Goal: Transaction & Acquisition: Purchase product/service

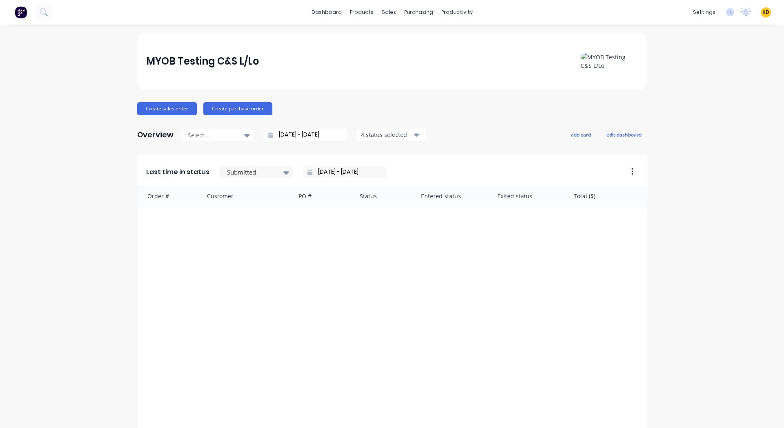
click at [83, 58] on div "MYOB Testing C&S L/Lo Create sales order Create purchase order Overview Select.…" at bounding box center [392, 351] width 784 height 636
click at [376, 42] on div "Product Catalogue" at bounding box center [395, 39] width 51 height 7
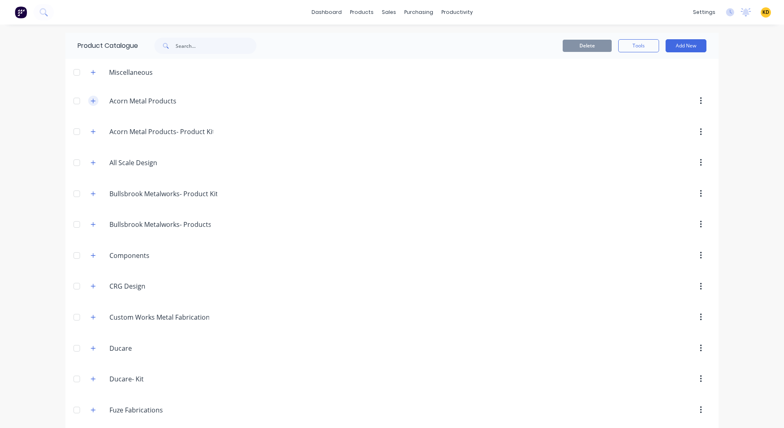
click at [91, 100] on icon "button" at bounding box center [93, 101] width 5 height 6
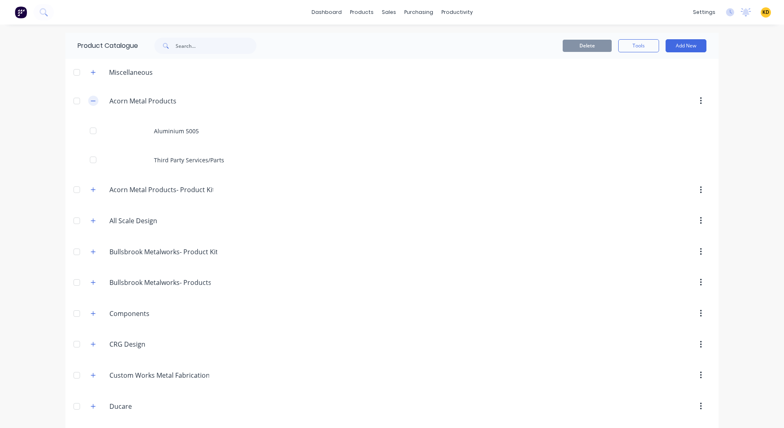
click at [94, 101] on button "button" at bounding box center [93, 101] width 10 height 10
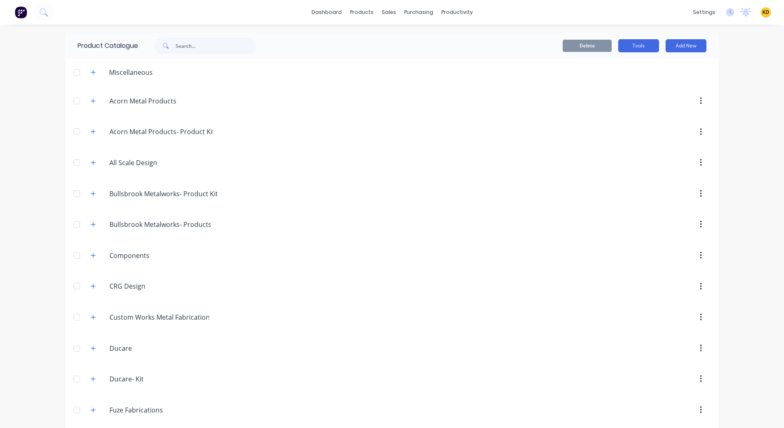
click at [641, 49] on button "Tools" at bounding box center [639, 45] width 41 height 13
click at [605, 80] on div "Stocktake" at bounding box center [620, 83] width 63 height 12
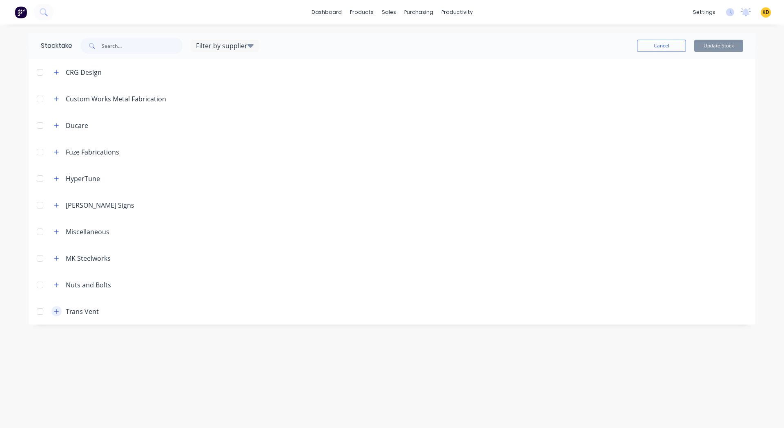
click at [59, 311] on icon "button" at bounding box center [56, 311] width 5 height 6
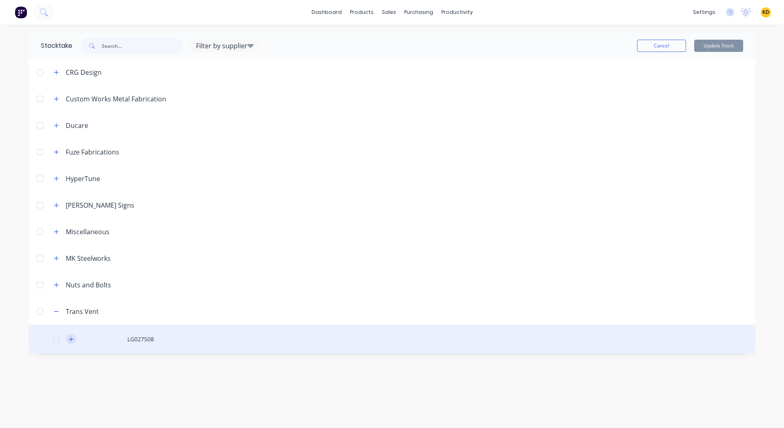
click at [71, 341] on icon "button" at bounding box center [71, 339] width 5 height 6
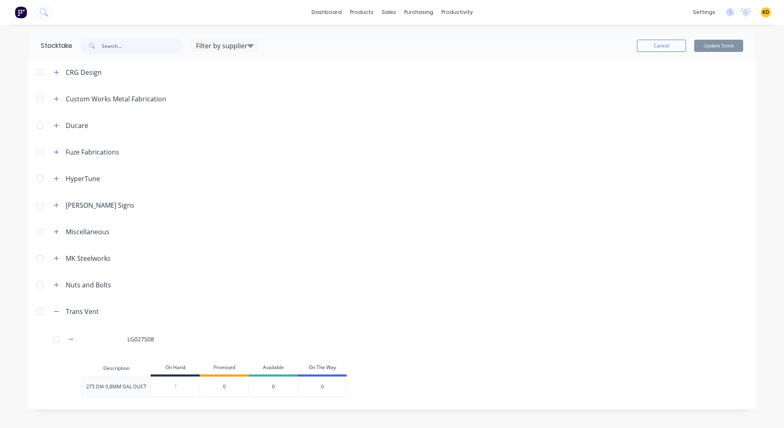
click at [226, 372] on div "Promised" at bounding box center [224, 368] width 49 height 16
click at [223, 386] on div "0" at bounding box center [224, 386] width 49 height 20
click at [182, 391] on div "?" at bounding box center [175, 386] width 49 height 20
type input "0"
type input "20"
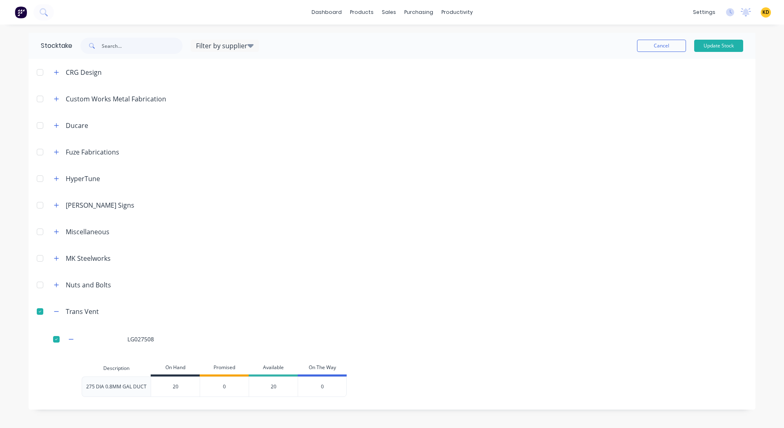
click at [2, 350] on div "dashboard products sales purchasing productivity dashboard products Product Cat…" at bounding box center [392, 214] width 784 height 428
click at [715, 45] on button "Update Stock" at bounding box center [718, 46] width 49 height 12
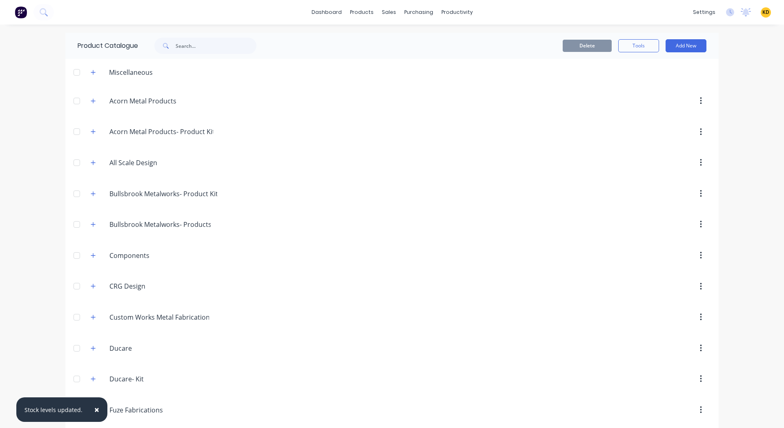
scroll to position [438, 0]
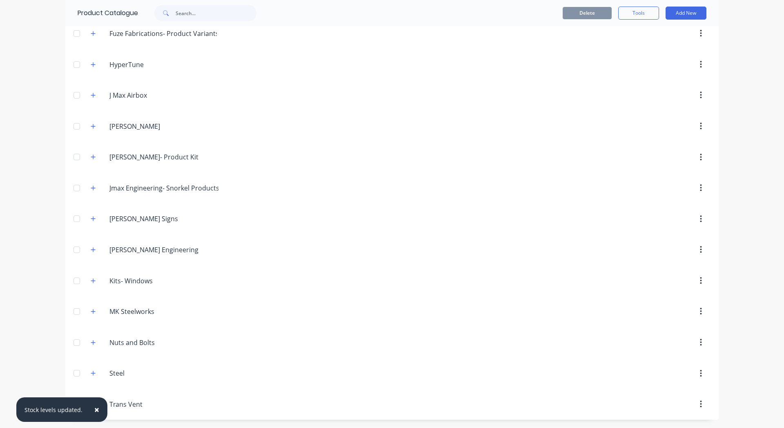
click at [94, 411] on span "×" at bounding box center [96, 409] width 5 height 11
click at [91, 405] on icon "button" at bounding box center [93, 404] width 4 height 4
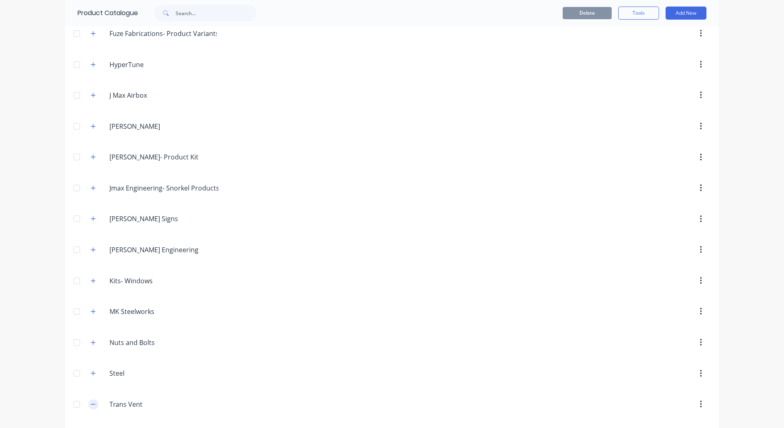
scroll to position [525, 0]
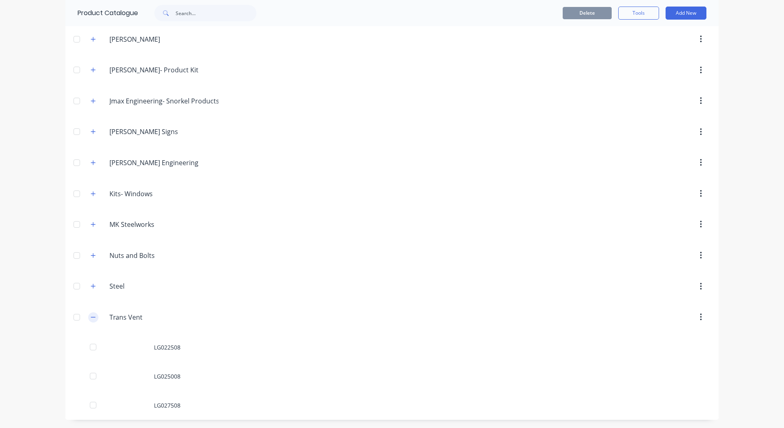
click at [91, 316] on icon "button" at bounding box center [93, 317] width 5 height 6
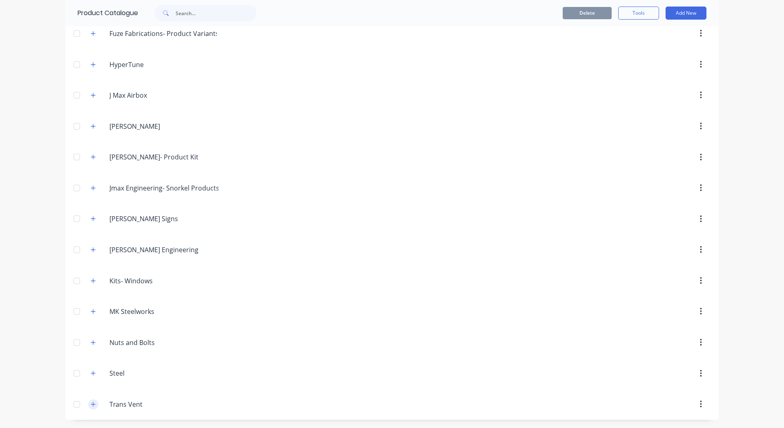
scroll to position [438, 0]
click at [91, 402] on icon "button" at bounding box center [93, 404] width 4 height 4
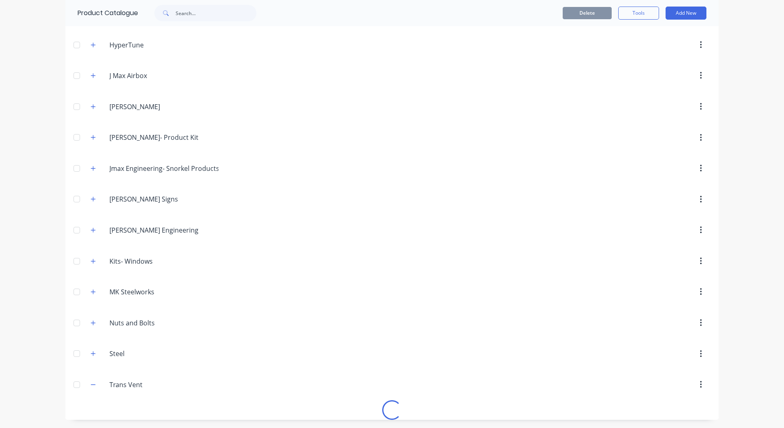
scroll to position [525, 0]
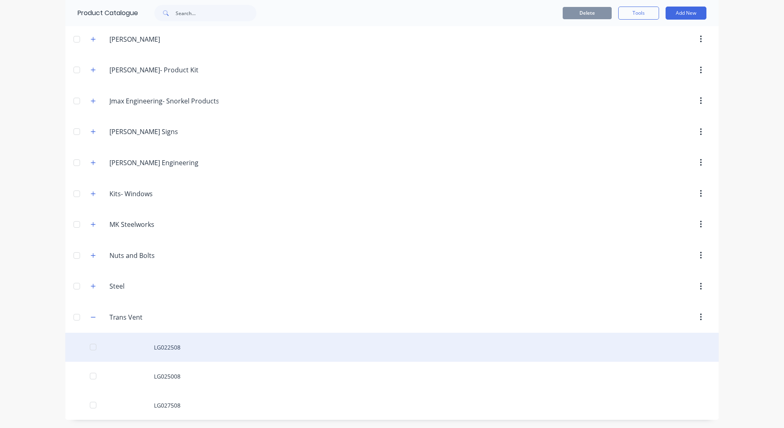
click at [189, 344] on div "LG022508" at bounding box center [392, 347] width 654 height 29
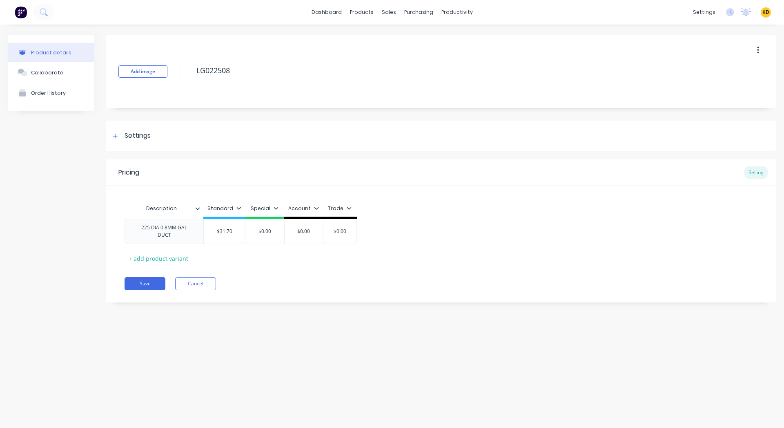
type textarea "x"
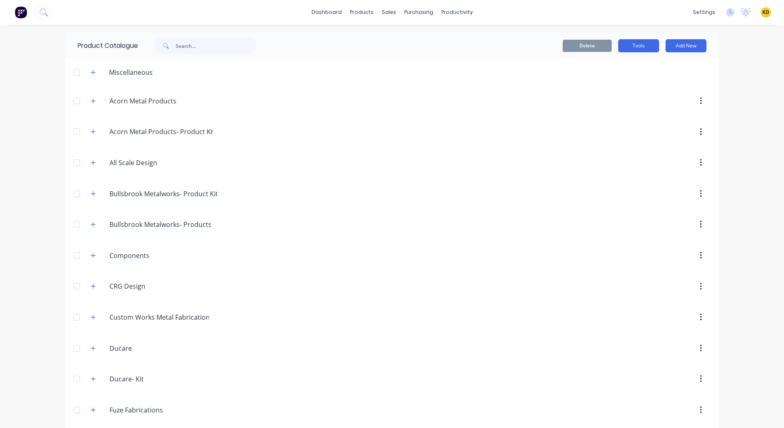
click at [625, 48] on button "Tools" at bounding box center [639, 45] width 41 height 13
click at [622, 86] on div "Stocktake" at bounding box center [620, 83] width 63 height 12
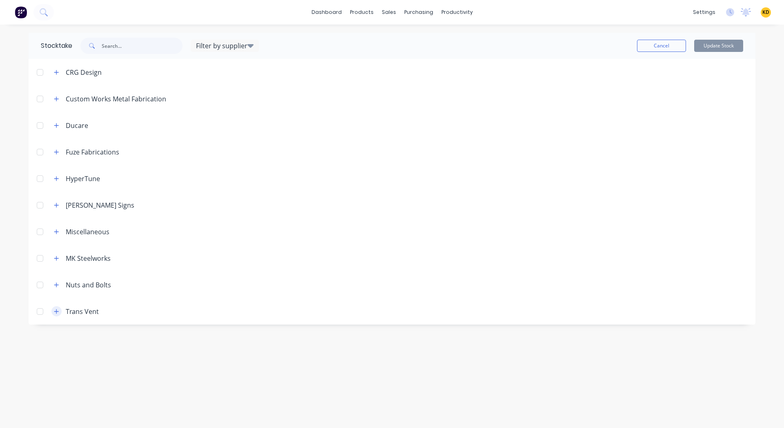
click at [56, 315] on button "button" at bounding box center [56, 311] width 10 height 10
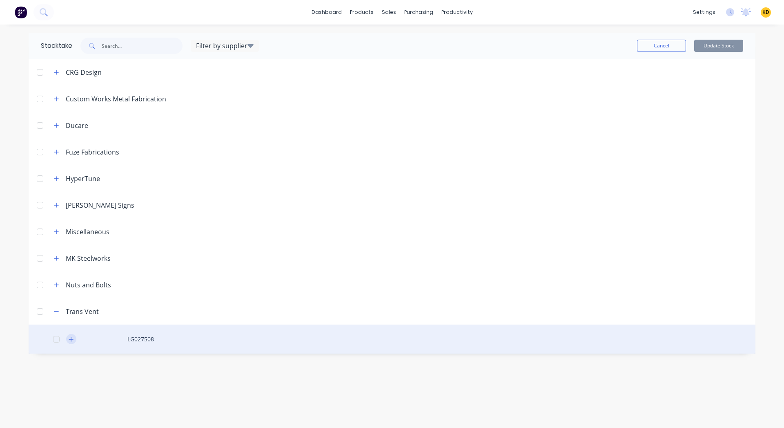
click at [71, 342] on icon "button" at bounding box center [71, 339] width 5 height 6
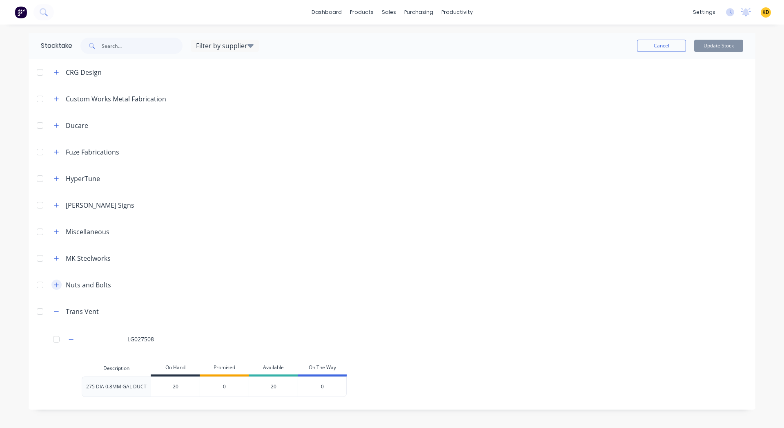
click at [56, 284] on icon "button" at bounding box center [56, 284] width 4 height 4
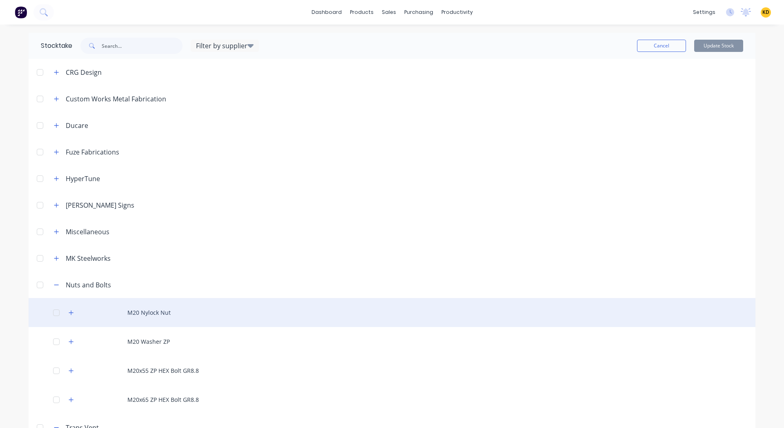
scroll to position [106, 0]
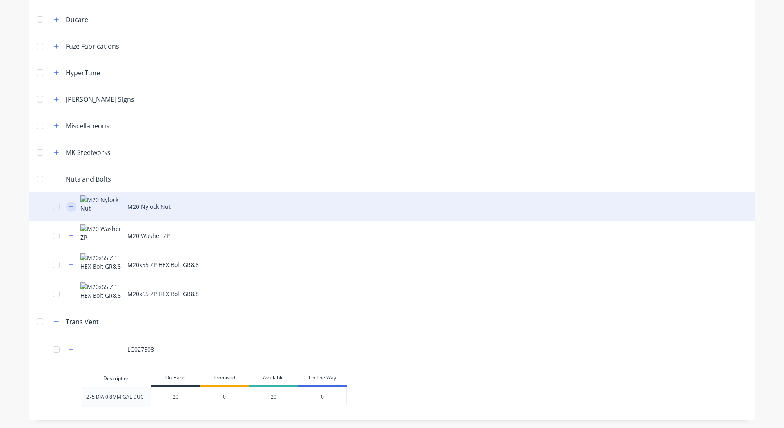
click at [69, 205] on icon "button" at bounding box center [71, 207] width 5 height 6
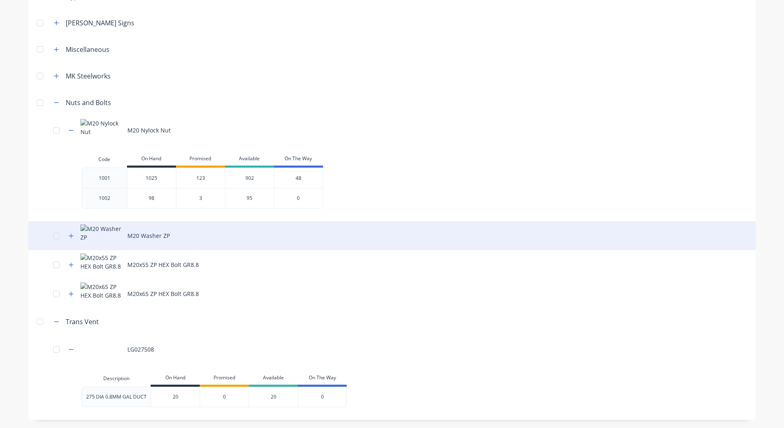
scroll to position [176, 0]
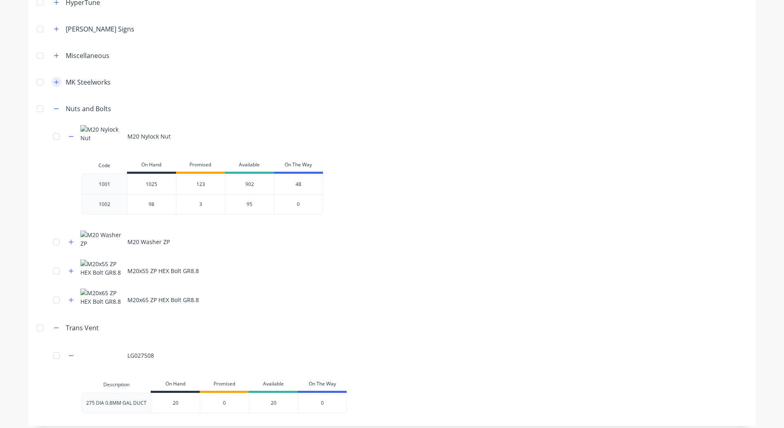
click at [54, 82] on icon "button" at bounding box center [56, 82] width 4 height 4
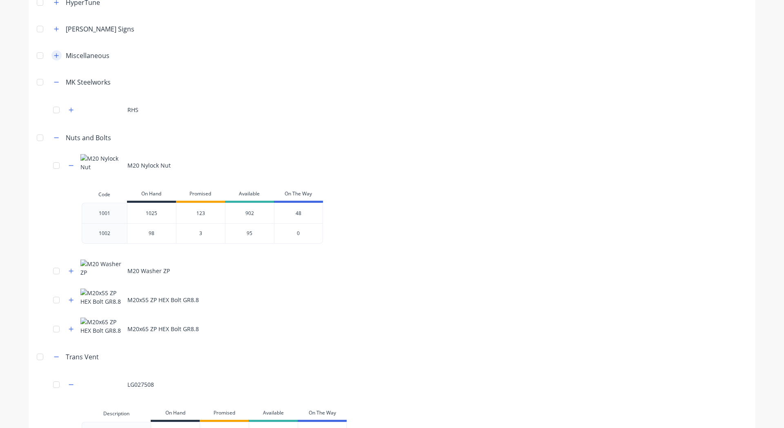
click at [54, 53] on icon "button" at bounding box center [56, 56] width 5 height 6
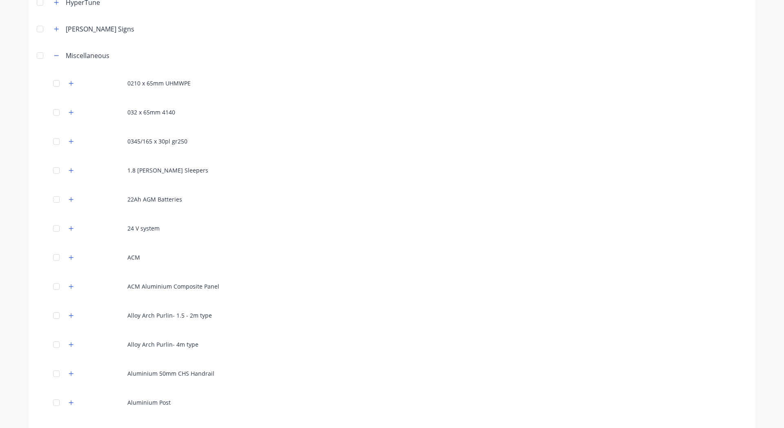
scroll to position [0, 0]
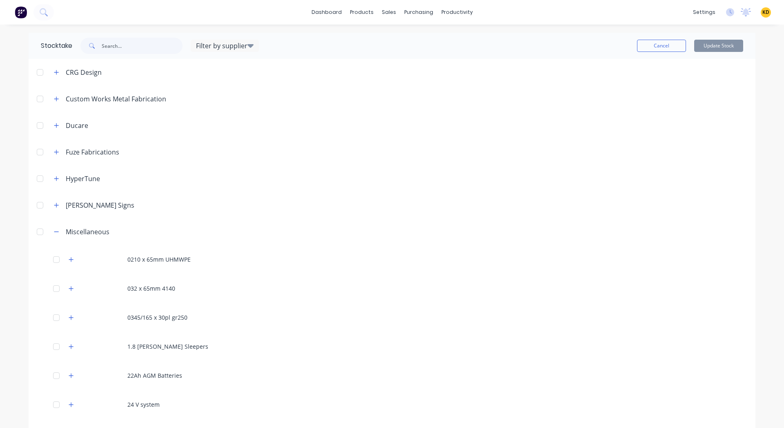
click at [27, 18] on button at bounding box center [20, 12] width 17 height 16
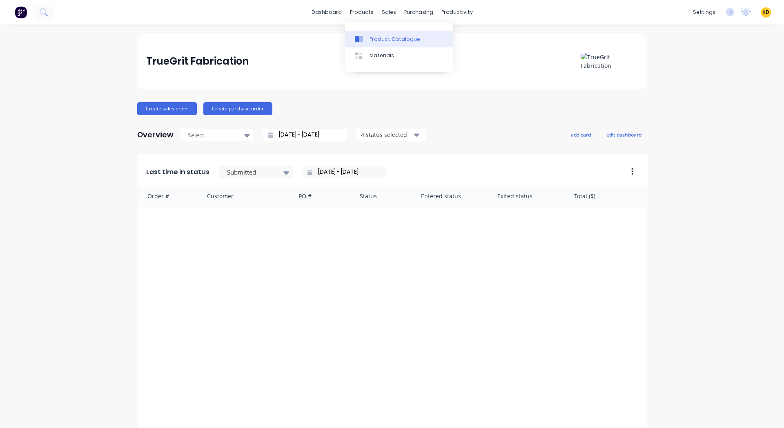
click at [367, 40] on div at bounding box center [361, 39] width 12 height 7
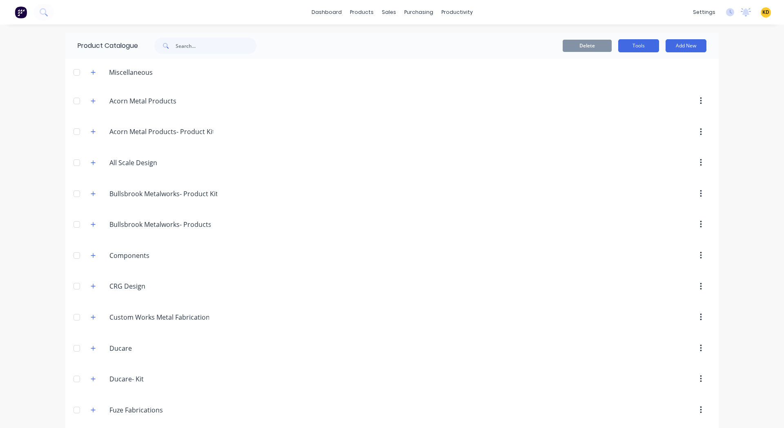
click at [624, 46] on button "Tools" at bounding box center [639, 45] width 41 height 13
click at [610, 80] on div "Stocktake" at bounding box center [620, 83] width 63 height 12
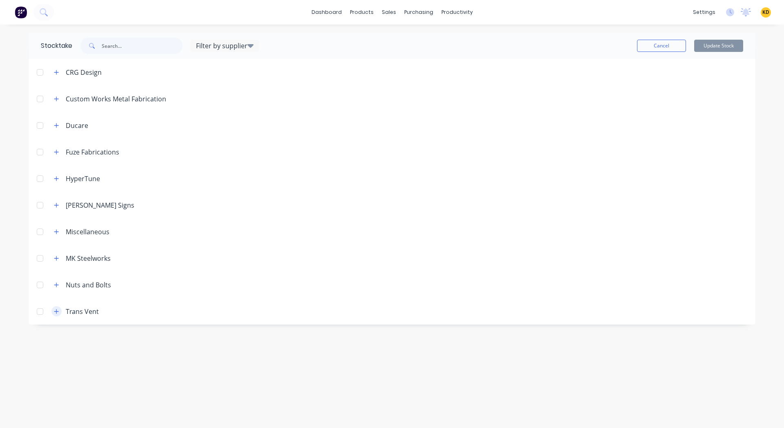
click at [55, 314] on icon "button" at bounding box center [56, 311] width 5 height 6
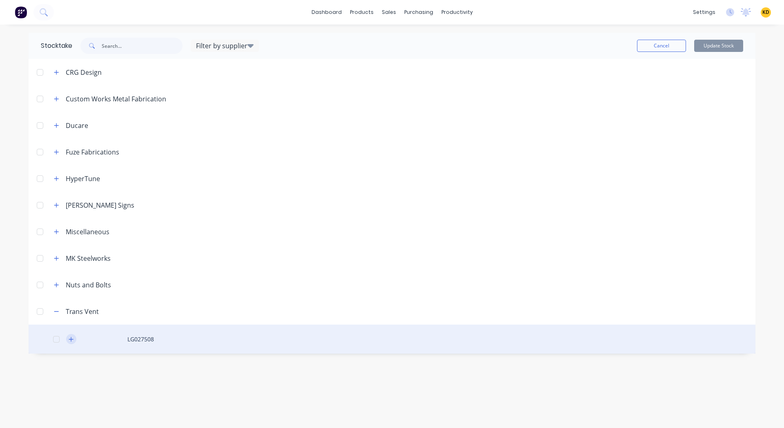
click at [75, 340] on button "button" at bounding box center [71, 339] width 10 height 10
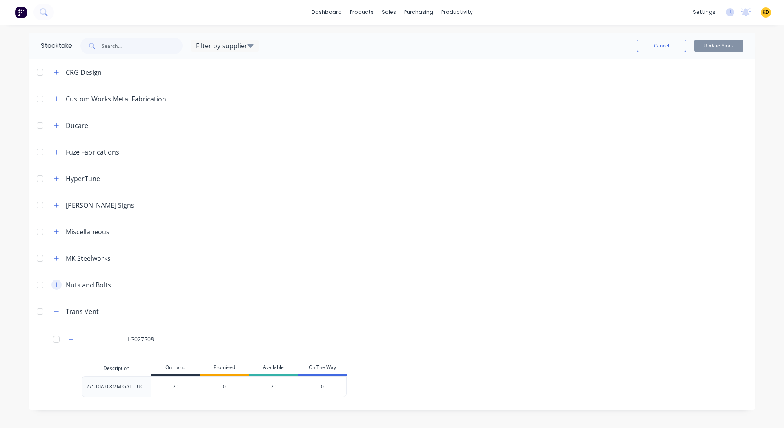
click at [55, 286] on icon "button" at bounding box center [56, 285] width 5 height 6
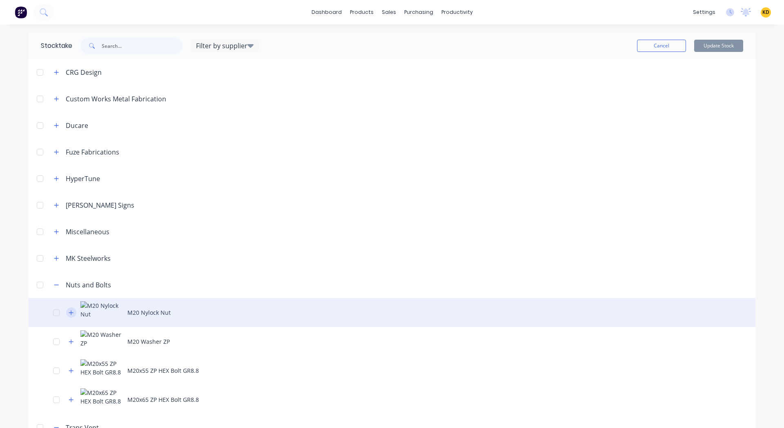
click at [69, 311] on icon "button" at bounding box center [71, 313] width 5 height 6
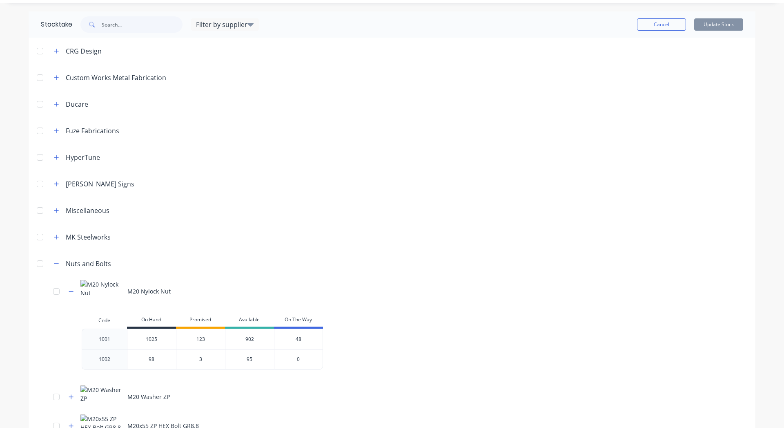
scroll to position [22, 0]
click at [51, 237] on span at bounding box center [56, 236] width 10 height 10
click at [51, 237] on button "button" at bounding box center [56, 236] width 10 height 10
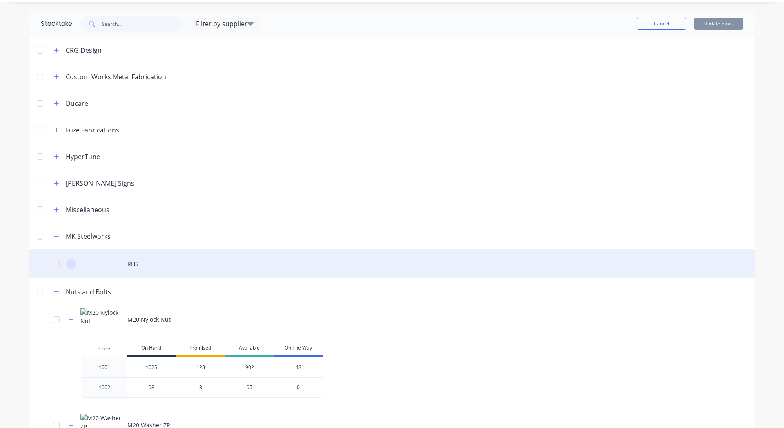
click at [69, 265] on icon "button" at bounding box center [71, 264] width 5 height 6
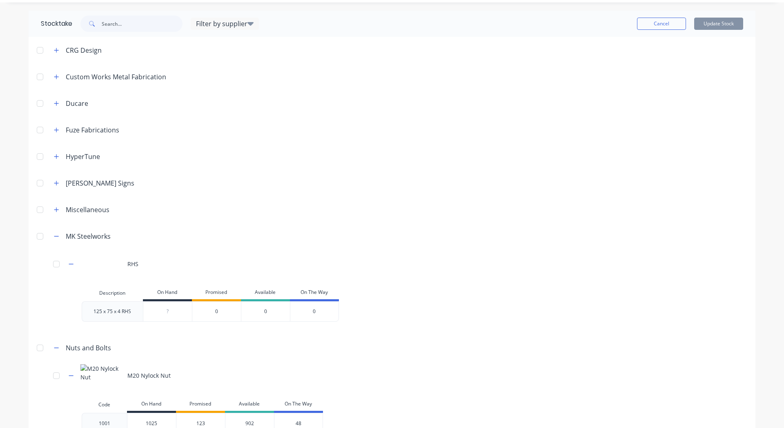
click at [51, 214] on span at bounding box center [56, 209] width 10 height 10
click at [57, 207] on button "button" at bounding box center [56, 209] width 10 height 10
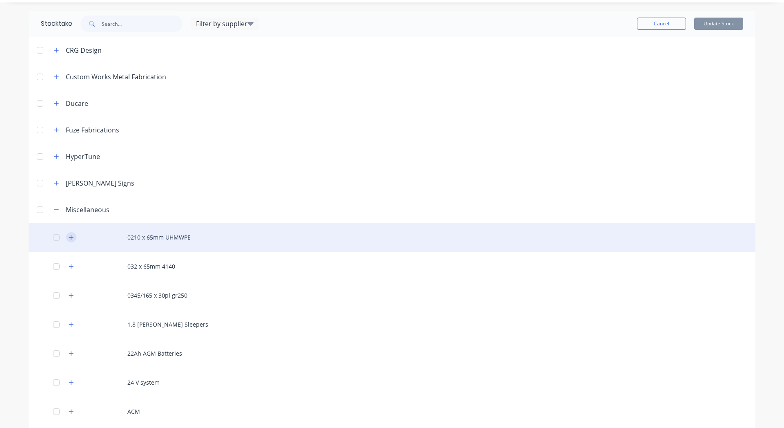
click at [67, 241] on button "button" at bounding box center [71, 237] width 10 height 10
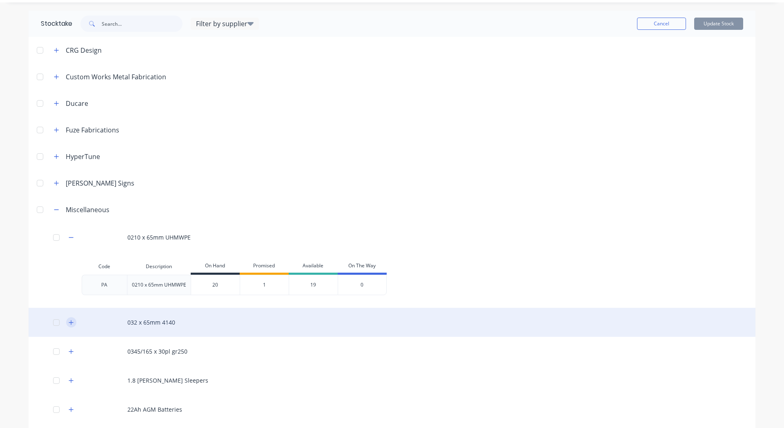
click at [69, 321] on icon "button" at bounding box center [71, 322] width 5 height 6
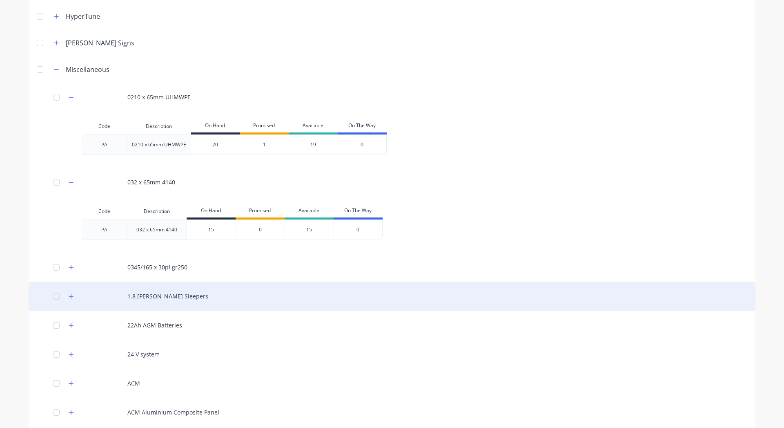
scroll to position [172, 0]
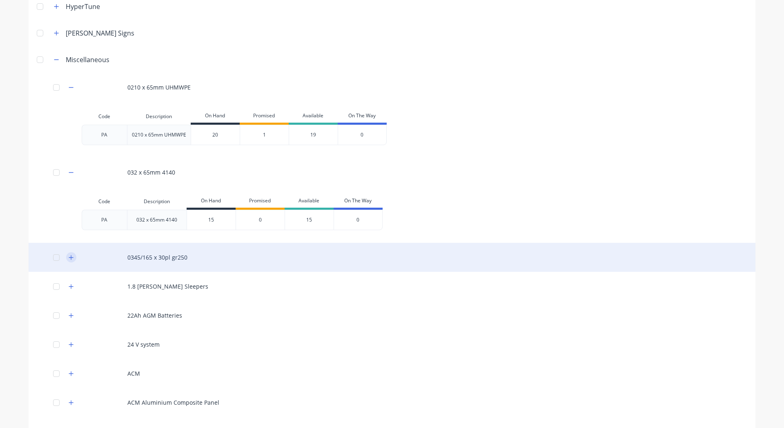
click at [69, 256] on icon "button" at bounding box center [71, 258] width 5 height 6
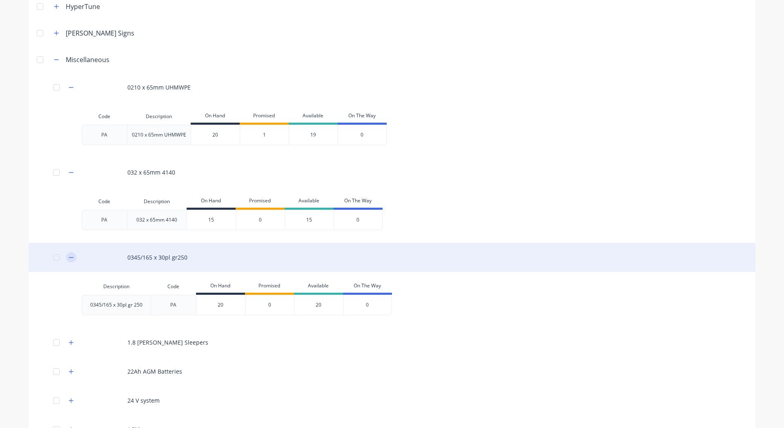
scroll to position [0, 0]
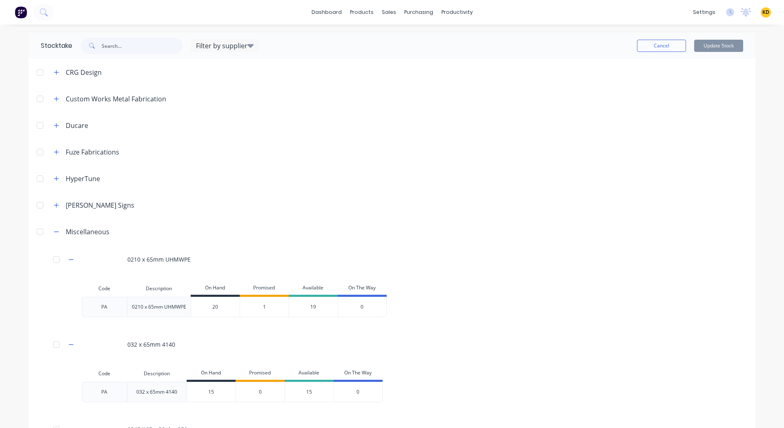
click at [763, 15] on span "KD" at bounding box center [766, 12] width 7 height 7
click at [721, 104] on button "Sign out" at bounding box center [715, 102] width 108 height 16
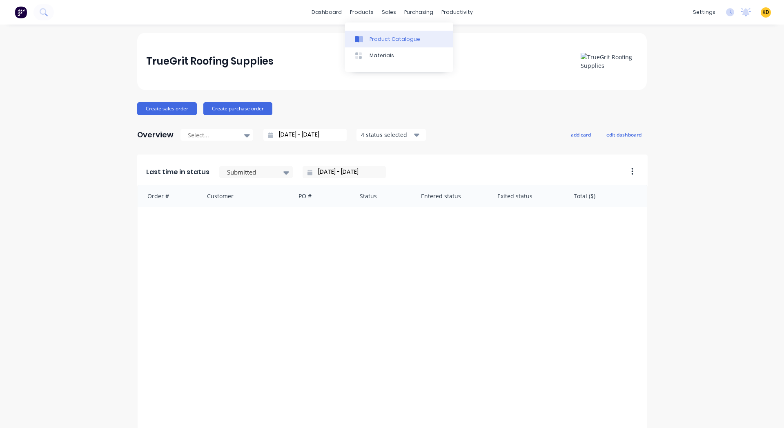
click at [379, 33] on link "Product Catalogue" at bounding box center [399, 39] width 108 height 16
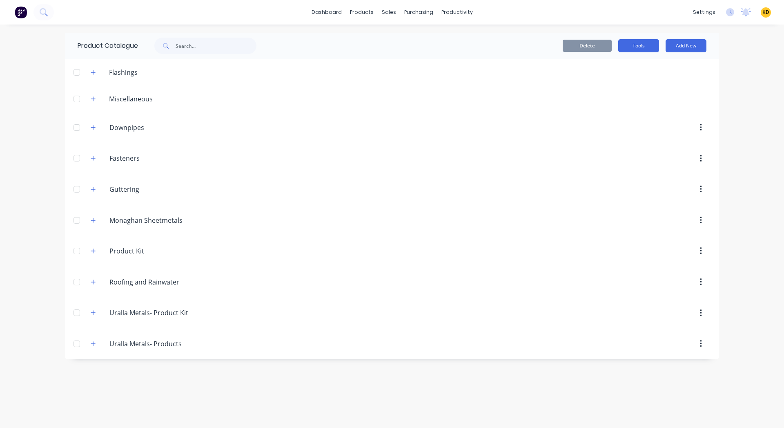
click at [636, 46] on button "Tools" at bounding box center [639, 45] width 41 height 13
click at [627, 84] on div "Stocktake" at bounding box center [620, 83] width 63 height 12
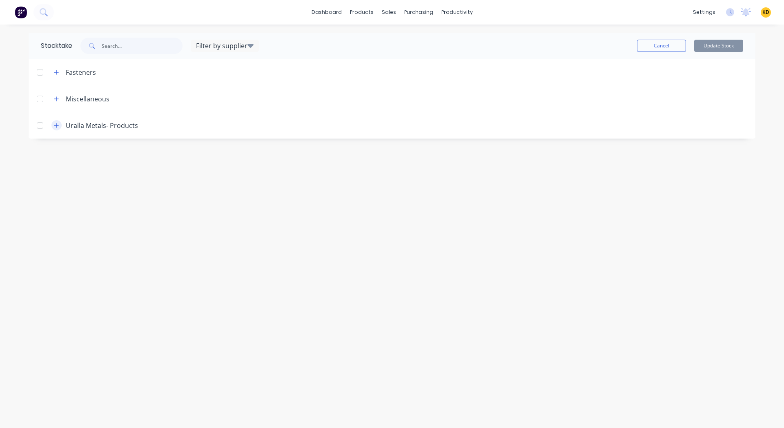
click at [51, 123] on button "button" at bounding box center [56, 125] width 10 height 10
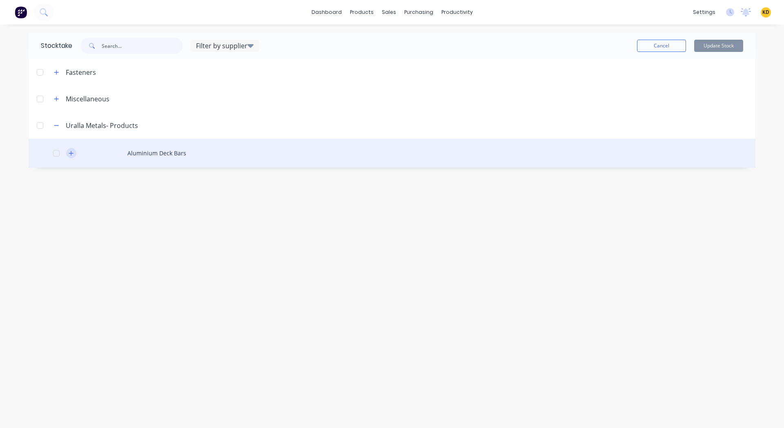
click at [70, 154] on icon "button" at bounding box center [71, 153] width 5 height 6
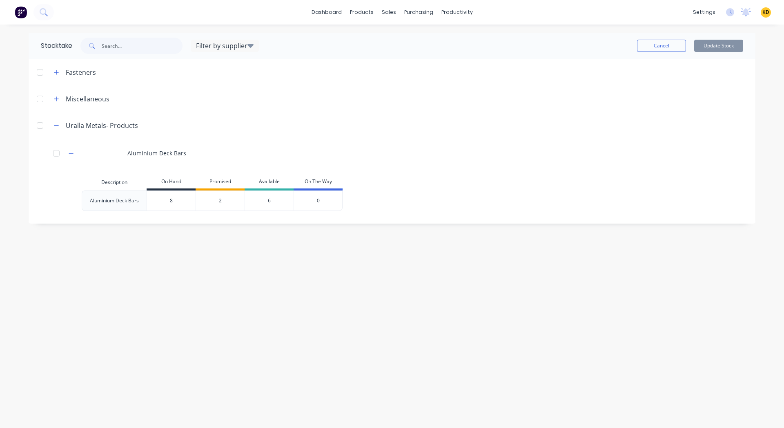
type input "8"
drag, startPoint x: 154, startPoint y: 198, endPoint x: 200, endPoint y: 202, distance: 46.8
click at [200, 202] on div "Aluminium Deck Bars 8 8 2 6 0" at bounding box center [212, 200] width 261 height 20
click at [57, 103] on button "button" at bounding box center [56, 99] width 10 height 10
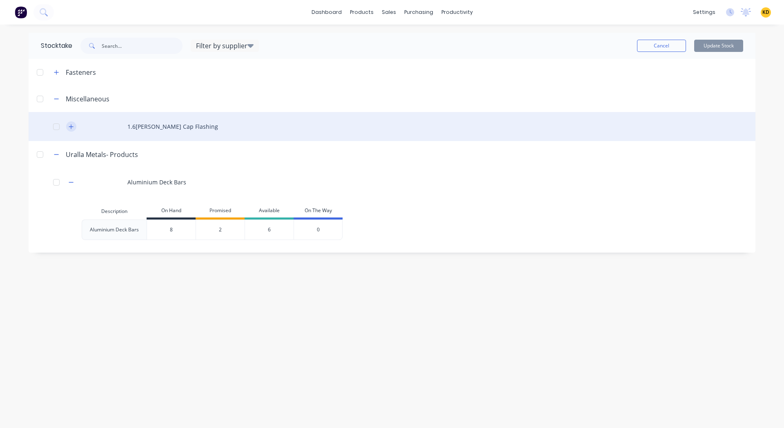
click at [71, 128] on icon "button" at bounding box center [71, 126] width 4 height 4
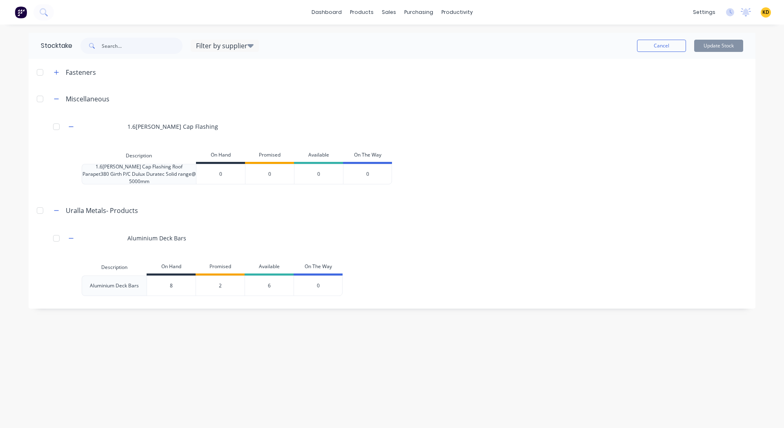
click at [223, 172] on input "0" at bounding box center [221, 173] width 49 height 7
type input "10"
click at [54, 74] on icon "button" at bounding box center [56, 72] width 5 height 6
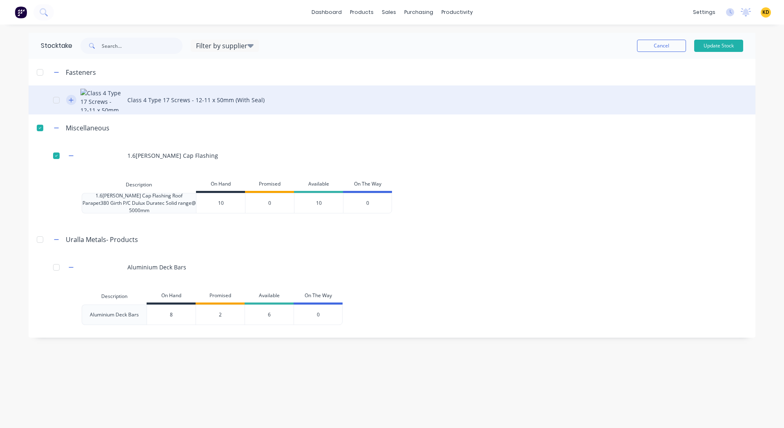
click at [71, 102] on icon "button" at bounding box center [71, 100] width 5 height 6
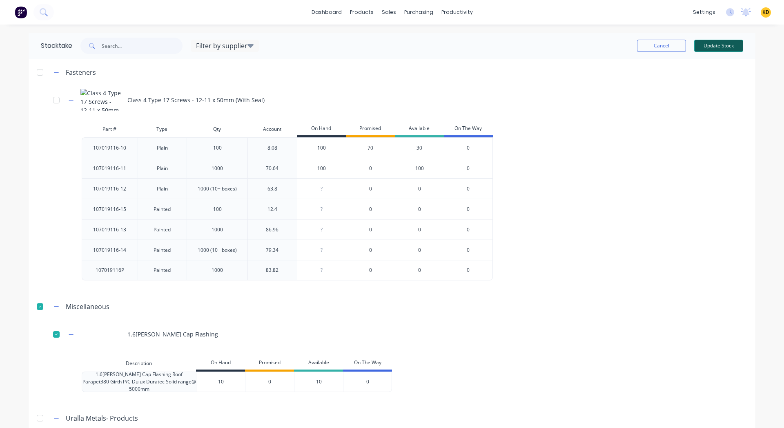
click at [714, 51] on button "Update Stock" at bounding box center [718, 46] width 49 height 12
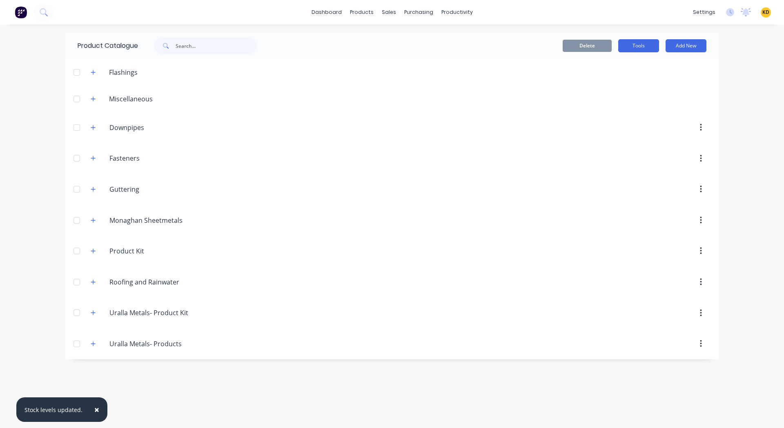
click at [632, 40] on button "Tools" at bounding box center [639, 45] width 41 height 13
click at [619, 87] on div "Stocktake" at bounding box center [620, 83] width 63 height 12
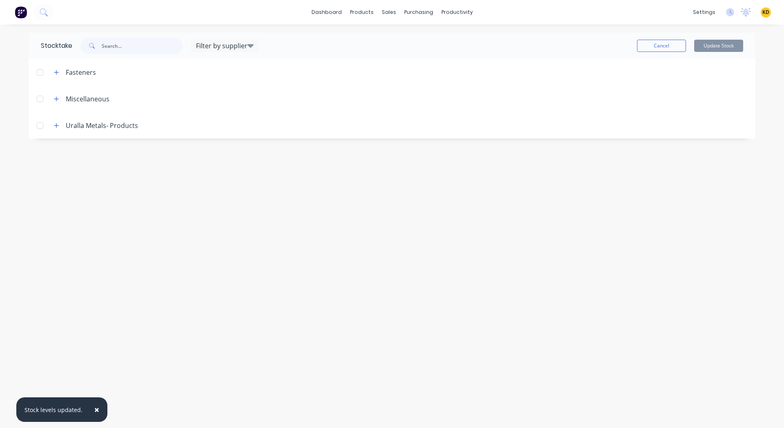
click at [94, 409] on span "×" at bounding box center [96, 409] width 5 height 11
click at [54, 125] on icon "button" at bounding box center [56, 126] width 5 height 6
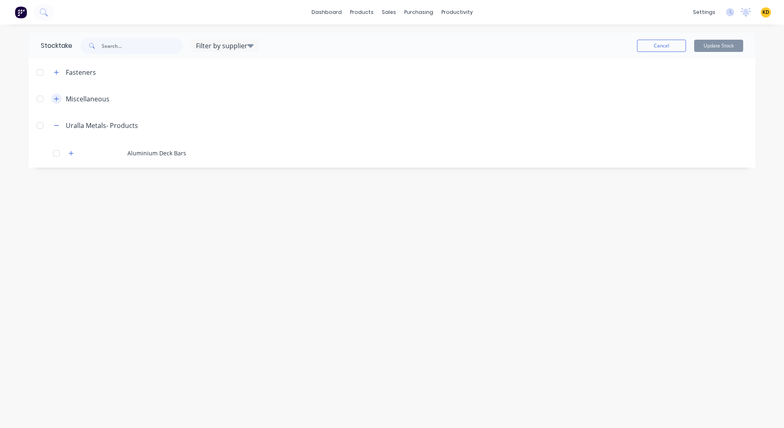
click at [57, 96] on icon "button" at bounding box center [56, 99] width 5 height 6
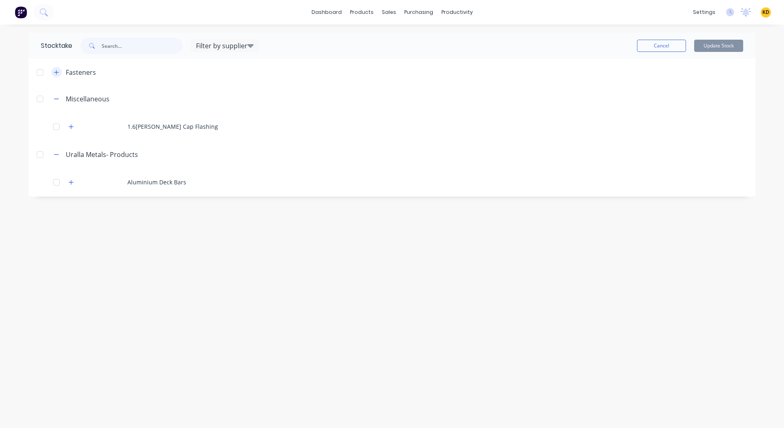
click at [57, 69] on icon "button" at bounding box center [56, 72] width 5 height 6
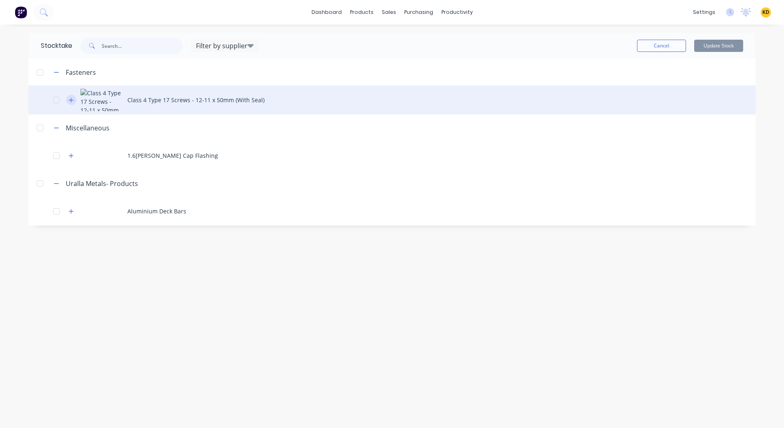
click at [69, 102] on icon "button" at bounding box center [71, 100] width 5 height 6
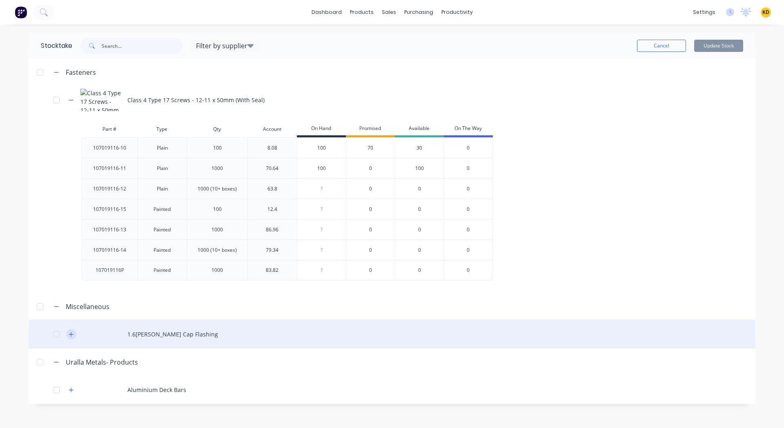
click at [74, 333] on button "button" at bounding box center [71, 334] width 10 height 10
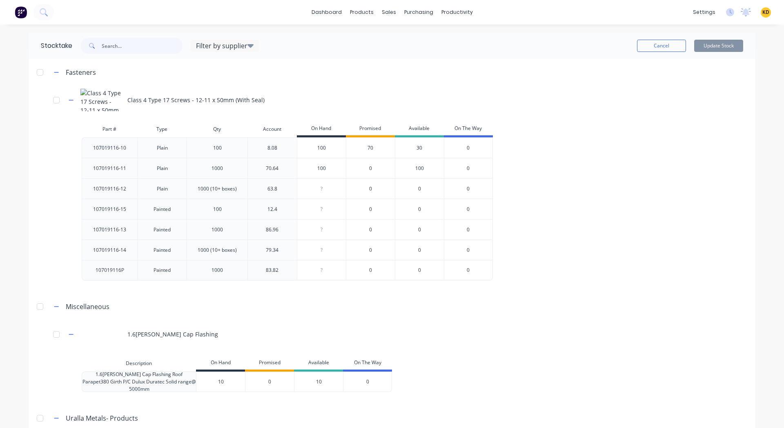
click at [226, 287] on div "Fasteners Class 4 Type 17 Screws - 12-11 x 50mm (With Seal) Part # Type Qty Acc…" at bounding box center [392, 259] width 727 height 401
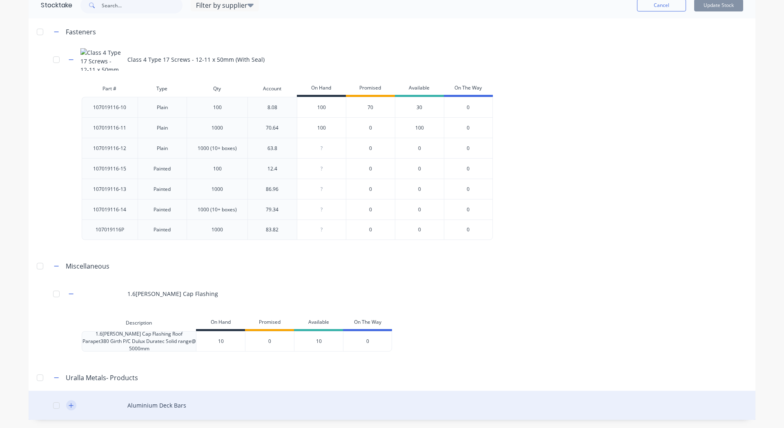
click at [69, 407] on icon "button" at bounding box center [71, 405] width 5 height 6
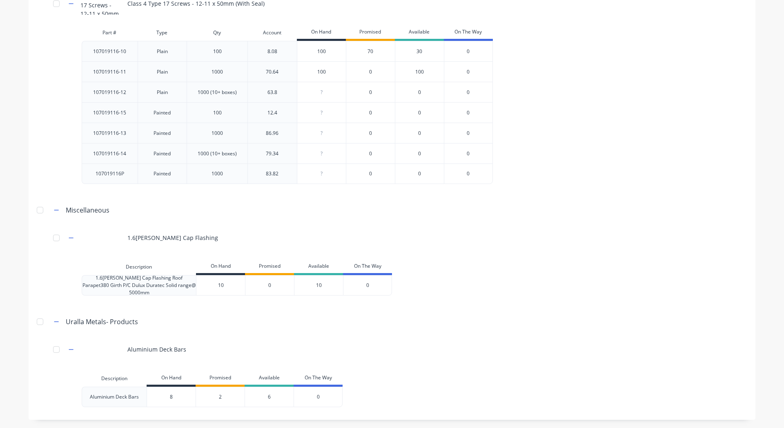
scroll to position [0, 0]
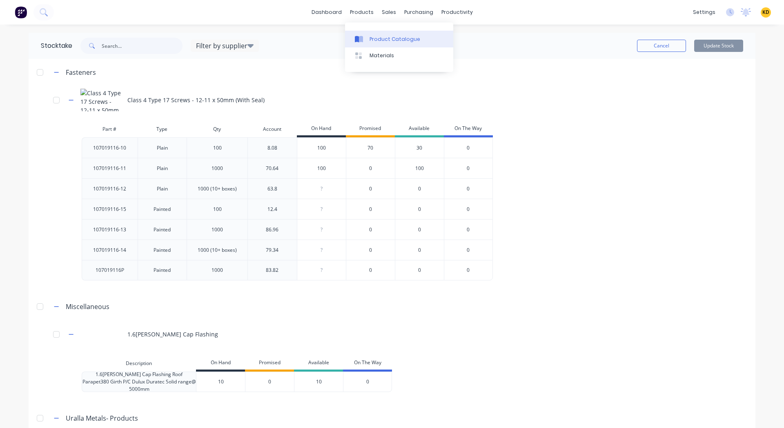
click at [375, 38] on div "Product Catalogue" at bounding box center [395, 39] width 51 height 7
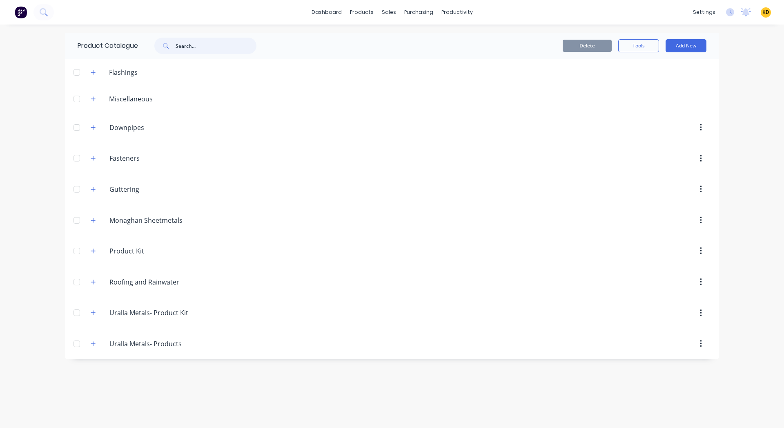
click at [203, 40] on input "text" at bounding box center [216, 46] width 81 height 16
paste input "1.2mm Ali Cap Undersoaker"
type input "1.2mm Ali Cap Undersoaker"
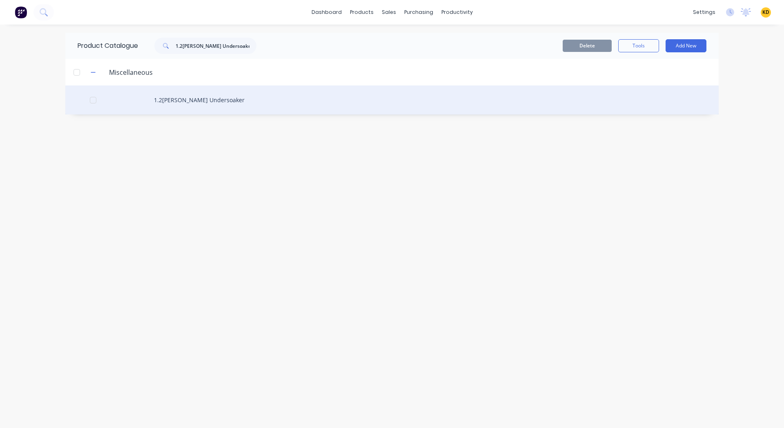
click at [199, 100] on div "1.2mm Ali Cap Undersoaker" at bounding box center [392, 99] width 654 height 29
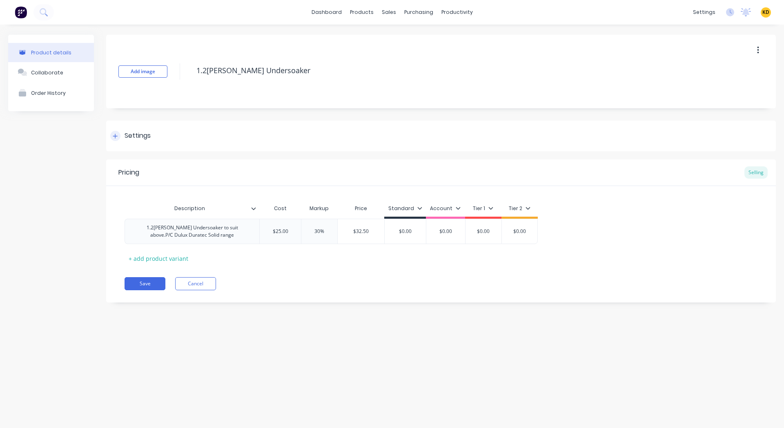
click at [145, 134] on div "Settings" at bounding box center [138, 136] width 26 height 10
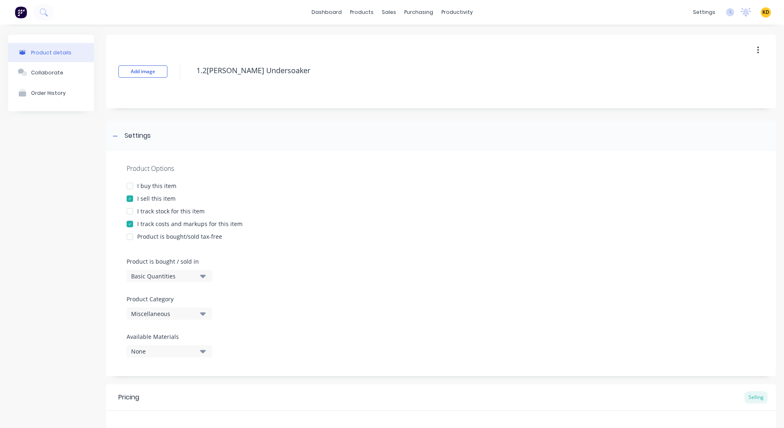
click at [128, 215] on div at bounding box center [130, 211] width 16 height 16
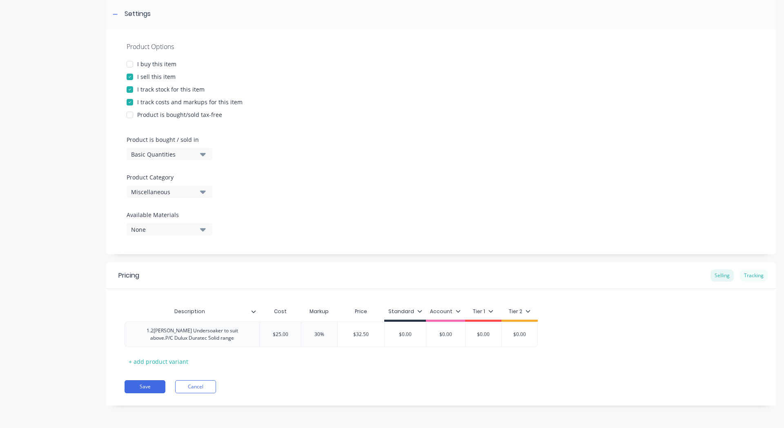
click at [740, 277] on div "Tracking" at bounding box center [754, 275] width 28 height 12
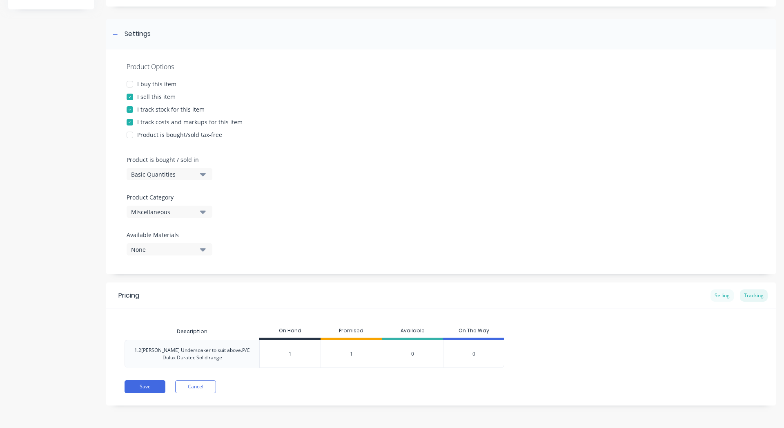
click at [724, 296] on div "Selling" at bounding box center [722, 295] width 23 height 12
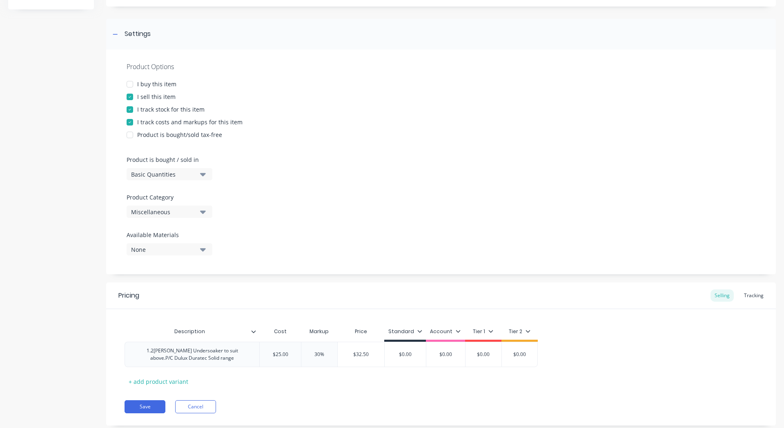
click at [127, 111] on div at bounding box center [130, 109] width 16 height 16
type textarea "x"
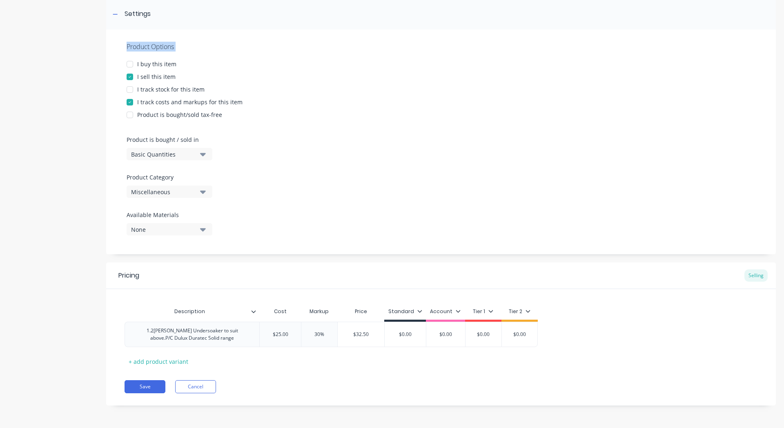
scroll to position [0, 0]
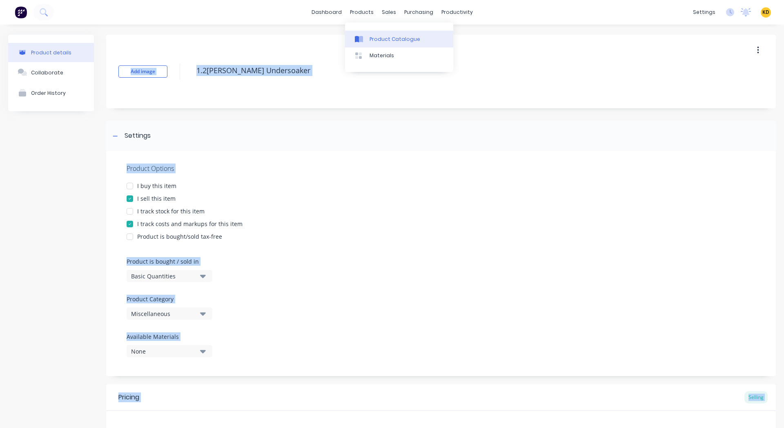
click at [377, 33] on link "Product Catalogue" at bounding box center [399, 39] width 108 height 16
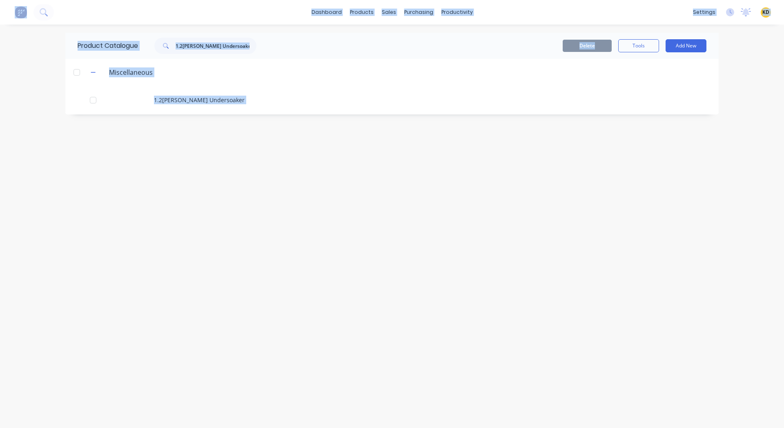
click at [746, 78] on div "dashboard products sales purchasing productivity dashboard products Product Cat…" at bounding box center [392, 214] width 784 height 428
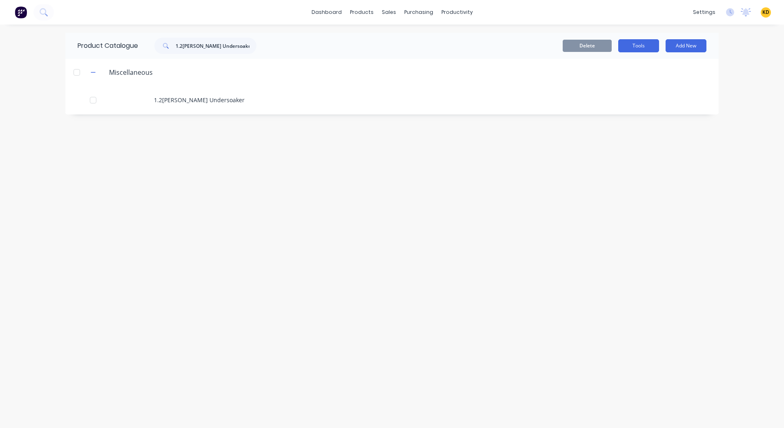
click at [634, 47] on button "Tools" at bounding box center [639, 45] width 41 height 13
click at [623, 85] on div "Stocktake" at bounding box center [620, 83] width 63 height 12
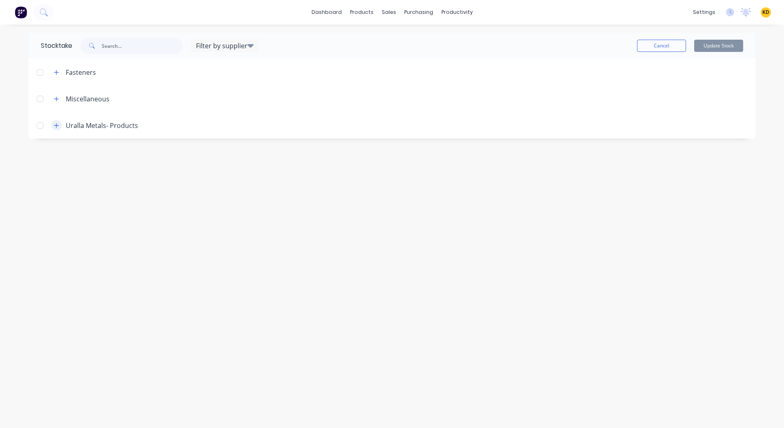
click at [55, 125] on icon "button" at bounding box center [56, 126] width 5 height 6
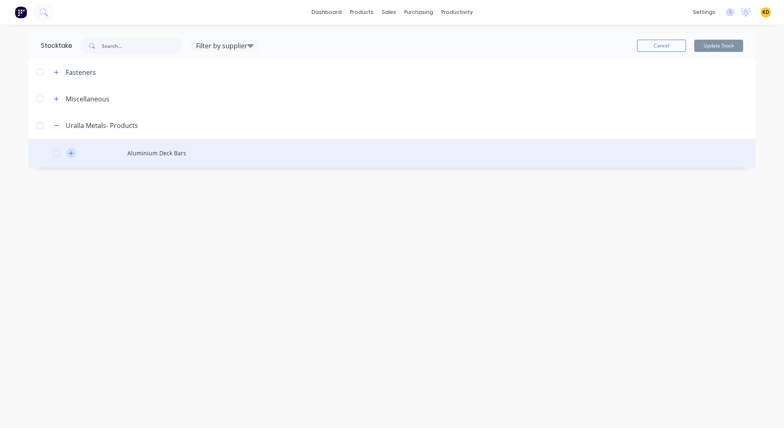
click at [73, 155] on icon "button" at bounding box center [71, 153] width 5 height 6
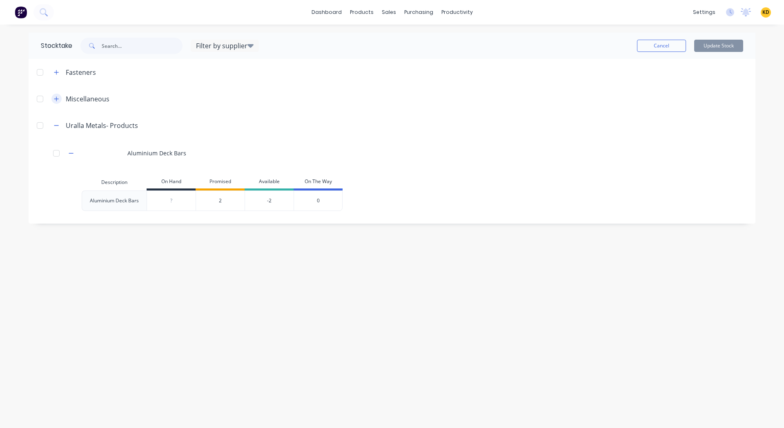
click at [54, 99] on button "button" at bounding box center [56, 99] width 10 height 10
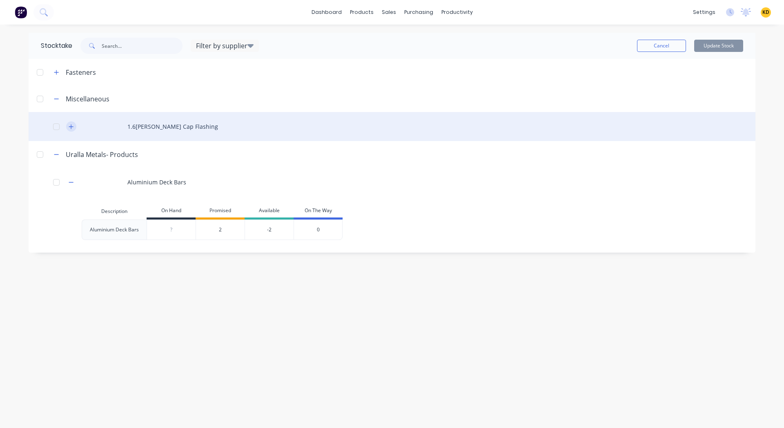
click at [70, 124] on icon "button" at bounding box center [71, 127] width 5 height 6
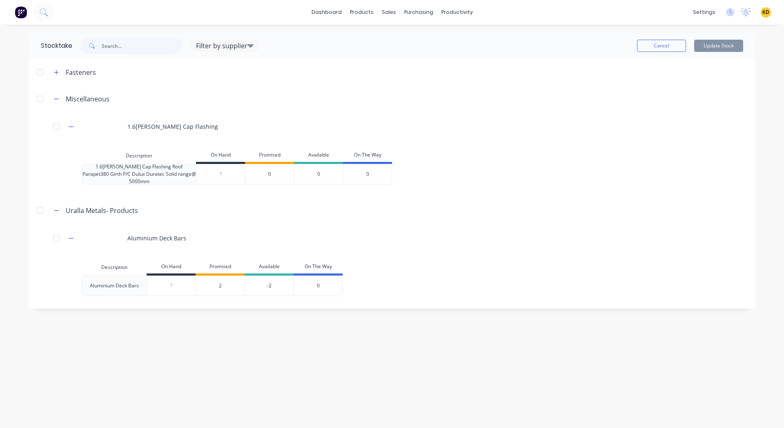
click at [54, 77] on span at bounding box center [56, 72] width 10 height 10
click at [56, 67] on button "button" at bounding box center [56, 72] width 10 height 10
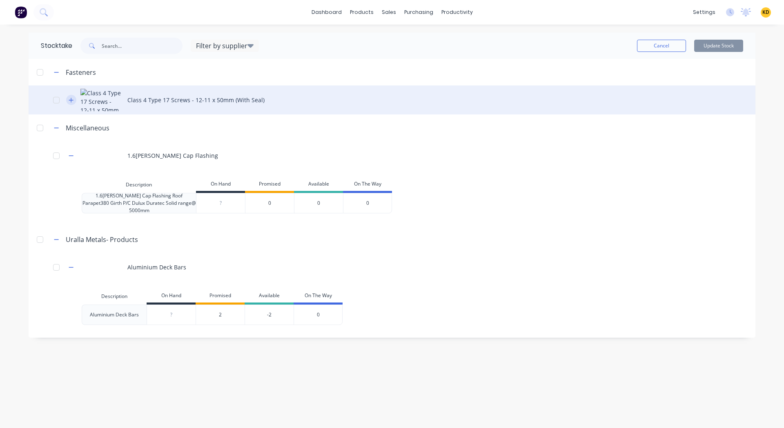
click at [71, 97] on icon "button" at bounding box center [71, 100] width 5 height 6
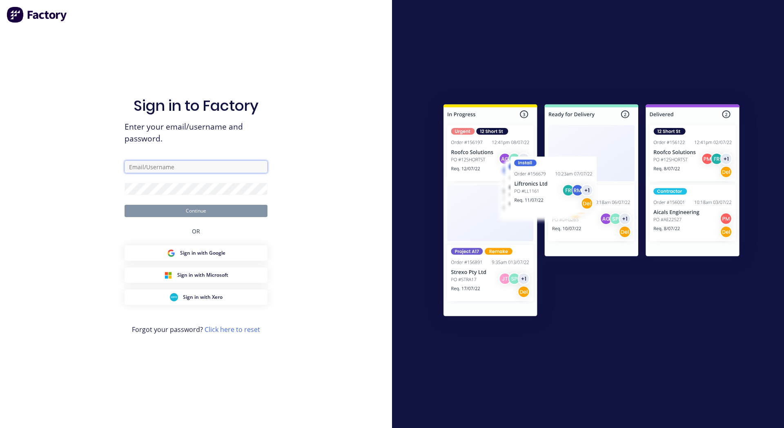
click at [193, 162] on input "text" at bounding box center [196, 167] width 143 height 12
paste input "karmela+default@Scrs.net.au"
type input "karmela+default@Scrs.net.au"
click at [281, 202] on div "Sign in to Factory Enter your email/username and password. karmela+default@Scrs…" at bounding box center [196, 214] width 392 height 428
click at [308, 219] on div "Sign in to Factory Enter your email/username and password. karmela+default@Scrs…" at bounding box center [196, 214] width 392 height 428
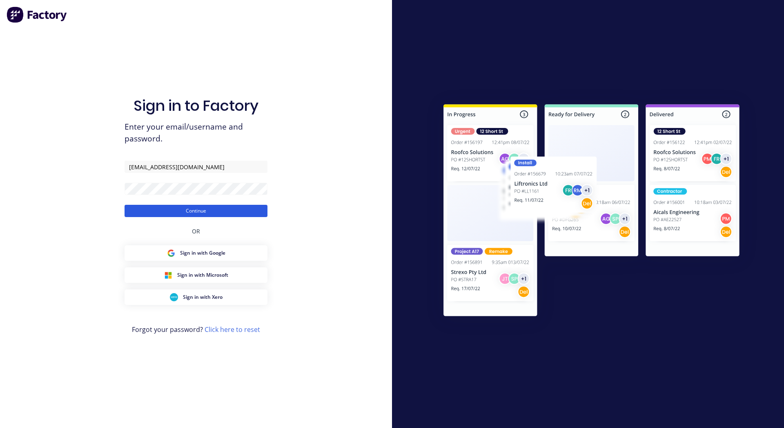
click at [236, 215] on button "Continue" at bounding box center [196, 211] width 143 height 12
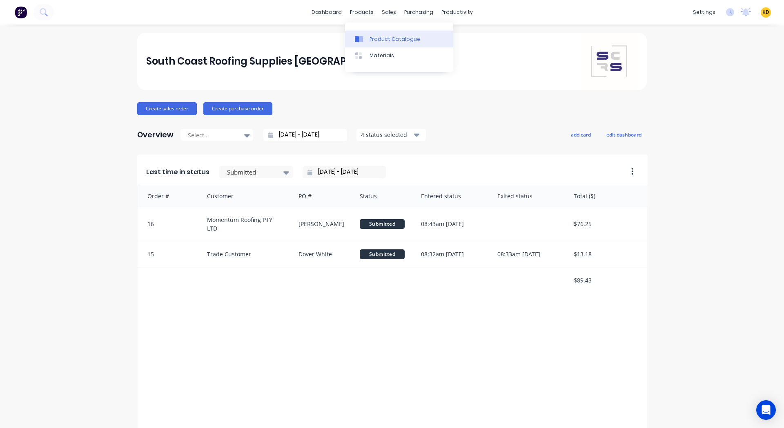
click at [381, 36] on div "Product Catalogue" at bounding box center [395, 39] width 51 height 7
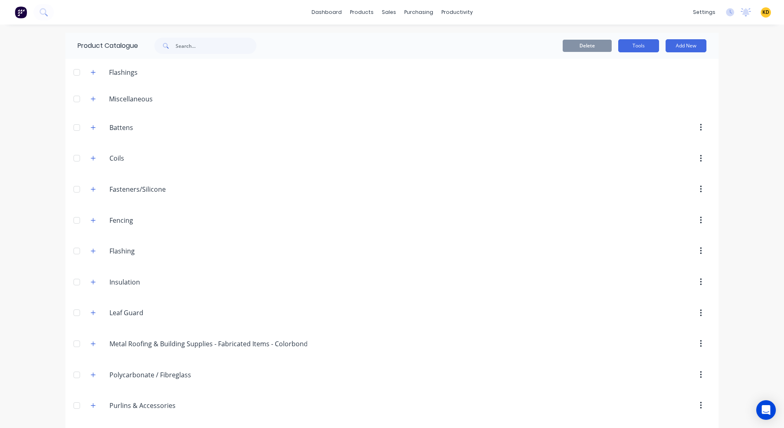
click at [641, 43] on button "Tools" at bounding box center [639, 45] width 41 height 13
click at [618, 80] on div "Stocktake" at bounding box center [620, 83] width 63 height 12
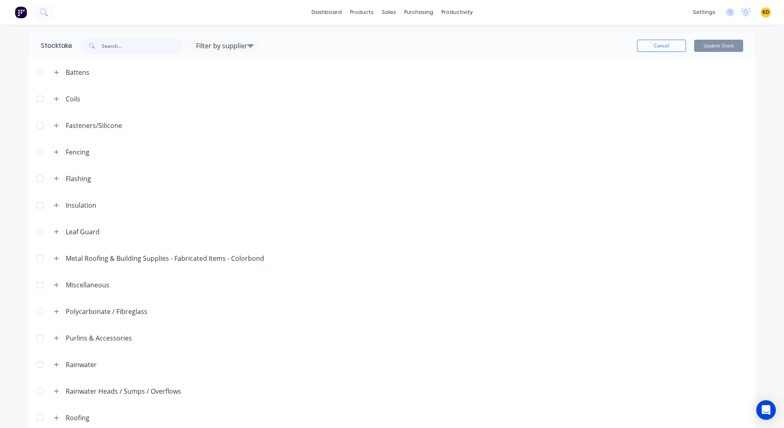
scroll to position [117, 0]
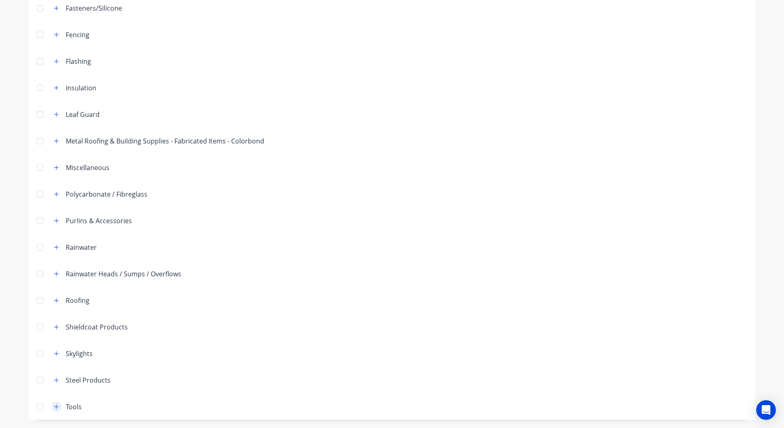
click at [55, 407] on icon "button" at bounding box center [56, 407] width 5 height 6
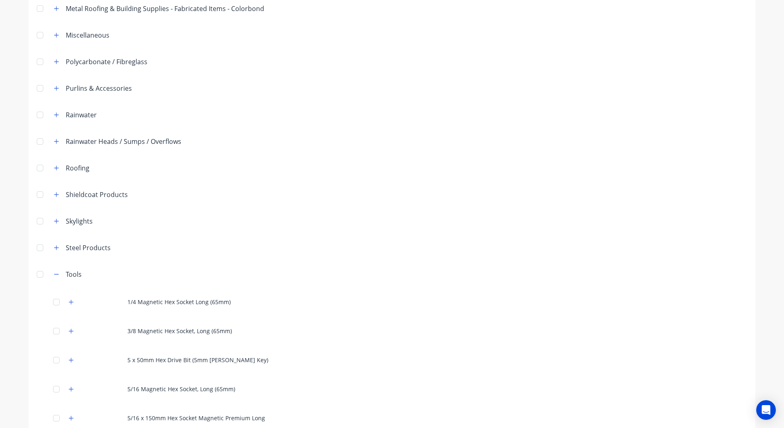
scroll to position [241, 0]
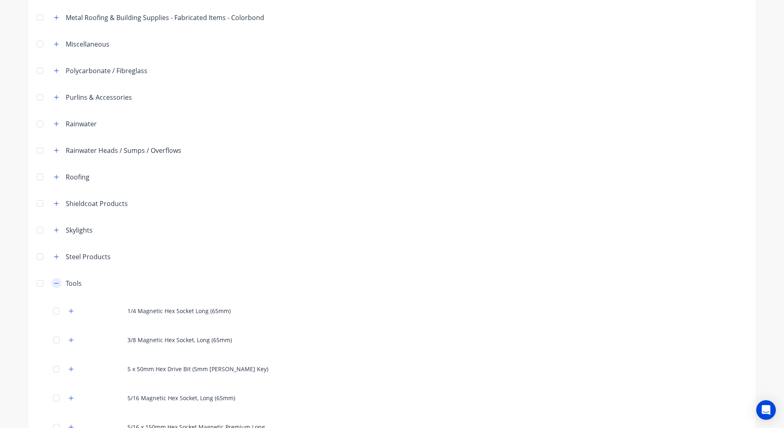
click at [54, 284] on icon "button" at bounding box center [56, 283] width 5 height 6
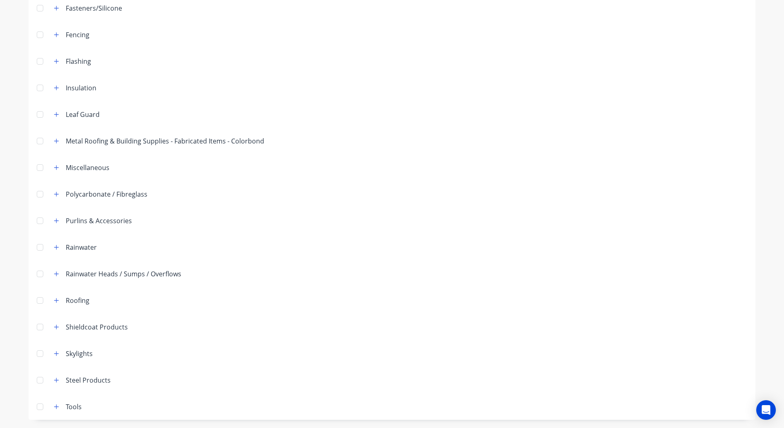
scroll to position [0, 0]
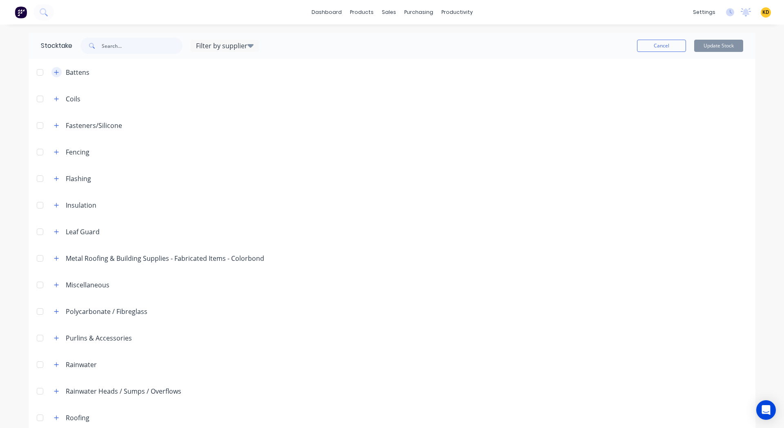
click at [54, 74] on icon "button" at bounding box center [56, 72] width 5 height 6
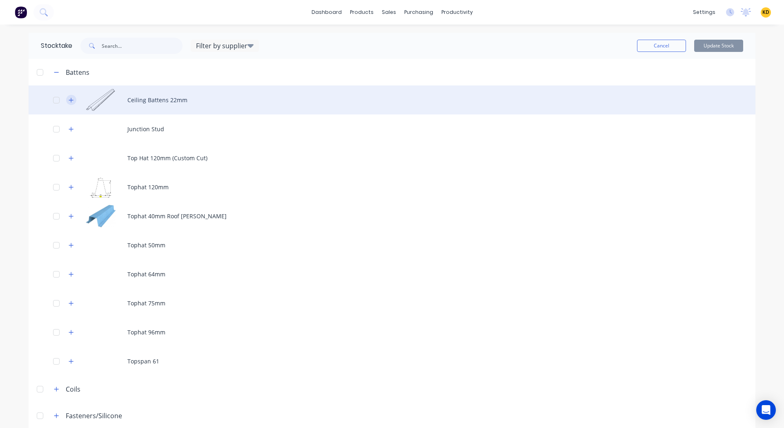
click at [69, 100] on icon "button" at bounding box center [71, 100] width 5 height 6
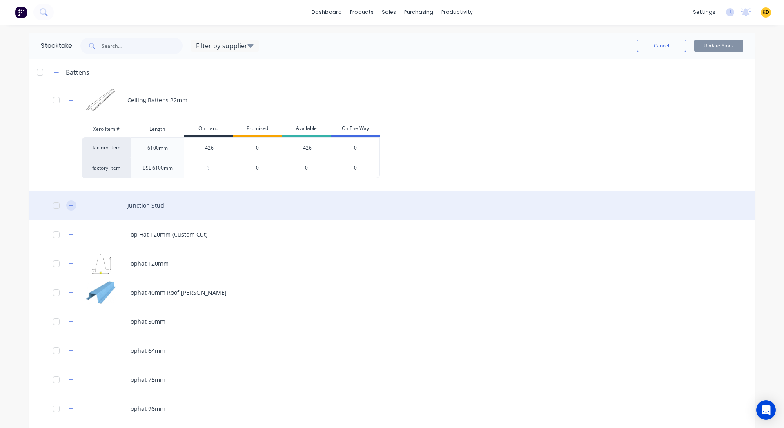
click at [66, 208] on button "button" at bounding box center [71, 205] width 10 height 10
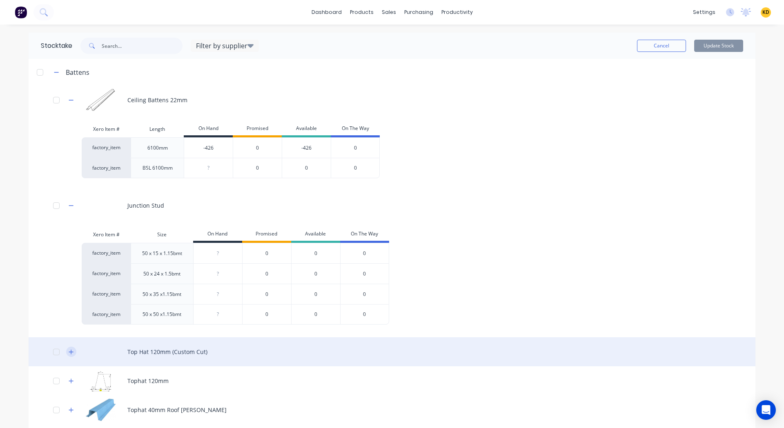
click at [66, 356] on button "button" at bounding box center [71, 351] width 10 height 10
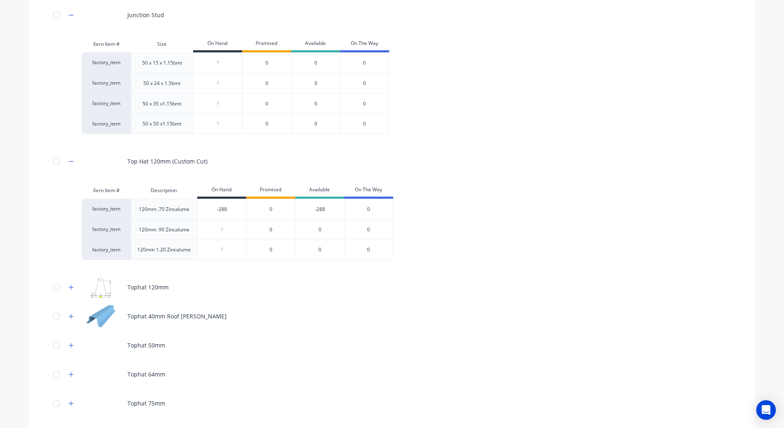
scroll to position [193, 0]
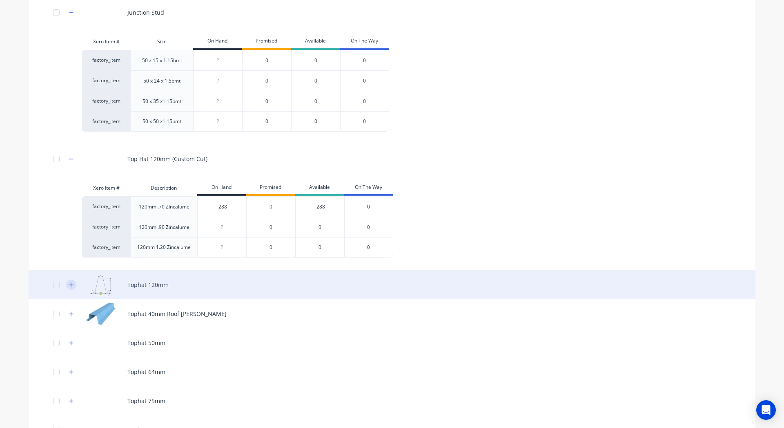
click at [66, 284] on button "button" at bounding box center [71, 284] width 10 height 10
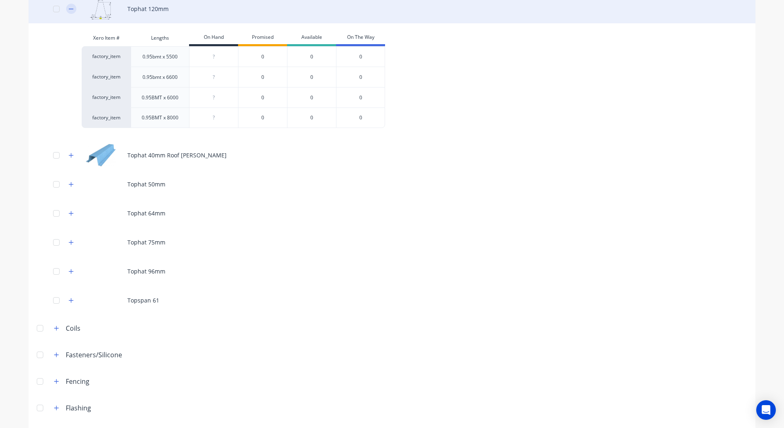
scroll to position [483, 0]
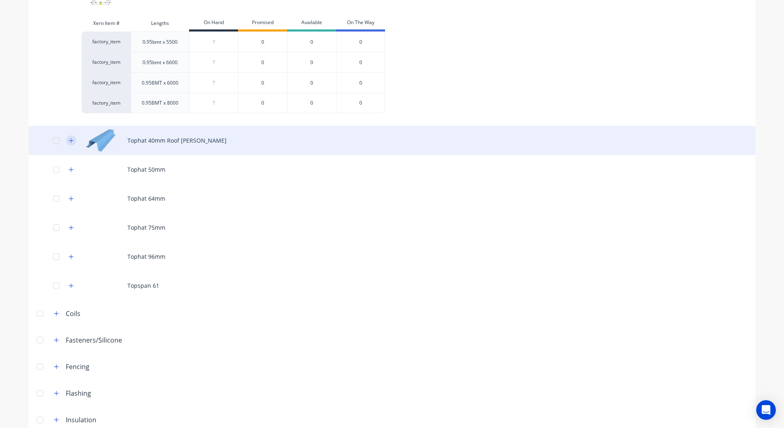
click at [69, 139] on icon "button" at bounding box center [71, 141] width 5 height 6
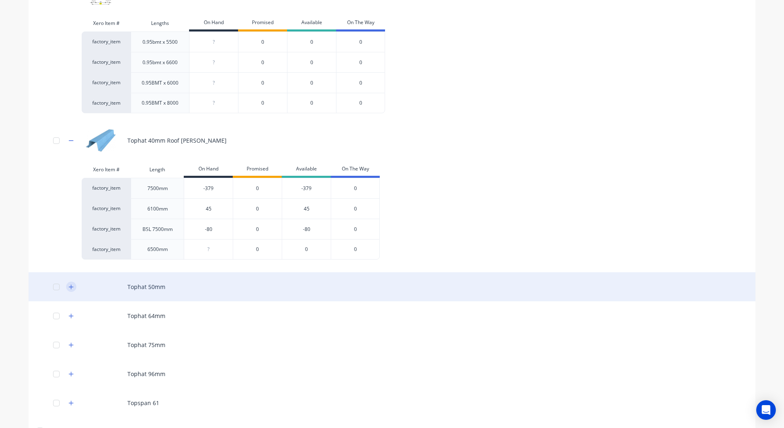
click at [69, 286] on icon "button" at bounding box center [71, 286] width 4 height 4
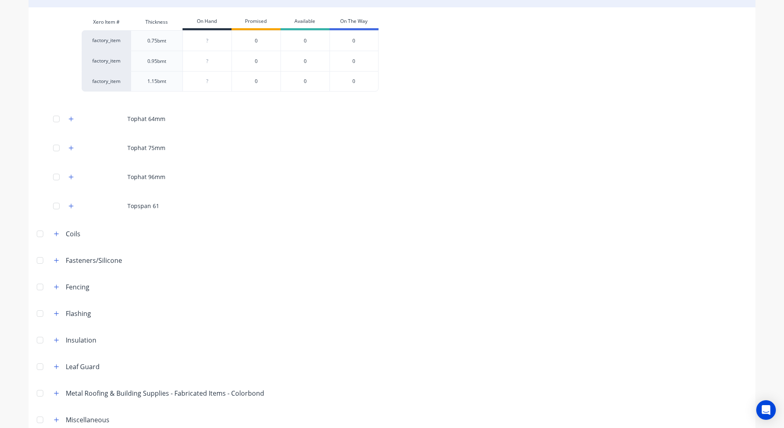
scroll to position [770, 0]
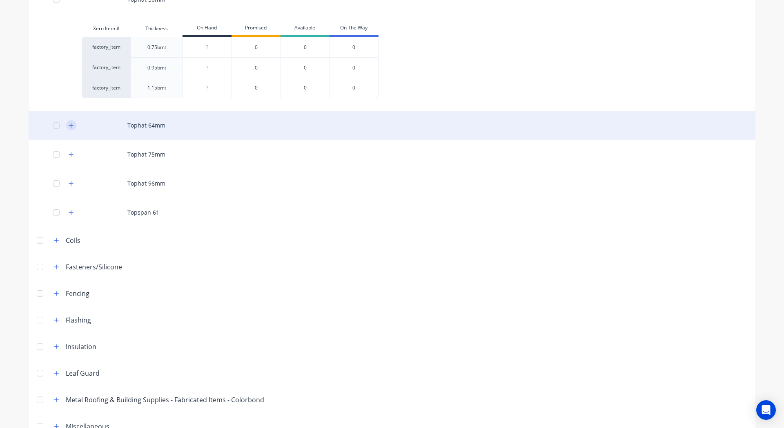
click at [69, 126] on icon "button" at bounding box center [71, 126] width 5 height 6
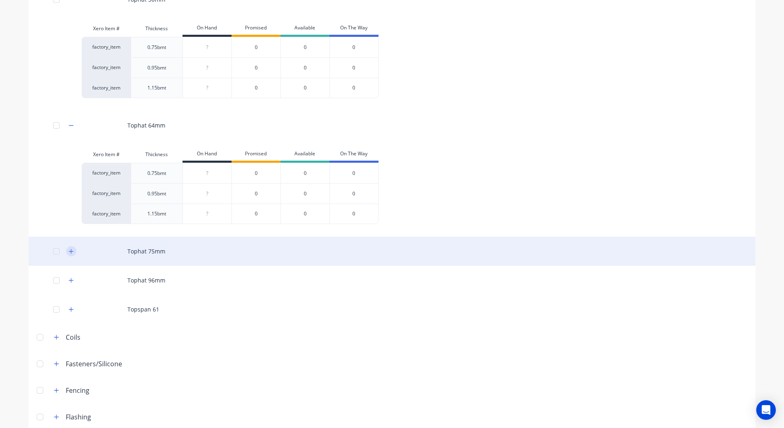
click at [67, 254] on button "button" at bounding box center [71, 251] width 10 height 10
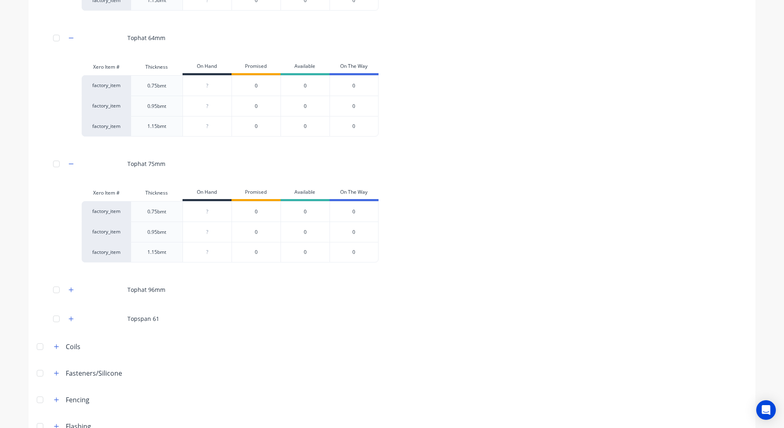
scroll to position [858, 0]
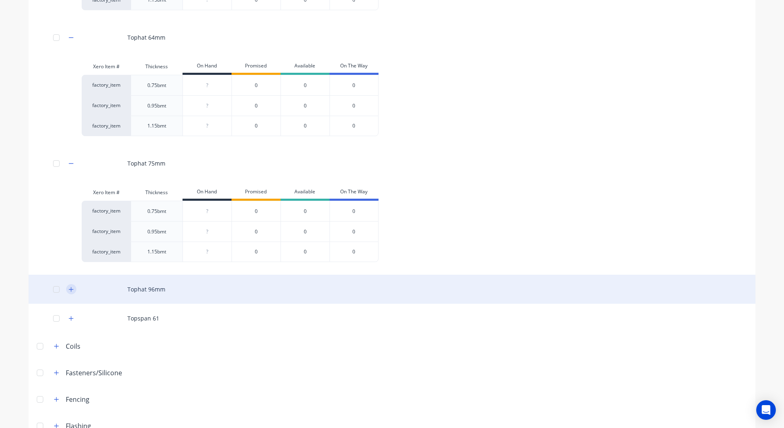
click at [70, 290] on icon "button" at bounding box center [71, 289] width 5 height 6
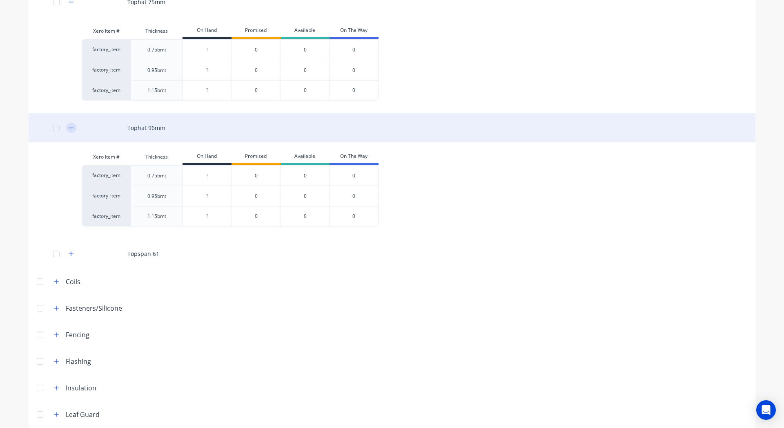
scroll to position [1024, 0]
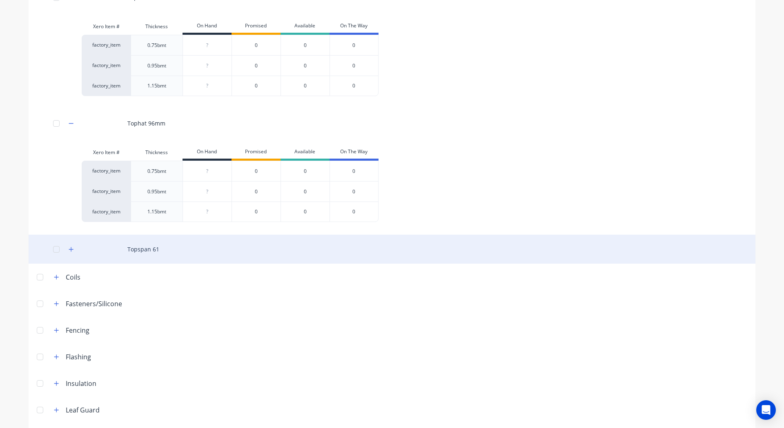
click at [68, 254] on div "Topspan 61" at bounding box center [392, 248] width 727 height 29
click at [66, 247] on button "button" at bounding box center [71, 249] width 10 height 10
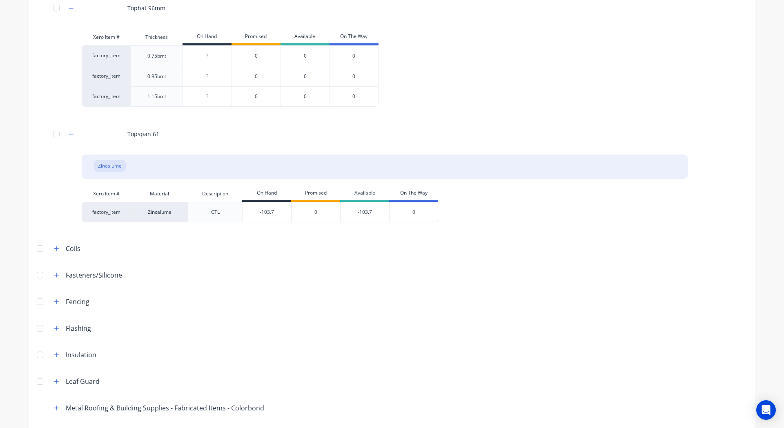
scroll to position [1148, 0]
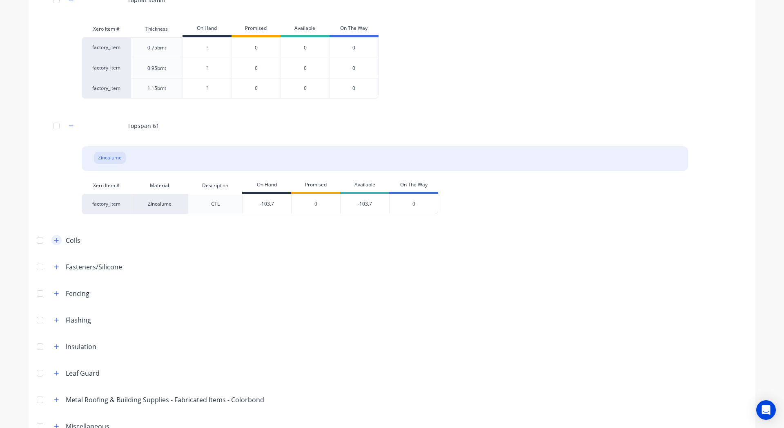
click at [54, 241] on icon "button" at bounding box center [56, 240] width 5 height 6
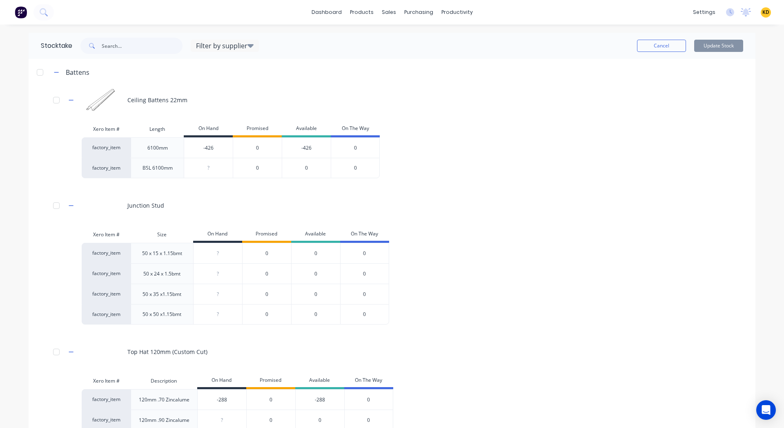
click at [8, 192] on div "dashboard products sales purchasing productivity dashboard products Product Cat…" at bounding box center [392, 214] width 784 height 428
click at [761, 11] on div "KD South Coast Roofing Supplies S... Karmela (Factory) Deogracias Administrator…" at bounding box center [766, 12] width 10 height 10
click at [765, 12] on div "KD South Coast Roofing Supplies S... Karmela (Factory) Deogracias Administrator…" at bounding box center [766, 12] width 10 height 10
click at [763, 13] on span "KD" at bounding box center [766, 12] width 7 height 7
click at [645, 132] on div "Xero Item # Length On Hand Promised Available On The Way factory_item 6100mm -4…" at bounding box center [385, 153] width 607 height 64
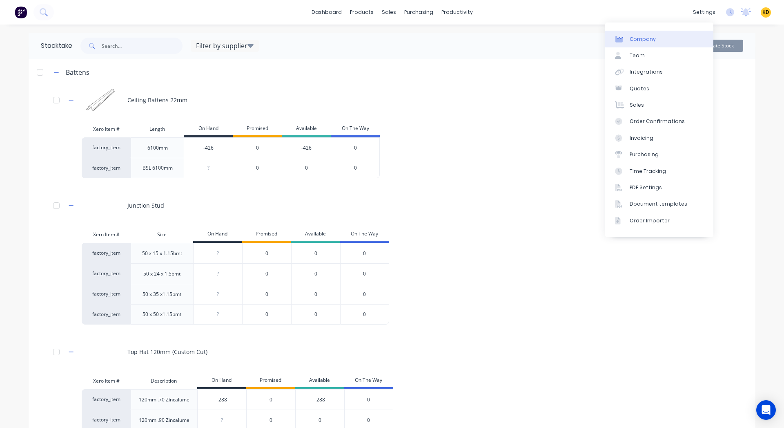
click at [675, 44] on link "Company" at bounding box center [659, 39] width 108 height 16
select select "AU"
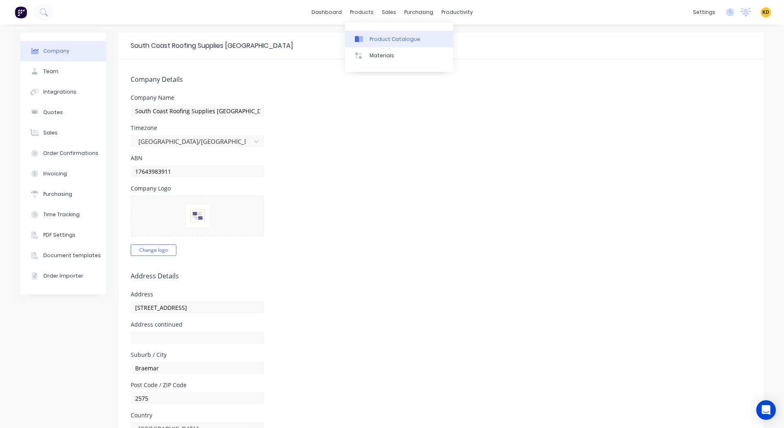
click at [384, 40] on div "Product Catalogue" at bounding box center [395, 39] width 51 height 7
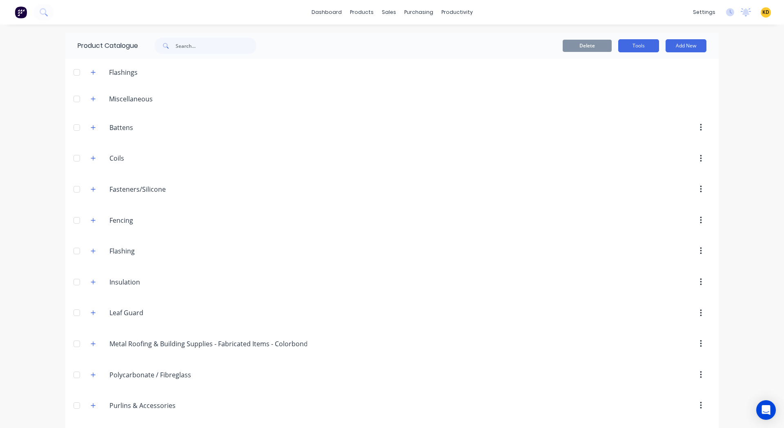
click at [648, 44] on button "Tools" at bounding box center [639, 45] width 41 height 13
click at [610, 85] on div "Stocktake" at bounding box center [620, 83] width 63 height 12
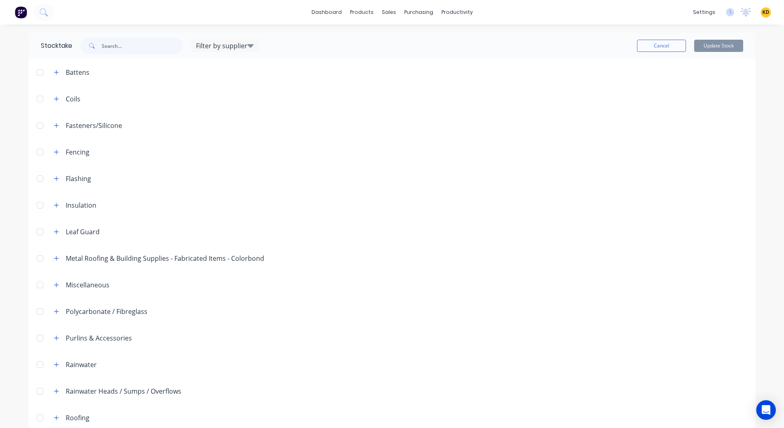
scroll to position [117, 0]
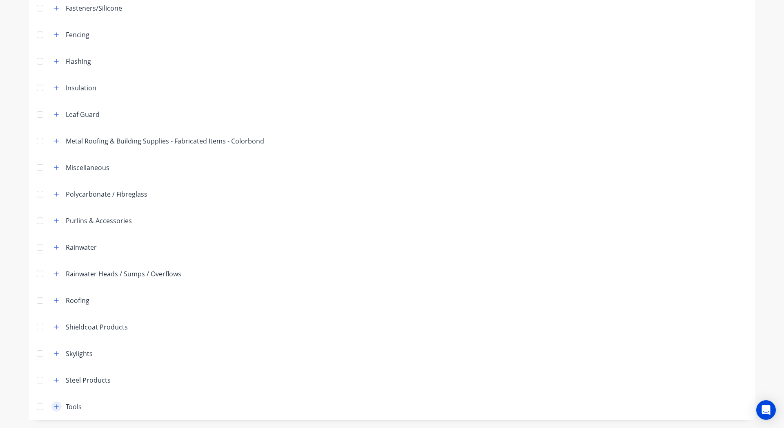
click at [56, 408] on button "button" at bounding box center [56, 406] width 10 height 10
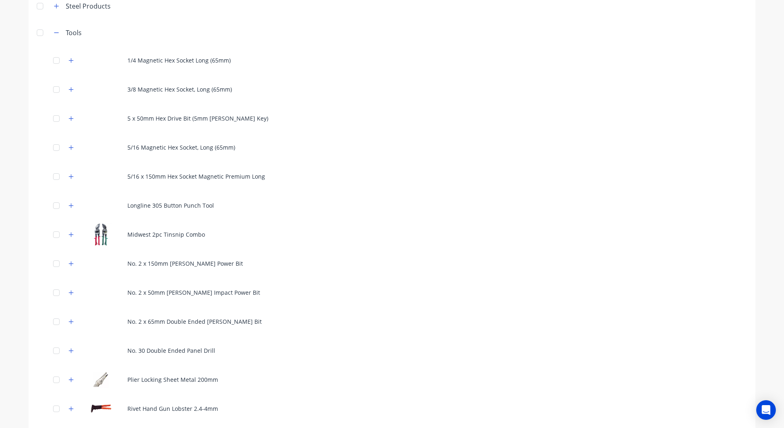
scroll to position [499, 0]
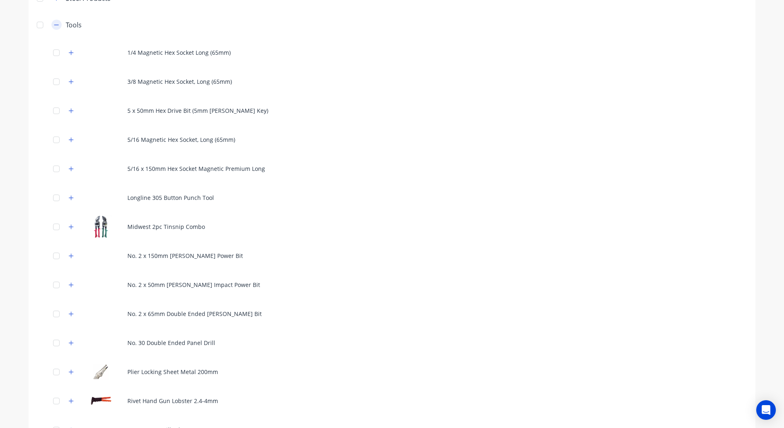
click at [53, 29] on button "button" at bounding box center [56, 25] width 10 height 10
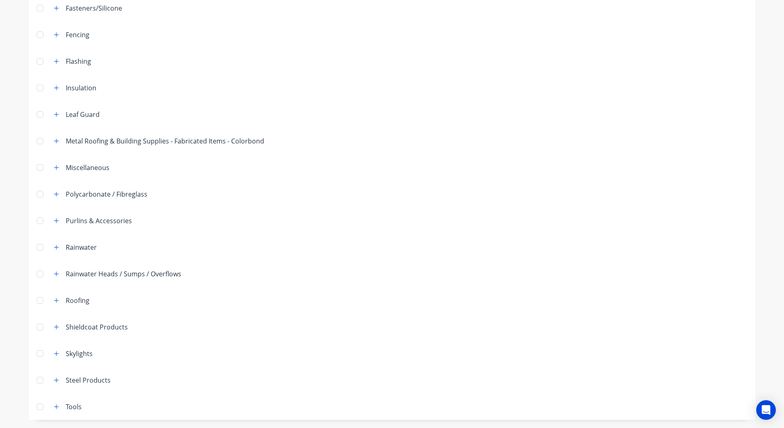
scroll to position [0, 0]
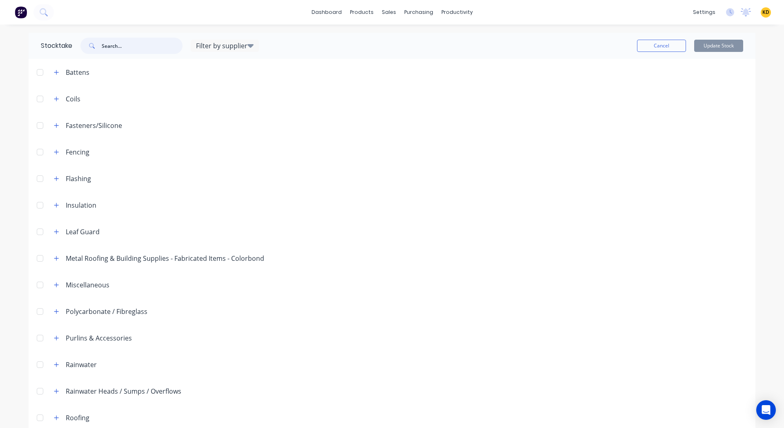
click at [129, 50] on input "text" at bounding box center [142, 46] width 81 height 16
paste input "25mm Vortex Clad Screw"
type input "25mm Vortex Clad Screw"
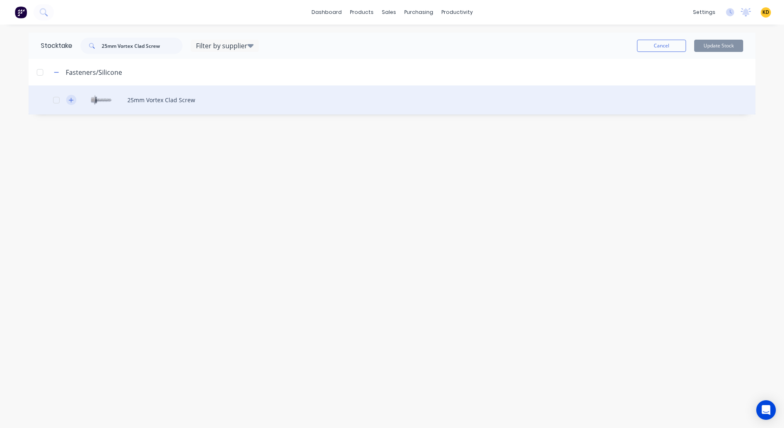
click at [70, 101] on icon "button" at bounding box center [71, 100] width 5 height 6
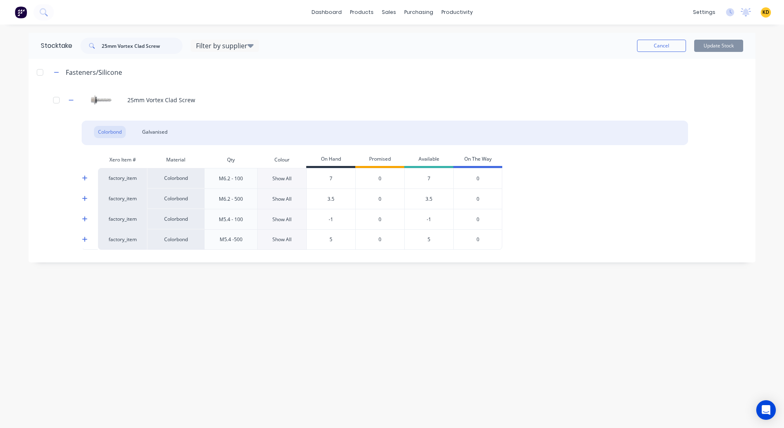
click at [252, 289] on div "Stocktake 25mm Vortex Clad Screw Filter by supplier South Coast Roofing Supplie…" at bounding box center [392, 226] width 744 height 387
click at [81, 179] on div "Colorbond Galvanised Xero Item # Material Qty Colour On Hand Promised Available…" at bounding box center [392, 189] width 727 height 136
click at [84, 179] on icon at bounding box center [84, 178] width 5 height 6
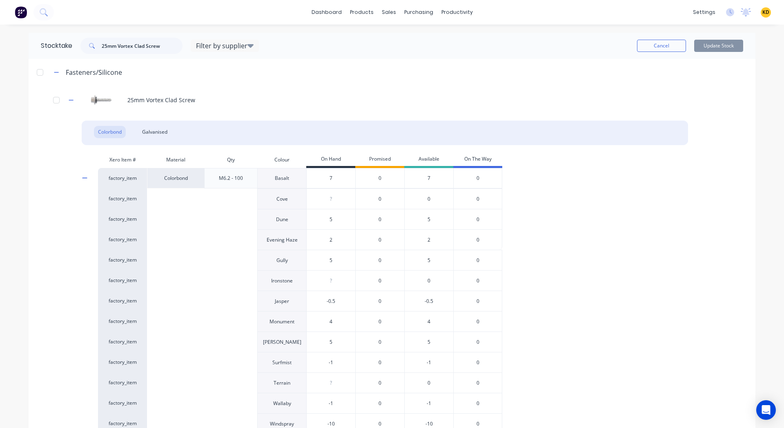
click at [82, 177] on icon at bounding box center [84, 178] width 5 height 6
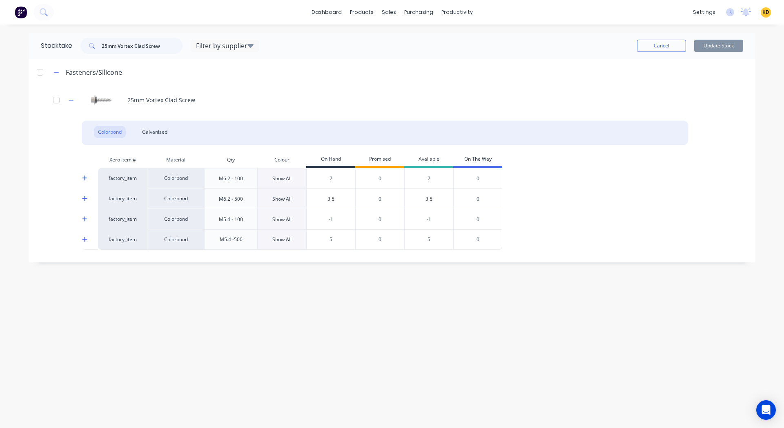
click at [337, 348] on div "Stocktake 25mm Vortex Clad Screw Filter by supplier South Coast Roofing Supplie…" at bounding box center [392, 226] width 744 height 387
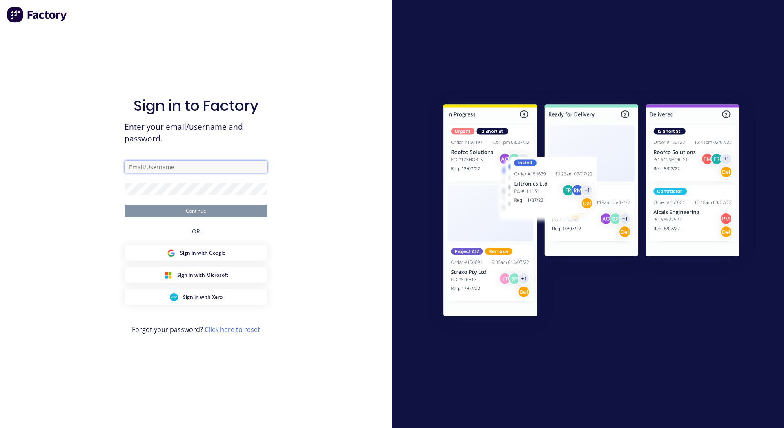
click at [218, 167] on input "text" at bounding box center [196, 167] width 143 height 12
paste input "[EMAIL_ADDRESS][DOMAIN_NAME]"
type input "[EMAIL_ADDRESS][DOMAIN_NAME]"
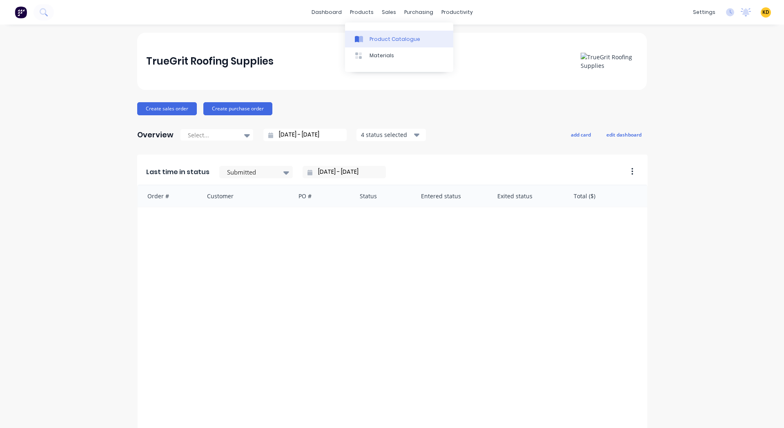
click at [384, 42] on div "Product Catalogue" at bounding box center [395, 39] width 51 height 7
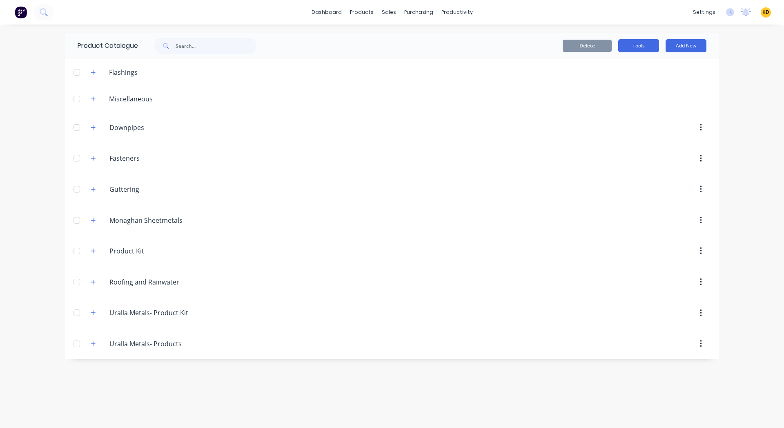
click at [642, 40] on button "Tools" at bounding box center [639, 45] width 41 height 13
click at [623, 85] on div "Stocktake" at bounding box center [620, 83] width 63 height 12
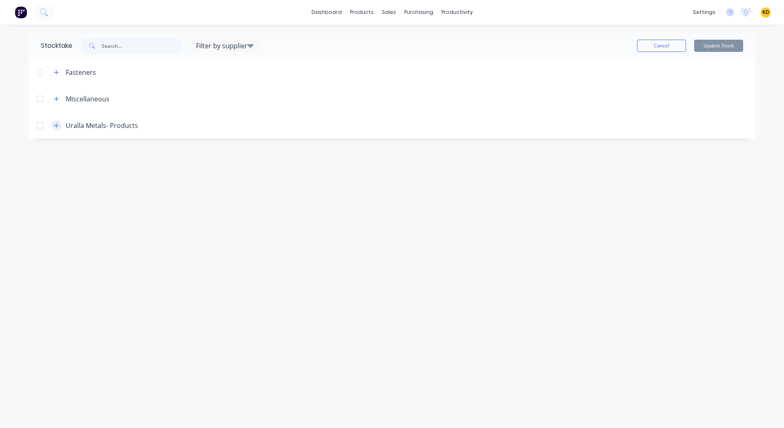
click at [54, 124] on icon "button" at bounding box center [56, 126] width 5 height 6
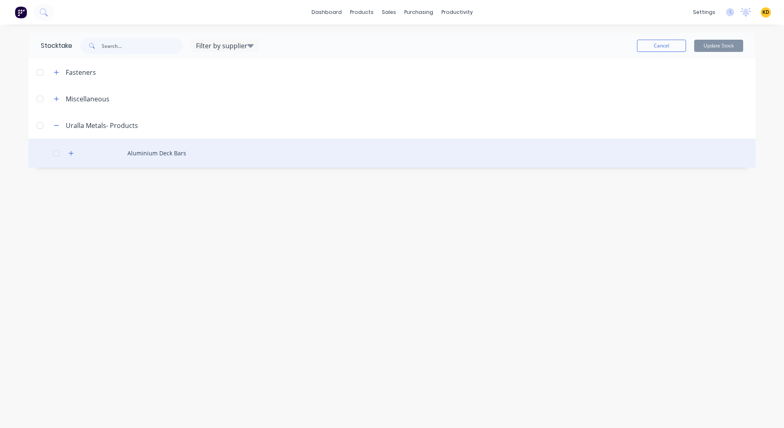
drag, startPoint x: 107, startPoint y: 154, endPoint x: 190, endPoint y: 153, distance: 83.8
click at [190, 153] on div "Aluminium Deck Bars" at bounding box center [392, 152] width 727 height 29
click at [73, 150] on icon "button" at bounding box center [71, 153] width 5 height 6
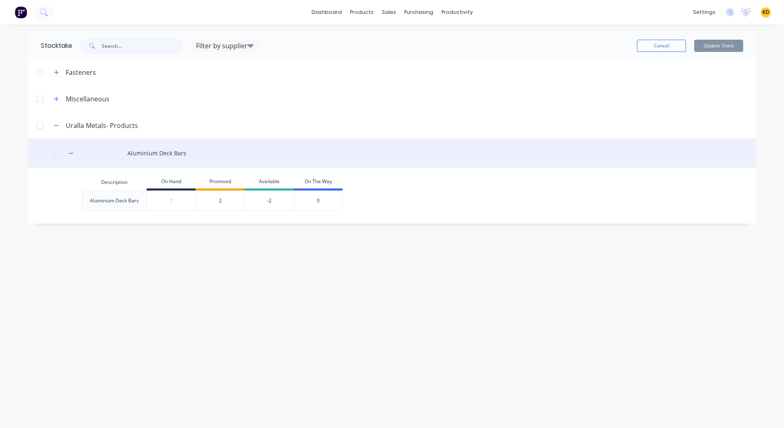
drag, startPoint x: 199, startPoint y: 148, endPoint x: 125, endPoint y: 153, distance: 73.7
click at [125, 153] on div "Aluminium Deck Bars" at bounding box center [392, 152] width 727 height 29
drag, startPoint x: 125, startPoint y: 153, endPoint x: 195, endPoint y: 157, distance: 69.6
click at [195, 157] on div "Aluminium Deck Bars" at bounding box center [392, 152] width 727 height 29
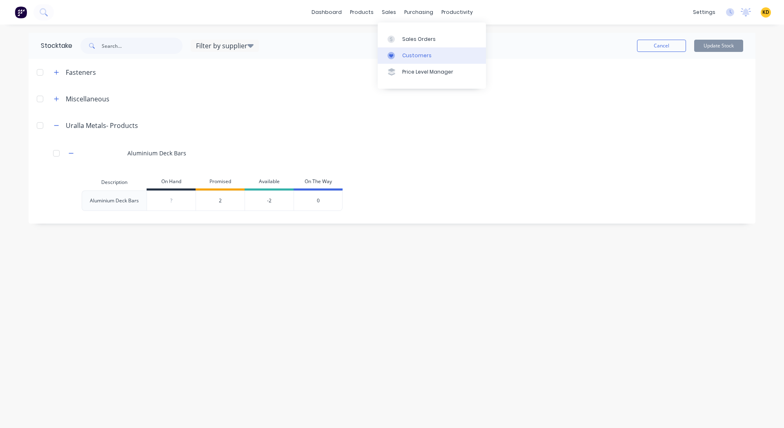
click at [409, 55] on div "Customers" at bounding box center [416, 55] width 29 height 7
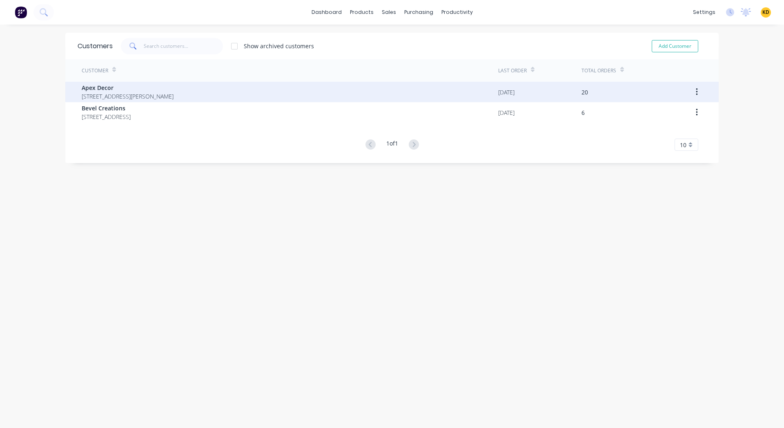
click at [290, 92] on div "Apex Decor 789 Collins Street Melbourne Victoria Australia 3000" at bounding box center [290, 92] width 417 height 20
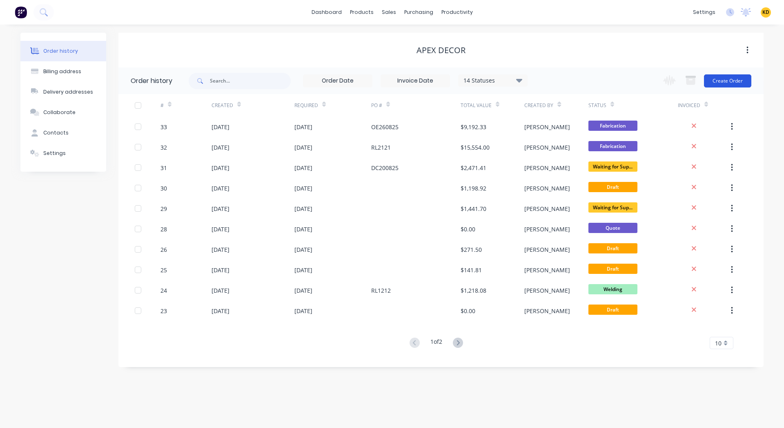
click at [720, 79] on button "Create Order" at bounding box center [727, 80] width 47 height 13
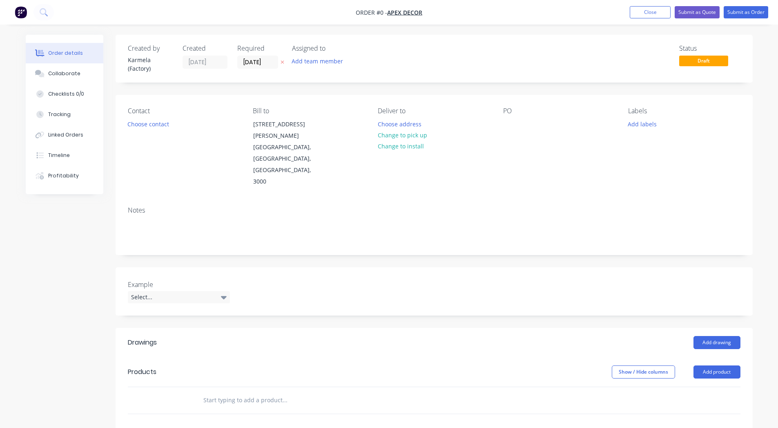
click at [235, 392] on input "text" at bounding box center [284, 400] width 163 height 16
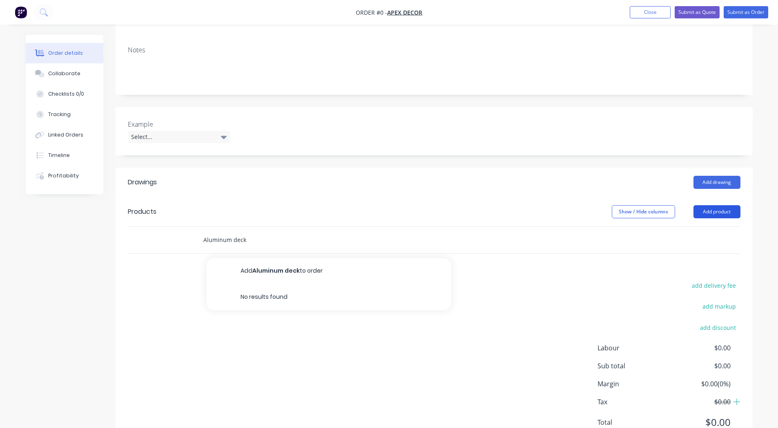
type input "Aluminum deck"
click at [716, 205] on button "Add product" at bounding box center [717, 211] width 47 height 13
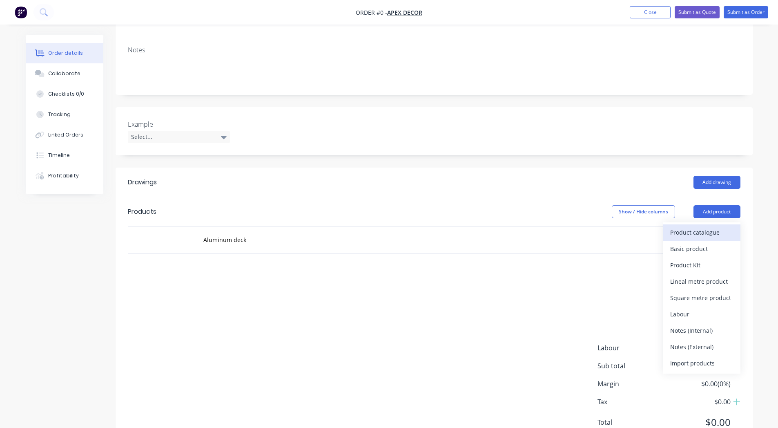
click at [686, 226] on div "Product catalogue" at bounding box center [701, 232] width 63 height 12
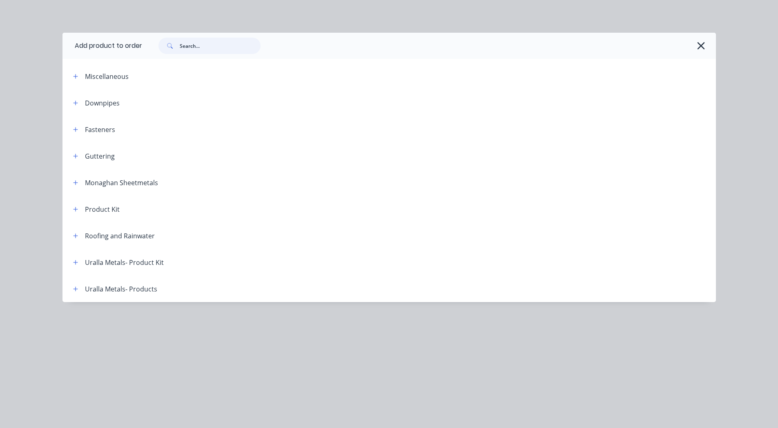
click at [212, 48] on input "text" at bounding box center [220, 46] width 81 height 16
type input "aluminum deck"
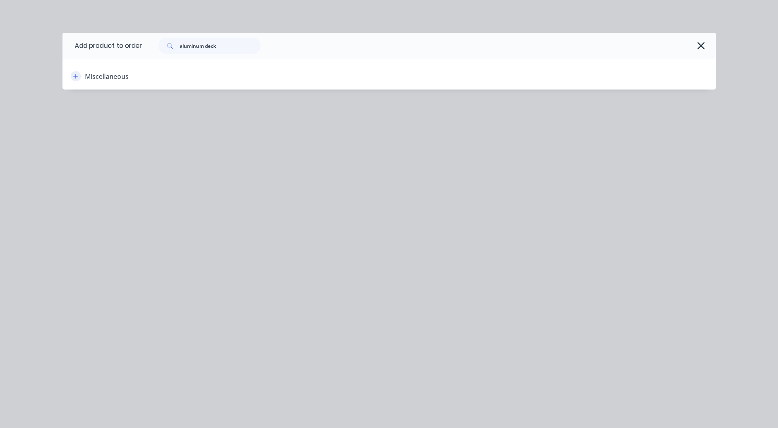
click at [74, 79] on icon "button" at bounding box center [75, 77] width 5 height 6
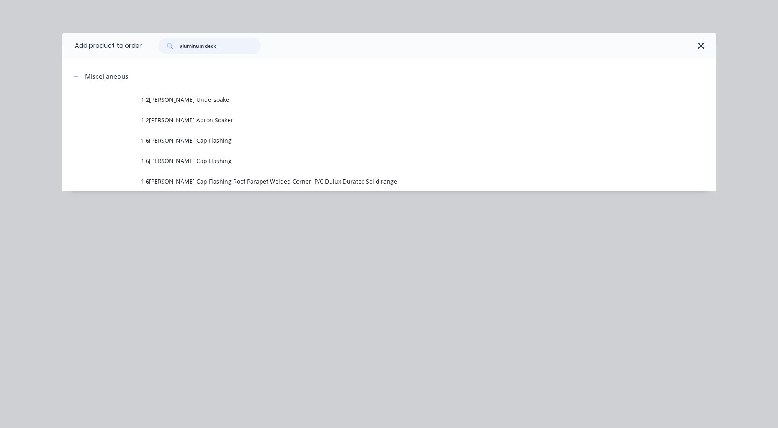
click at [240, 44] on input "aluminum deck" at bounding box center [220, 46] width 81 height 16
type input "deck"
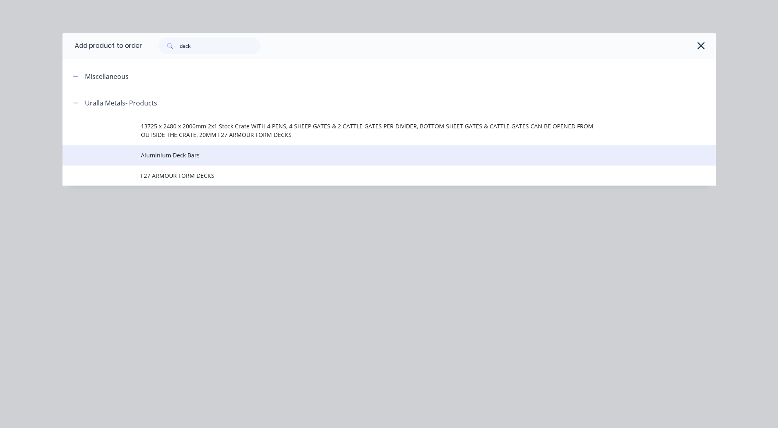
click at [208, 151] on span "Aluminium Deck Bars" at bounding box center [371, 155] width 460 height 9
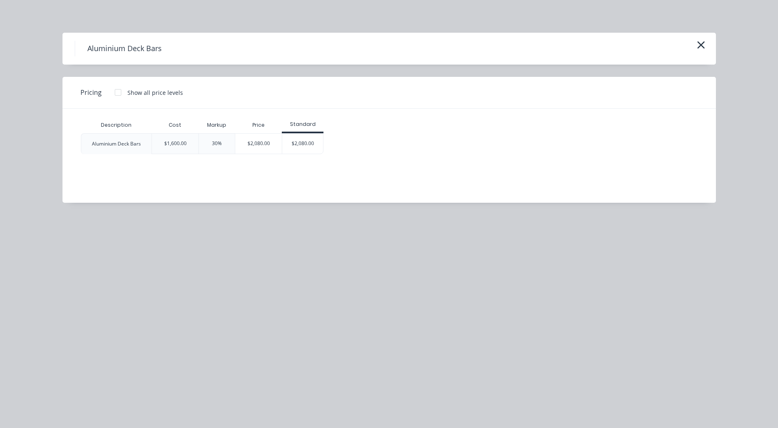
click at [118, 93] on div at bounding box center [118, 92] width 16 height 16
click at [260, 149] on div "$2,080.00" at bounding box center [258, 144] width 47 height 20
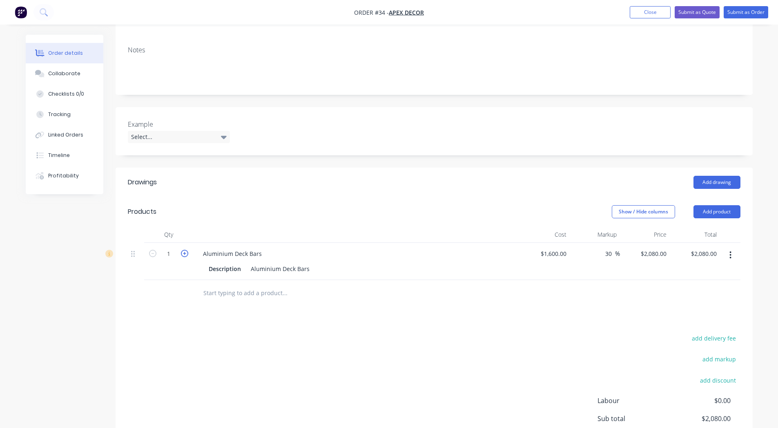
click at [185, 250] on icon "button" at bounding box center [184, 253] width 7 height 7
type input "2"
type input "$4,160.00"
click at [185, 250] on icon "button" at bounding box center [184, 253] width 7 height 7
type input "3"
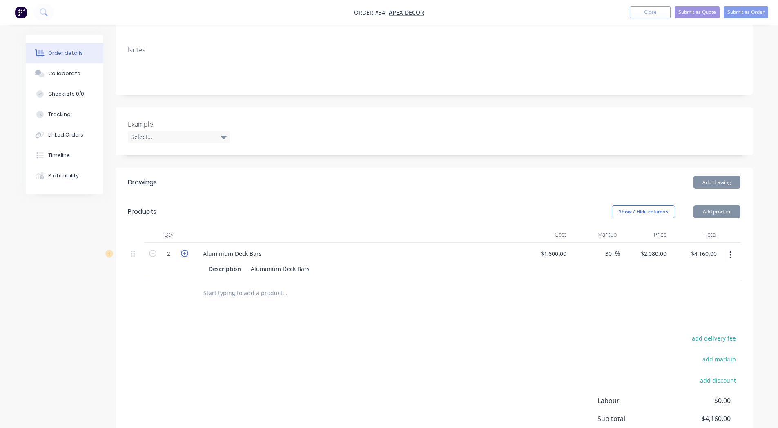
type input "$6,240.00"
click at [366, 333] on div "add delivery fee add markup add discount Labour $0.00 Sub total $6,240.00 Margi…" at bounding box center [434, 412] width 613 height 158
click at [747, 10] on button "Submit as Order" at bounding box center [746, 12] width 45 height 12
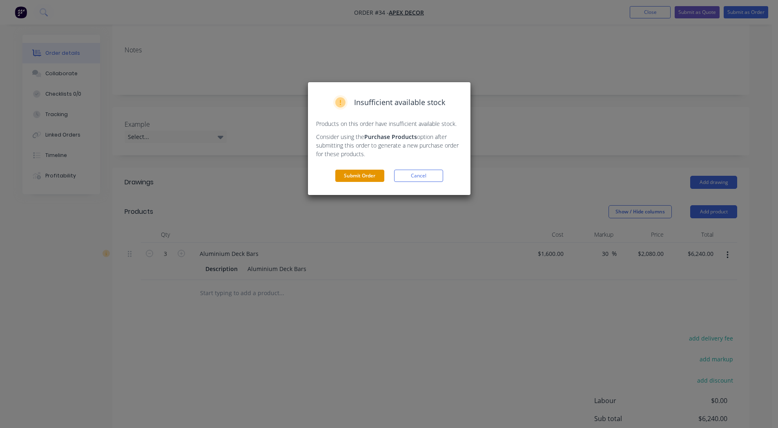
click at [355, 180] on button "Submit Order" at bounding box center [359, 176] width 49 height 12
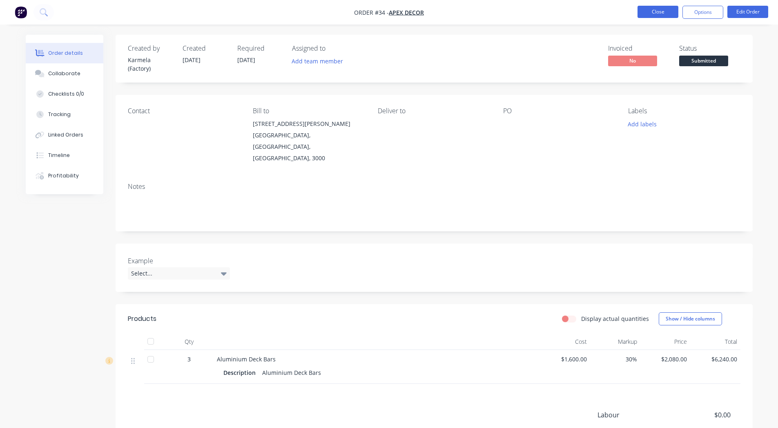
click at [657, 15] on button "Close" at bounding box center [658, 12] width 41 height 12
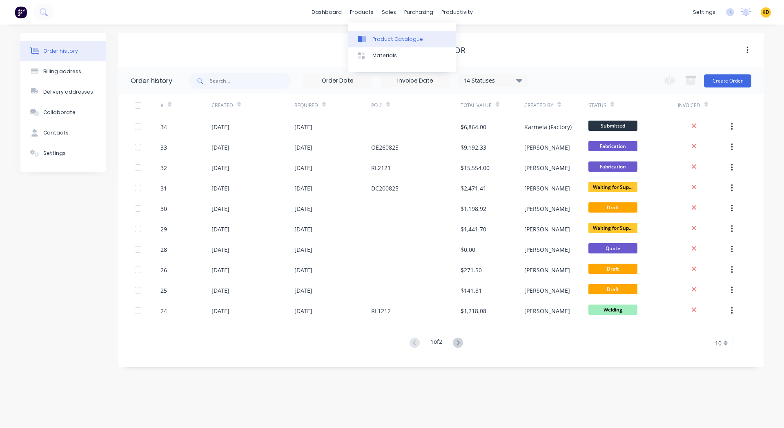
click at [384, 37] on div "Product Catalogue" at bounding box center [398, 39] width 51 height 7
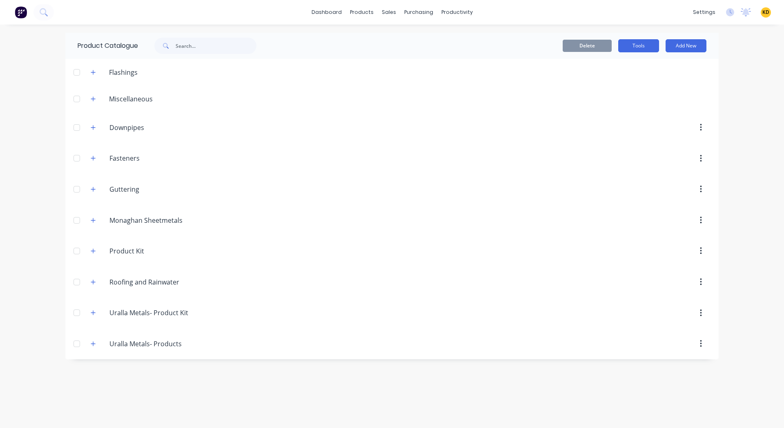
click at [645, 50] on button "Tools" at bounding box center [639, 45] width 41 height 13
click at [637, 89] on button "Stocktake" at bounding box center [621, 83] width 78 height 16
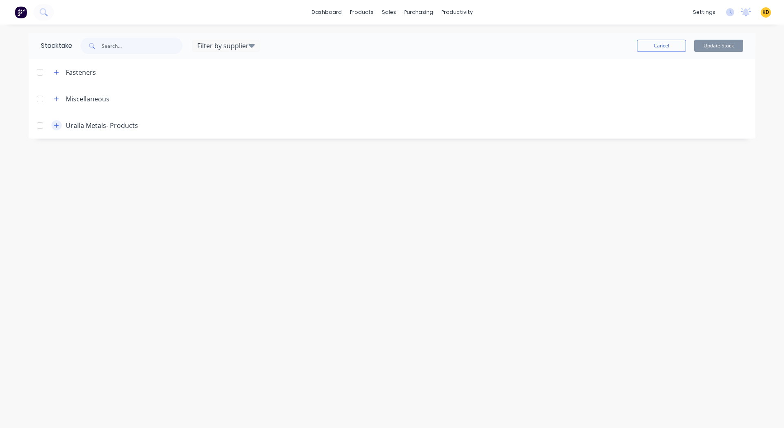
click at [54, 126] on icon "button" at bounding box center [56, 126] width 5 height 6
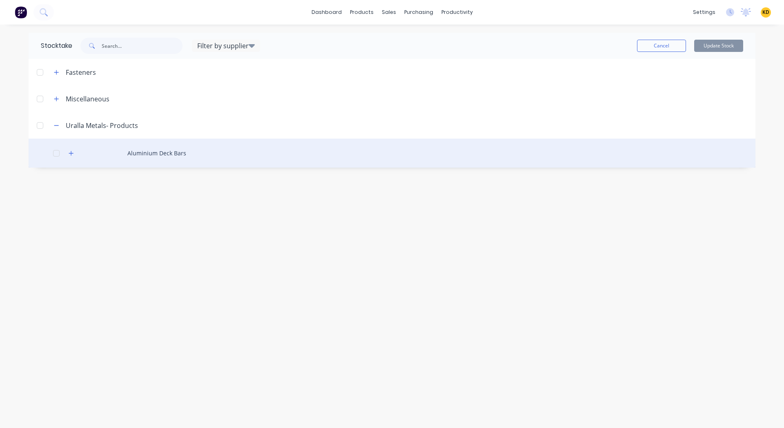
click at [140, 158] on div "Aluminium Deck Bars" at bounding box center [392, 152] width 727 height 29
click at [69, 154] on icon "button" at bounding box center [71, 153] width 5 height 6
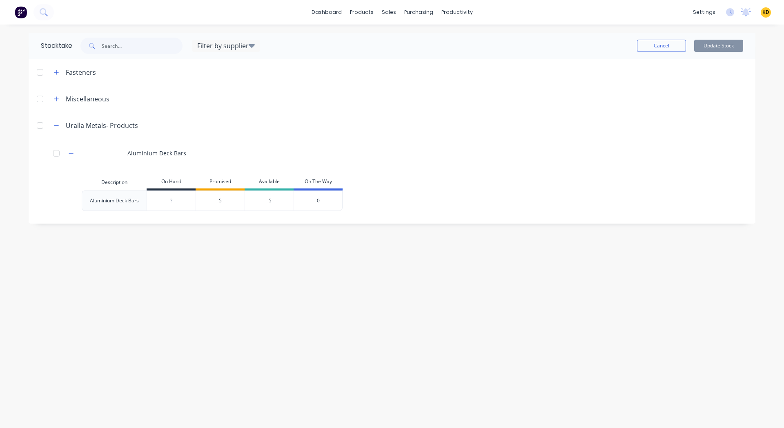
click at [765, 13] on span "KD" at bounding box center [766, 12] width 7 height 7
click at [724, 103] on button "Sign out" at bounding box center [715, 102] width 108 height 16
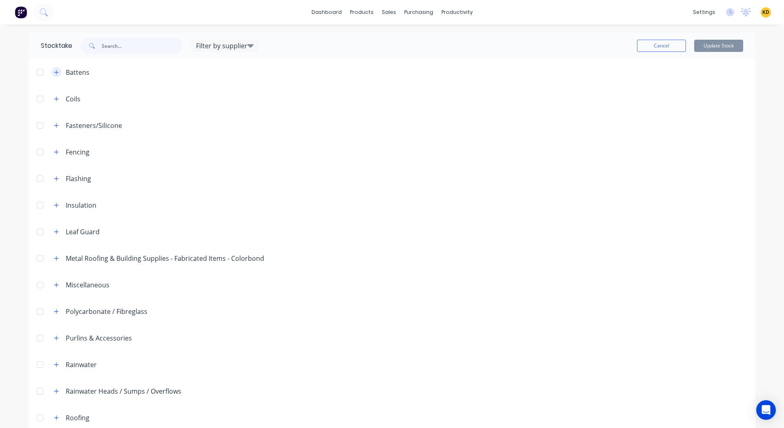
click at [56, 72] on button "button" at bounding box center [56, 72] width 10 height 10
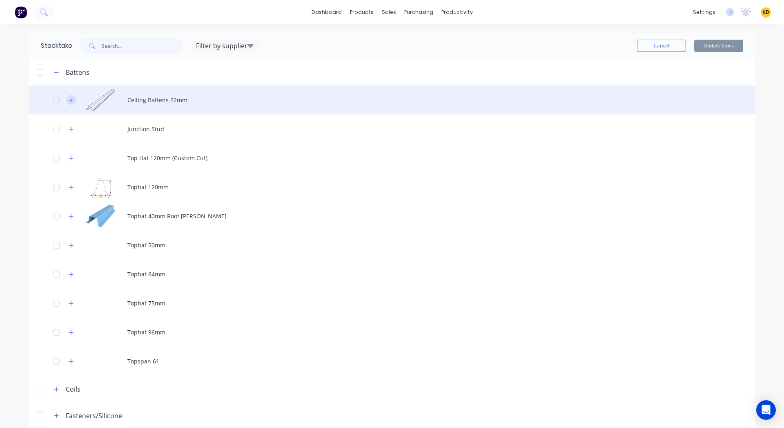
click at [67, 103] on button "button" at bounding box center [71, 100] width 10 height 10
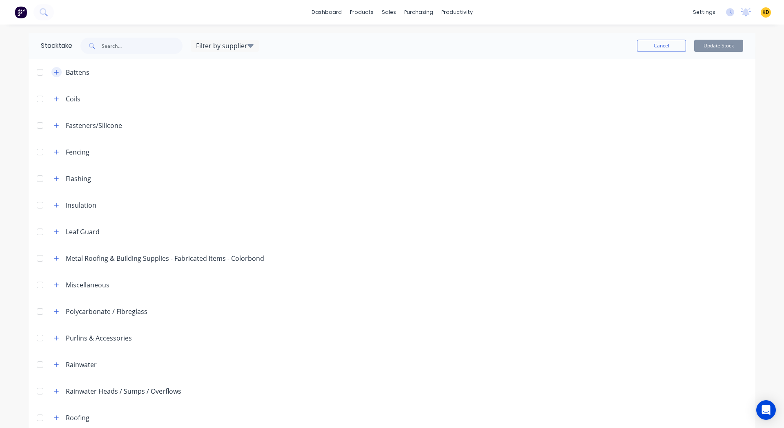
click at [54, 74] on icon "button" at bounding box center [56, 72] width 5 height 6
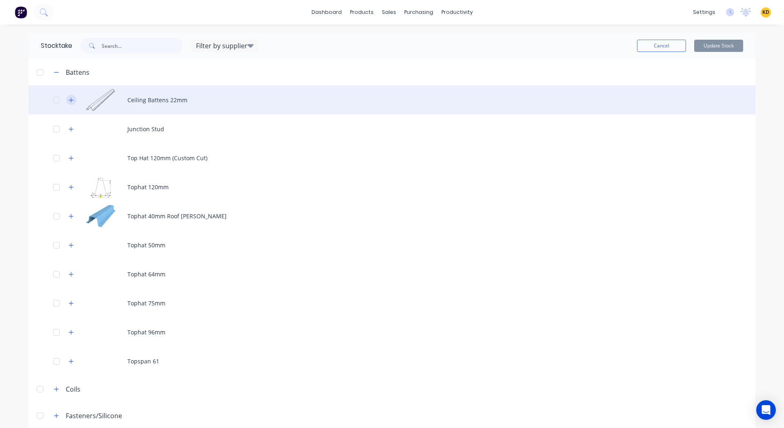
click at [69, 103] on icon "button" at bounding box center [71, 100] width 5 height 6
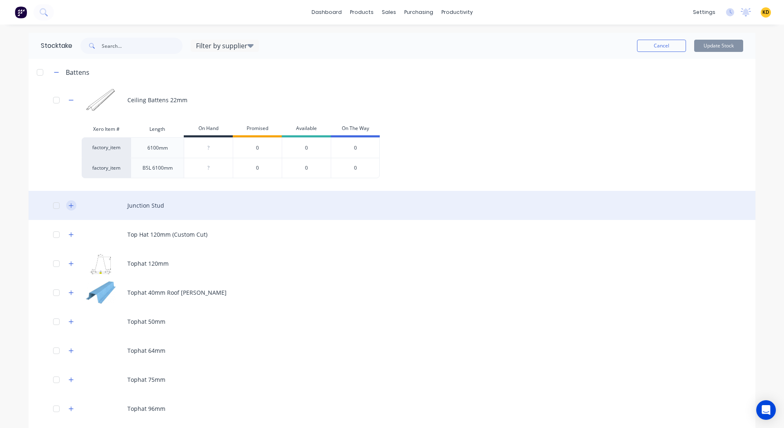
click at [69, 206] on icon "button" at bounding box center [71, 206] width 5 height 6
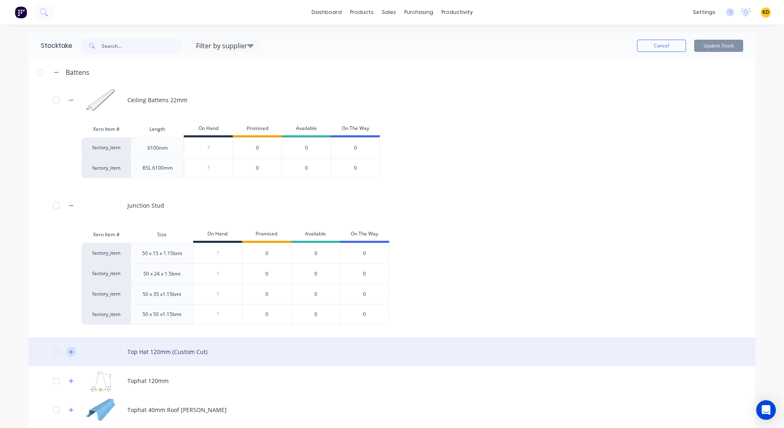
click at [69, 349] on icon "button" at bounding box center [71, 351] width 4 height 4
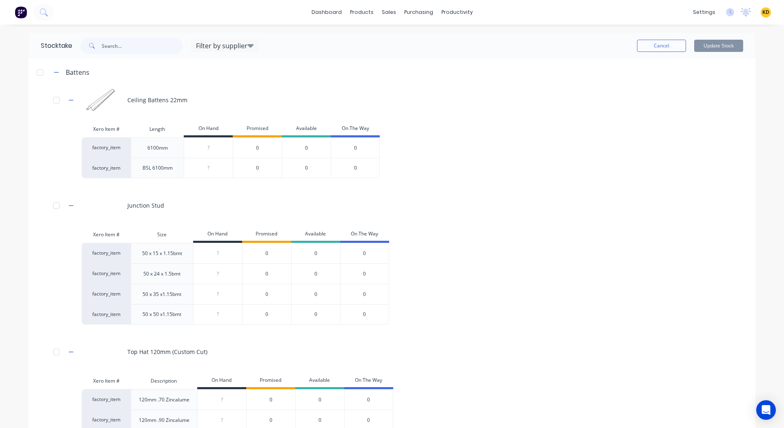
scroll to position [698, 0]
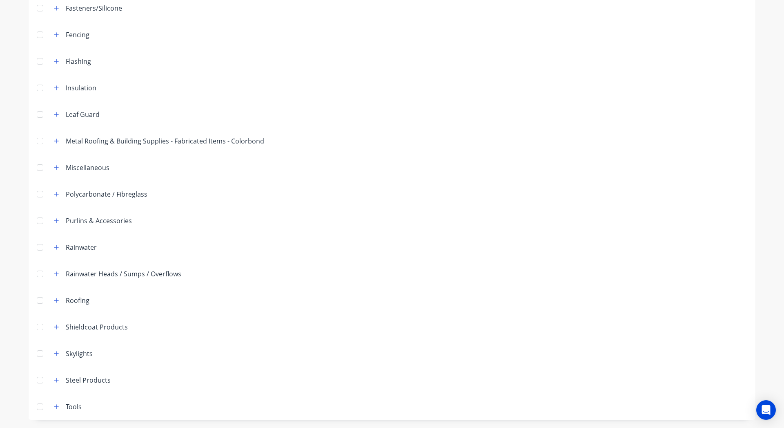
click at [51, 199] on header "Polycarbonate / Fibreglass" at bounding box center [392, 194] width 727 height 27
click at [54, 190] on button "button" at bounding box center [56, 194] width 10 height 10
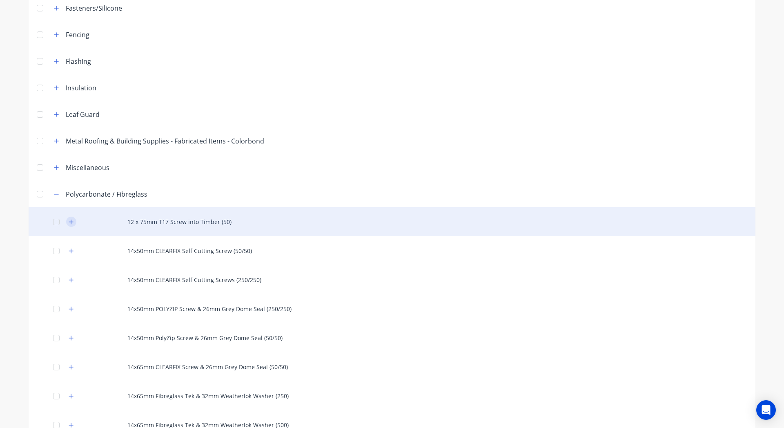
click at [66, 224] on button "button" at bounding box center [71, 222] width 10 height 10
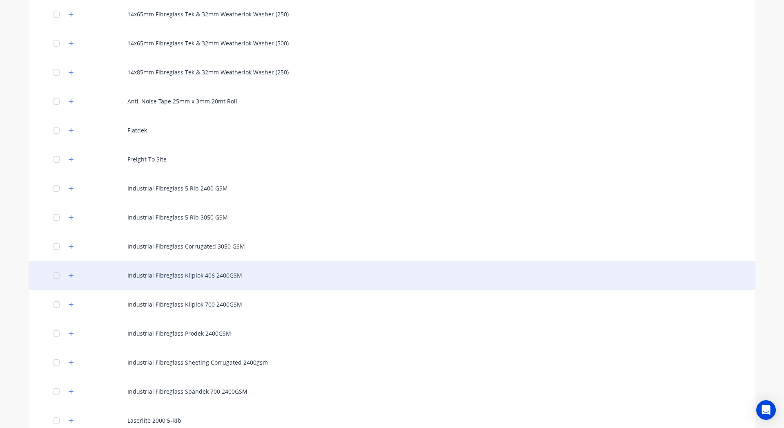
scroll to position [1184, 0]
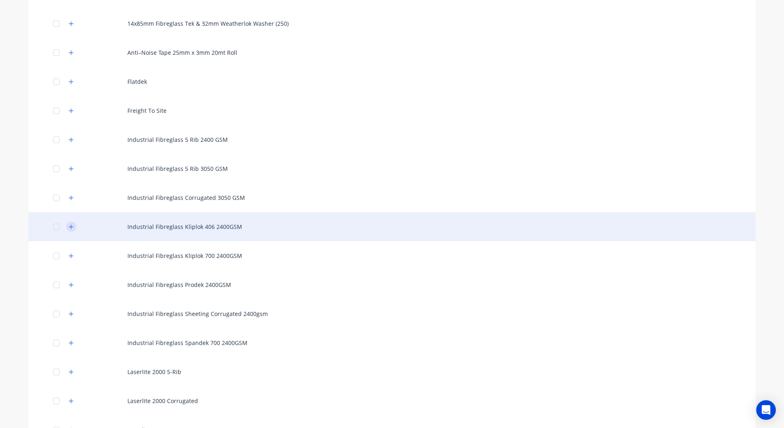
click at [69, 227] on icon "button" at bounding box center [71, 227] width 5 height 6
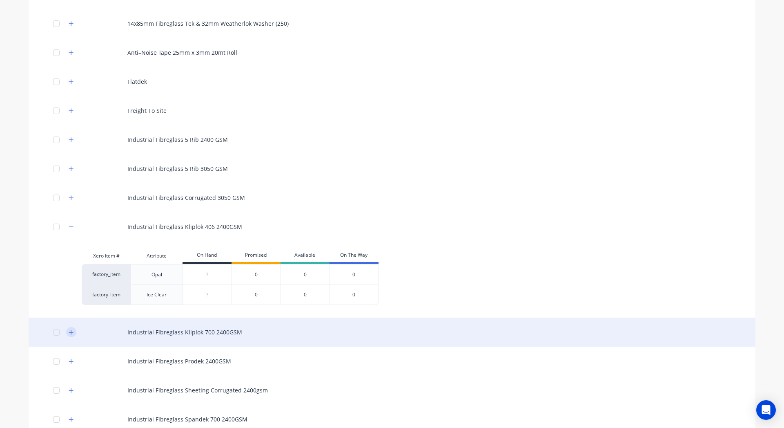
scroll to position [1816, 0]
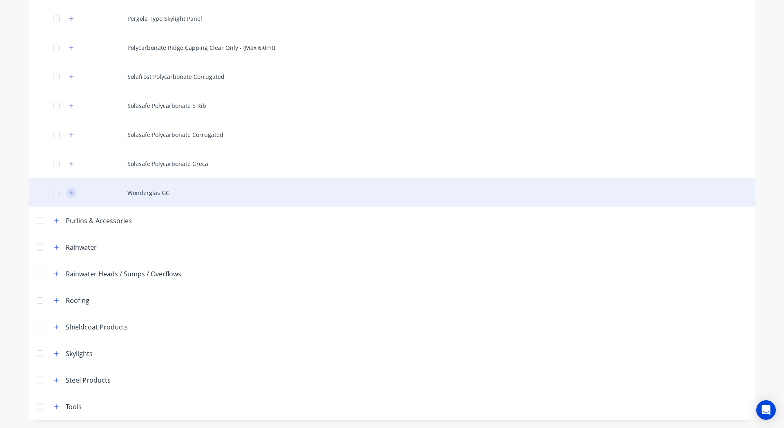
click at [69, 192] on icon "button" at bounding box center [71, 193] width 5 height 6
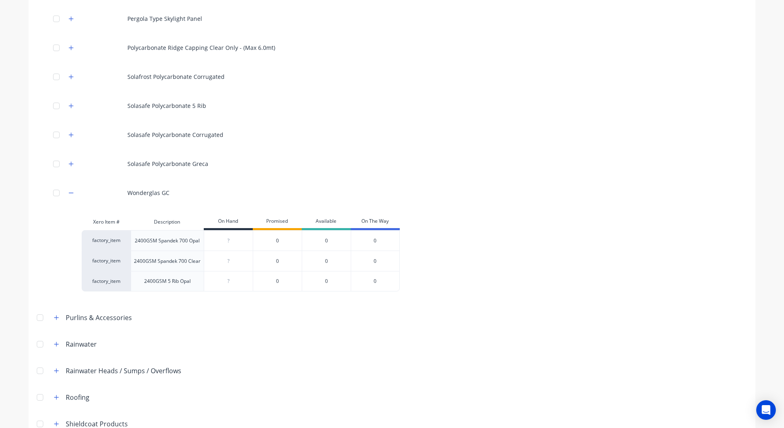
scroll to position [1913, 0]
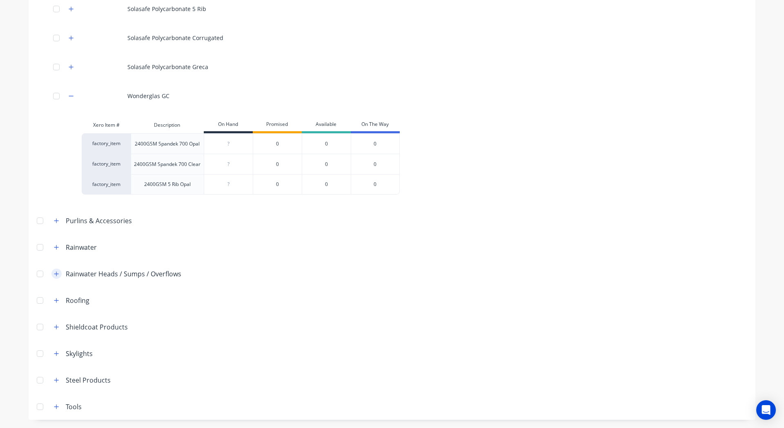
click at [56, 272] on icon "button" at bounding box center [56, 274] width 5 height 6
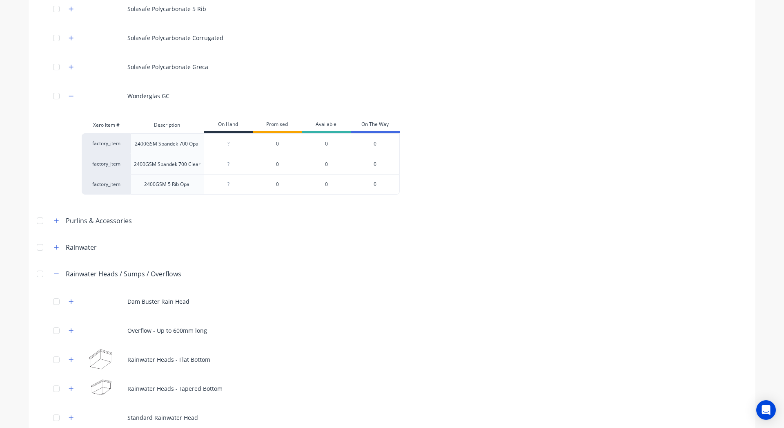
scroll to position [1933, 0]
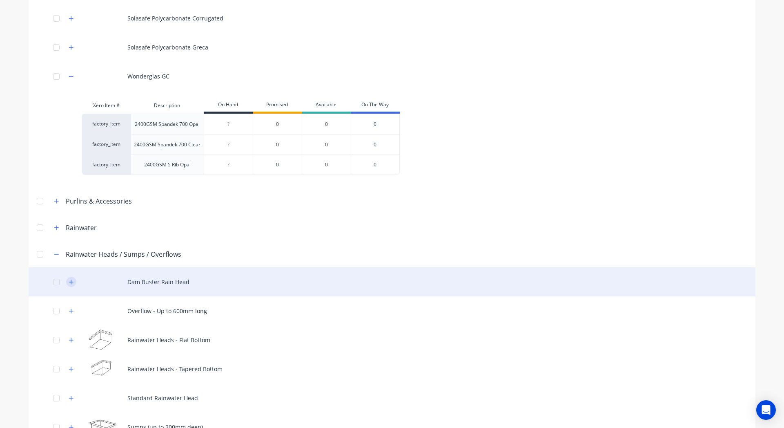
click at [69, 281] on icon "button" at bounding box center [71, 281] width 4 height 4
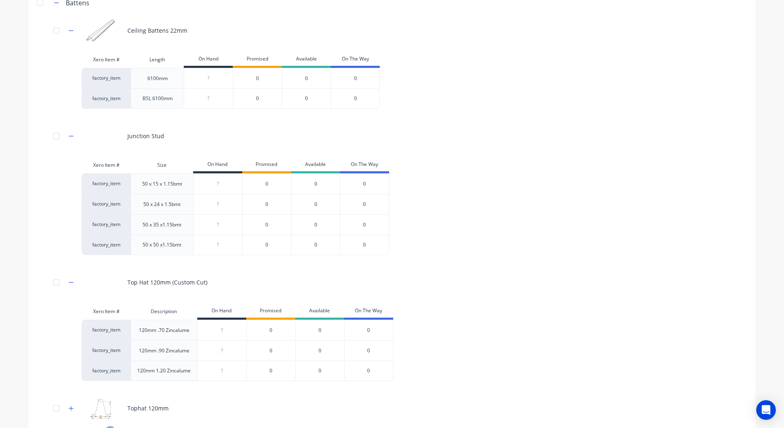
scroll to position [0, 0]
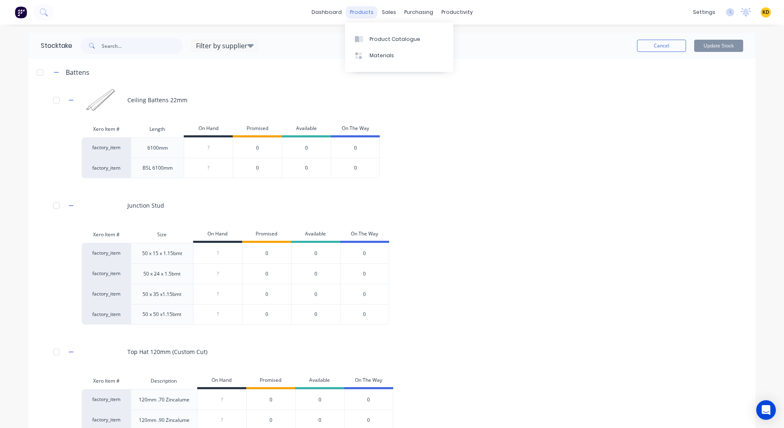
click at [368, 12] on div "products" at bounding box center [362, 12] width 32 height 12
click at [313, 9] on link "dashboard" at bounding box center [327, 12] width 38 height 12
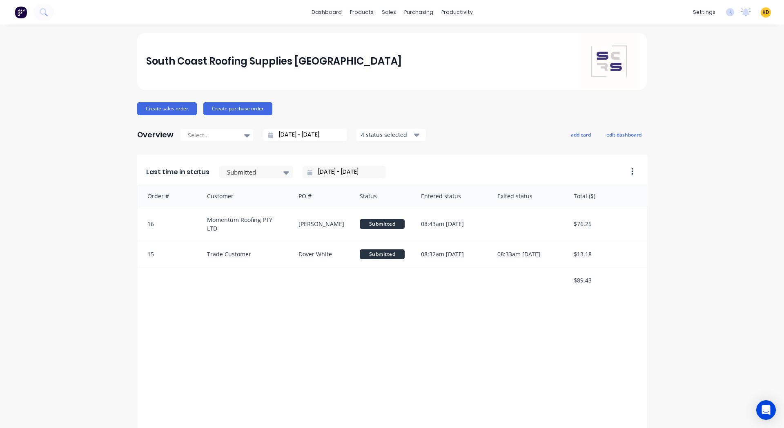
click at [763, 13] on span "KD" at bounding box center [766, 12] width 7 height 7
click at [725, 105] on button "Sign out" at bounding box center [715, 102] width 108 height 16
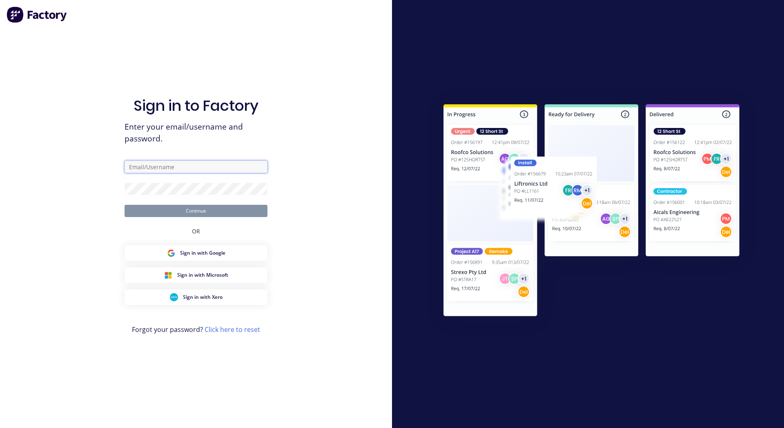
click at [174, 168] on input "text" at bounding box center [196, 167] width 143 height 12
paste input "[EMAIL_ADDRESS][DOMAIN_NAME]"
type input "[EMAIL_ADDRESS][DOMAIN_NAME]"
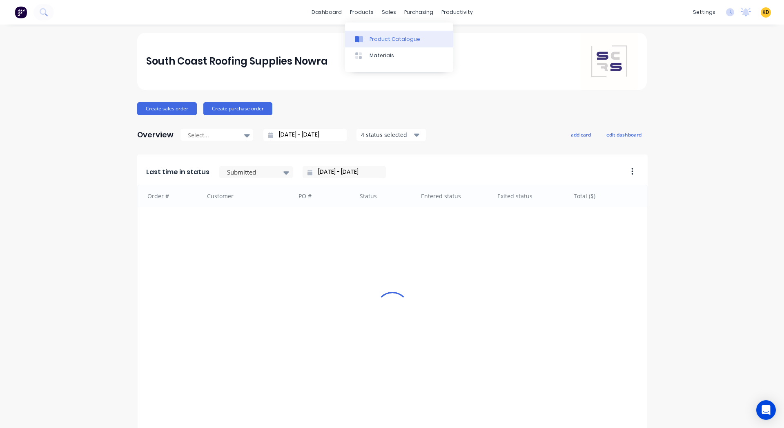
click at [388, 34] on link "Product Catalogue" at bounding box center [399, 39] width 108 height 16
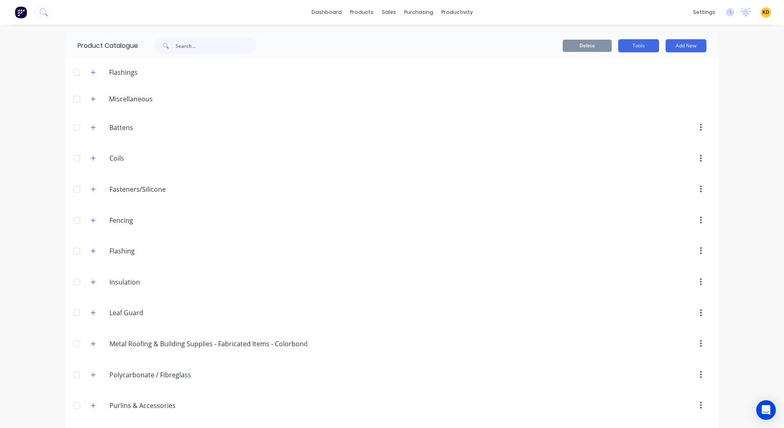
click at [639, 46] on button "Tools" at bounding box center [639, 45] width 41 height 13
click at [626, 83] on div "Stocktake" at bounding box center [620, 83] width 63 height 12
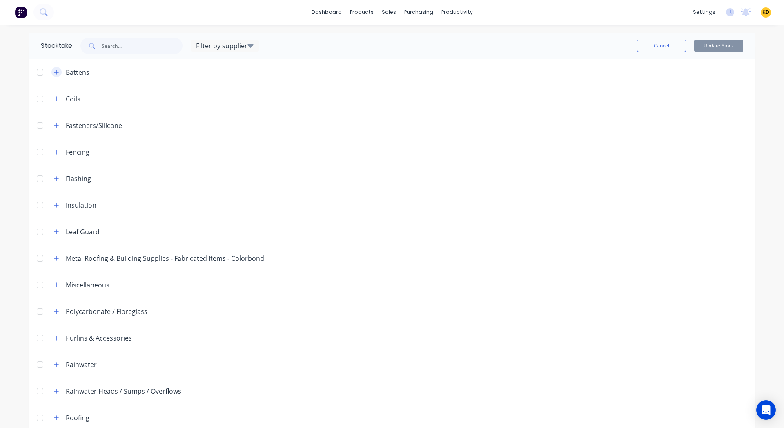
click at [51, 70] on button "button" at bounding box center [56, 72] width 10 height 10
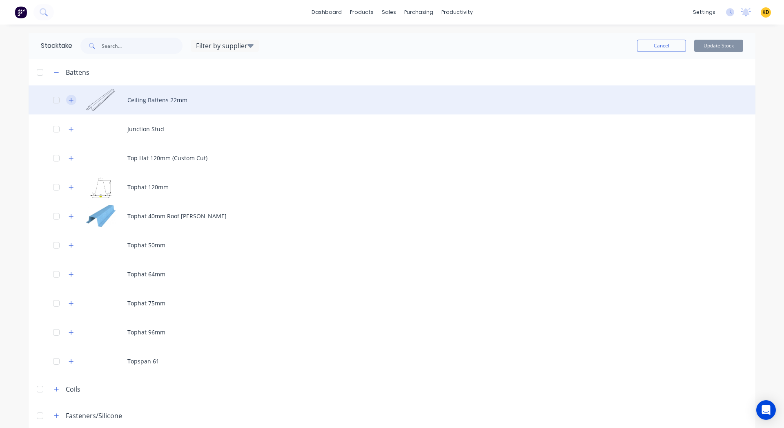
click at [69, 101] on icon "button" at bounding box center [71, 100] width 4 height 4
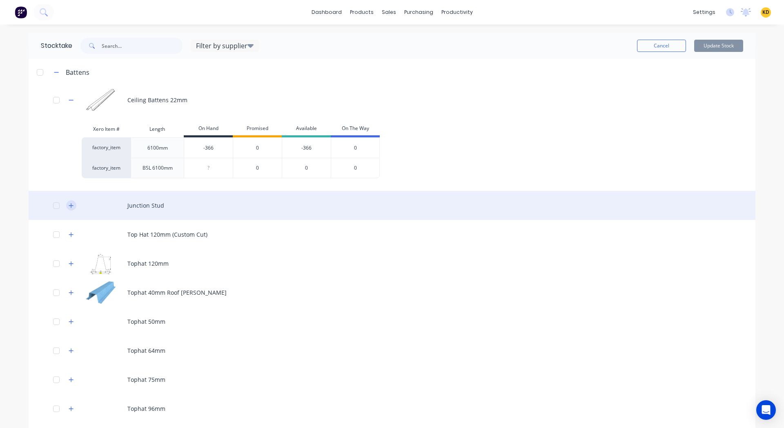
click at [69, 203] on icon "button" at bounding box center [71, 206] width 5 height 6
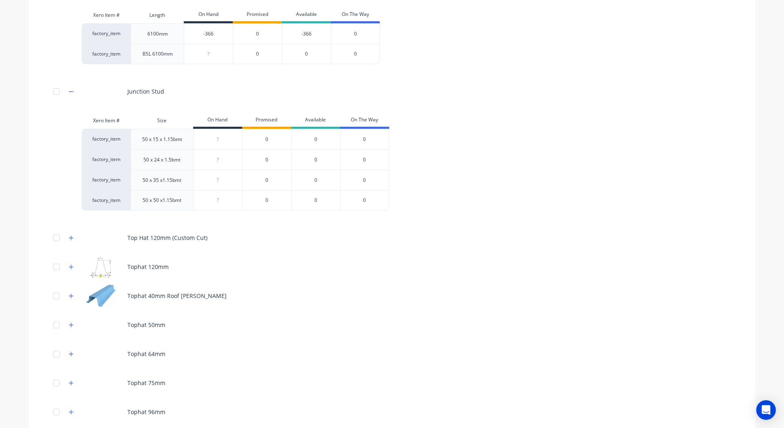
scroll to position [118, 0]
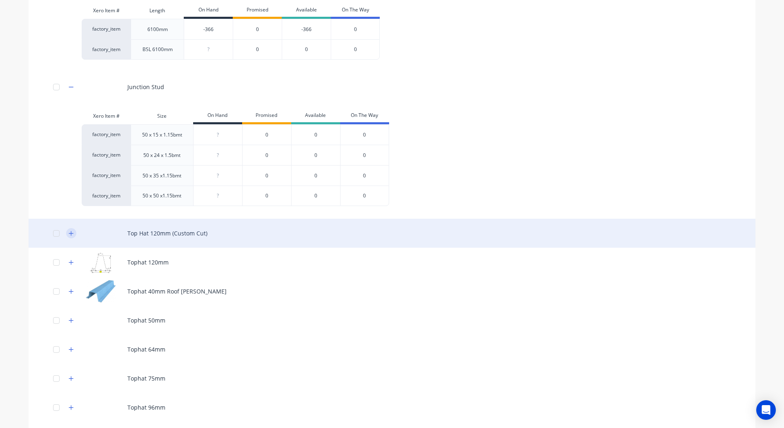
click at [66, 235] on button "button" at bounding box center [71, 233] width 10 height 10
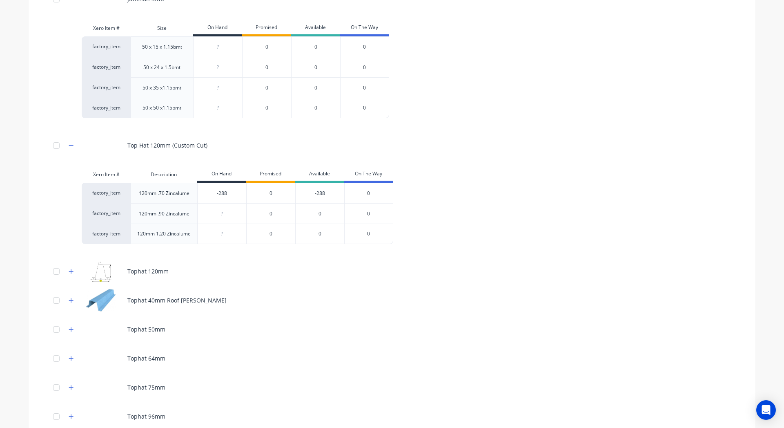
scroll to position [208, 0]
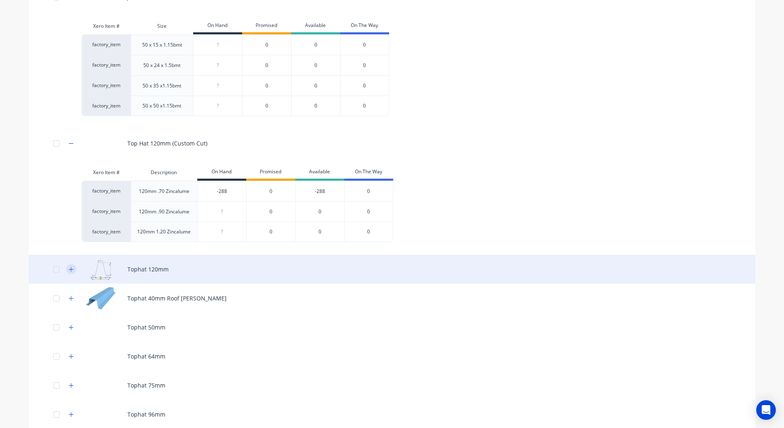
click at [69, 268] on icon "button" at bounding box center [71, 269] width 5 height 6
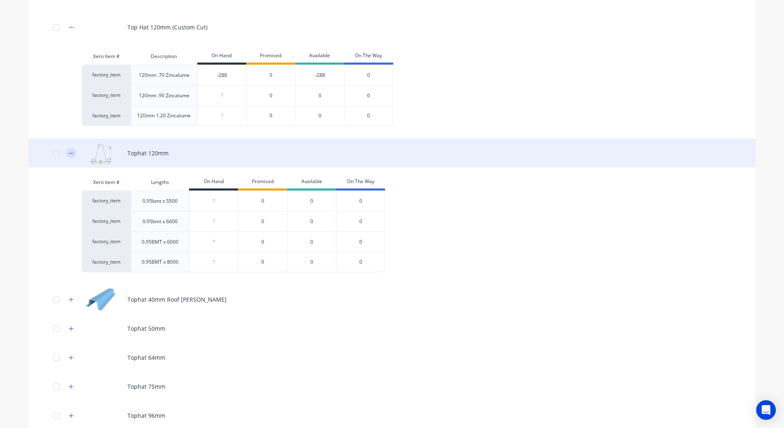
scroll to position [329, 0]
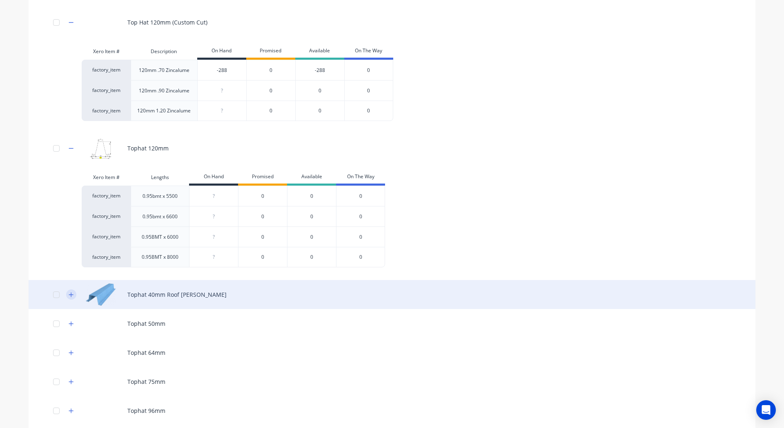
click at [69, 292] on icon "button" at bounding box center [71, 295] width 5 height 6
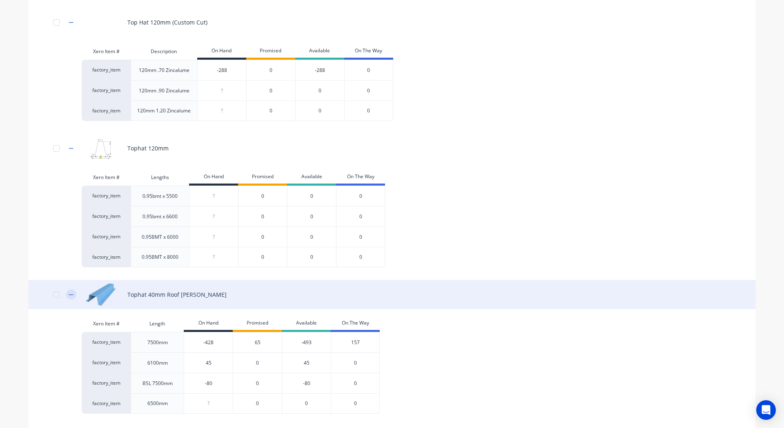
scroll to position [932, 0]
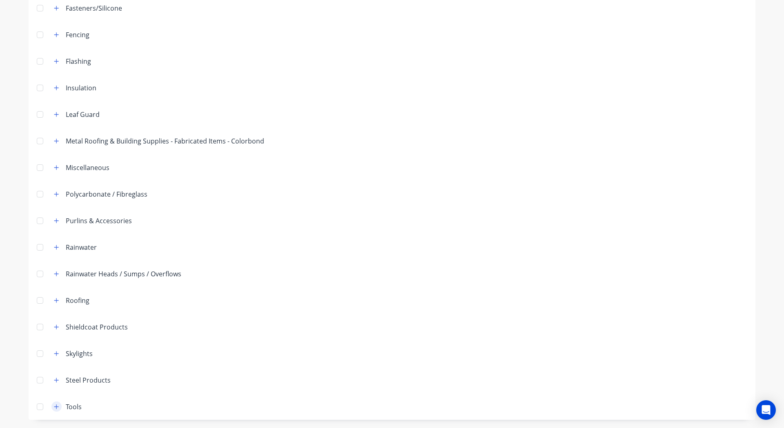
click at [56, 409] on button "button" at bounding box center [56, 406] width 10 height 10
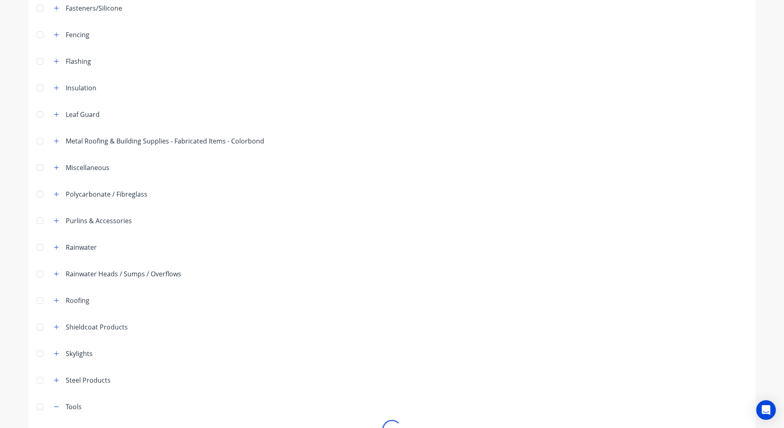
scroll to position [1396, 0]
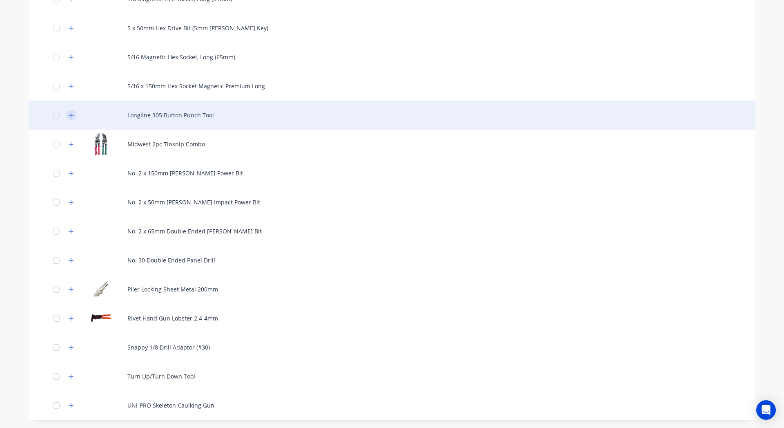
click at [69, 118] on icon "button" at bounding box center [71, 115] width 5 height 6
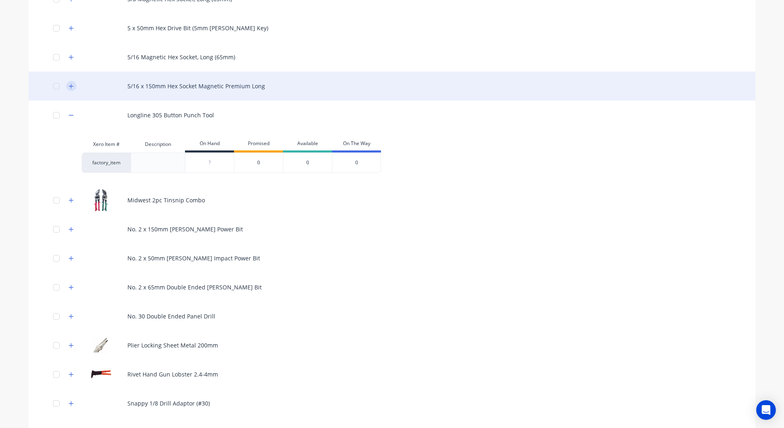
click at [69, 87] on icon "button" at bounding box center [71, 86] width 5 height 6
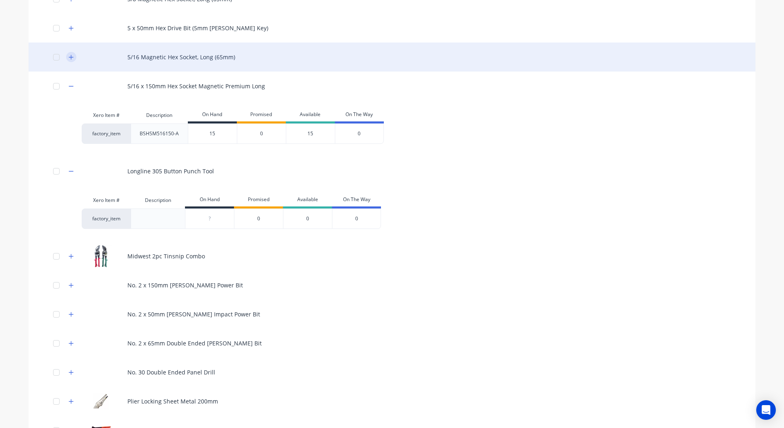
click at [69, 57] on icon "button" at bounding box center [71, 57] width 4 height 4
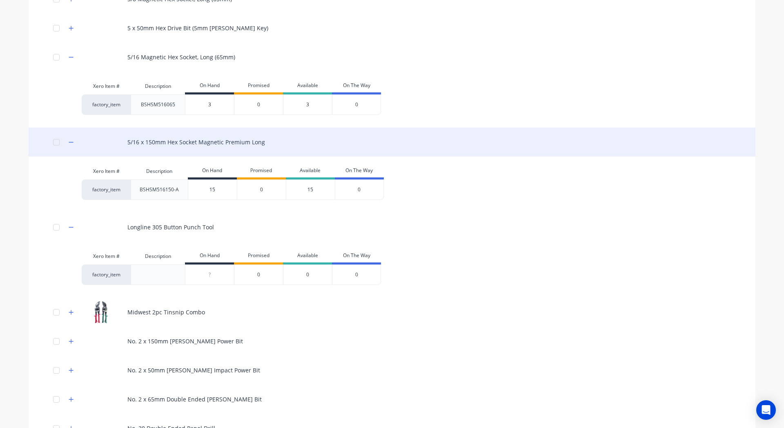
scroll to position [1564, 0]
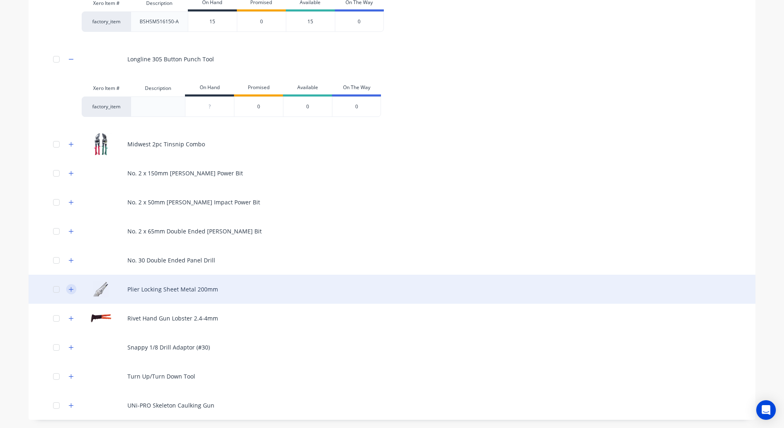
click at [70, 290] on icon "button" at bounding box center [71, 289] width 5 height 6
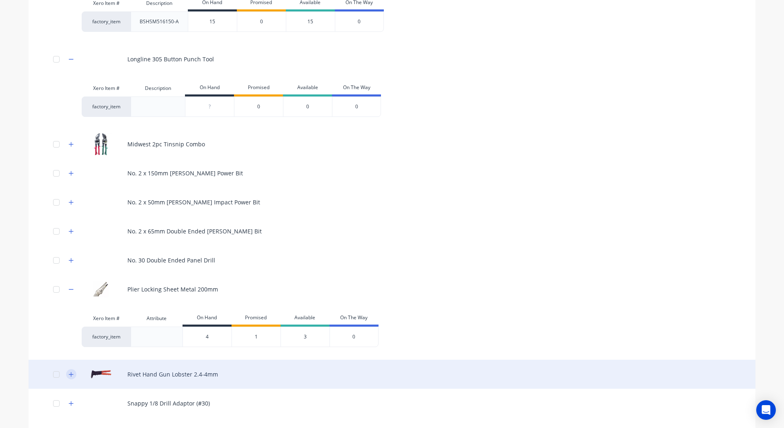
click at [68, 378] on button "button" at bounding box center [71, 374] width 10 height 10
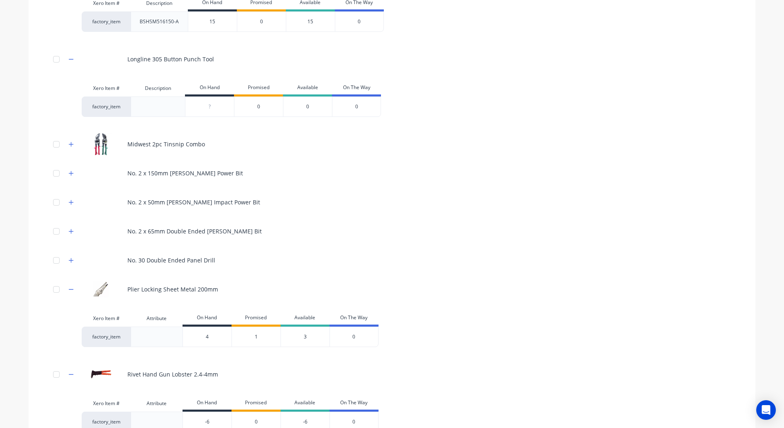
scroll to position [1676, 0]
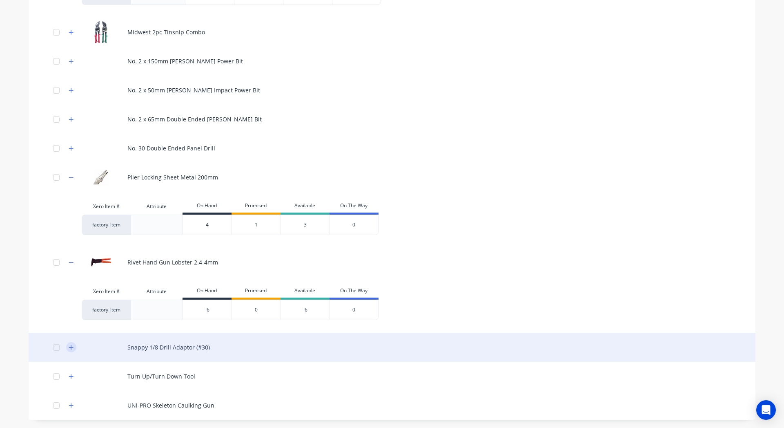
click at [70, 348] on icon "button" at bounding box center [71, 347] width 5 height 6
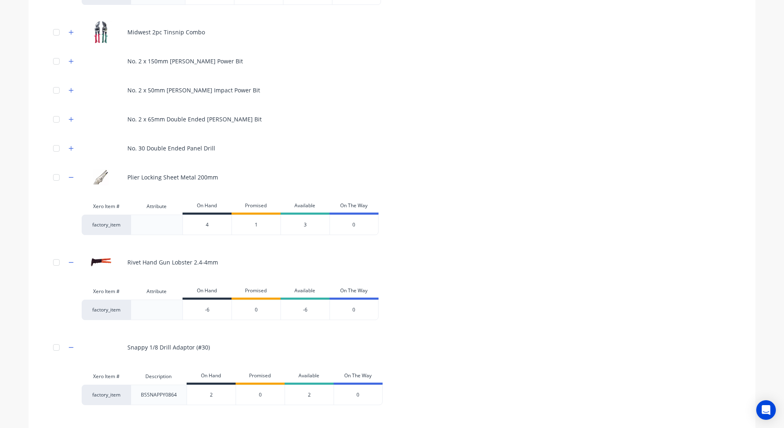
scroll to position [1732, 0]
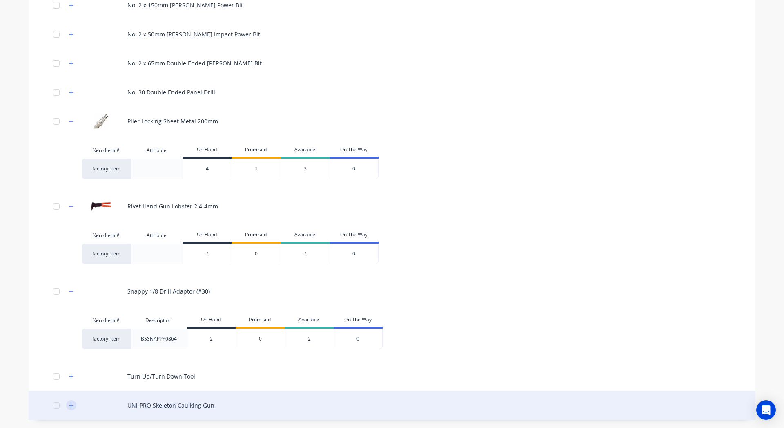
click at [69, 405] on icon "button" at bounding box center [71, 405] width 5 height 6
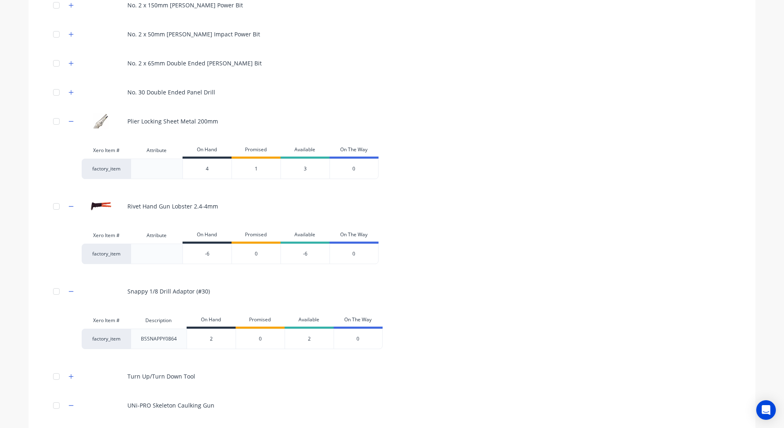
scroll to position [1788, 0]
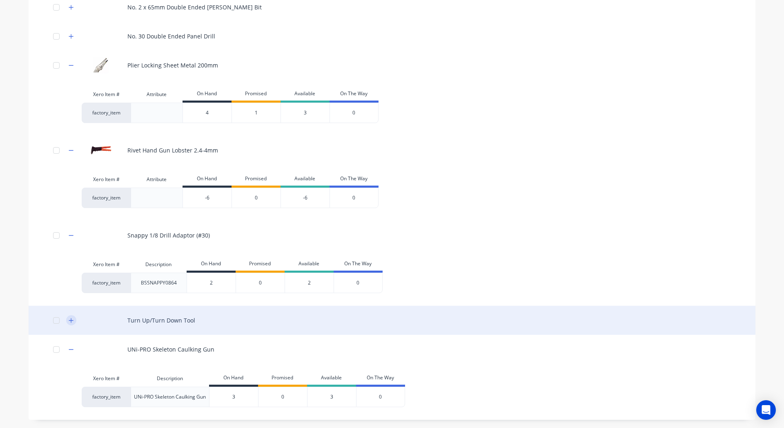
click at [69, 321] on icon "button" at bounding box center [71, 320] width 5 height 6
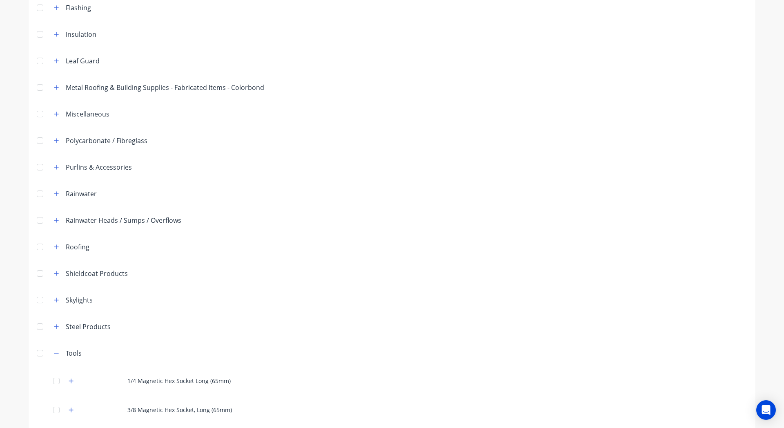
scroll to position [0, 0]
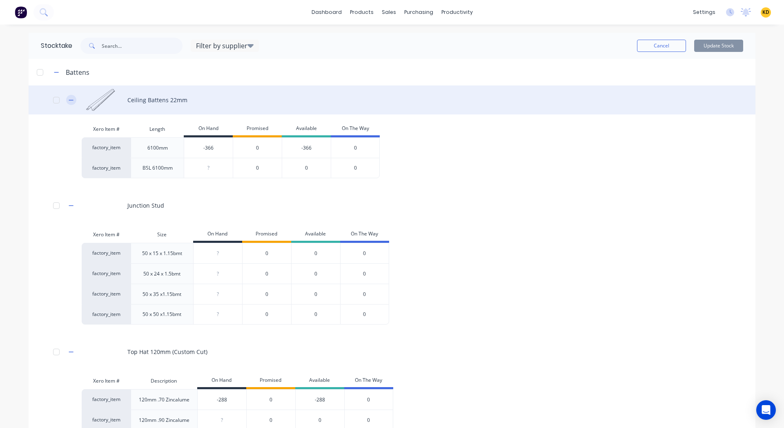
click at [66, 98] on button "button" at bounding box center [71, 100] width 10 height 10
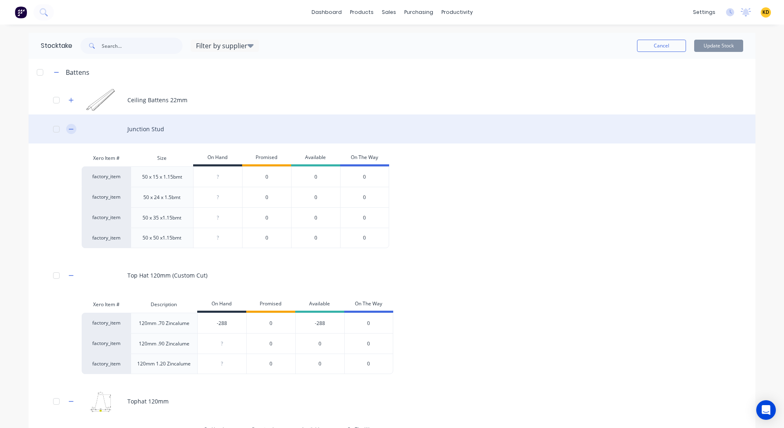
click at [66, 125] on button "button" at bounding box center [71, 129] width 10 height 10
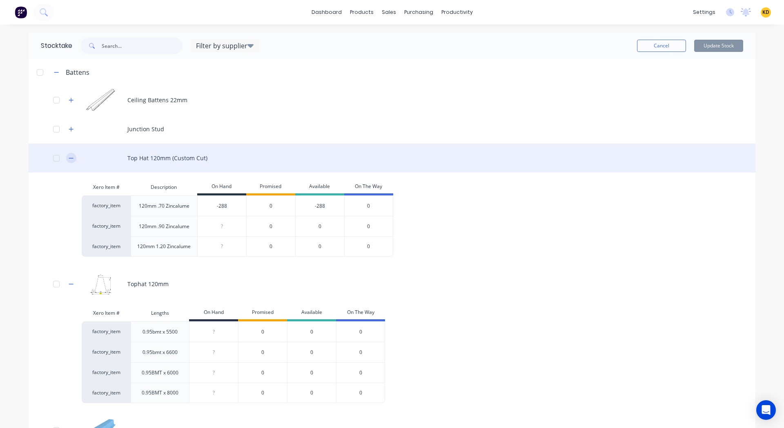
click at [69, 159] on icon "button" at bounding box center [71, 158] width 5 height 6
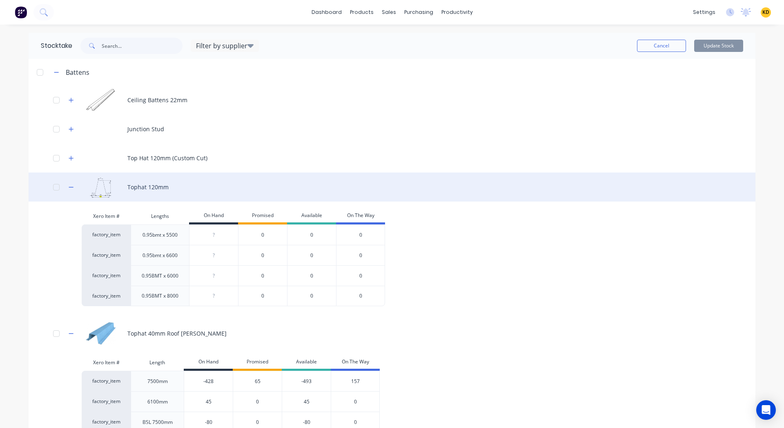
click at [68, 193] on div "Tophat 120mm" at bounding box center [392, 186] width 727 height 29
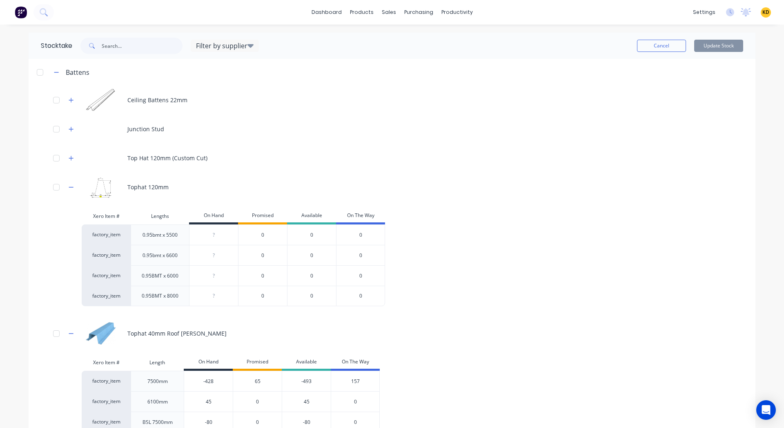
click at [763, 14] on span "KD" at bounding box center [766, 12] width 7 height 7
click at [724, 105] on button "Sign out" at bounding box center [715, 102] width 108 height 16
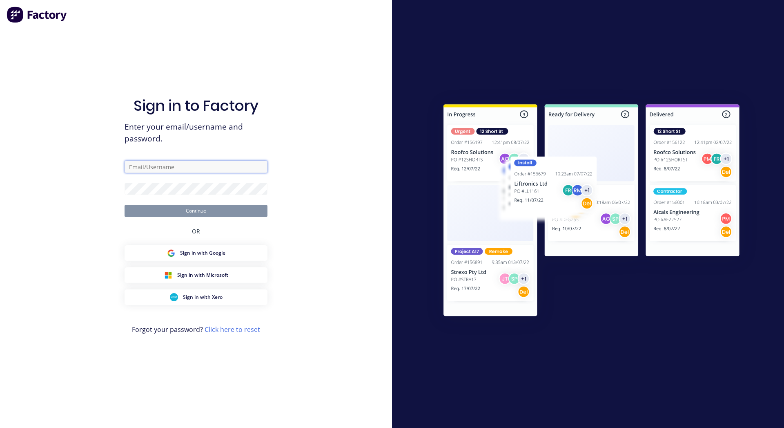
click at [184, 164] on input "text" at bounding box center [196, 167] width 143 height 12
paste input "[EMAIL_ADDRESS][DOMAIN_NAME]"
click at [0, 427] on com-1password-button at bounding box center [0, 428] width 0 height 0
click at [217, 167] on input "karmela+default@Scrs.net.au" at bounding box center [196, 167] width 143 height 12
paste input "text"
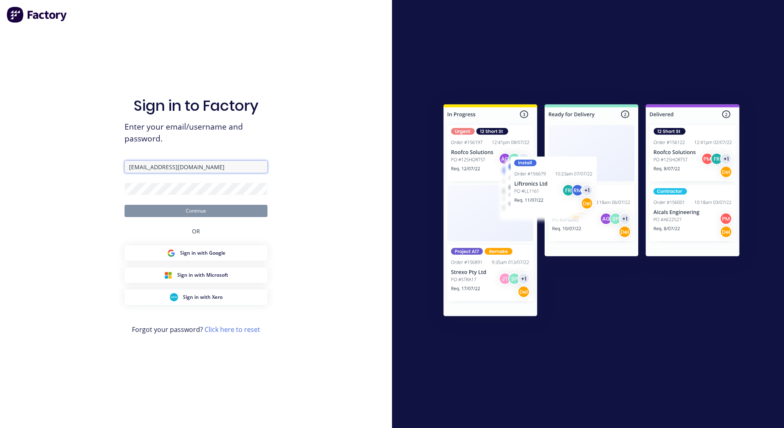
type input "karmela+default@Scrs.net.au"
click at [533, 2] on div at bounding box center [588, 214] width 392 height 428
click at [327, 224] on div "Sign in to Factory Enter your email/username and password. karmela+default@Scrs…" at bounding box center [196, 214] width 392 height 428
click at [247, 210] on button "Continue" at bounding box center [196, 211] width 143 height 12
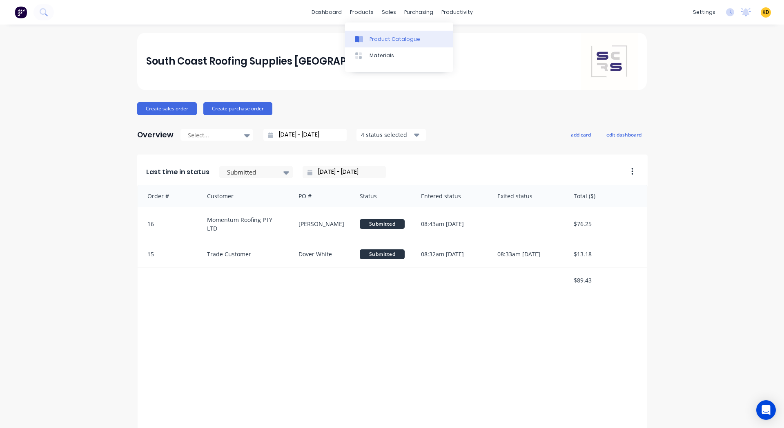
click at [382, 38] on div "Product Catalogue" at bounding box center [395, 39] width 51 height 7
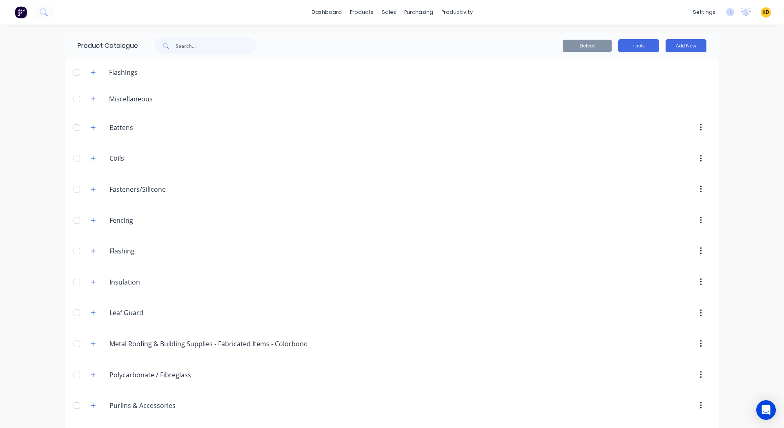
click at [632, 42] on button "Tools" at bounding box center [639, 45] width 41 height 13
click at [621, 89] on button "Stocktake" at bounding box center [621, 83] width 78 height 16
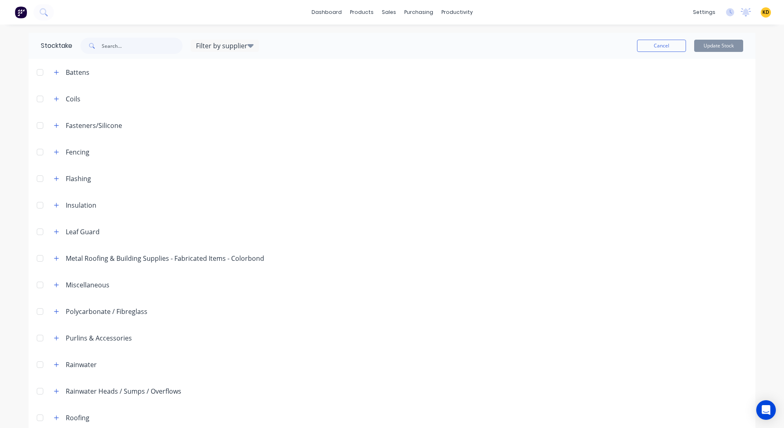
scroll to position [117, 0]
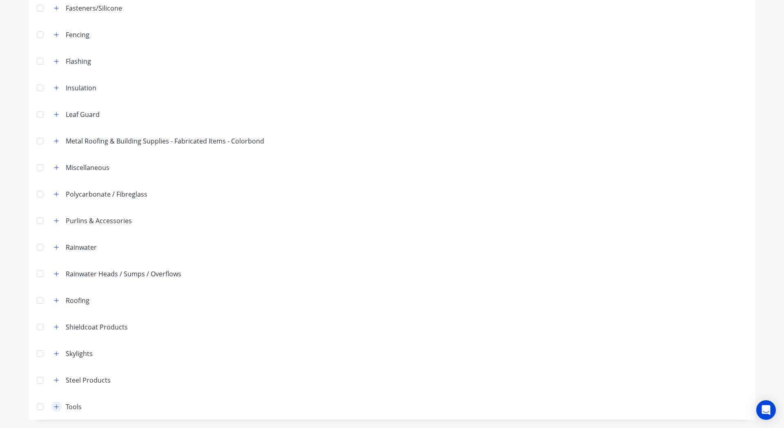
click at [54, 405] on icon "button" at bounding box center [56, 407] width 5 height 6
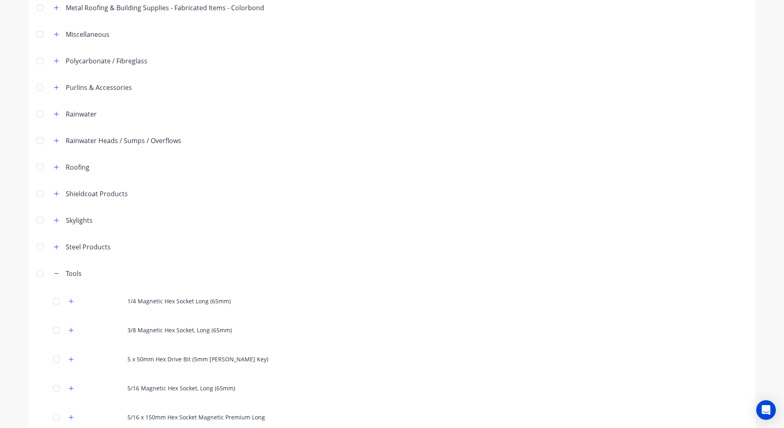
scroll to position [581, 0]
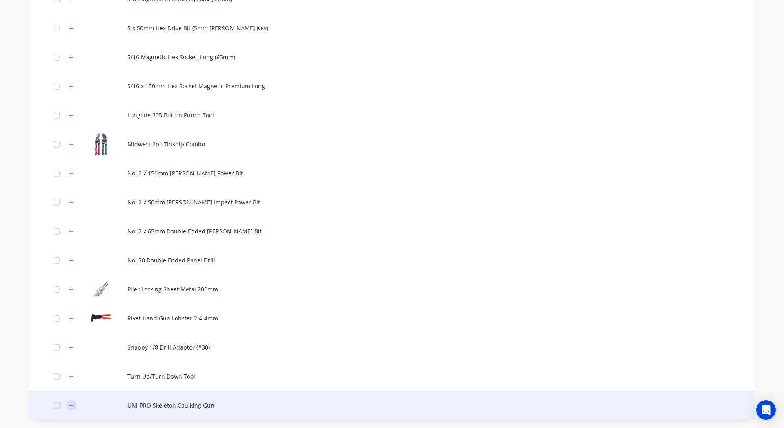
click at [69, 404] on icon "button" at bounding box center [71, 405] width 5 height 6
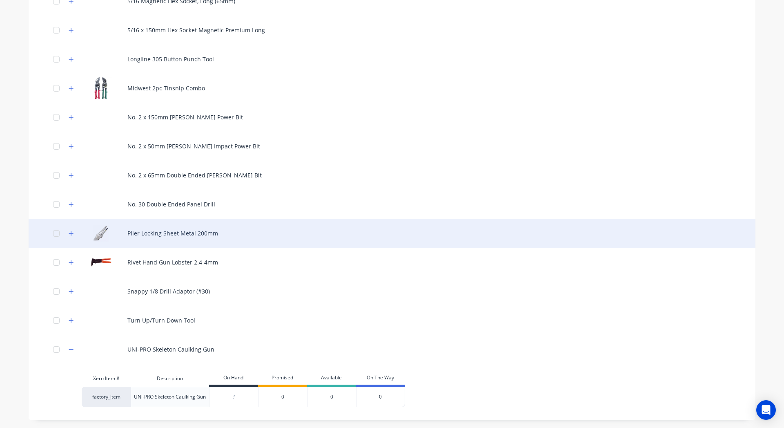
scroll to position [0, 0]
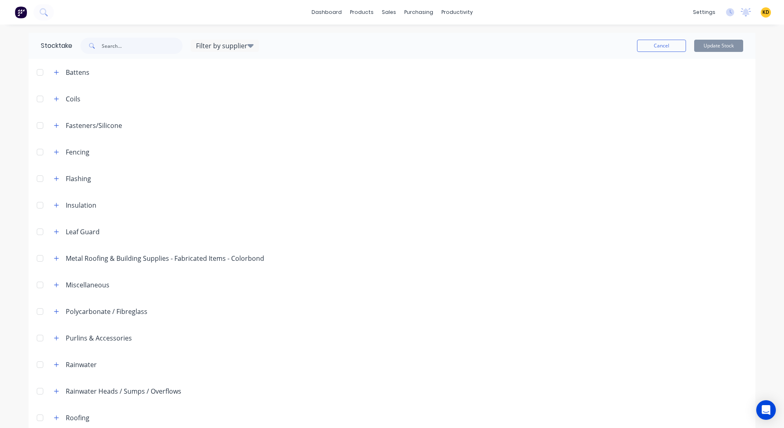
click at [763, 13] on span "KD" at bounding box center [766, 12] width 7 height 7
click at [727, 102] on button "Sign out" at bounding box center [715, 102] width 108 height 16
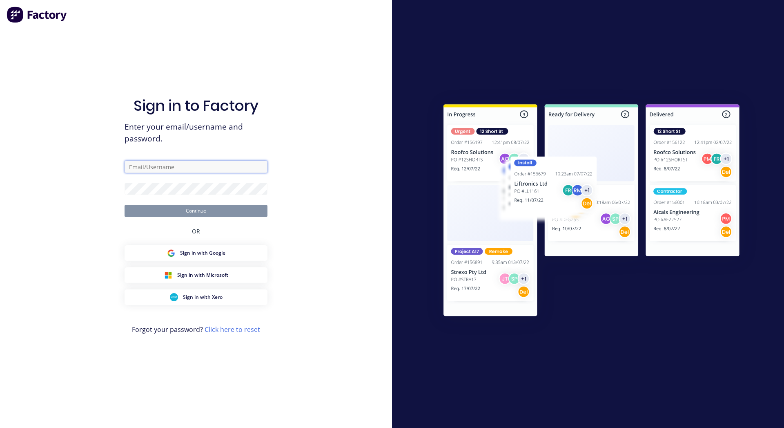
click at [203, 167] on input "text" at bounding box center [196, 167] width 143 height 12
type input "d"
drag, startPoint x: 210, startPoint y: 160, endPoint x: 182, endPoint y: 169, distance: 29.7
click at [182, 169] on div "Sign in to Factory Enter your email/username and password. Continue OR Sign in …" at bounding box center [196, 222] width 143 height 398
click at [182, 169] on input "text" at bounding box center [196, 167] width 143 height 12
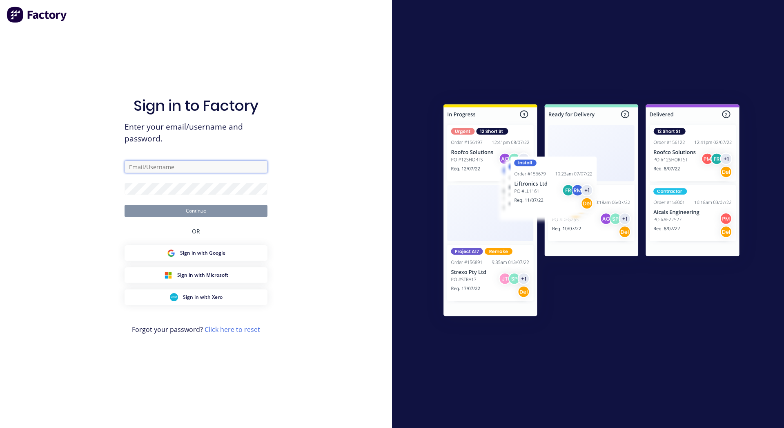
paste input "karmela+default@factory.app"
type input "karmela+default@factory.app"
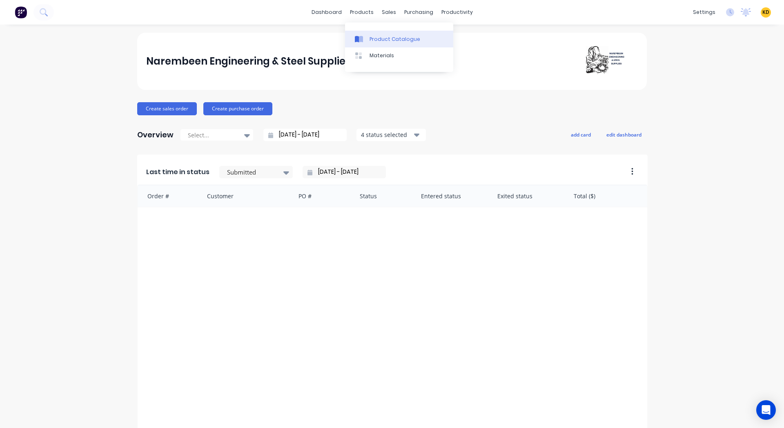
click at [383, 42] on link "Product Catalogue" at bounding box center [399, 39] width 108 height 16
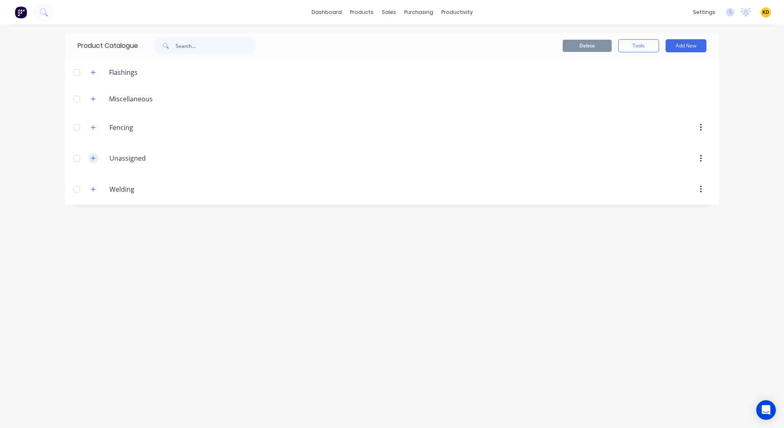
click at [92, 156] on icon "button" at bounding box center [93, 158] width 5 height 6
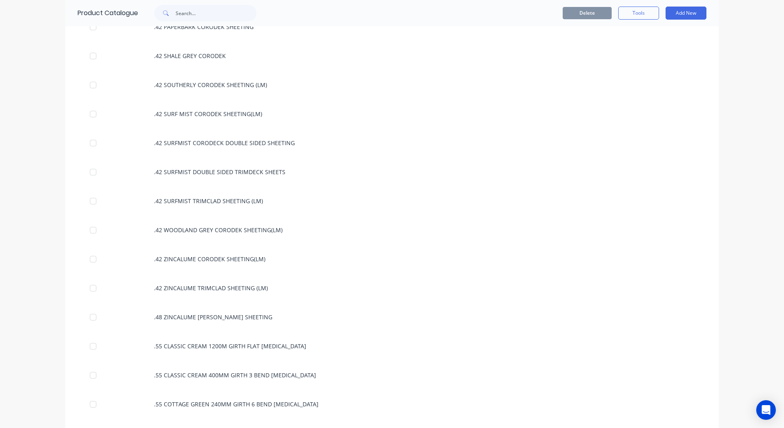
scroll to position [721, 0]
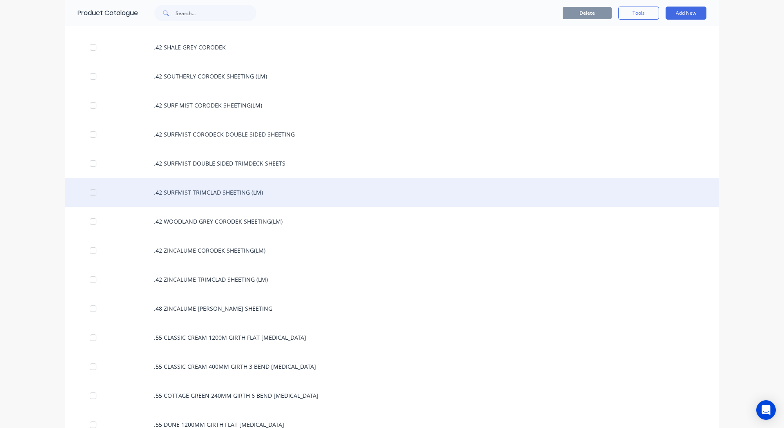
click at [219, 194] on div ".42 SURFMIST TRIMCLAD SHEETING (LM)" at bounding box center [392, 192] width 654 height 29
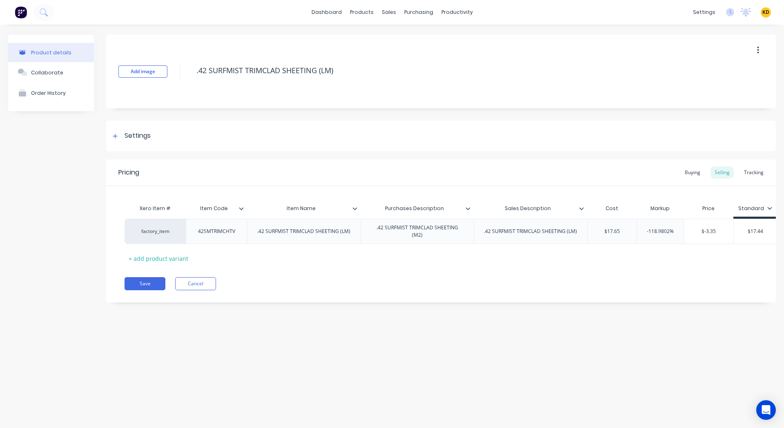
click at [243, 212] on div at bounding box center [244, 208] width 5 height 7
click at [321, 293] on div "Pricing Buying Selling Tracking Xero Item # Item Code Item Name Purchases Descr…" at bounding box center [441, 230] width 670 height 143
click at [355, 207] on icon at bounding box center [355, 208] width 5 height 5
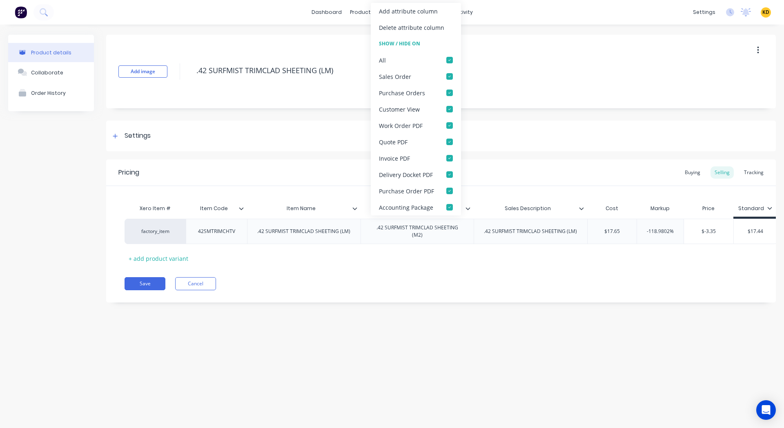
click at [400, 272] on div "Pricing Buying Selling Tracking Xero Item # Item Code Item Name Purchases Descr…" at bounding box center [441, 230] width 670 height 143
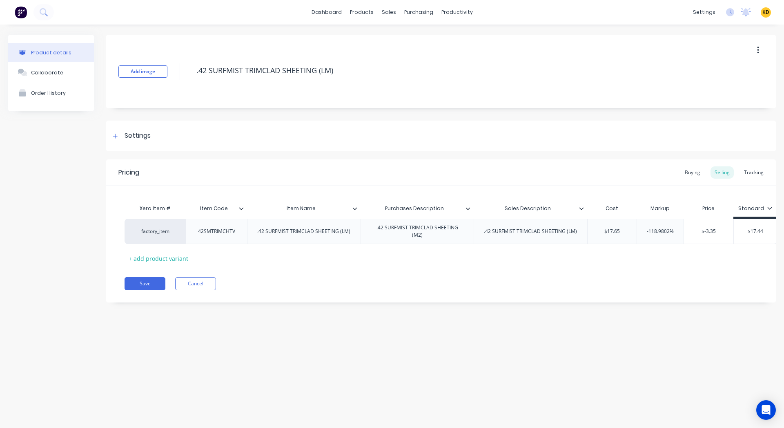
click at [466, 208] on icon at bounding box center [468, 208] width 5 height 5
click at [511, 295] on div "Pricing Buying Selling Tracking Xero Item # Item Code Item Name Purchases Descr…" at bounding box center [441, 230] width 670 height 143
click at [581, 209] on icon at bounding box center [581, 208] width 4 height 2
click at [544, 289] on div "Save Cancel" at bounding box center [451, 283] width 652 height 13
click at [757, 174] on div "Tracking" at bounding box center [754, 172] width 28 height 12
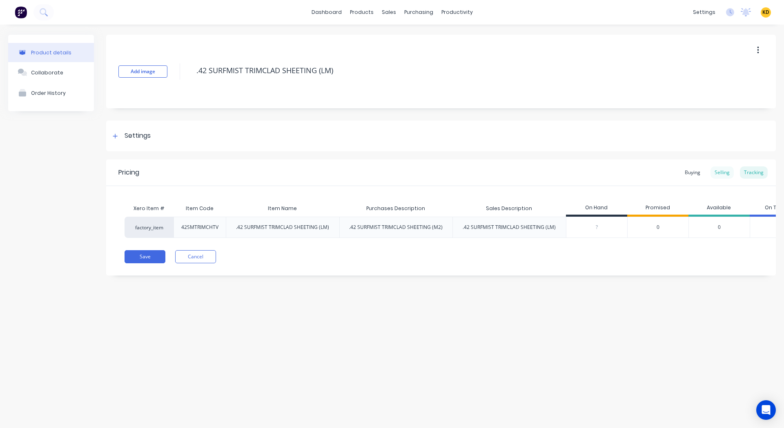
click at [720, 175] on div "Selling" at bounding box center [722, 172] width 23 height 12
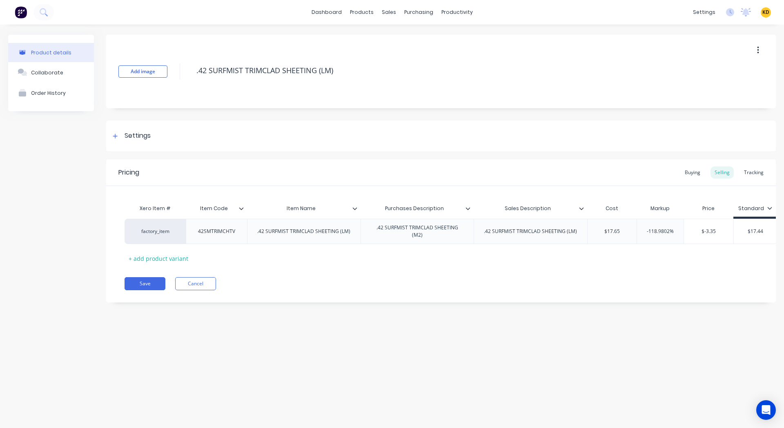
click at [581, 208] on icon at bounding box center [581, 208] width 5 height 5
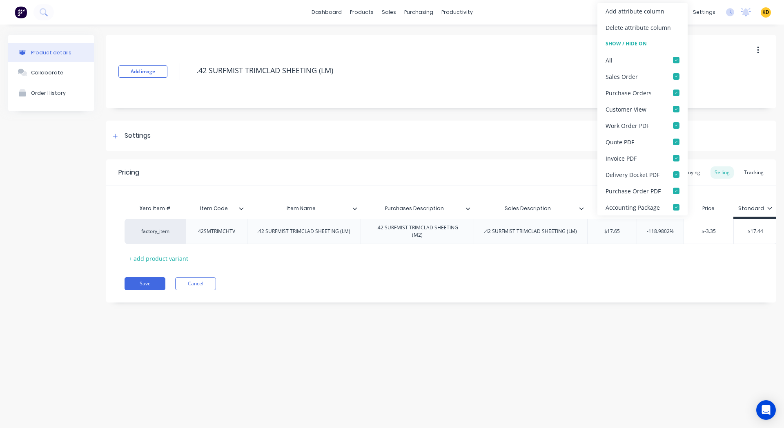
type textarea "x"
click at [440, 315] on div "Add image .42 SURFMIST TRIMCLAD SHEETING (LM) Settings Product Options I buy th…" at bounding box center [441, 175] width 670 height 280
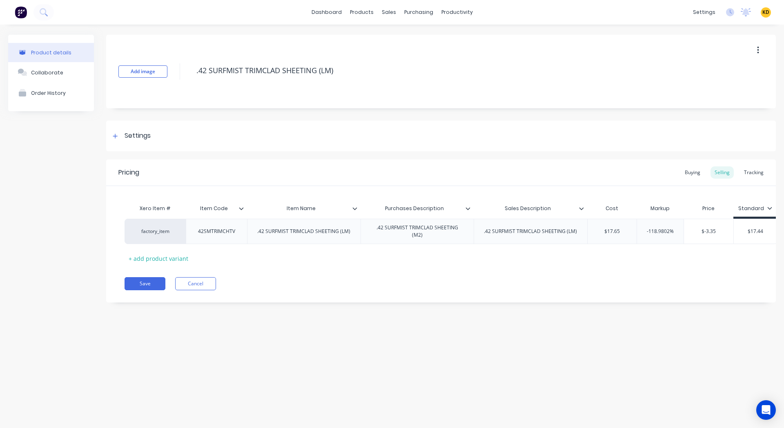
click at [241, 208] on icon at bounding box center [241, 208] width 4 height 2
click at [308, 310] on div "Add image .42 SURFMIST TRIMCLAD SHEETING (LM) Settings Product Options I buy th…" at bounding box center [441, 175] width 670 height 280
click at [355, 209] on icon at bounding box center [355, 208] width 4 height 2
click at [420, 298] on div "Pricing Buying Selling Tracking Xero Item # Item Code Item Name Purchases Descr…" at bounding box center [441, 230] width 670 height 143
click at [466, 209] on icon at bounding box center [468, 208] width 5 height 5
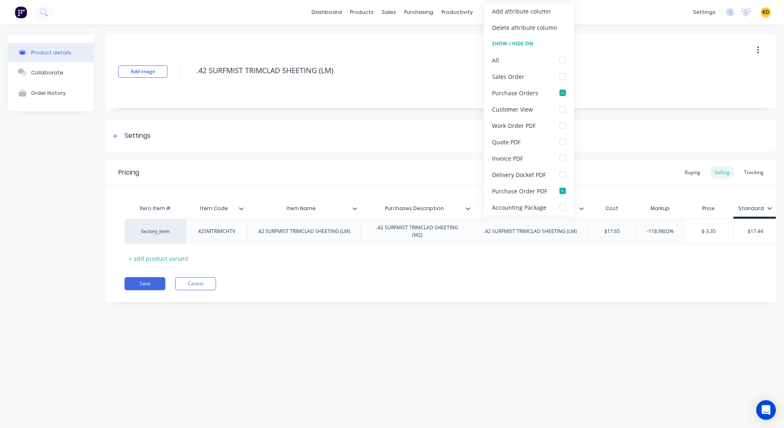
click at [551, 284] on div "Save Cancel" at bounding box center [451, 283] width 652 height 13
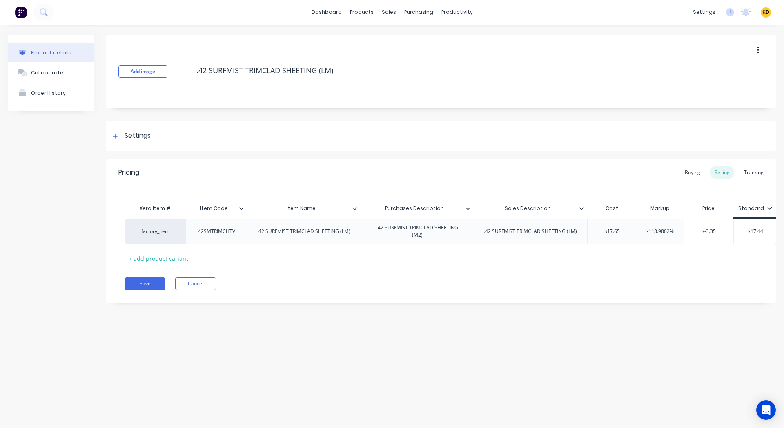
click at [581, 206] on icon at bounding box center [581, 208] width 5 height 5
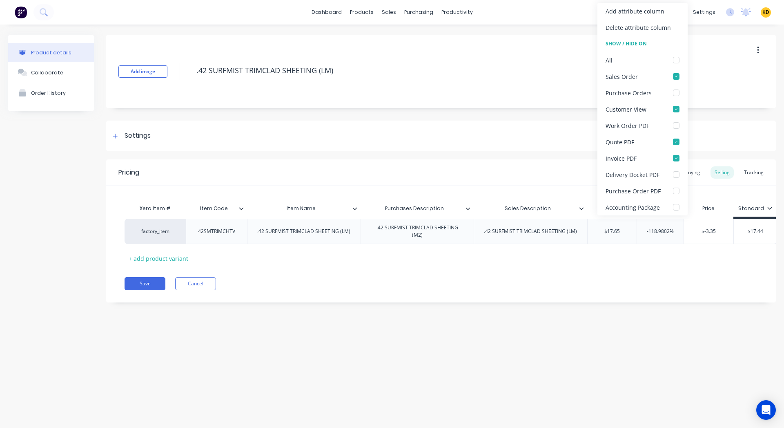
click at [304, 289] on div "Save Cancel" at bounding box center [451, 283] width 652 height 13
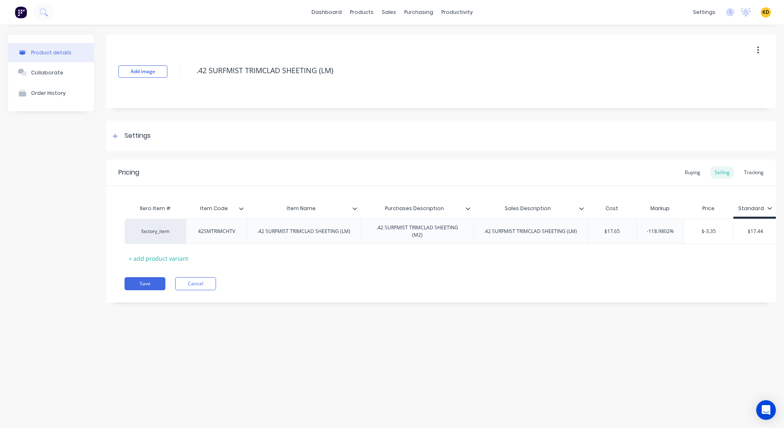
click at [242, 208] on icon at bounding box center [241, 208] width 4 height 2
click at [298, 281] on div "Save Cancel" at bounding box center [451, 283] width 652 height 13
click at [386, 33] on link "Product Catalogue" at bounding box center [402, 39] width 108 height 16
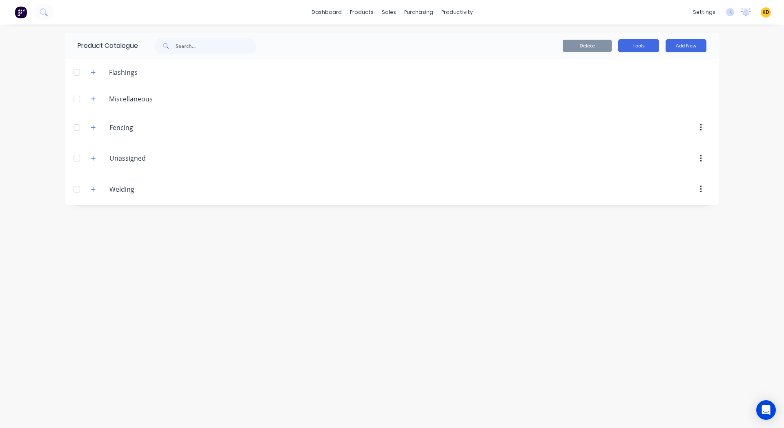
click at [645, 47] on button "Tools" at bounding box center [639, 45] width 41 height 13
click at [625, 80] on div "Stocktake" at bounding box center [620, 83] width 63 height 12
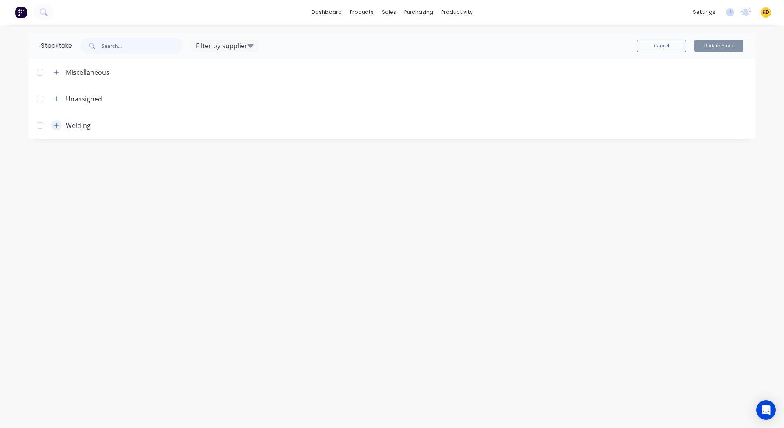
click at [56, 123] on icon "button" at bounding box center [56, 126] width 5 height 6
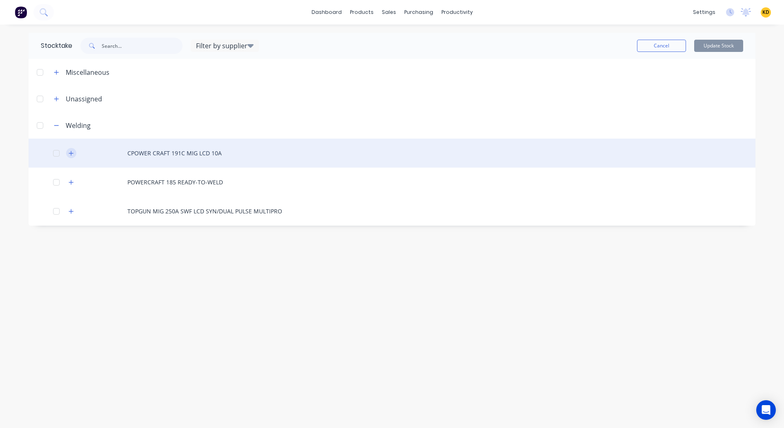
click at [67, 154] on button "button" at bounding box center [71, 153] width 10 height 10
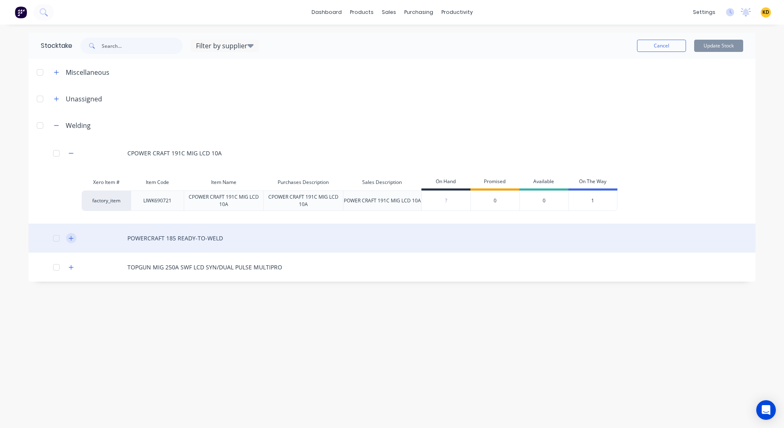
click at [72, 238] on icon "button" at bounding box center [71, 238] width 4 height 4
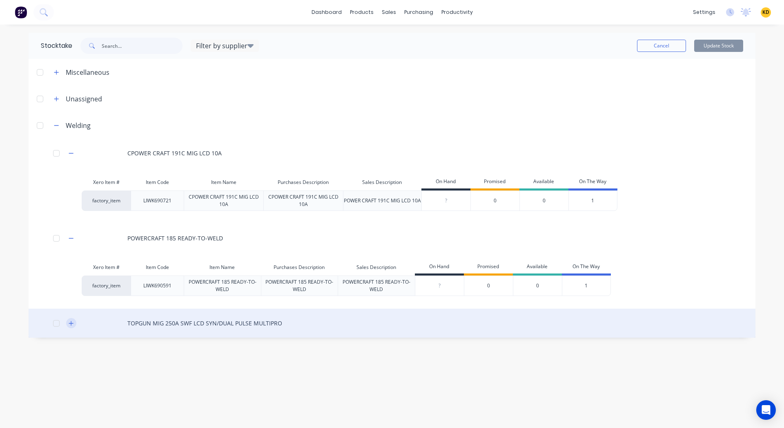
click at [71, 326] on button "button" at bounding box center [71, 323] width 10 height 10
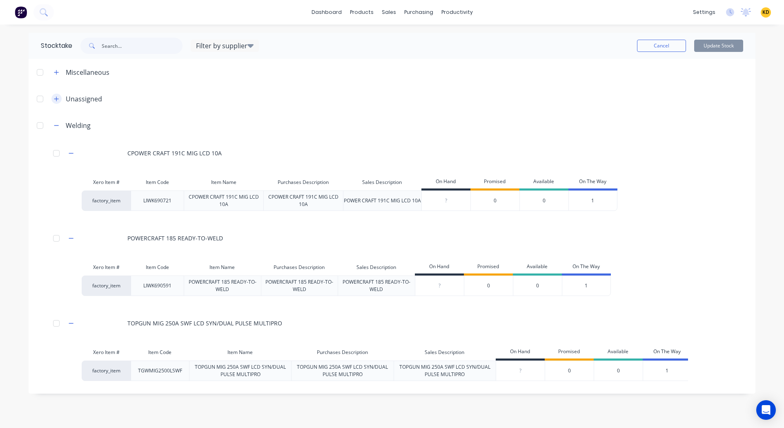
click at [58, 103] on button "button" at bounding box center [56, 99] width 10 height 10
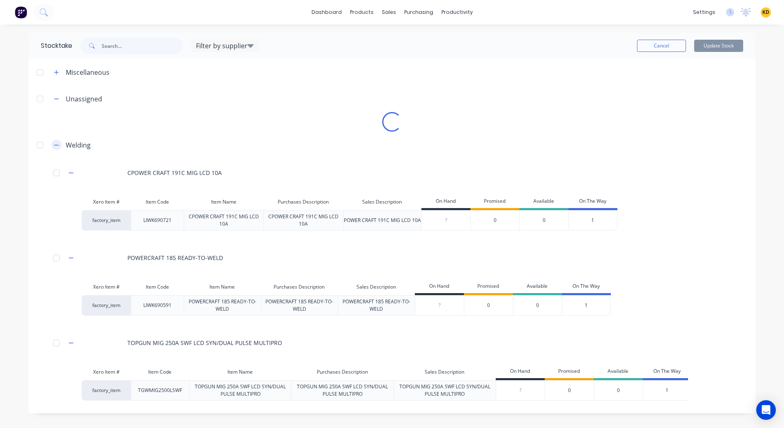
click at [55, 144] on icon "button" at bounding box center [56, 145] width 5 height 6
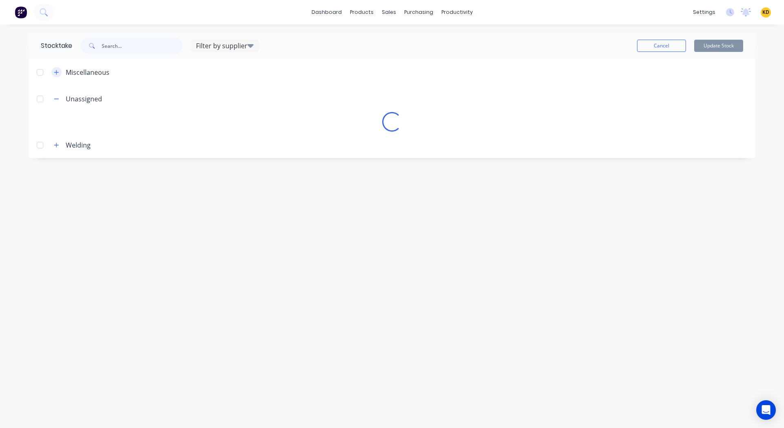
click at [54, 72] on button "button" at bounding box center [56, 72] width 10 height 10
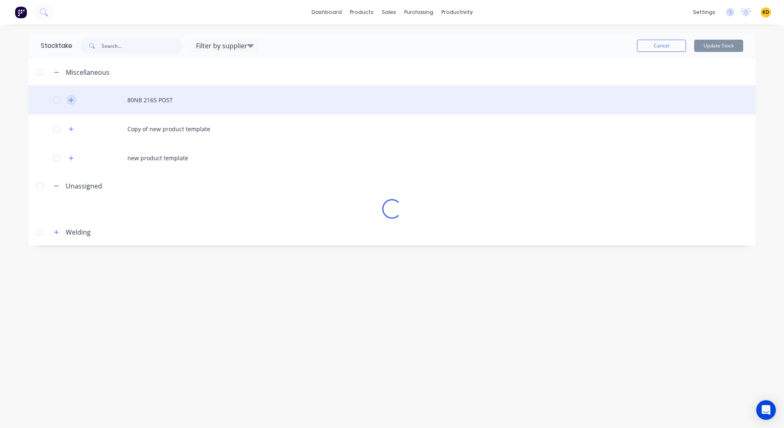
click at [69, 98] on icon "button" at bounding box center [71, 100] width 5 height 6
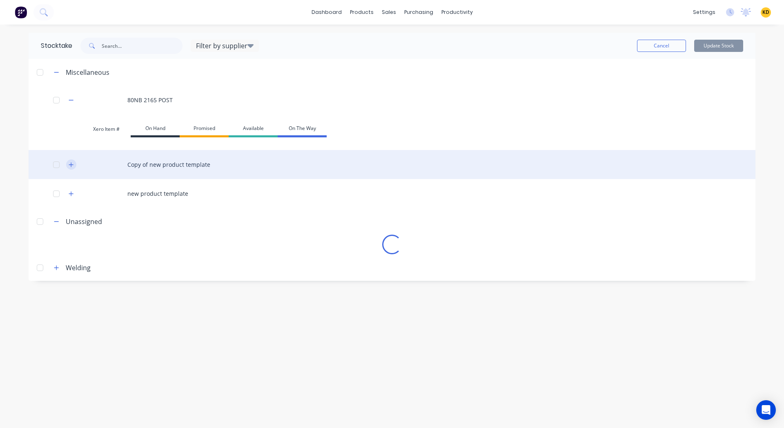
click at [71, 165] on icon "button" at bounding box center [71, 165] width 5 height 6
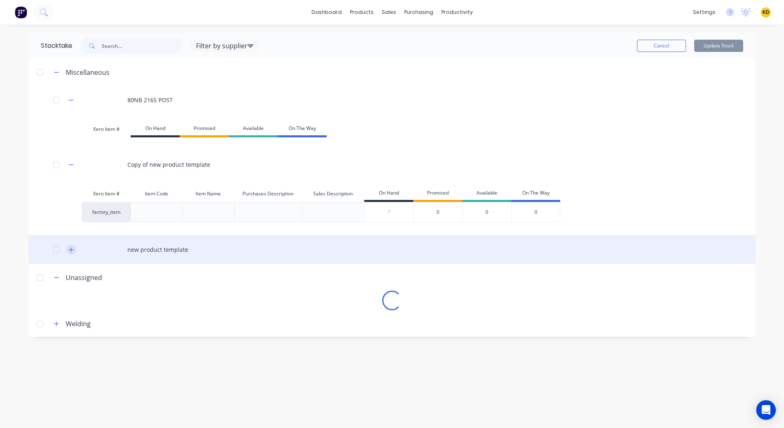
click at [71, 250] on icon "button" at bounding box center [71, 250] width 5 height 6
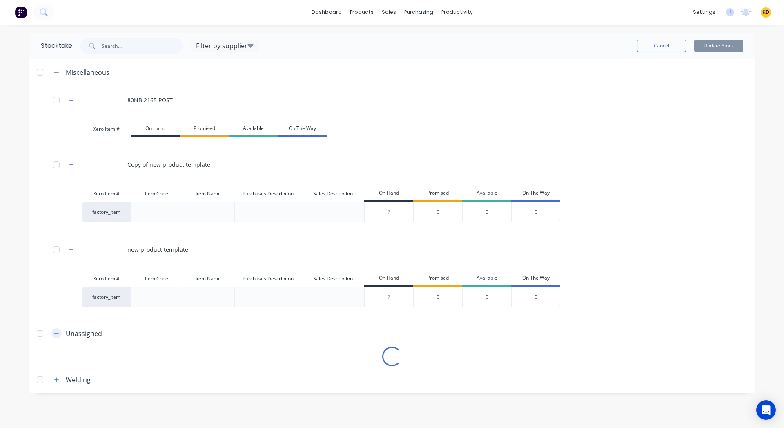
click at [54, 333] on icon "button" at bounding box center [56, 333] width 5 height 6
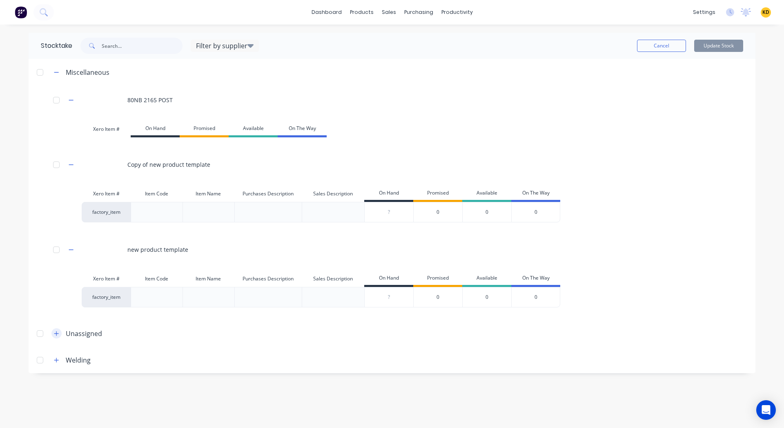
click at [54, 333] on icon "button" at bounding box center [56, 333] width 5 height 6
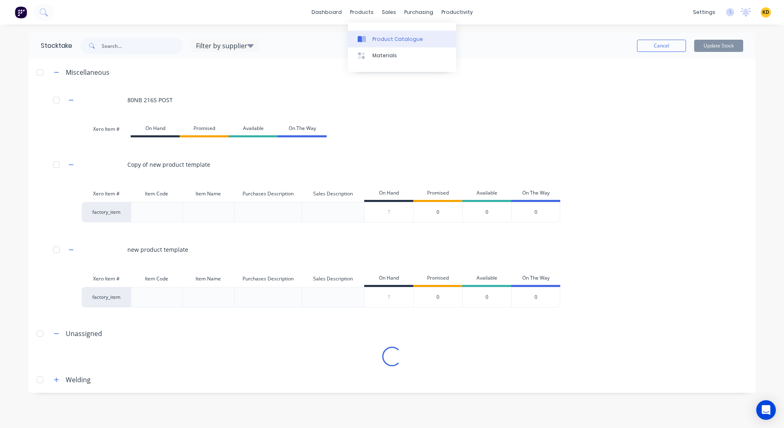
click at [374, 39] on div "Product Catalogue" at bounding box center [398, 39] width 51 height 7
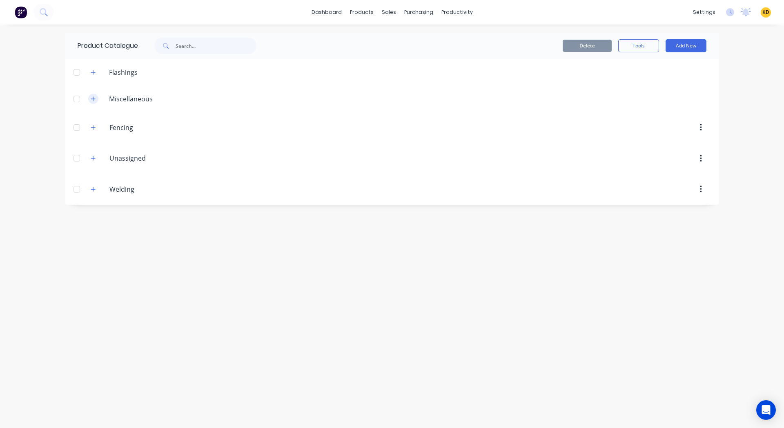
click at [92, 95] on button "button" at bounding box center [93, 99] width 10 height 10
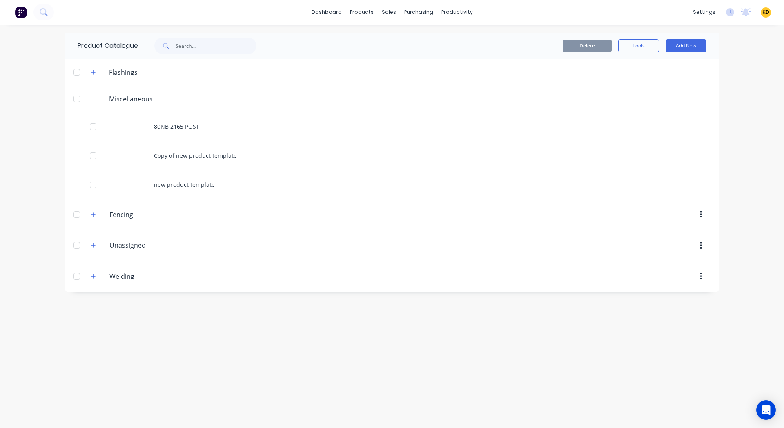
click at [208, 139] on div "80NB 2165 POST" at bounding box center [392, 126] width 654 height 29
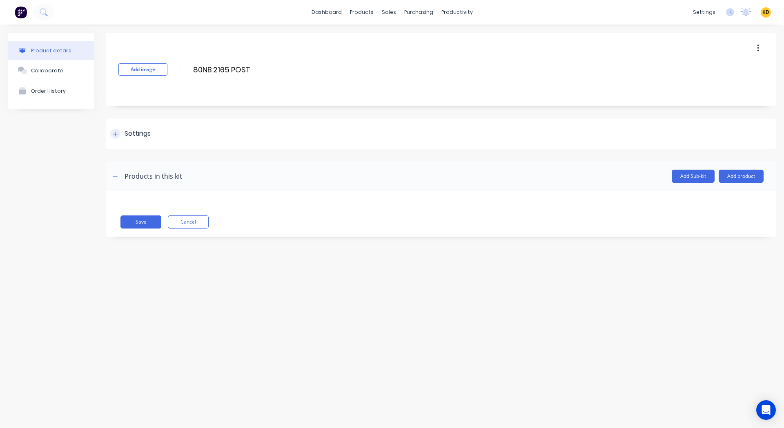
click at [172, 124] on div "Settings" at bounding box center [441, 133] width 670 height 31
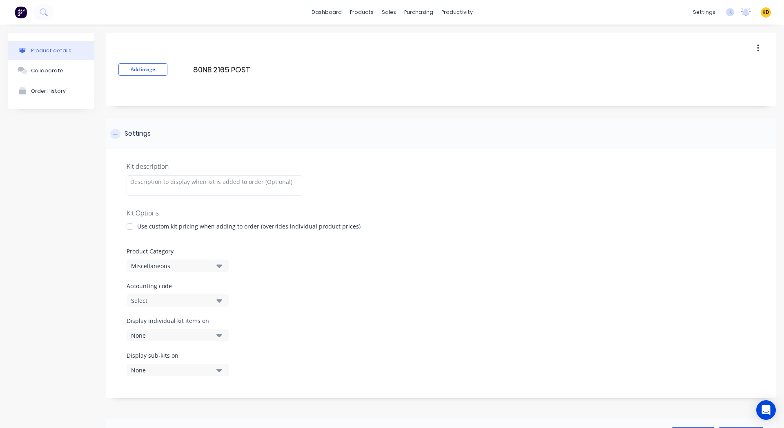
click at [172, 124] on div "Settings" at bounding box center [441, 133] width 670 height 31
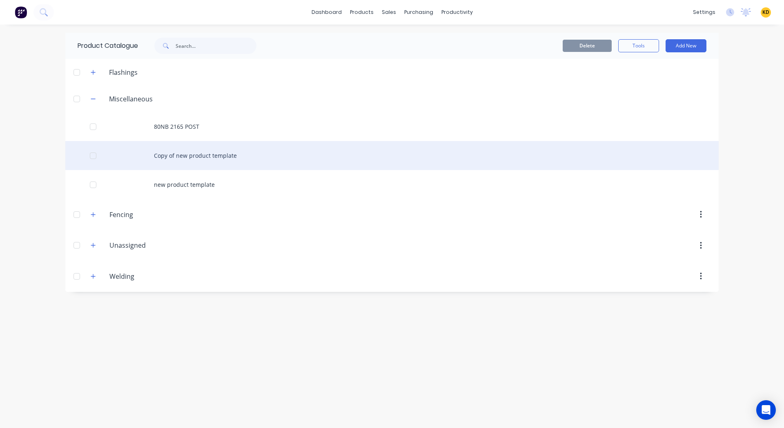
click at [175, 158] on div "Copy of new product template" at bounding box center [392, 155] width 654 height 29
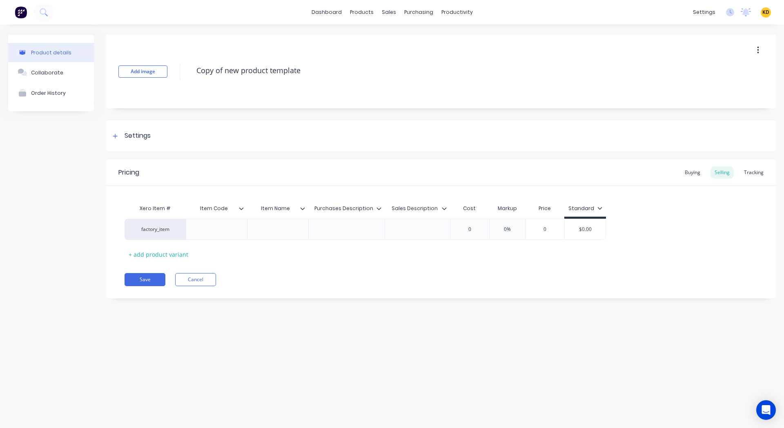
type textarea "x"
type input "Item Code"
click at [242, 205] on input "Item Code" at bounding box center [214, 208] width 56 height 7
click at [240, 212] on input "Item Code" at bounding box center [214, 208] width 56 height 7
click at [240, 210] on icon at bounding box center [241, 208] width 5 height 5
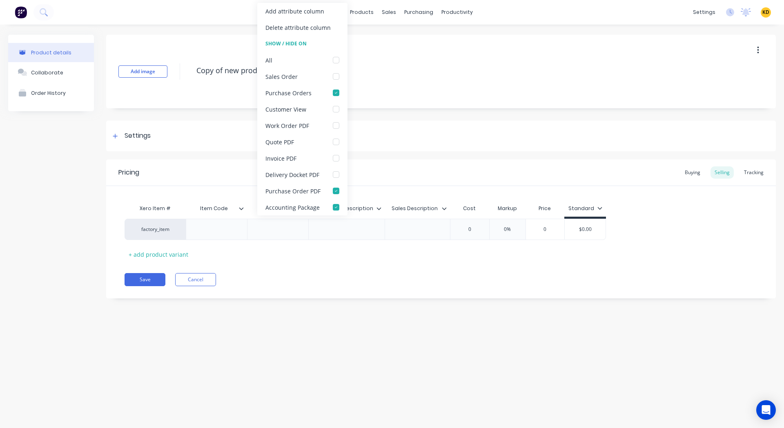
click at [240, 210] on icon at bounding box center [241, 208] width 5 height 5
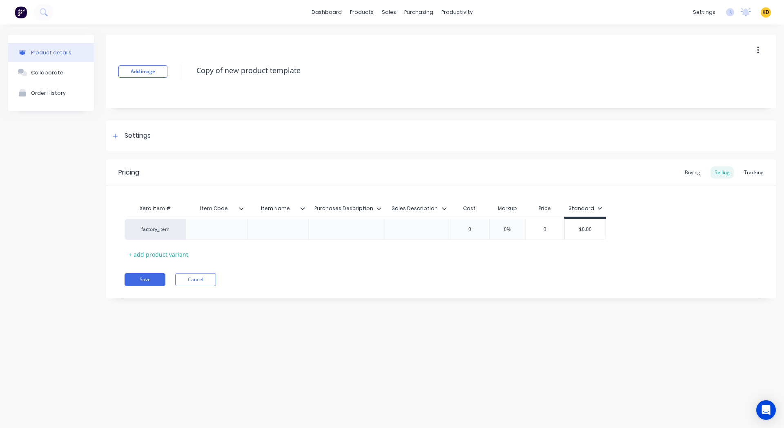
click at [301, 210] on icon at bounding box center [302, 208] width 5 height 5
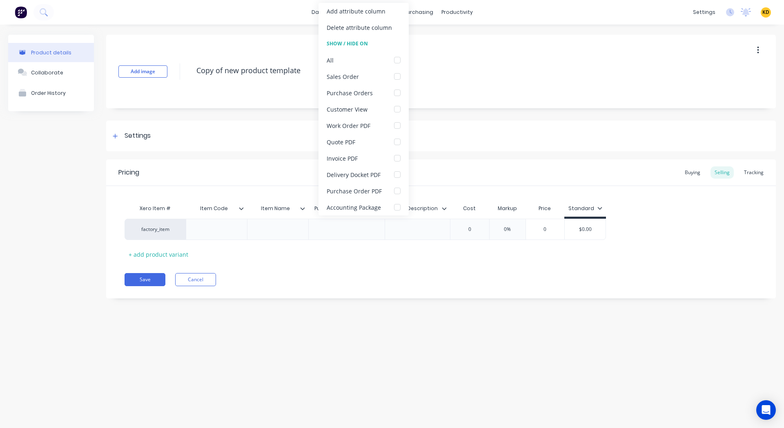
click at [301, 210] on icon at bounding box center [302, 208] width 5 height 5
type textarea "x"
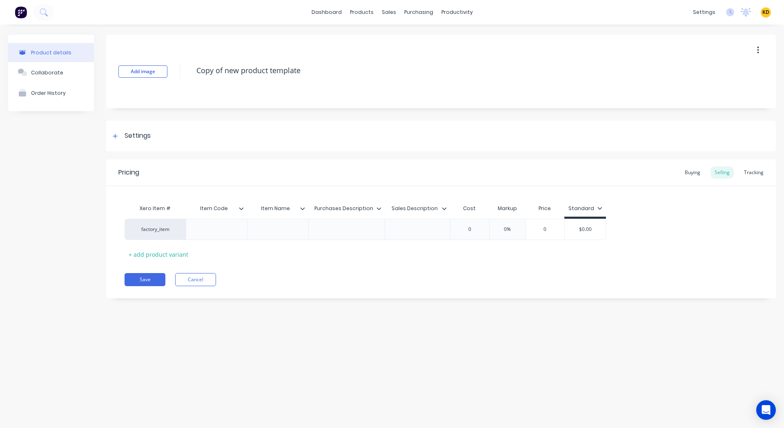
type input "Purchases Description"
click at [380, 211] on input "Purchases Description" at bounding box center [343, 208] width 71 height 7
click at [380, 206] on icon at bounding box center [379, 208] width 5 height 5
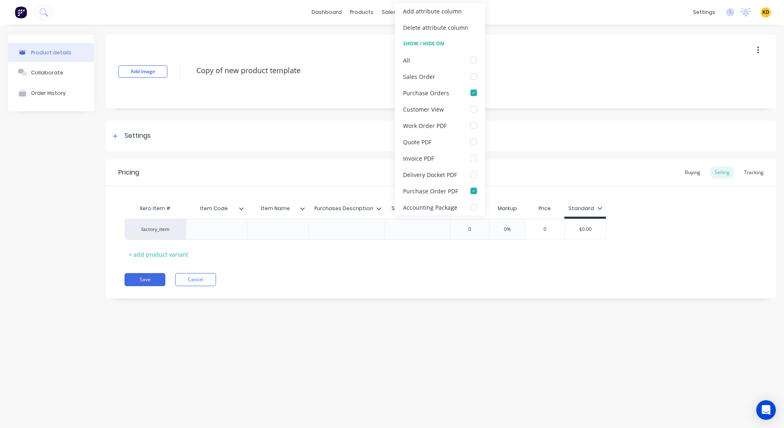
click at [380, 206] on icon at bounding box center [379, 208] width 5 height 5
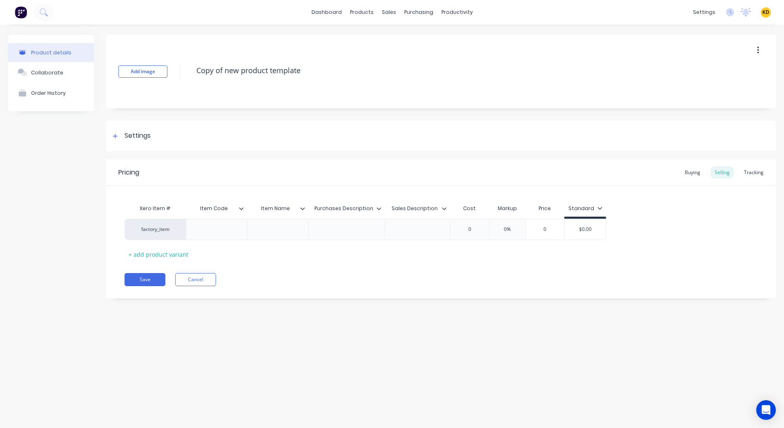
click at [444, 208] on icon at bounding box center [444, 208] width 5 height 5
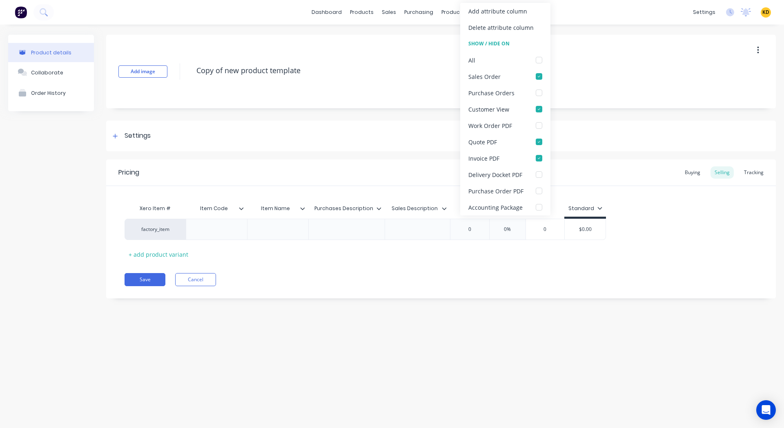
click at [444, 208] on icon at bounding box center [444, 208] width 5 height 5
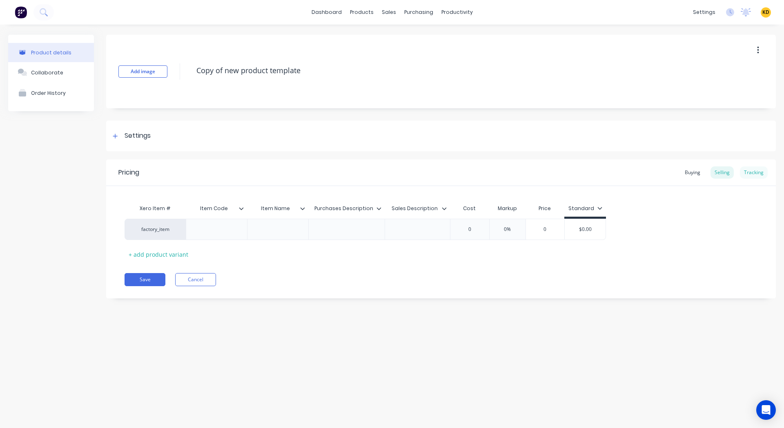
click at [748, 176] on div "Tracking" at bounding box center [754, 172] width 28 height 12
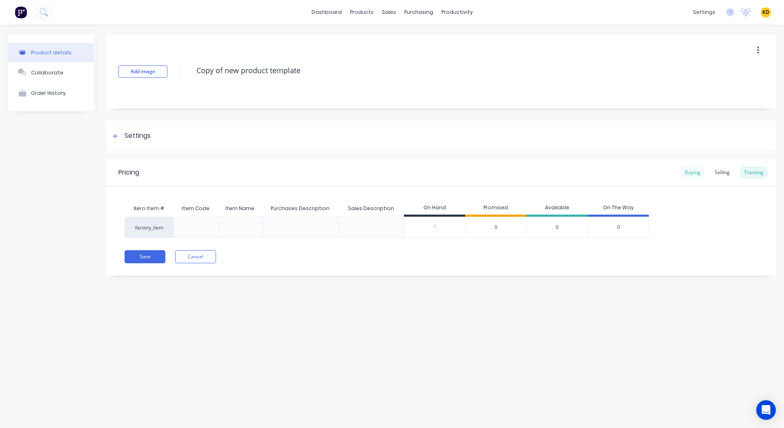
click at [705, 174] on div "Buying" at bounding box center [693, 172] width 24 height 12
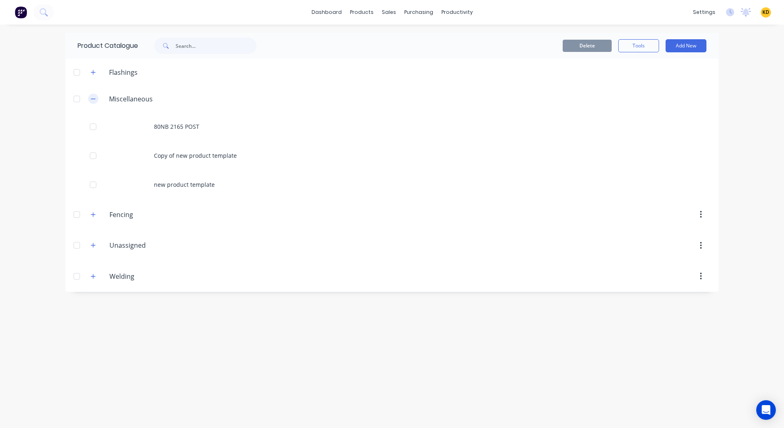
click at [94, 101] on button "button" at bounding box center [93, 99] width 10 height 10
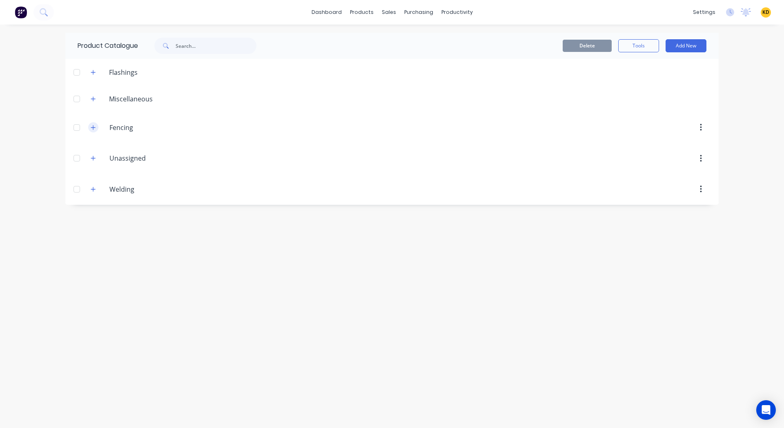
click at [92, 129] on icon "button" at bounding box center [93, 128] width 5 height 6
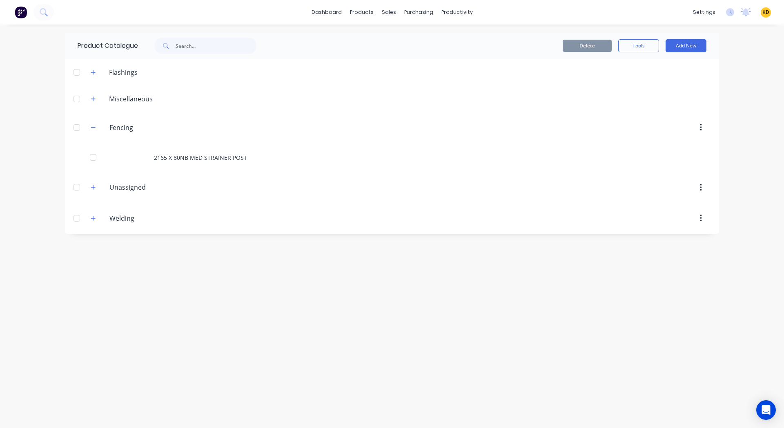
click at [165, 152] on div "2165 X 80NB MED STRAINER POST" at bounding box center [392, 157] width 654 height 29
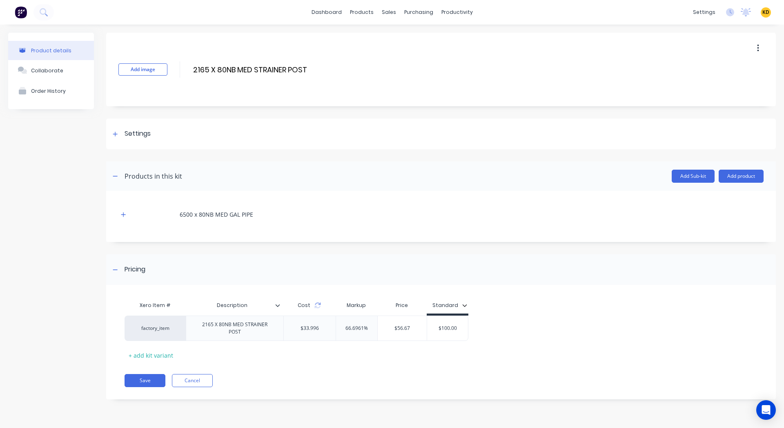
click at [276, 307] on icon at bounding box center [277, 305] width 5 height 5
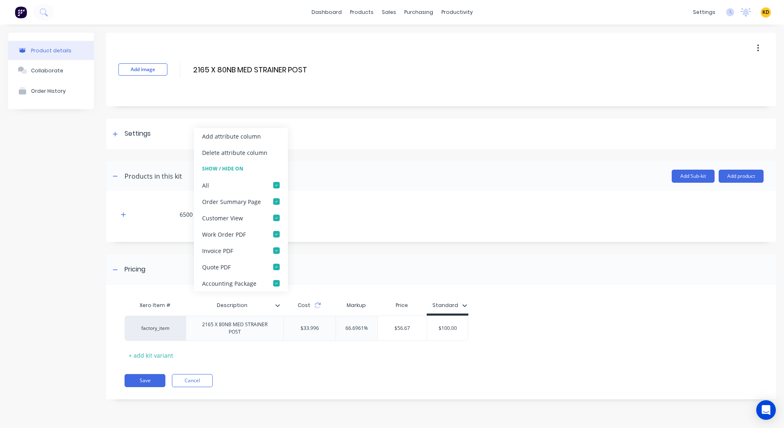
click at [276, 307] on icon at bounding box center [277, 305] width 5 height 5
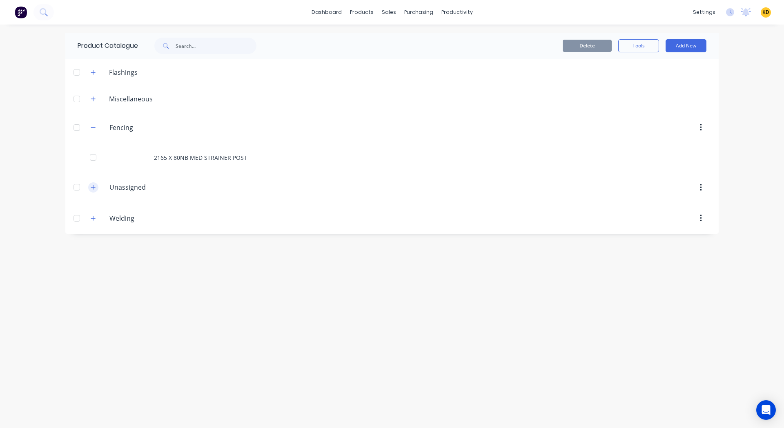
click at [91, 187] on icon "button" at bounding box center [93, 187] width 5 height 6
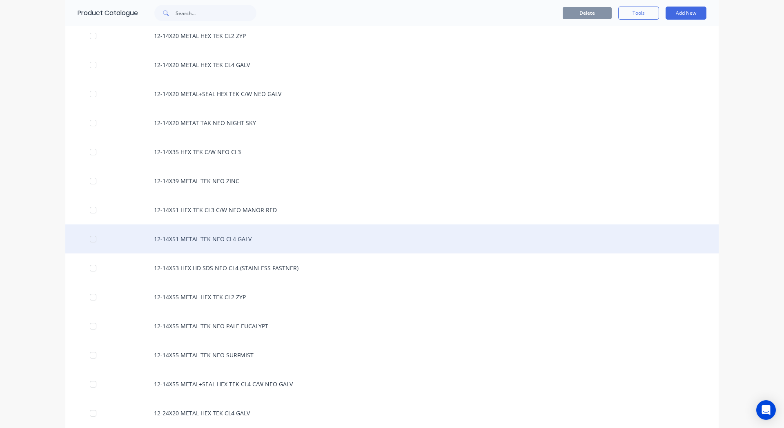
scroll to position [7428, 0]
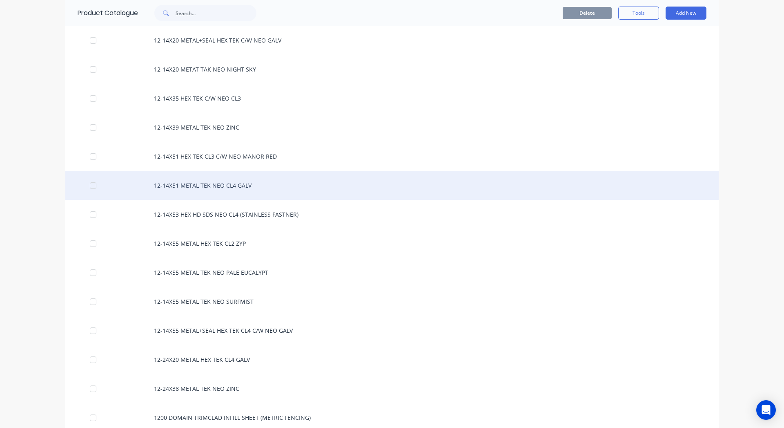
click at [177, 183] on div "12-14X51 METAL TEK NEO CL4 GALV" at bounding box center [392, 185] width 654 height 29
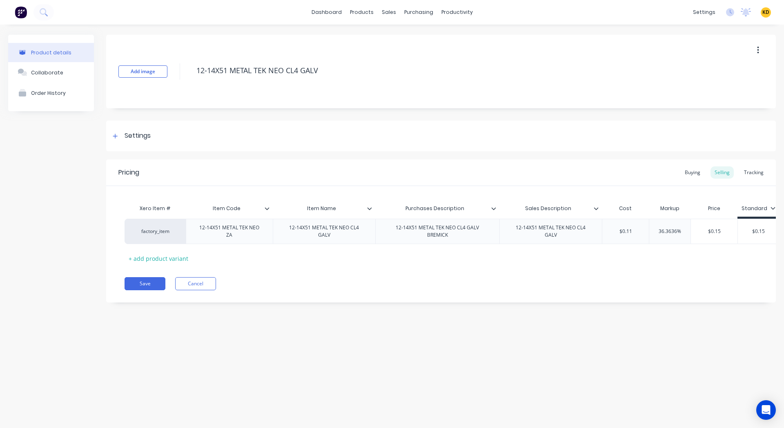
click at [266, 208] on icon at bounding box center [267, 208] width 5 height 5
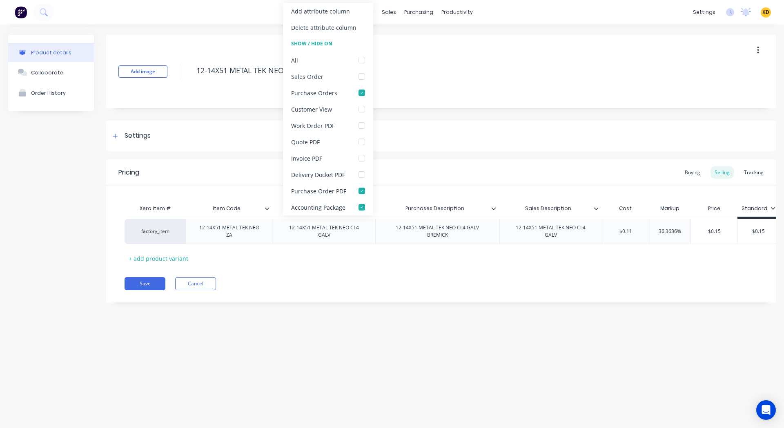
click at [266, 208] on icon at bounding box center [267, 208] width 5 height 5
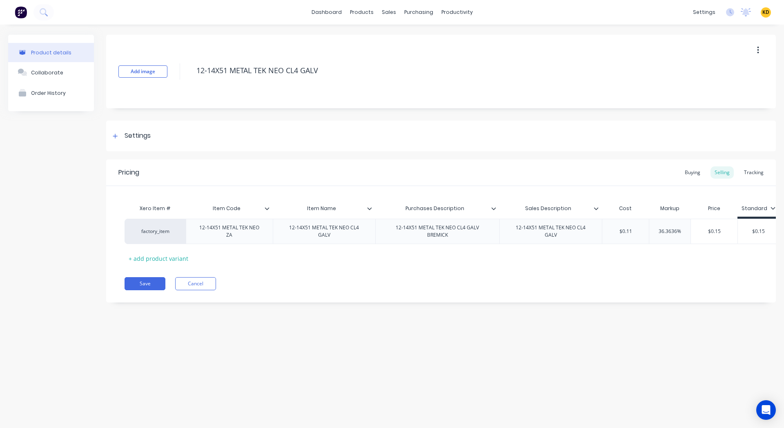
click at [368, 207] on icon at bounding box center [369, 208] width 5 height 5
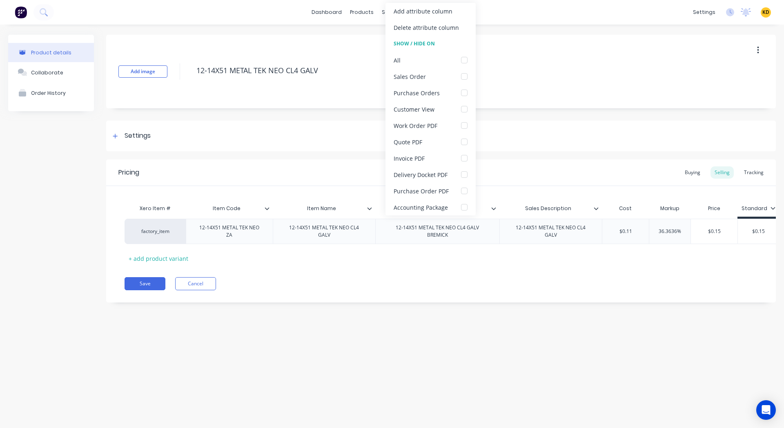
click at [368, 207] on icon at bounding box center [369, 208] width 5 height 5
type textarea "x"
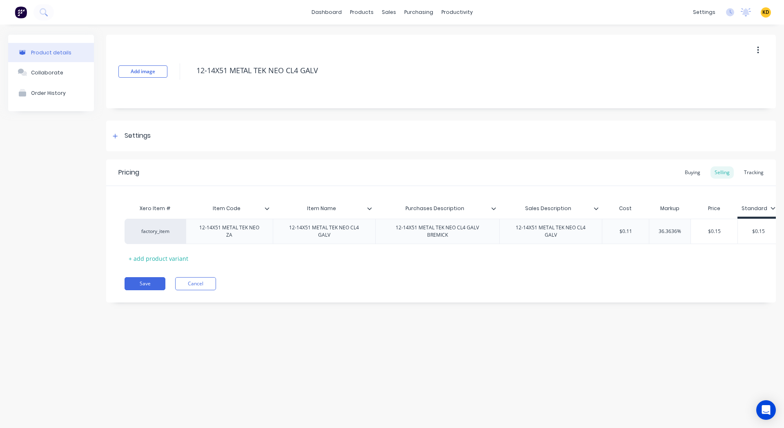
type input "Purchases Description"
click at [490, 208] on input "Purchases Description" at bounding box center [434, 208] width 119 height 7
click at [498, 210] on div at bounding box center [497, 208] width 5 height 7
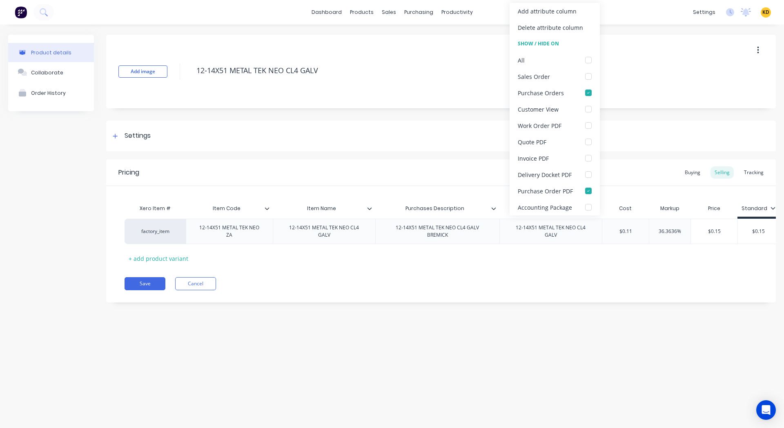
click at [498, 210] on div at bounding box center [497, 208] width 5 height 7
type textarea "x"
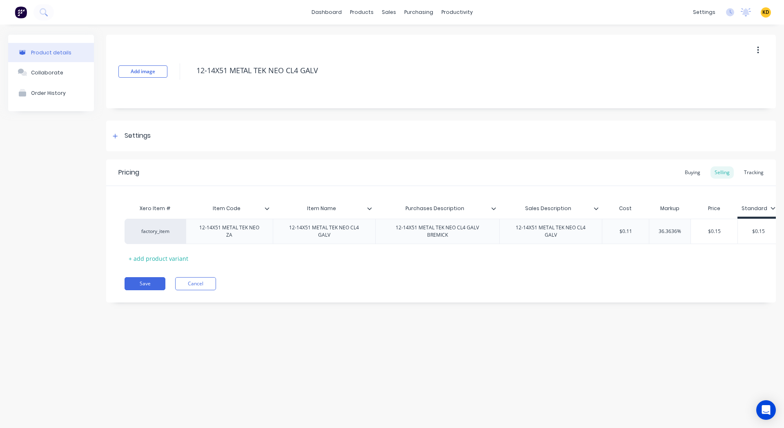
type input "Sales Description"
click at [593, 210] on input "Sales Description" at bounding box center [549, 208] width 98 height 7
click at [598, 210] on icon at bounding box center [596, 208] width 5 height 5
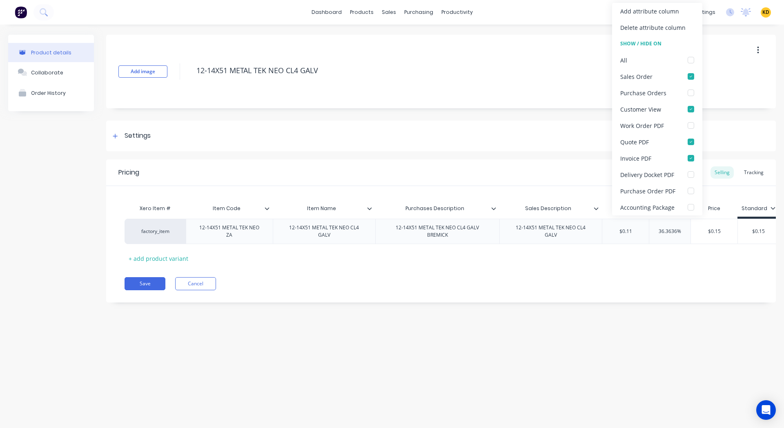
click at [598, 210] on icon at bounding box center [596, 208] width 5 height 5
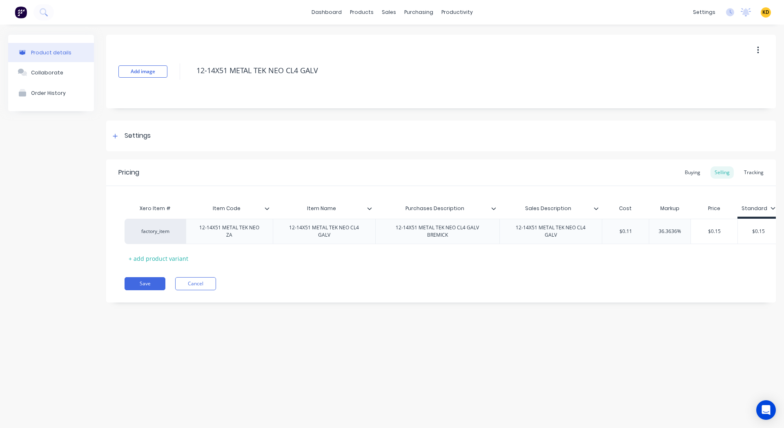
scroll to position [0, 3]
click at [754, 175] on div "Tracking" at bounding box center [754, 172] width 28 height 12
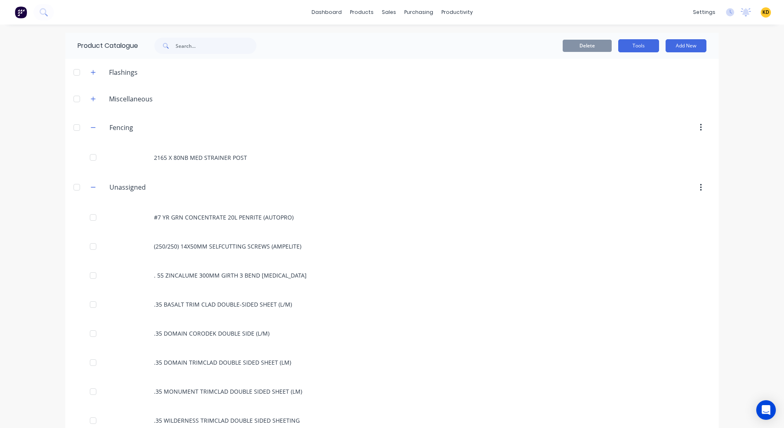
click at [634, 51] on button "Tools" at bounding box center [639, 45] width 41 height 13
click at [605, 87] on div "Stocktake" at bounding box center [620, 83] width 63 height 12
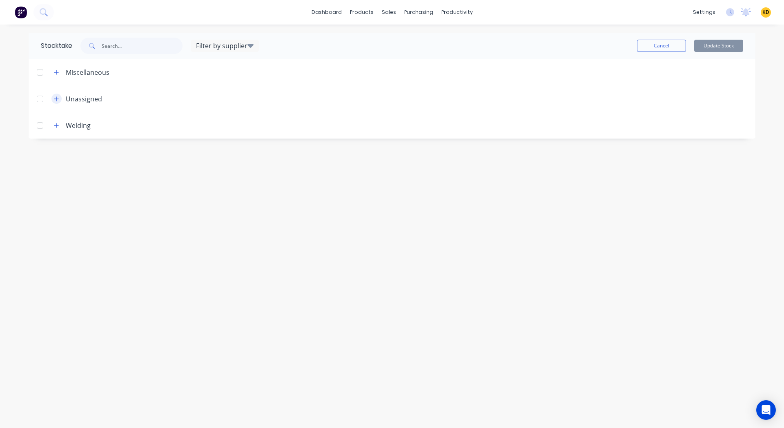
click at [56, 100] on icon "button" at bounding box center [56, 99] width 5 height 6
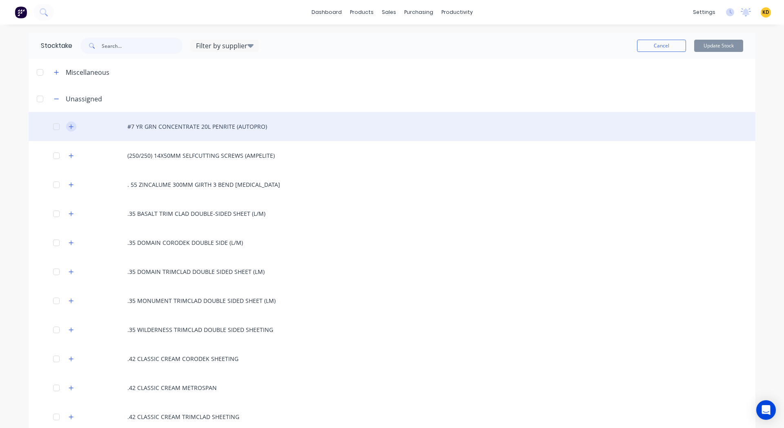
click at [67, 130] on button "button" at bounding box center [71, 126] width 10 height 10
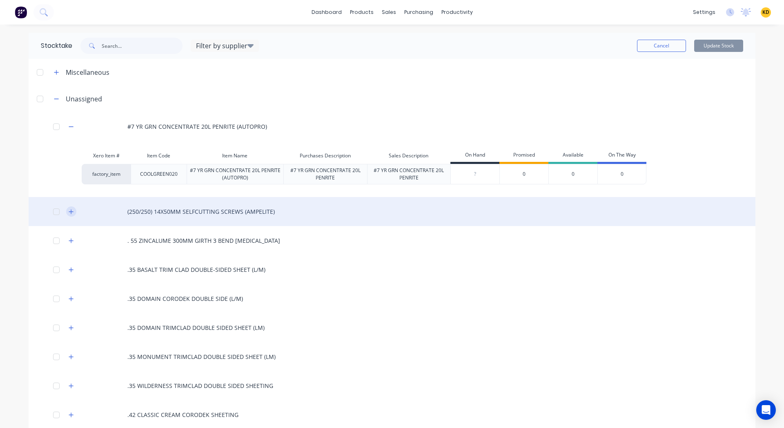
click at [69, 212] on icon "button" at bounding box center [71, 211] width 4 height 4
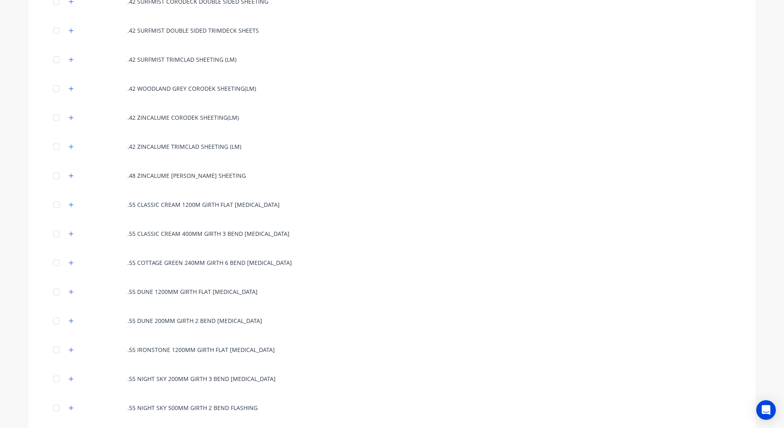
scroll to position [1038, 0]
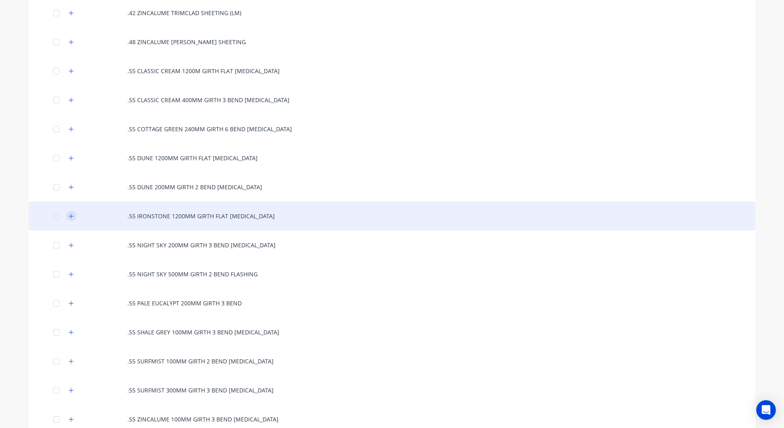
click at [69, 219] on icon "button" at bounding box center [71, 216] width 5 height 6
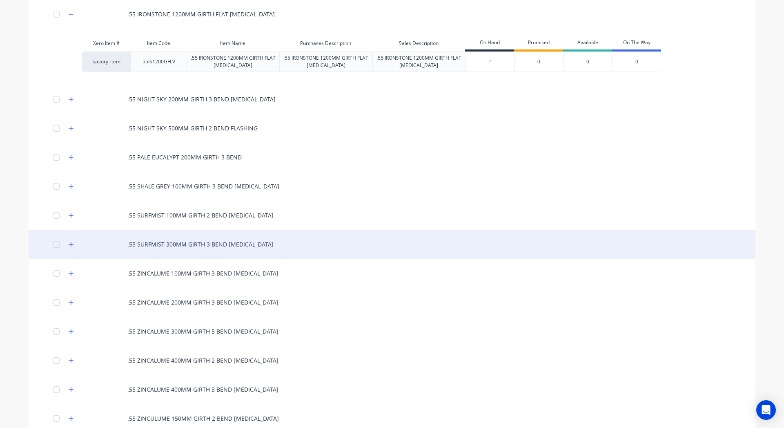
scroll to position [1253, 0]
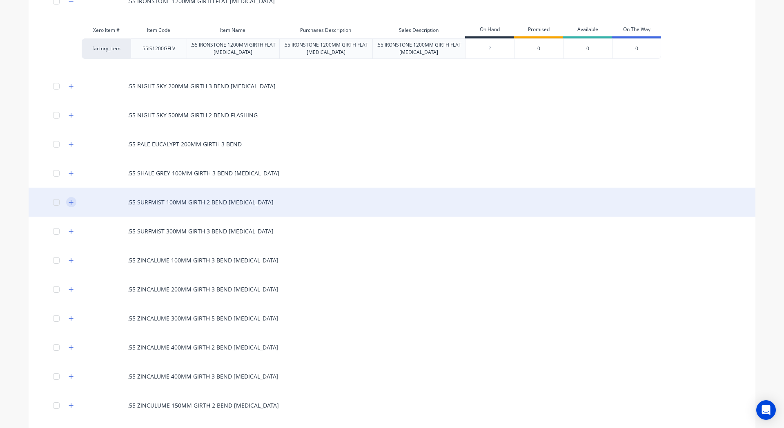
click at [72, 207] on button "button" at bounding box center [71, 202] width 10 height 10
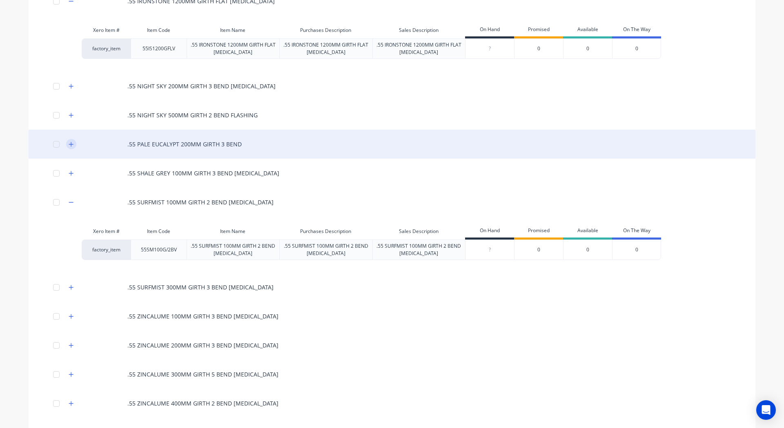
click at [70, 147] on icon "button" at bounding box center [71, 144] width 5 height 6
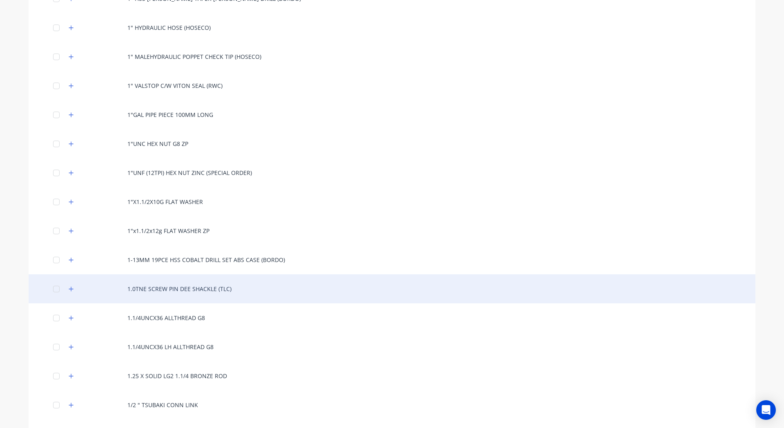
scroll to position [2305, 0]
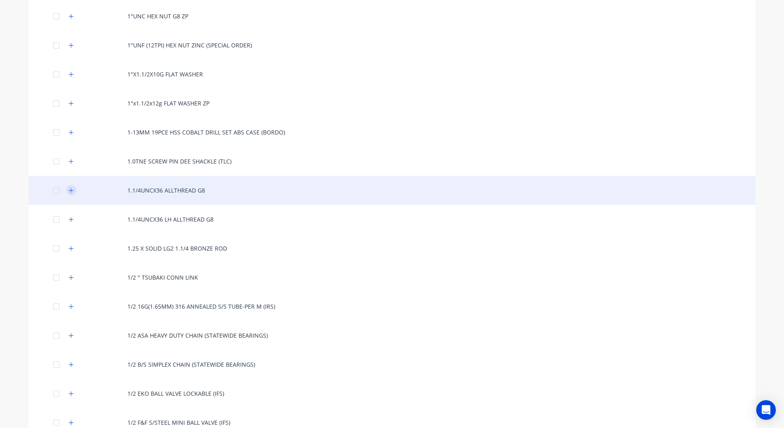
click at [69, 193] on icon "button" at bounding box center [71, 191] width 5 height 6
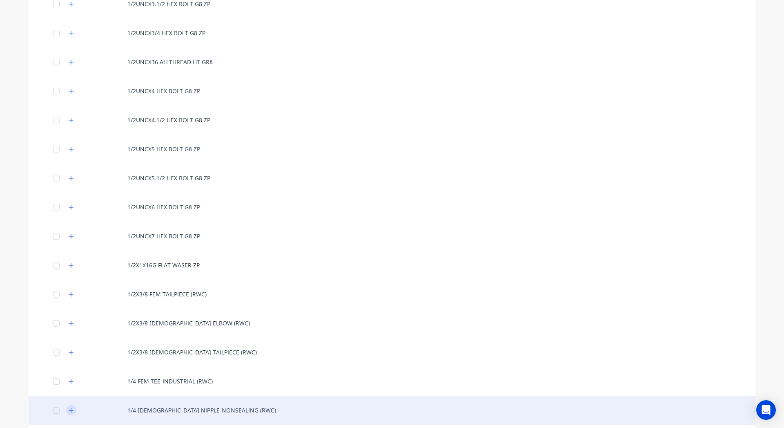
scroll to position [3598, 0]
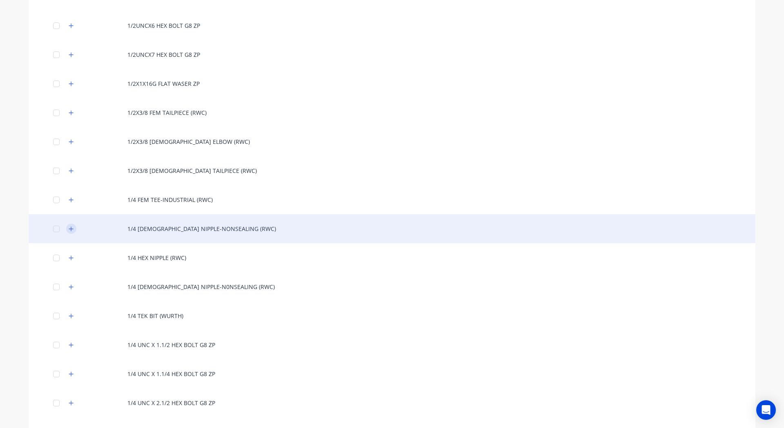
click at [69, 232] on icon "button" at bounding box center [71, 229] width 5 height 6
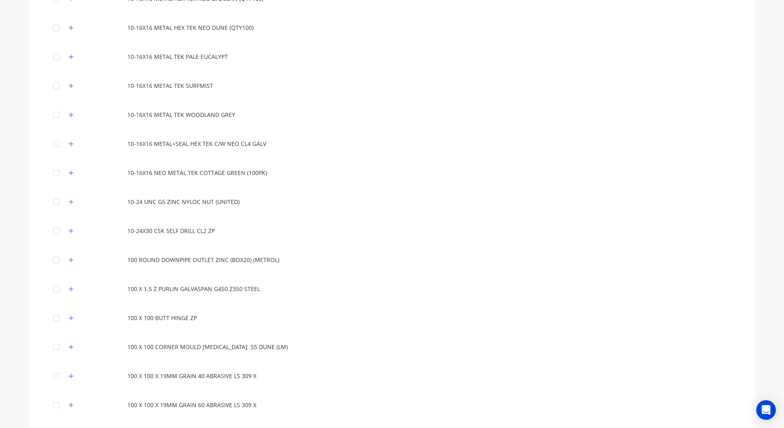
scroll to position [5138, 0]
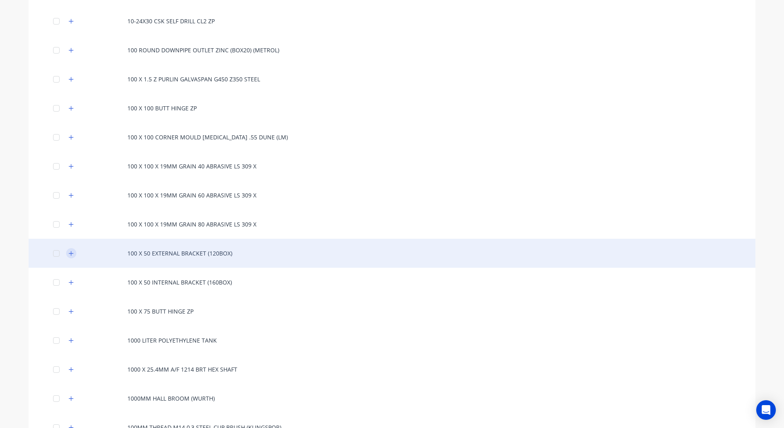
click at [69, 255] on icon "button" at bounding box center [71, 253] width 4 height 4
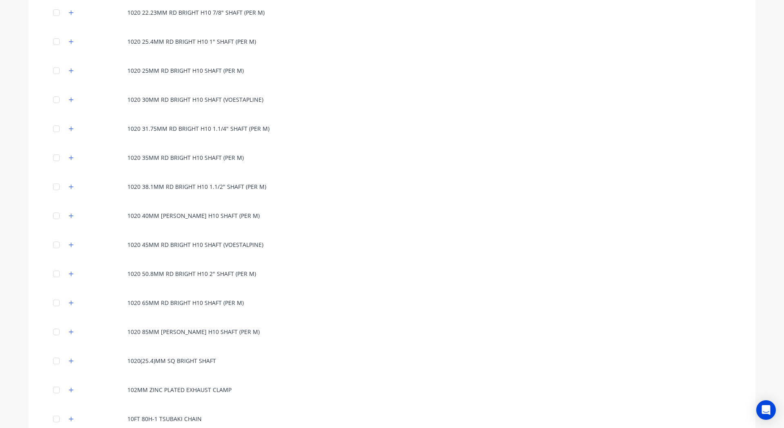
scroll to position [6452, 0]
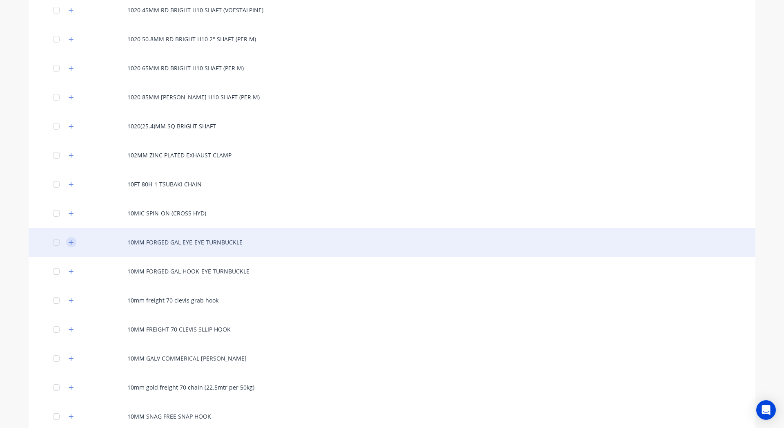
click at [69, 245] on icon "button" at bounding box center [71, 242] width 5 height 6
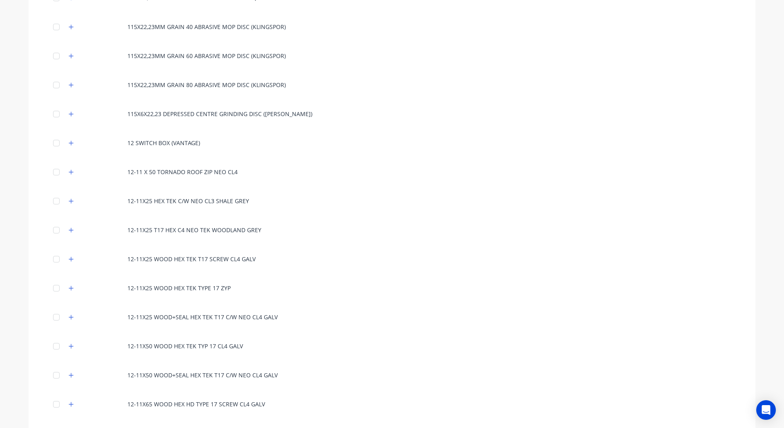
scroll to position [7626, 0]
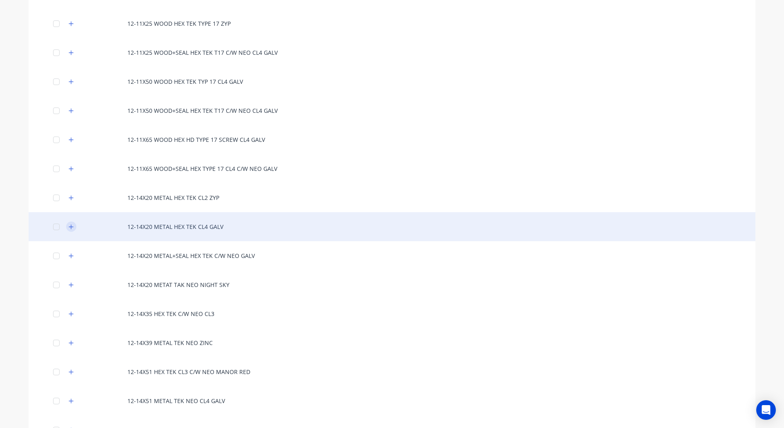
click at [70, 229] on button "button" at bounding box center [71, 226] width 10 height 10
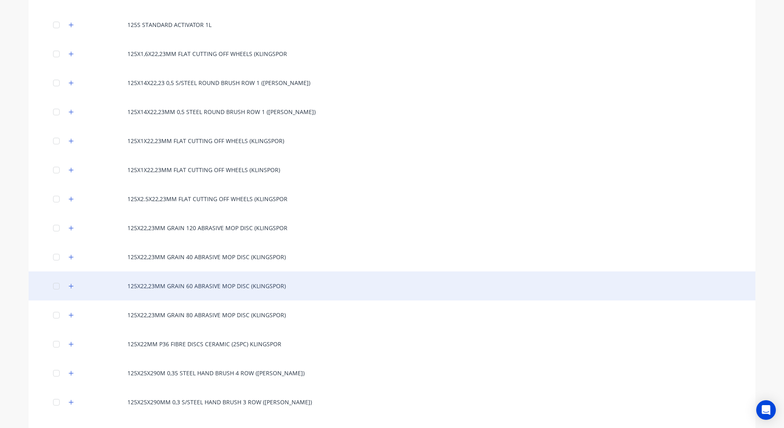
scroll to position [8838, 0]
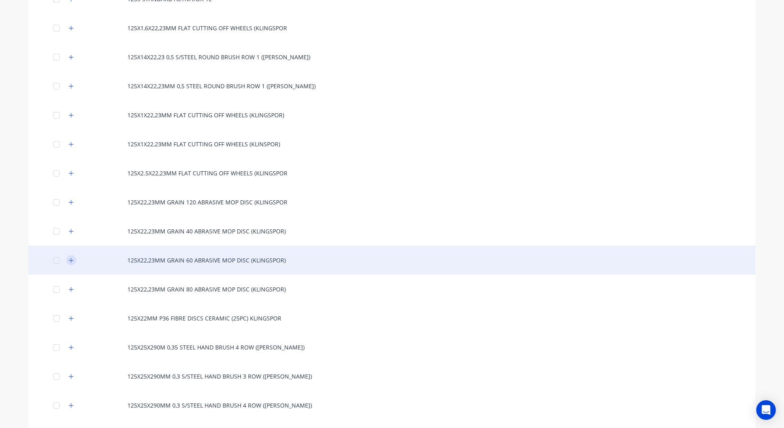
click at [69, 263] on icon "button" at bounding box center [71, 260] width 5 height 6
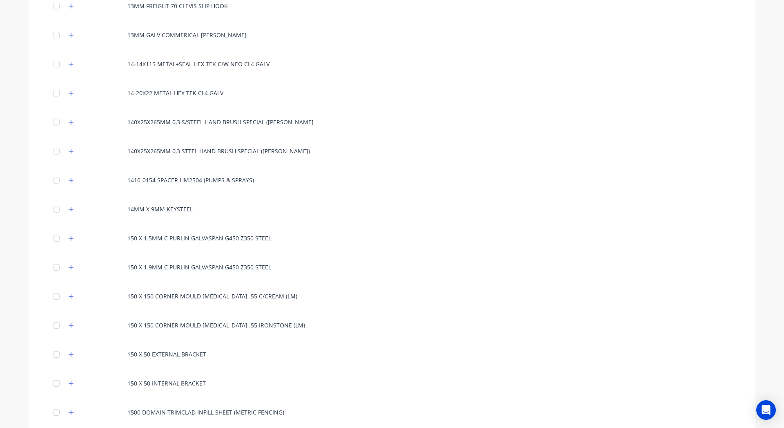
scroll to position [10136, 0]
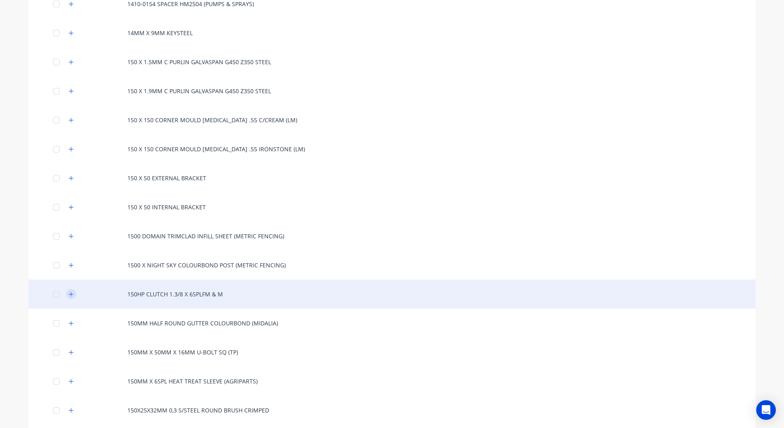
click at [69, 297] on icon "button" at bounding box center [71, 294] width 5 height 6
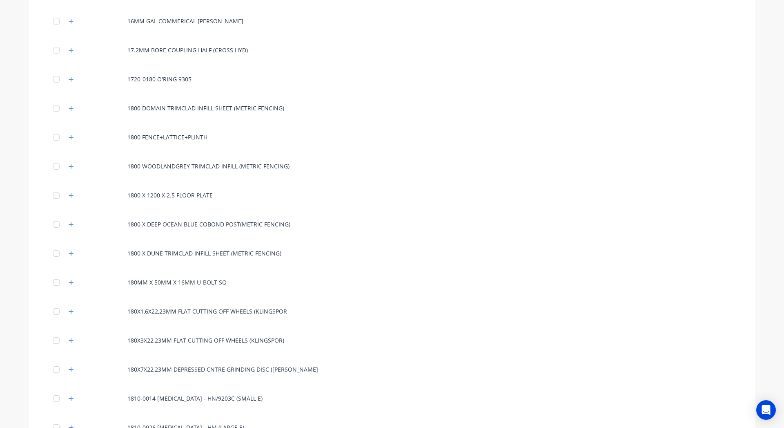
scroll to position [11250, 0]
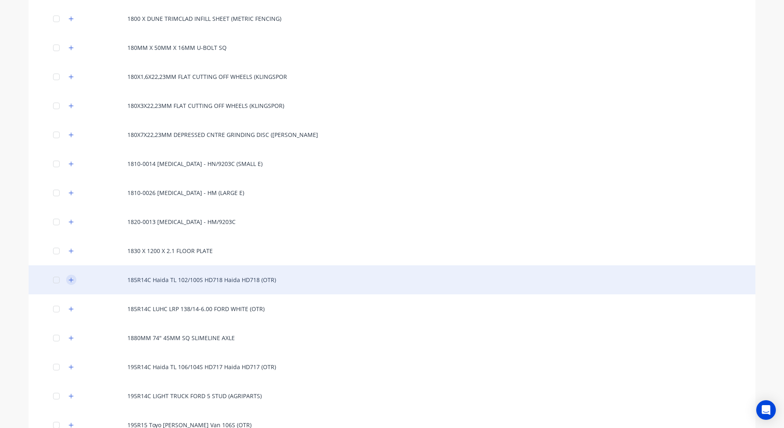
click at [69, 282] on icon "button" at bounding box center [71, 279] width 4 height 4
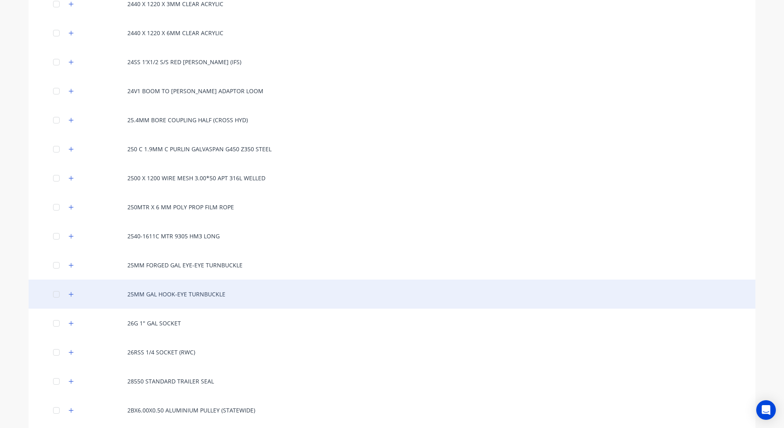
scroll to position [15413, 0]
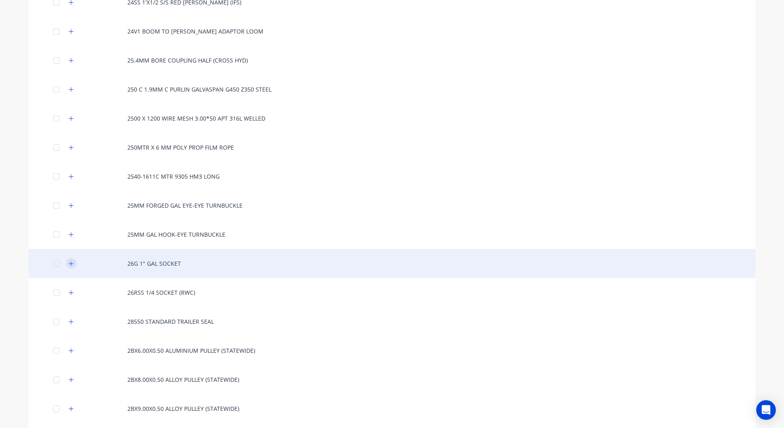
click at [69, 266] on icon "button" at bounding box center [71, 264] width 5 height 6
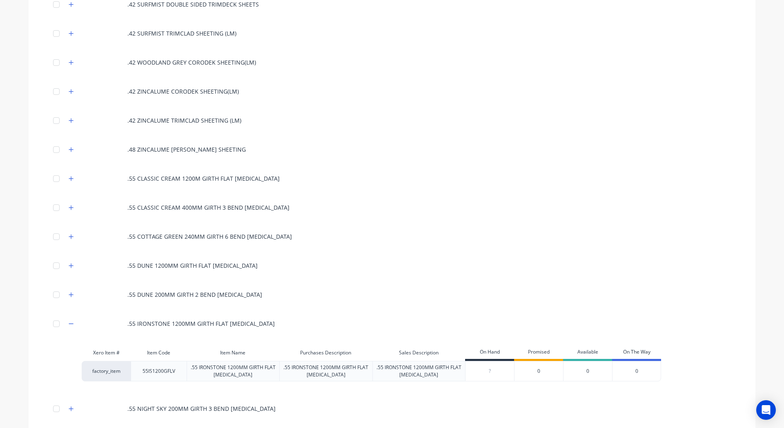
scroll to position [0, 0]
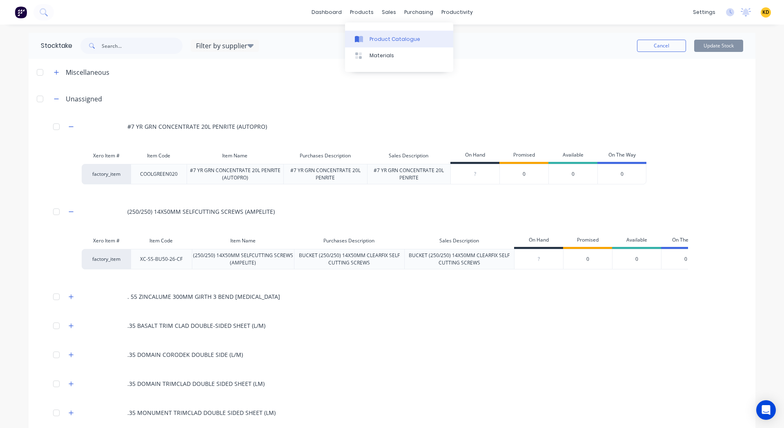
click at [382, 36] on div "Product Catalogue" at bounding box center [395, 39] width 51 height 7
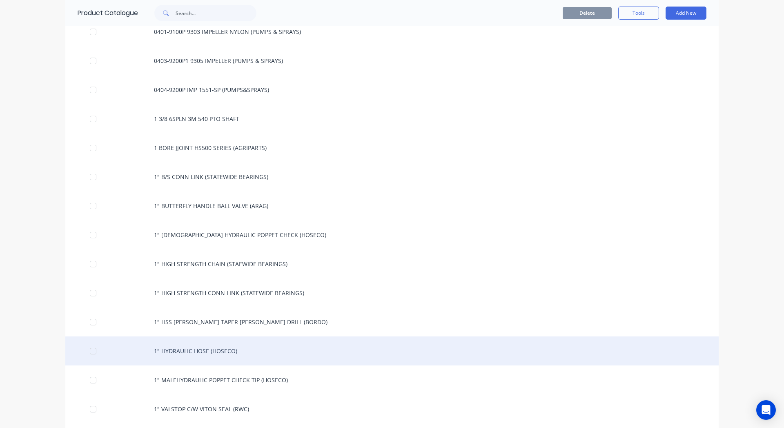
scroll to position [1770, 0]
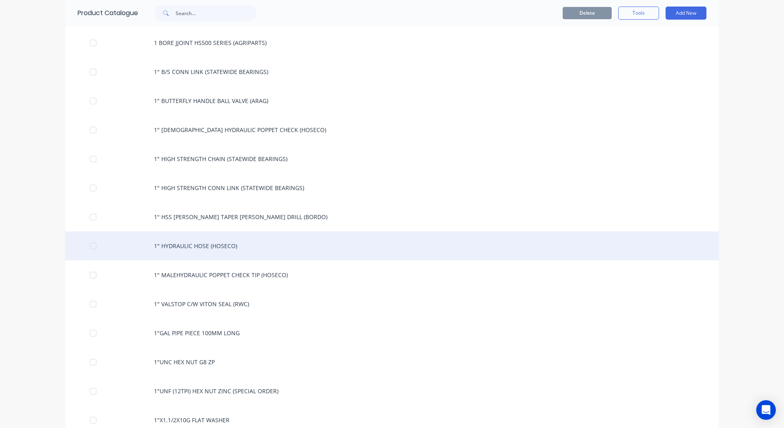
click at [177, 239] on div "1" HYDRAULIC HOSE (HOSECO)" at bounding box center [392, 245] width 654 height 29
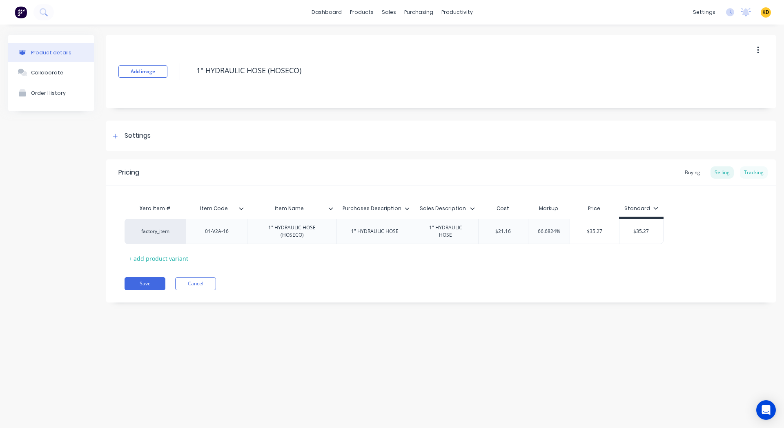
click at [759, 169] on div "Tracking" at bounding box center [754, 172] width 28 height 12
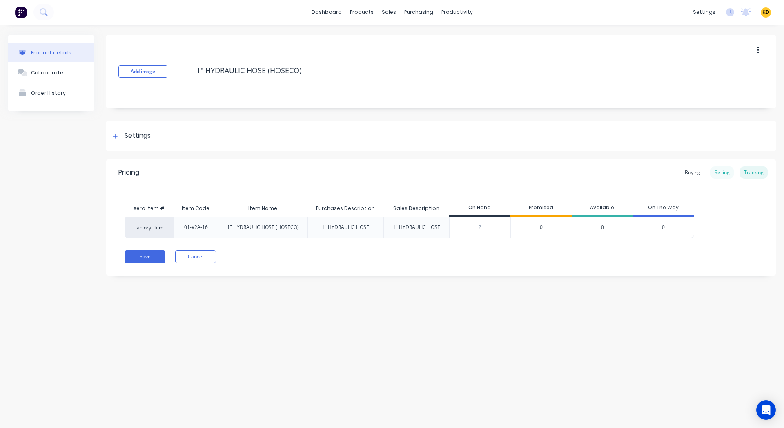
click at [721, 171] on div "Selling" at bounding box center [722, 172] width 23 height 12
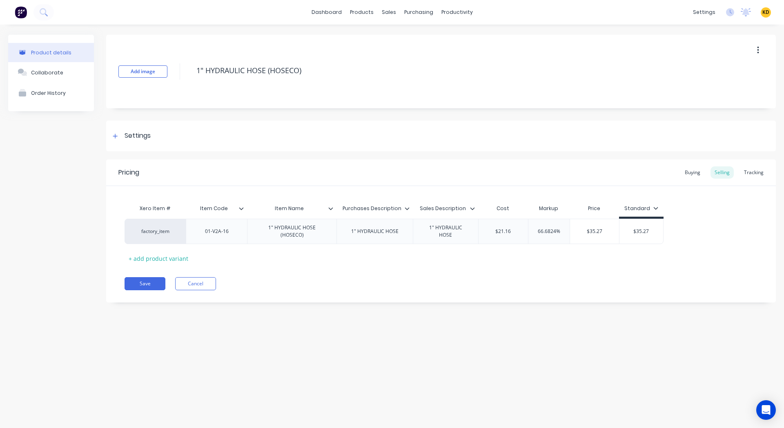
click at [470, 208] on icon at bounding box center [472, 208] width 5 height 5
click at [408, 208] on icon at bounding box center [407, 208] width 4 height 2
click at [332, 207] on icon at bounding box center [330, 208] width 5 height 5
click at [244, 205] on div at bounding box center [244, 208] width 5 height 7
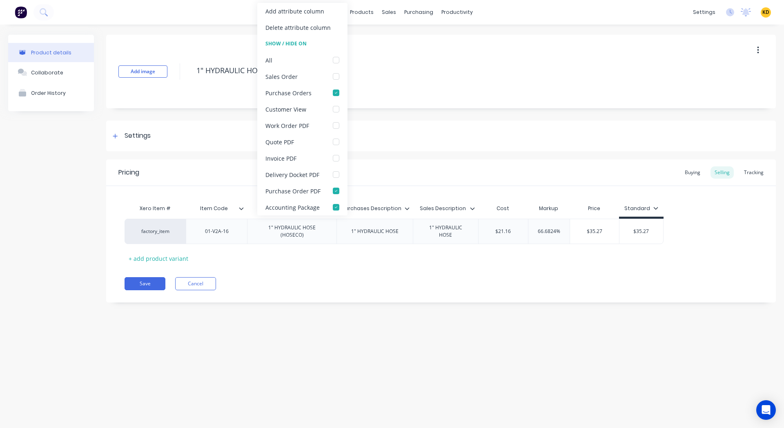
type textarea "x"
click at [710, 261] on div "Xero Item # Item Code Item Name Purchases Description Sales Description Cost Ma…" at bounding box center [441, 232] width 633 height 65
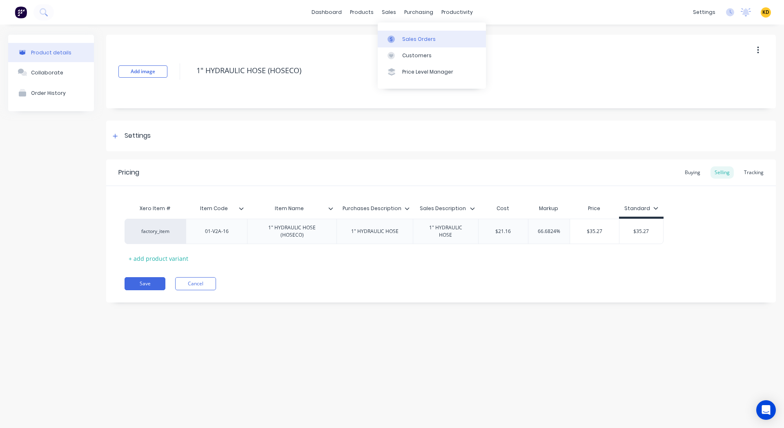
click at [405, 39] on div "Sales Orders" at bounding box center [418, 39] width 33 height 7
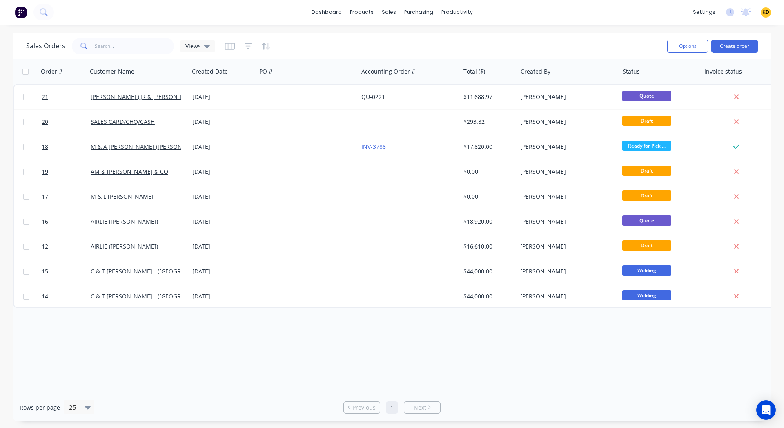
click at [770, 11] on div "KD Narembeen Engineering & Steel ... Karmela (Factory) Deogracias Administrator…" at bounding box center [766, 12] width 10 height 10
click at [764, 16] on span "KD" at bounding box center [766, 12] width 7 height 7
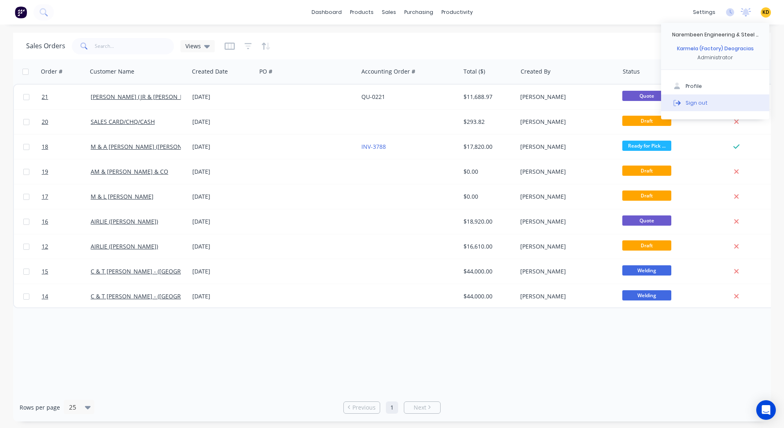
click at [712, 98] on button "Sign out" at bounding box center [715, 102] width 108 height 16
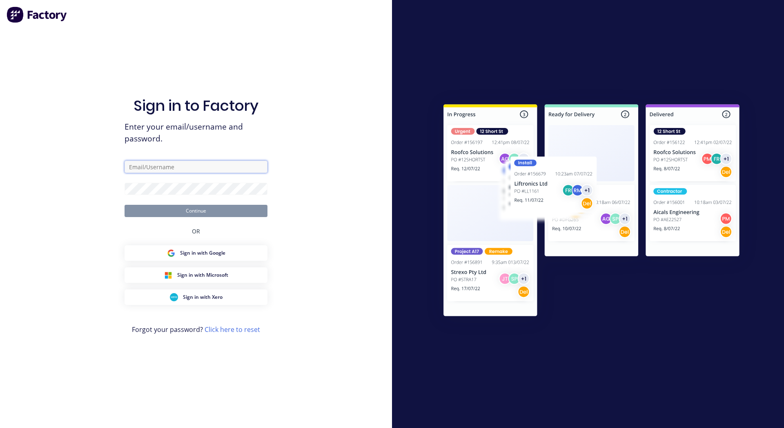
click at [226, 166] on input "text" at bounding box center [196, 167] width 143 height 12
paste input "[EMAIL_ADDRESS][DOMAIN_NAME]"
type input "[EMAIL_ADDRESS][DOMAIN_NAME]"
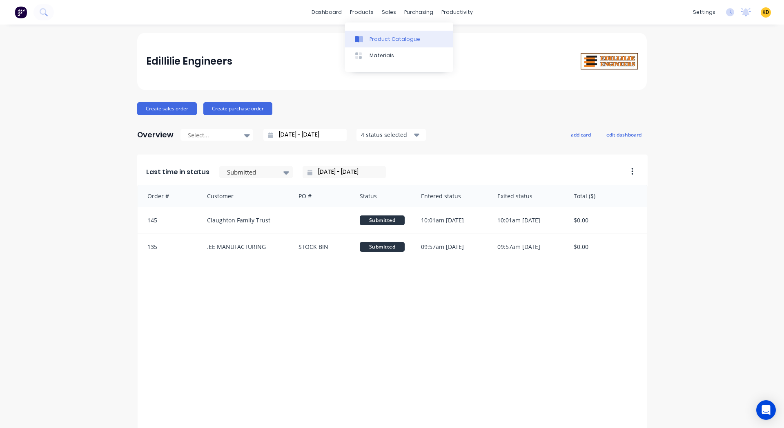
click at [378, 36] on div "Product Catalogue" at bounding box center [395, 39] width 51 height 7
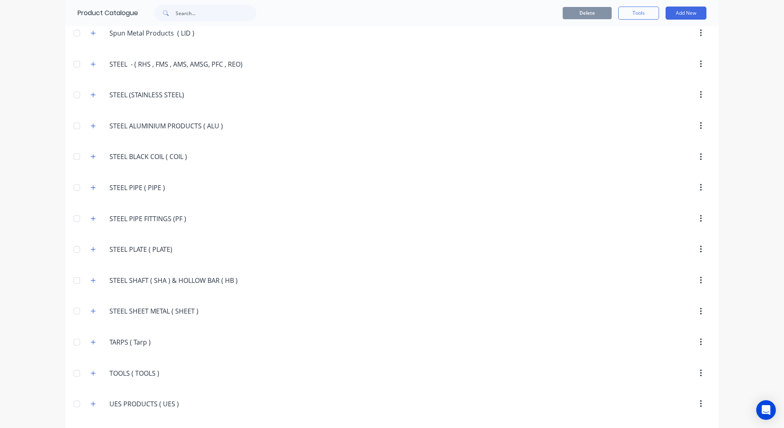
scroll to position [1672, 0]
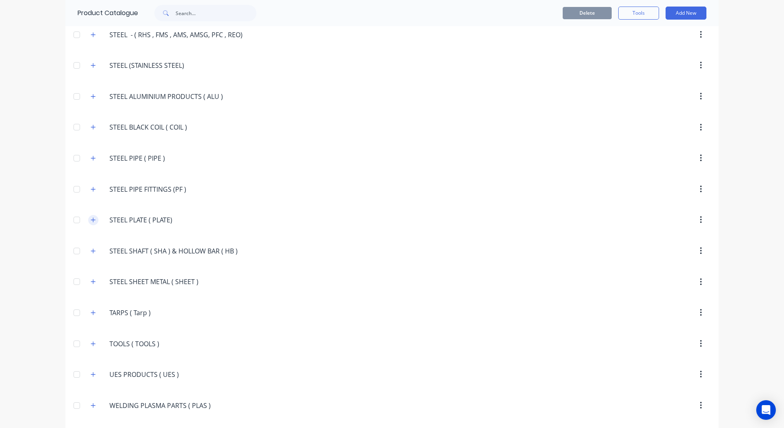
click at [91, 219] on icon "button" at bounding box center [93, 220] width 5 height 6
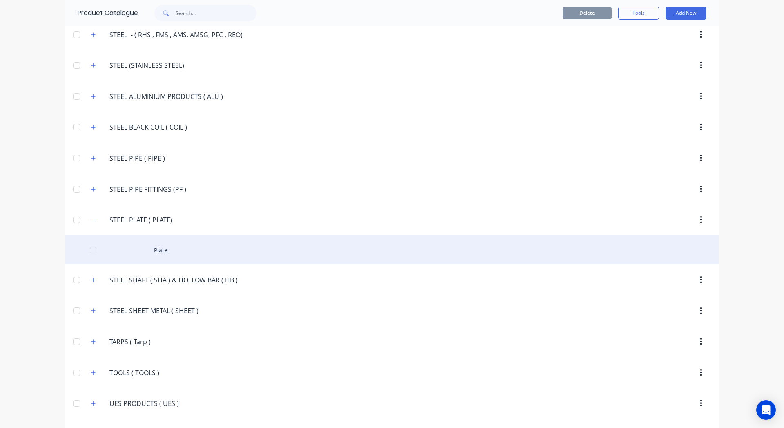
click at [157, 242] on div "Plate" at bounding box center [392, 249] width 654 height 29
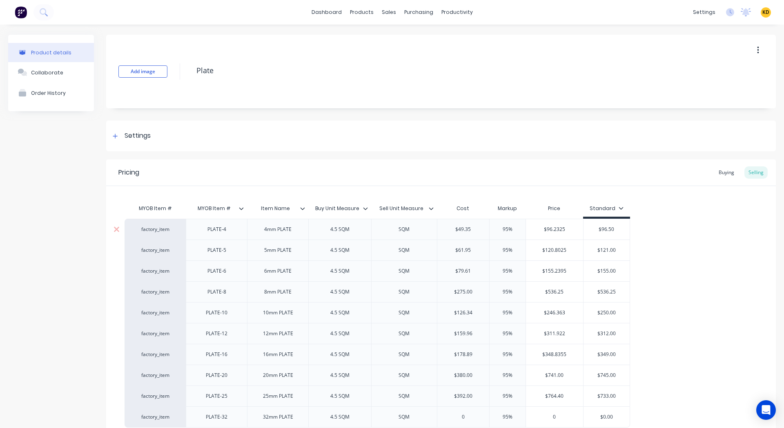
type textarea "x"
type input "MYOB Item #"
click at [241, 205] on input "MYOB Item #" at bounding box center [214, 208] width 56 height 7
click at [241, 208] on icon at bounding box center [241, 208] width 4 height 2
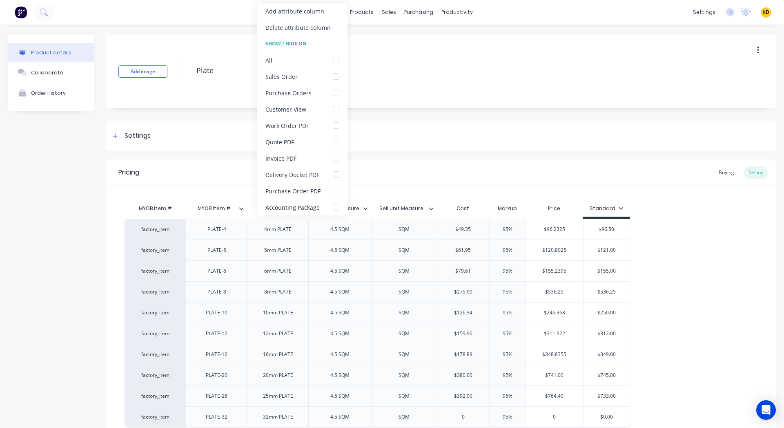
click at [241, 208] on icon at bounding box center [241, 208] width 4 height 2
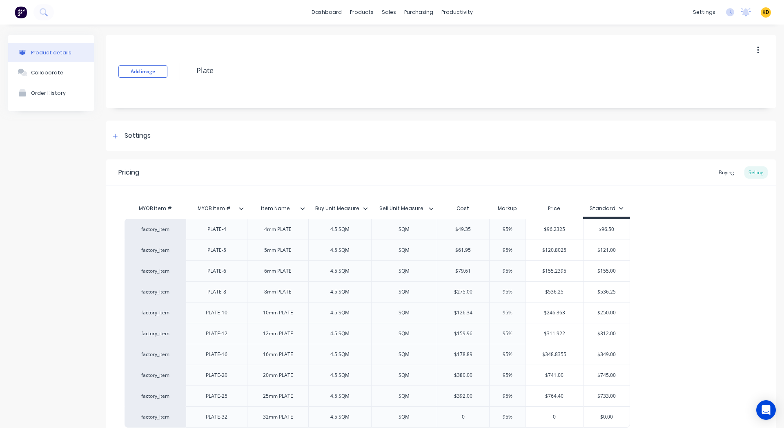
click at [304, 209] on icon at bounding box center [302, 208] width 5 height 5
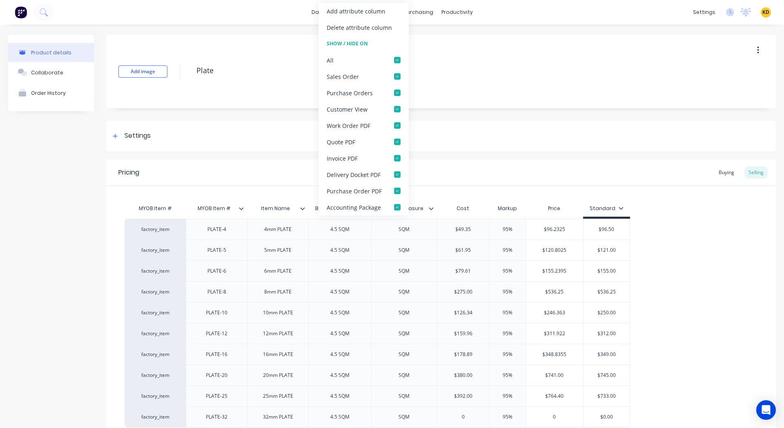
click at [304, 209] on icon at bounding box center [302, 208] width 5 height 5
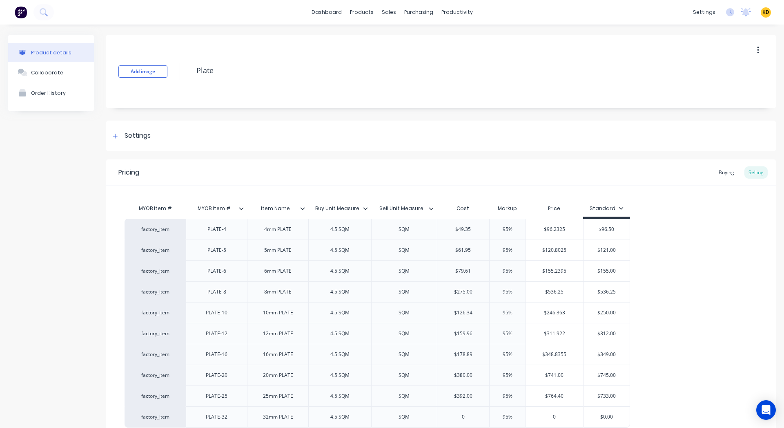
click at [366, 209] on icon at bounding box center [365, 208] width 5 height 5
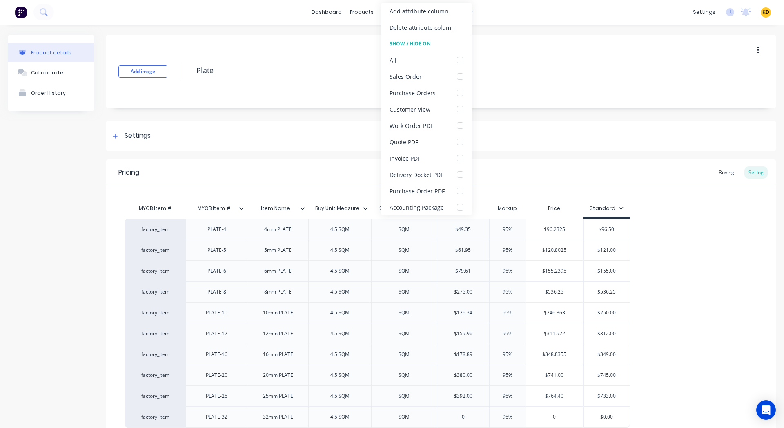
click at [366, 209] on icon at bounding box center [365, 208] width 5 height 5
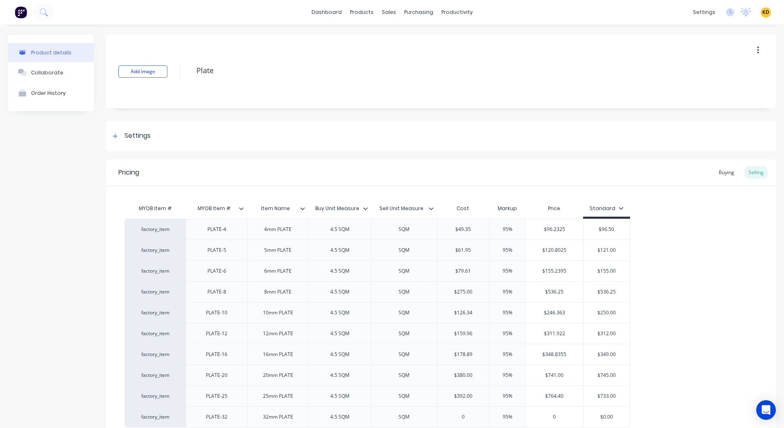
click at [434, 208] on div at bounding box center [434, 208] width 5 height 7
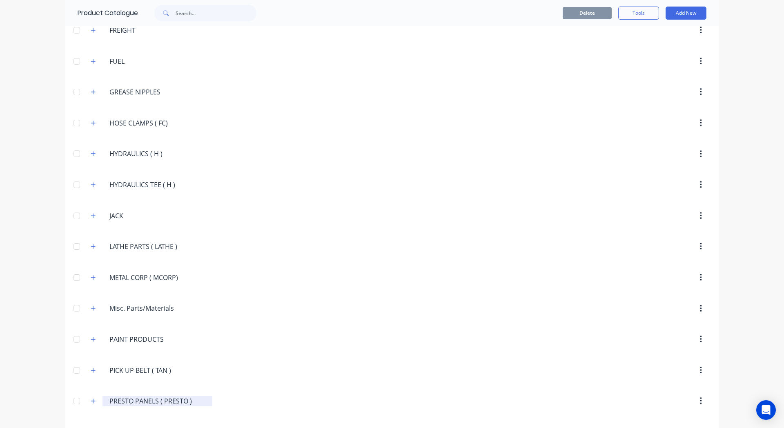
scroll to position [1233, 0]
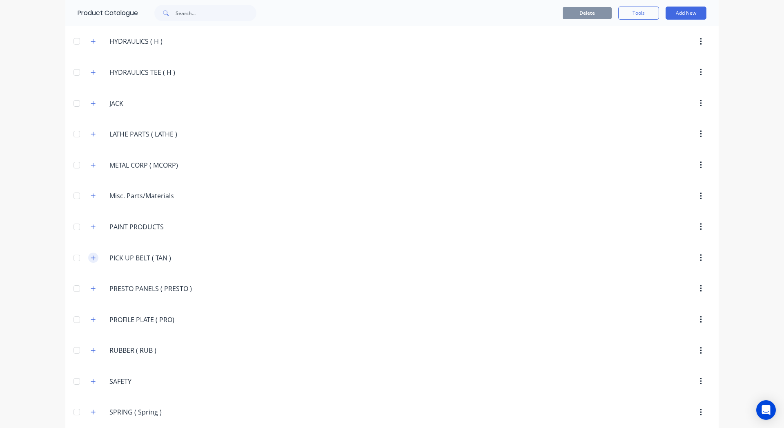
click at [95, 258] on button "button" at bounding box center [93, 257] width 10 height 10
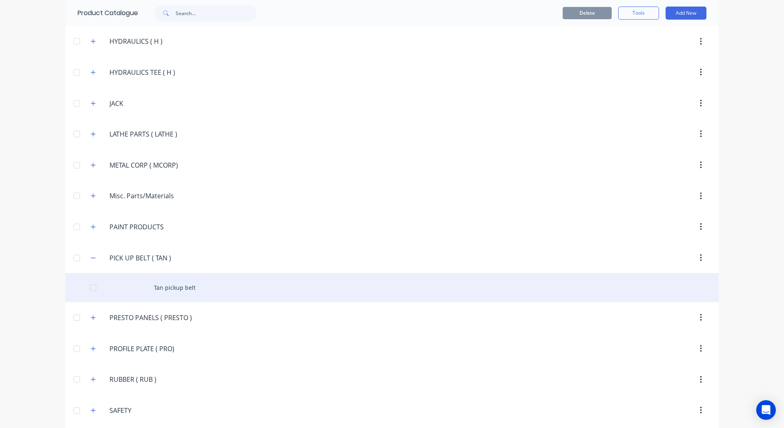
click at [163, 281] on div "Tan pickup belt" at bounding box center [392, 287] width 654 height 29
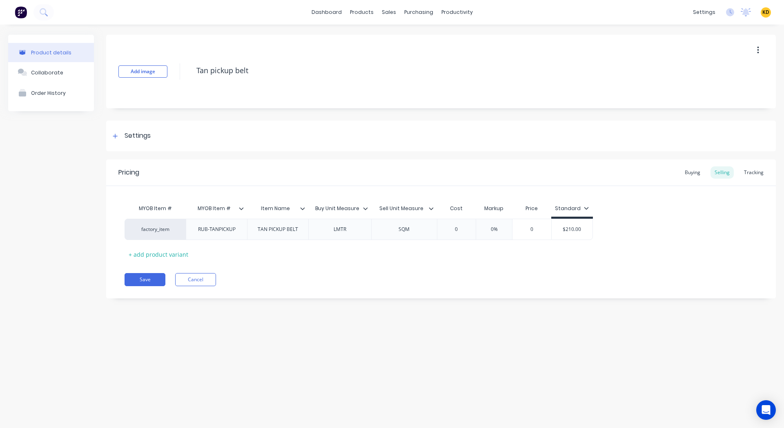
click at [243, 208] on icon at bounding box center [241, 208] width 5 height 5
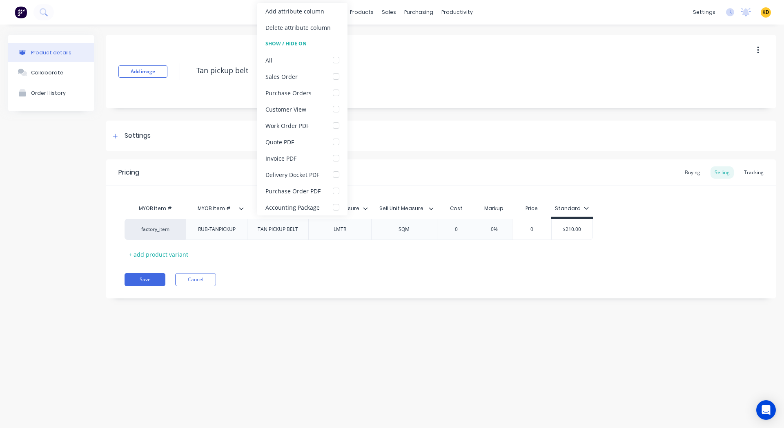
click at [243, 208] on icon at bounding box center [241, 208] width 5 height 5
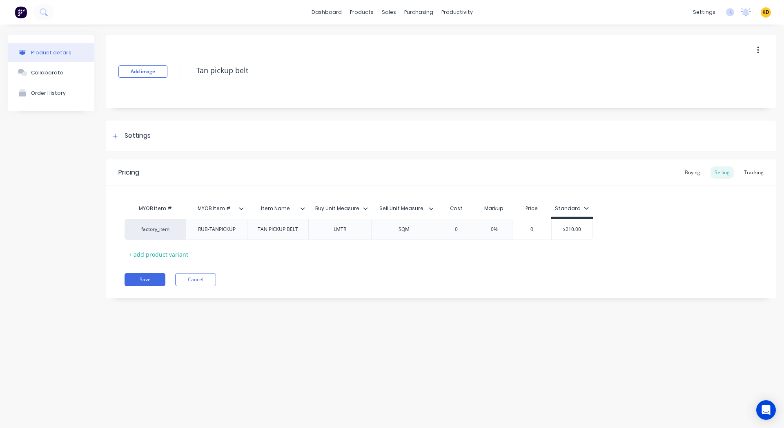
click at [306, 208] on div at bounding box center [306, 208] width 5 height 7
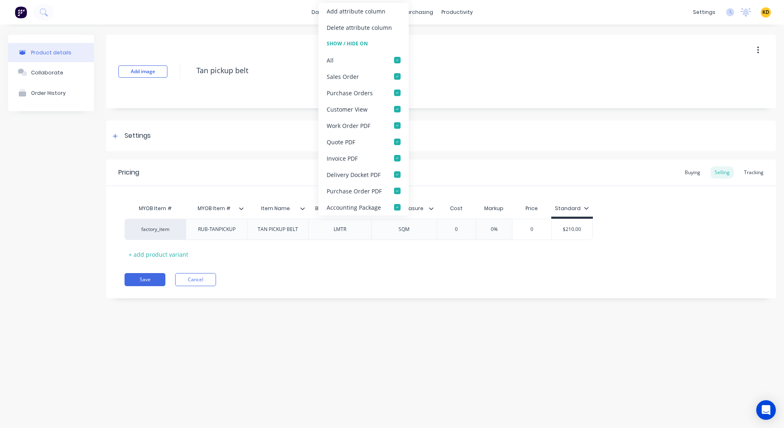
click at [306, 208] on div at bounding box center [306, 208] width 5 height 7
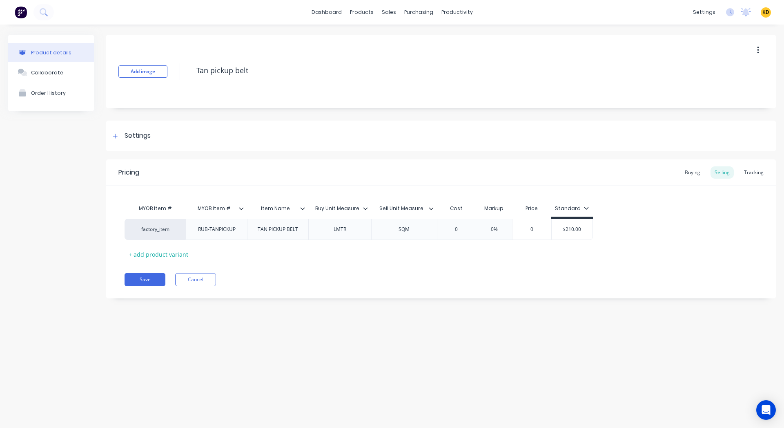
click at [364, 207] on icon at bounding box center [366, 208] width 4 height 2
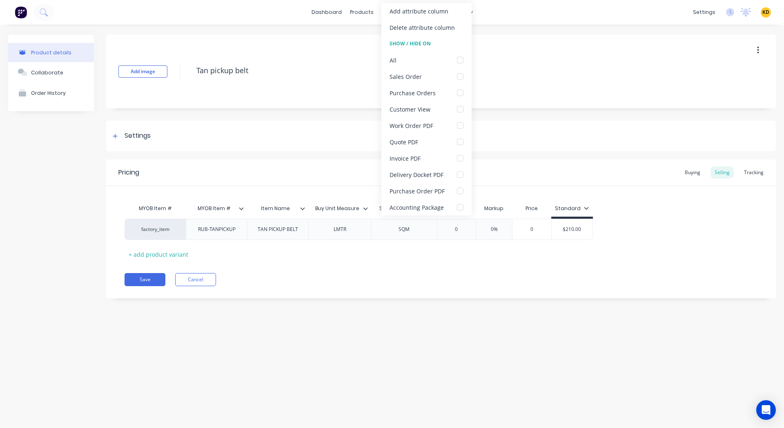
click at [364, 207] on icon at bounding box center [366, 208] width 4 height 2
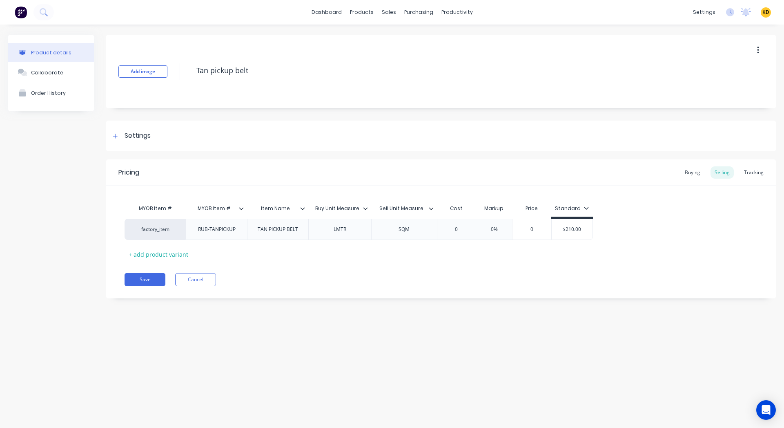
click at [434, 209] on div at bounding box center [434, 208] width 5 height 7
click at [44, 132] on div "Product details Collaborate Order History" at bounding box center [51, 173] width 86 height 276
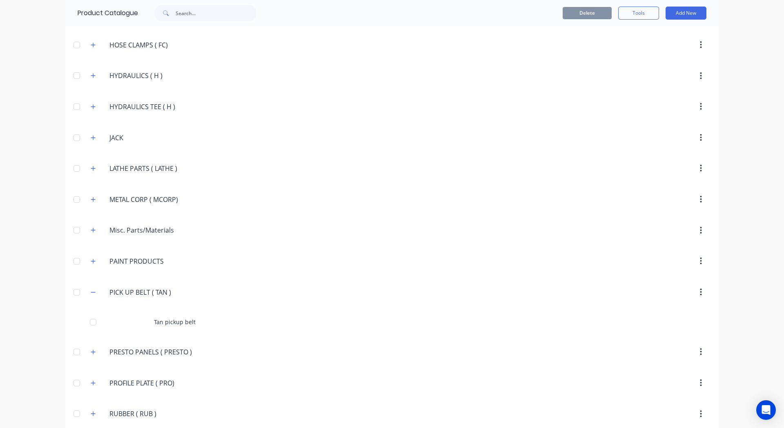
scroll to position [1389, 0]
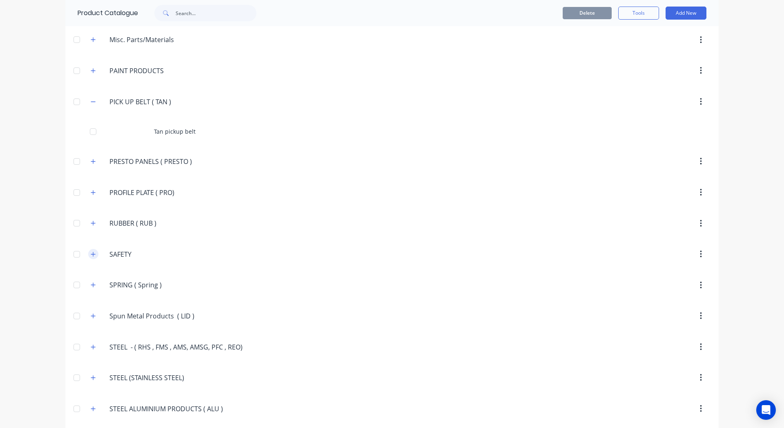
click at [91, 251] on icon "button" at bounding box center [93, 254] width 5 height 6
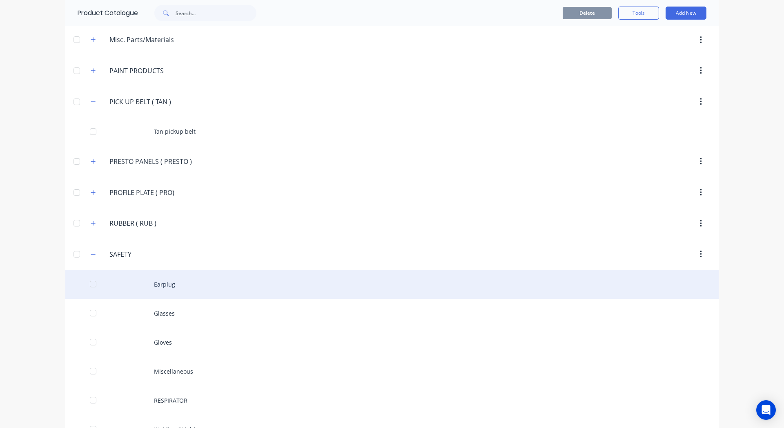
click at [173, 285] on div "Earplug" at bounding box center [392, 284] width 654 height 29
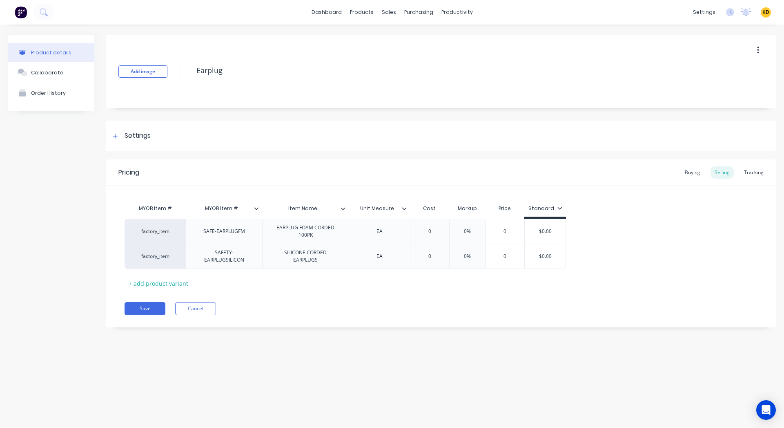
click at [405, 206] on icon at bounding box center [404, 208] width 5 height 5
click at [342, 208] on icon at bounding box center [343, 208] width 4 height 2
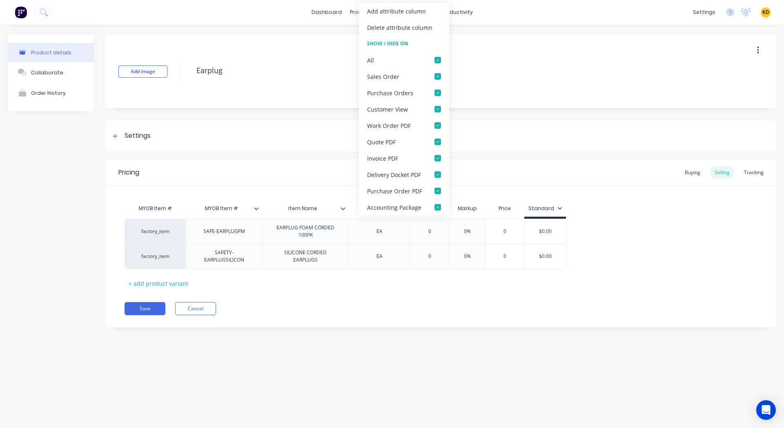
click at [342, 208] on icon at bounding box center [343, 208] width 4 height 2
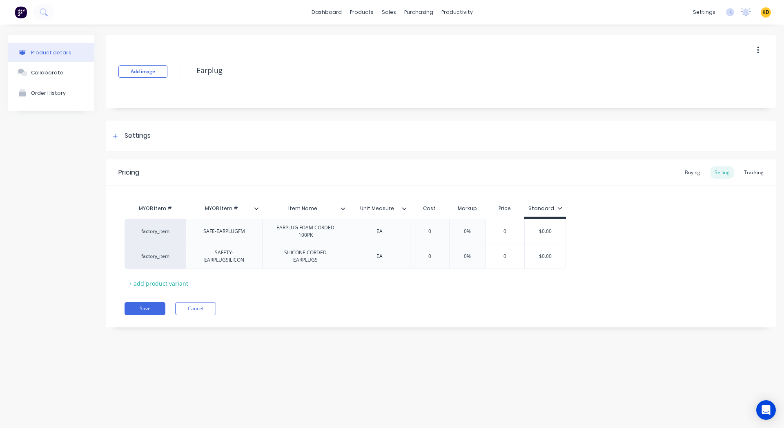
click at [258, 209] on icon at bounding box center [256, 208] width 5 height 5
click at [310, 352] on div "Product details Collaborate Order History Add image Earplug Settings Product Op…" at bounding box center [392, 218] width 784 height 387
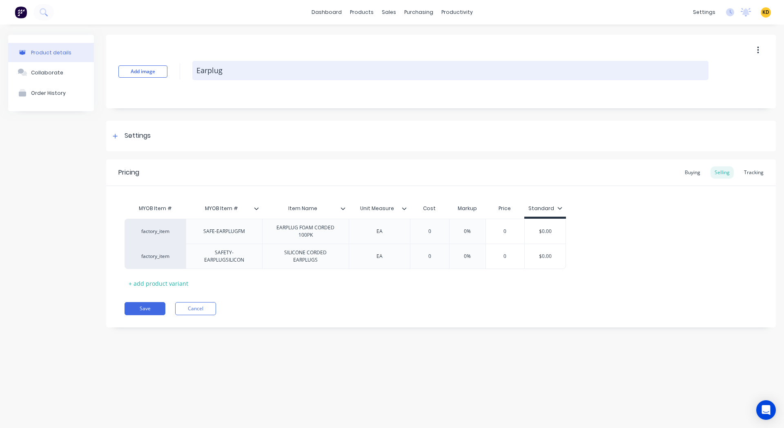
click at [218, 71] on textarea "Earplug" at bounding box center [450, 70] width 516 height 19
click at [232, 78] on textarea "Earplug" at bounding box center [450, 70] width 516 height 19
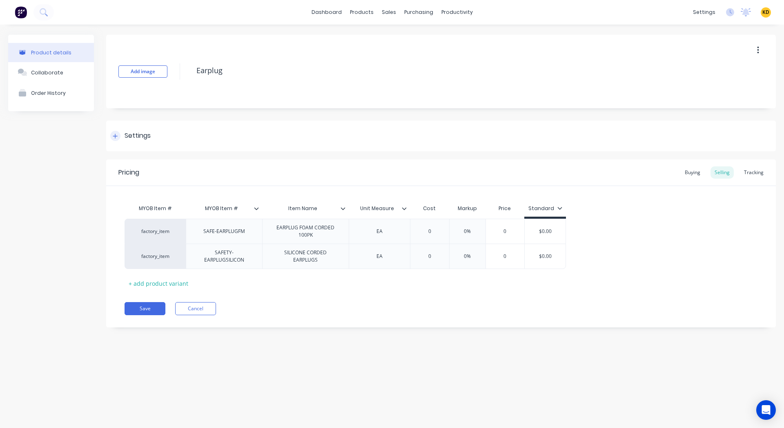
click at [186, 145] on div "Settings" at bounding box center [441, 136] width 670 height 31
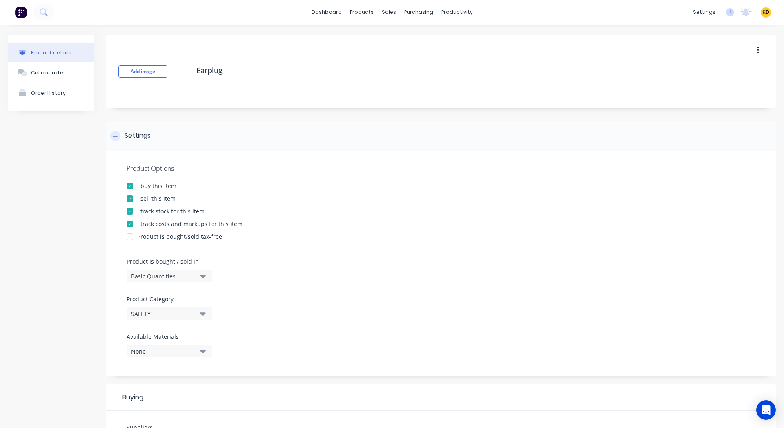
click at [230, 137] on div "Settings" at bounding box center [441, 136] width 670 height 31
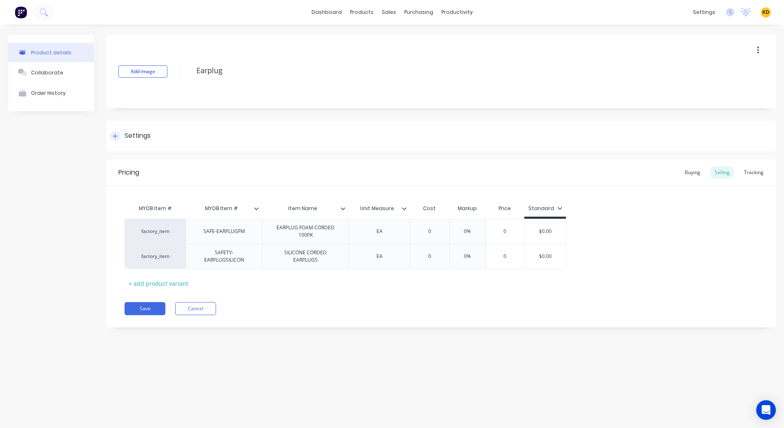
click at [242, 130] on div "Settings" at bounding box center [441, 136] width 670 height 31
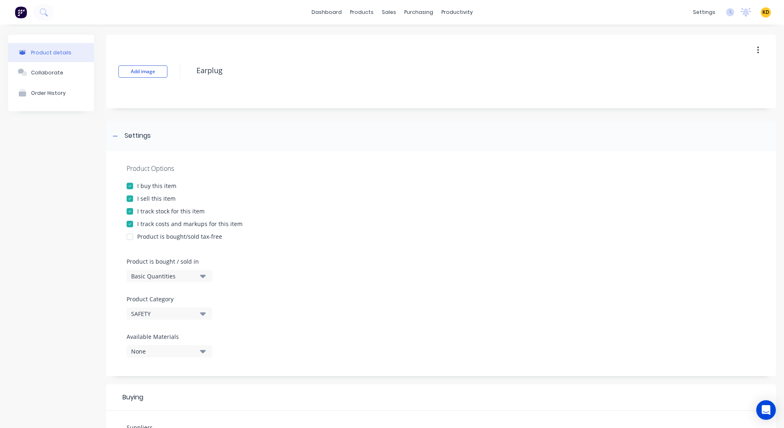
click at [763, 11] on span "KD" at bounding box center [766, 12] width 7 height 7
type textarea "x"
click at [734, 100] on button "Sign out" at bounding box center [715, 102] width 108 height 16
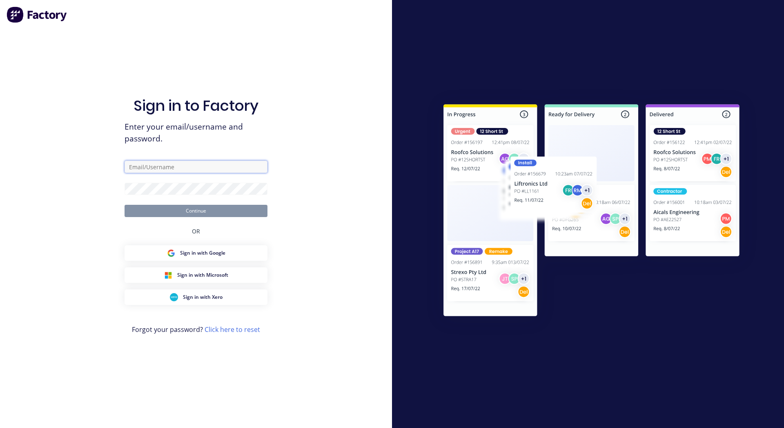
click at [161, 166] on input "text" at bounding box center [196, 167] width 143 height 12
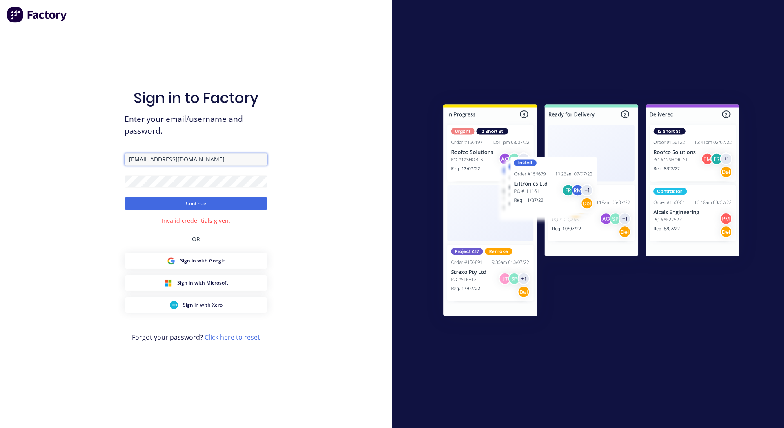
click at [225, 158] on input "[EMAIL_ADDRESS][DOMAIN_NAME]" at bounding box center [196, 159] width 143 height 12
paste input "[DOMAIN_NAME]"
type input "[EMAIL_ADDRESS][DOMAIN_NAME]"
click at [154, 201] on button "Continue" at bounding box center [196, 203] width 143 height 12
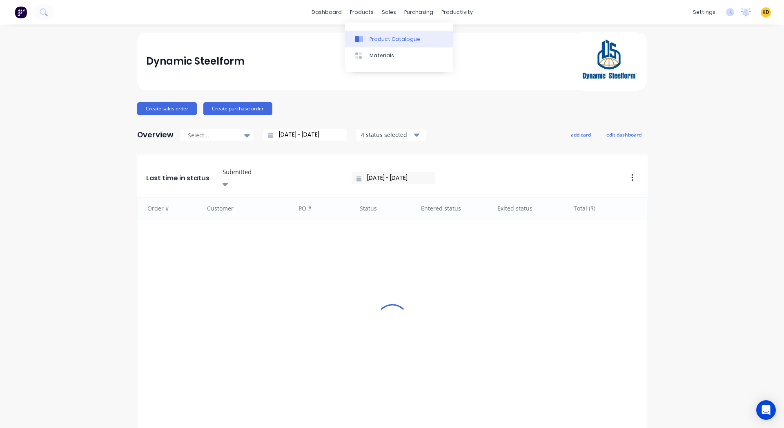
click at [382, 38] on div "Product Catalogue" at bounding box center [395, 39] width 51 height 7
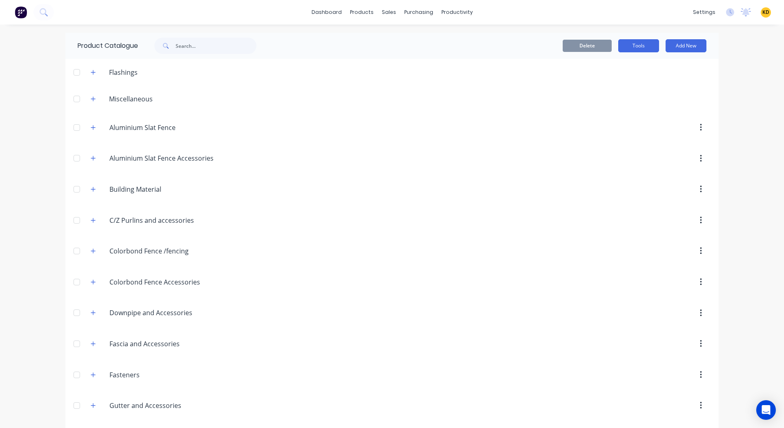
click at [641, 45] on button "Tools" at bounding box center [639, 45] width 41 height 13
click at [621, 85] on div "Stocktake" at bounding box center [620, 83] width 63 height 12
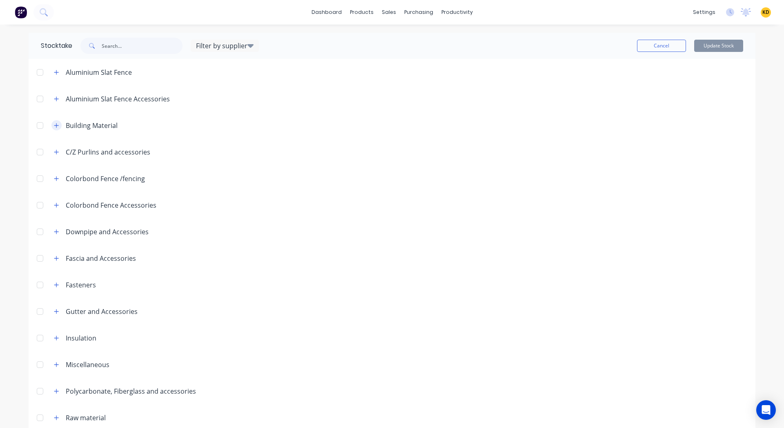
click at [51, 122] on button "button" at bounding box center [56, 125] width 10 height 10
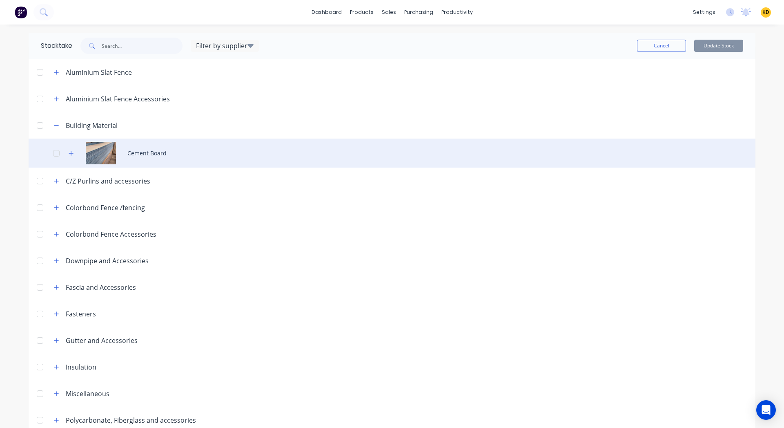
click at [123, 141] on div "Cement Board" at bounding box center [392, 152] width 727 height 29
click at [66, 152] on button "button" at bounding box center [71, 153] width 10 height 10
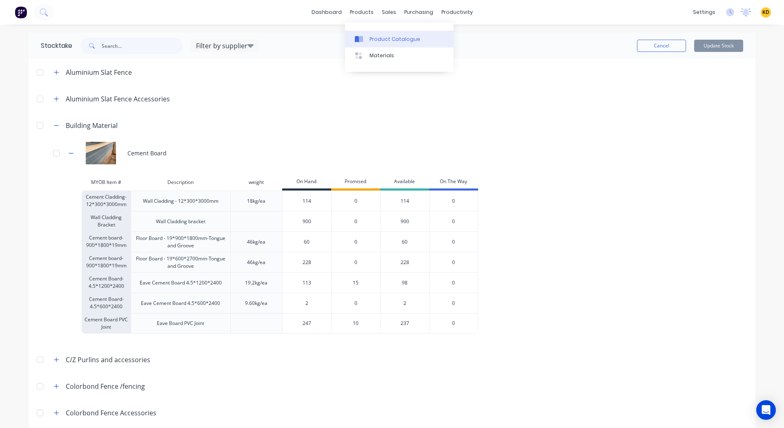
click at [388, 42] on div "Product Catalogue" at bounding box center [395, 39] width 51 height 7
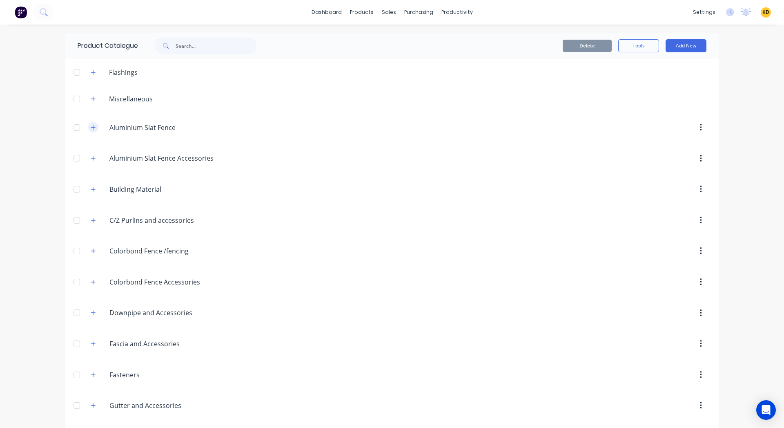
click at [93, 129] on button "button" at bounding box center [93, 127] width 10 height 10
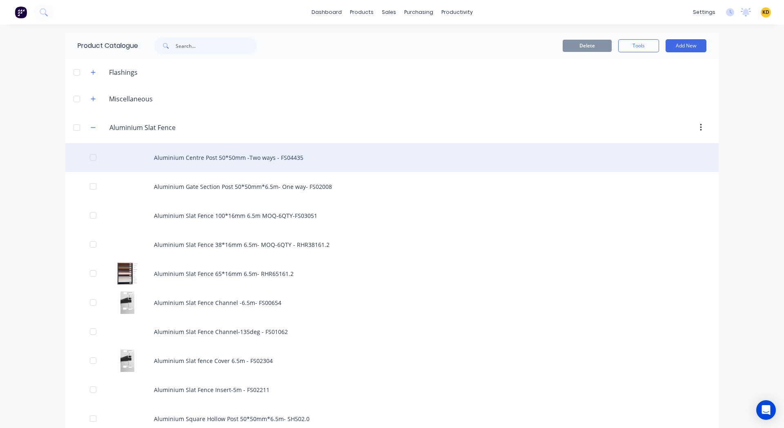
click at [187, 154] on div "Aluminium Centre Post 50*50mm -Two ways - FS04435" at bounding box center [392, 157] width 654 height 29
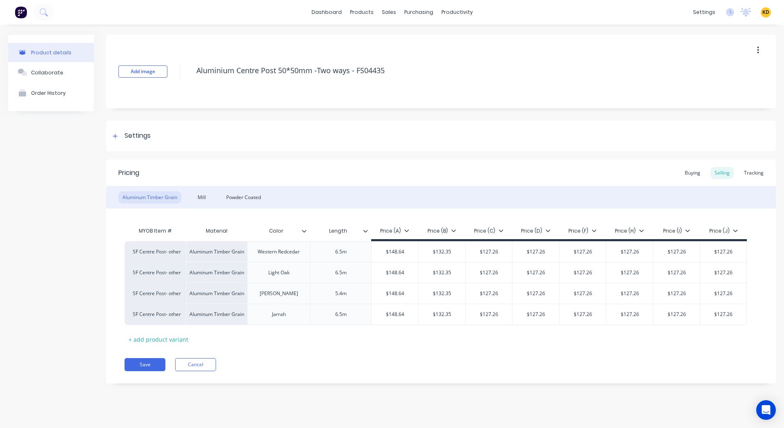
type input "Color"
click at [304, 233] on input "Color" at bounding box center [276, 230] width 58 height 7
click at [308, 230] on div at bounding box center [307, 230] width 5 height 7
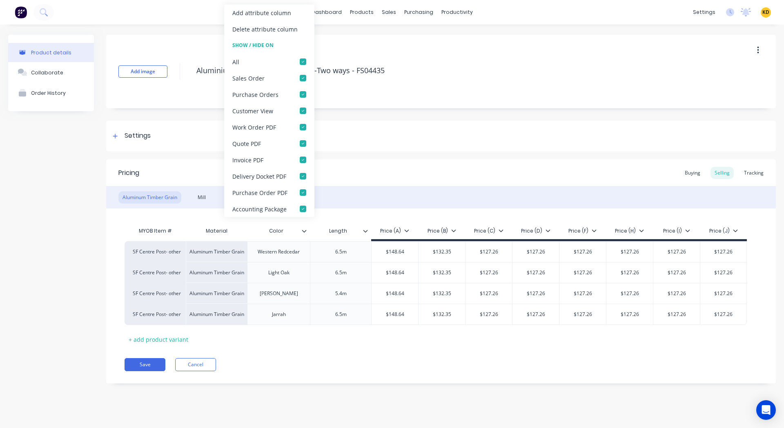
click at [308, 230] on div at bounding box center [307, 230] width 5 height 7
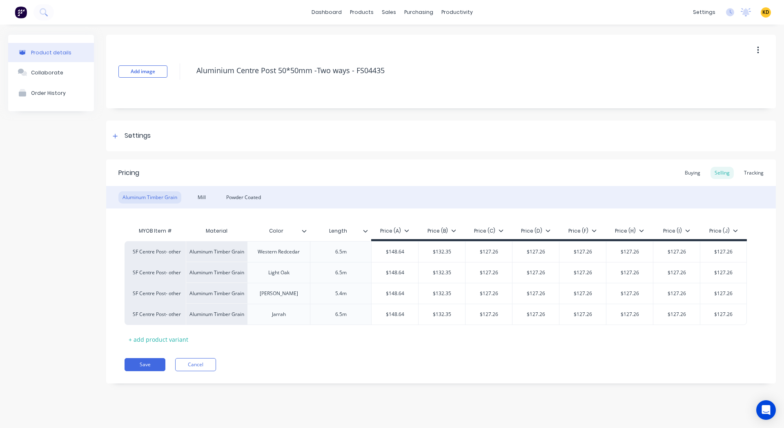
click at [364, 230] on icon at bounding box center [366, 231] width 4 height 2
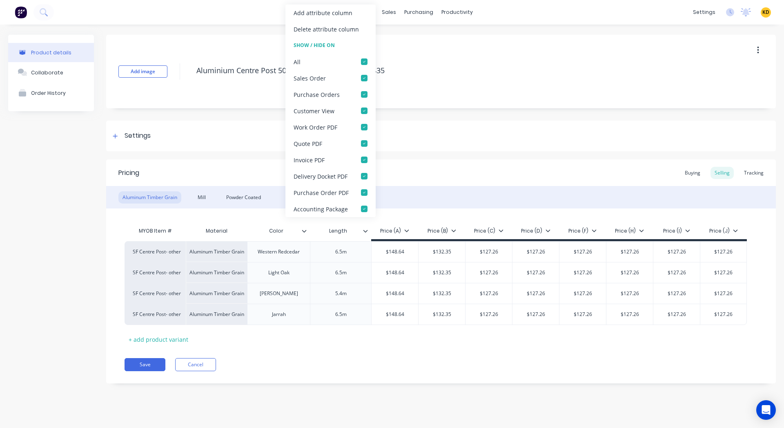
click at [364, 230] on icon at bounding box center [366, 231] width 4 height 2
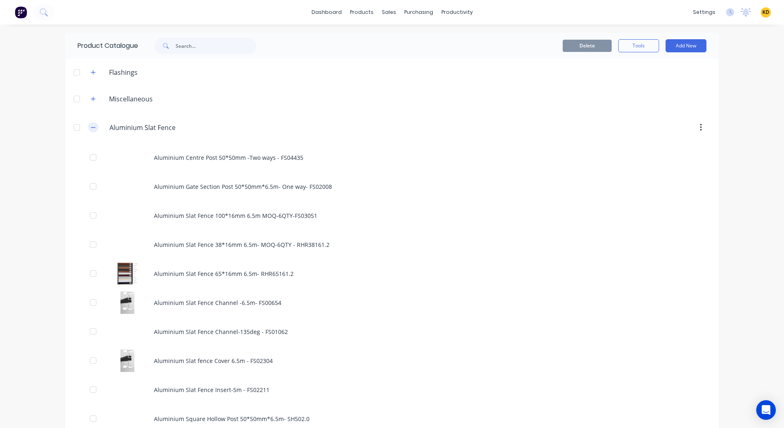
click at [91, 127] on icon "button" at bounding box center [93, 128] width 5 height 6
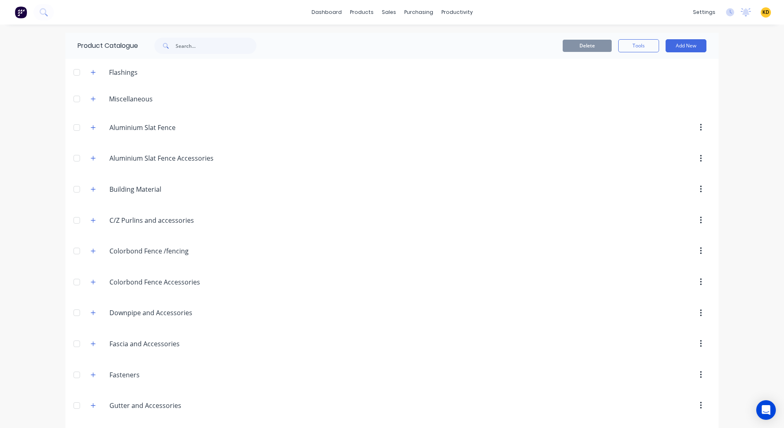
scroll to position [279, 0]
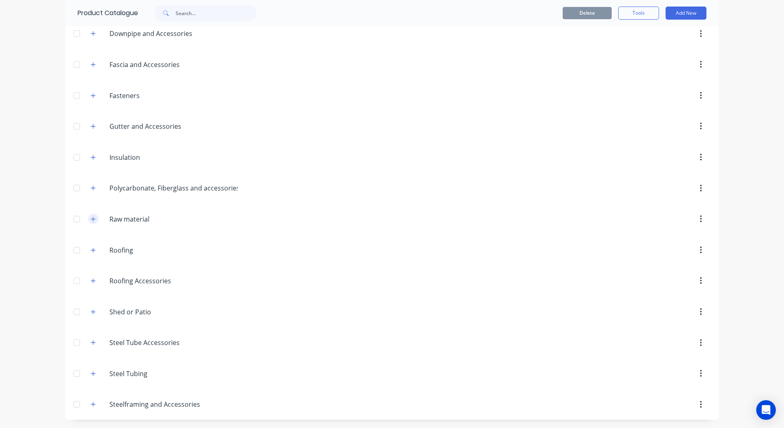
click at [91, 216] on icon "button" at bounding box center [93, 219] width 5 height 6
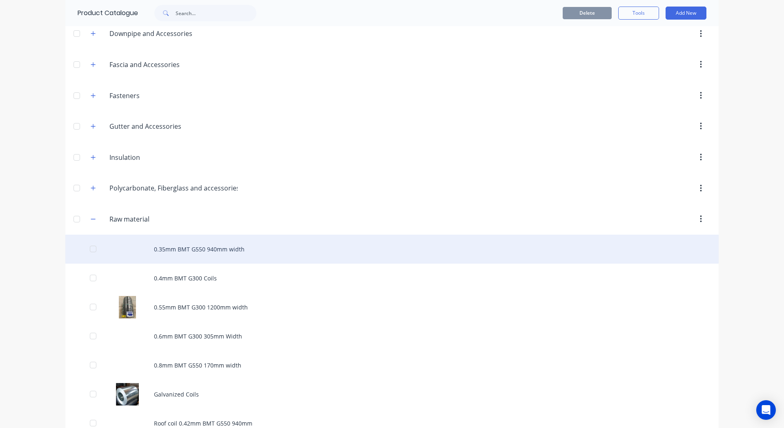
click at [177, 255] on div "0.35mm BMT G550 940mm width" at bounding box center [392, 248] width 654 height 29
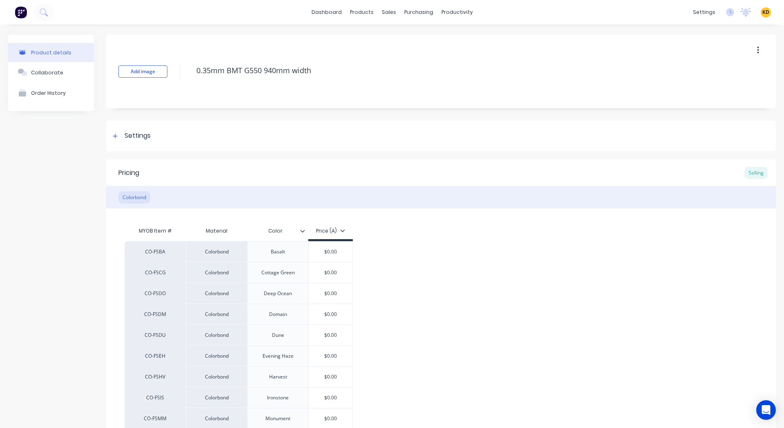
click at [304, 231] on icon at bounding box center [302, 230] width 5 height 5
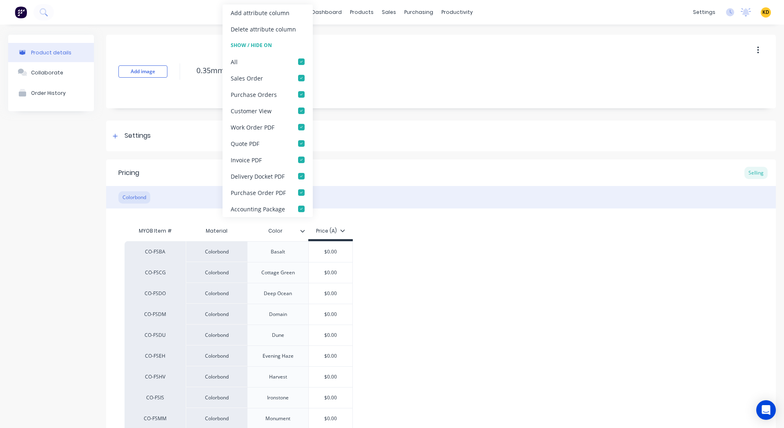
click at [304, 231] on icon at bounding box center [302, 230] width 5 height 5
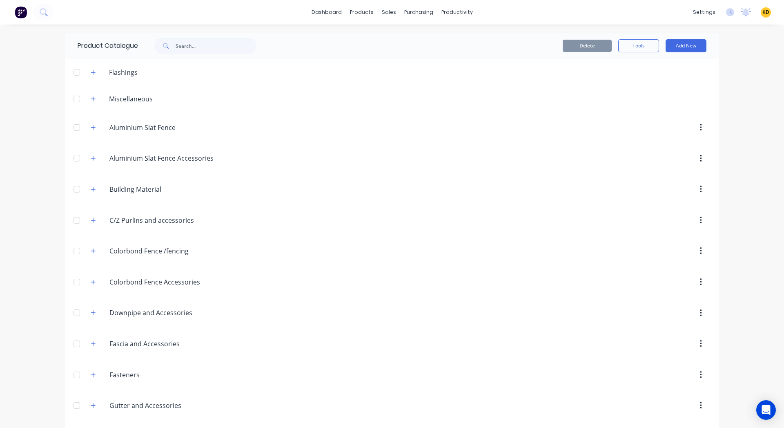
scroll to position [511, 0]
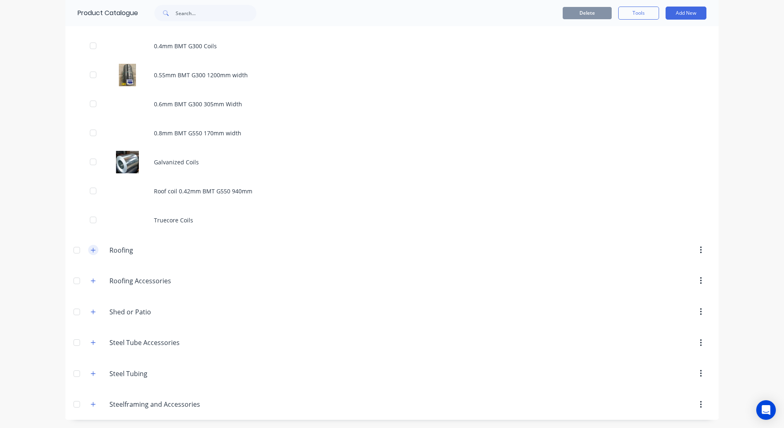
click at [91, 251] on icon "button" at bounding box center [93, 250] width 4 height 4
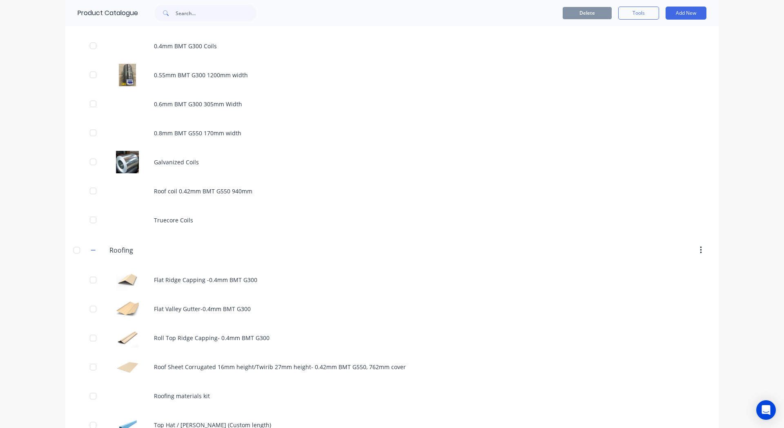
click at [172, 284] on div "Flat Ridge Capping -0.4mm BMT G300" at bounding box center [392, 279] width 654 height 29
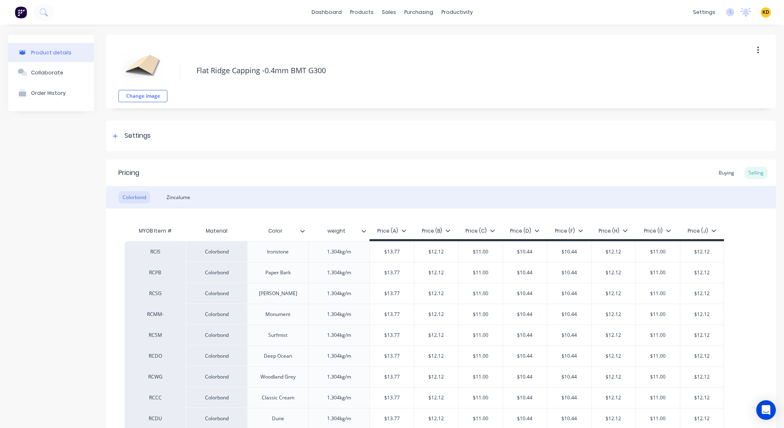
click at [300, 230] on icon at bounding box center [302, 230] width 5 height 5
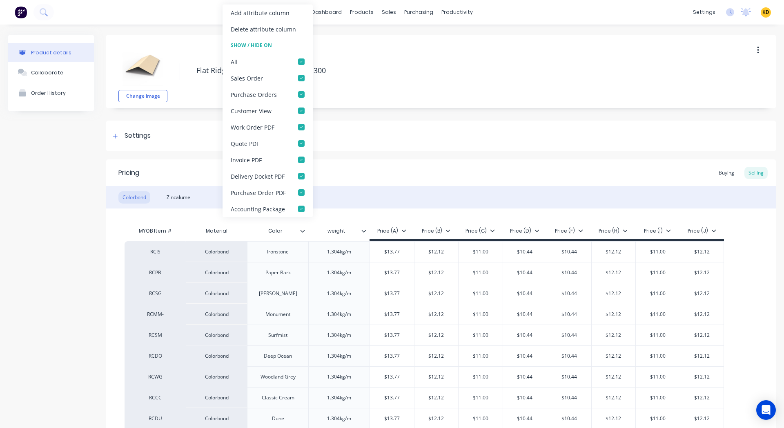
click at [300, 230] on icon at bounding box center [302, 230] width 5 height 5
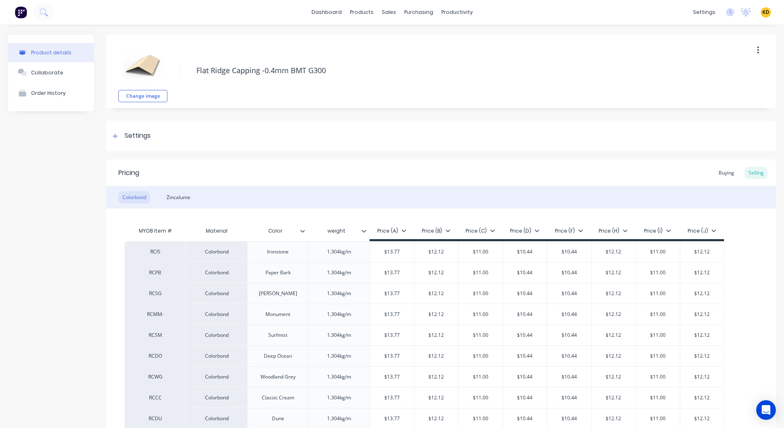
click at [365, 232] on icon at bounding box center [364, 230] width 5 height 5
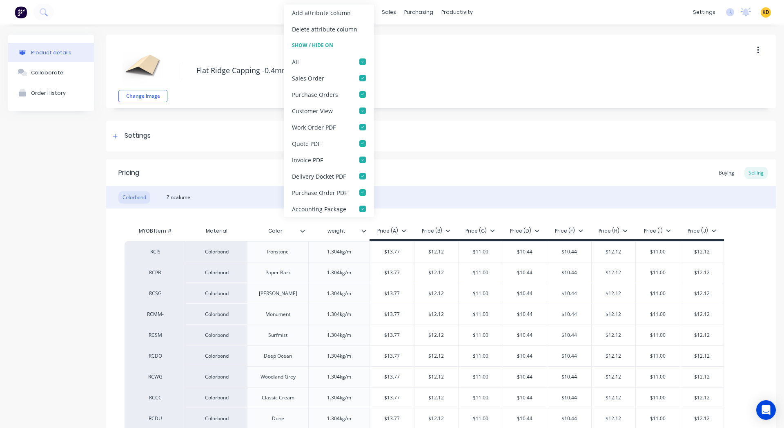
click at [365, 232] on icon at bounding box center [364, 230] width 5 height 5
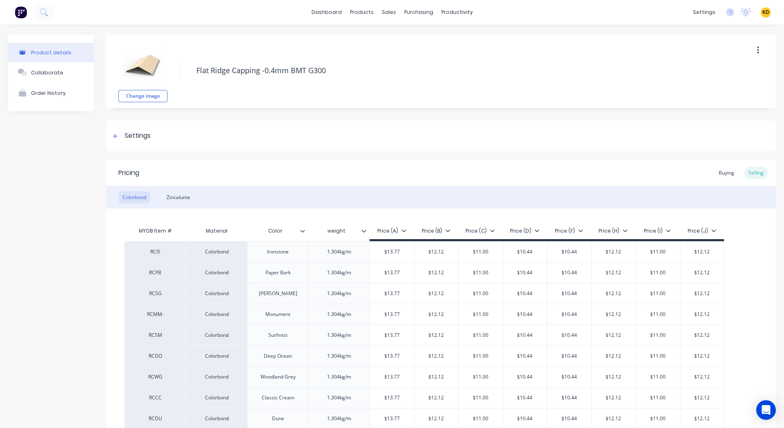
click at [765, 14] on div "KD Dynamic Steelform Karmela (Factory) Deogracias Administrator Profile Sign out" at bounding box center [766, 12] width 10 height 10
click at [763, 12] on span "KD" at bounding box center [766, 12] width 7 height 7
click at [723, 105] on button "Sign out" at bounding box center [715, 102] width 108 height 16
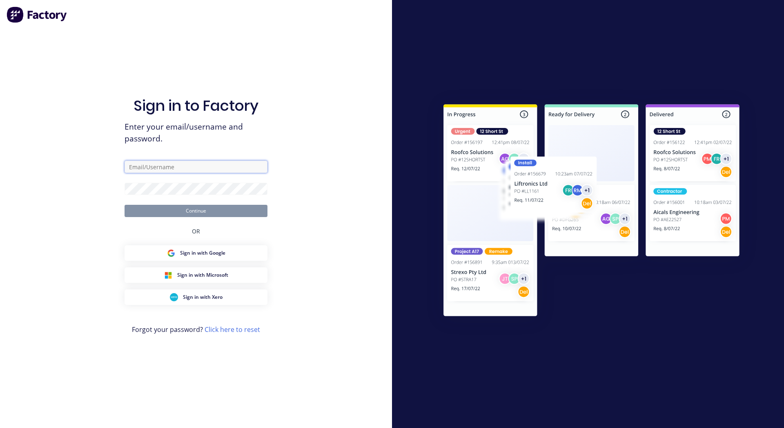
click at [181, 161] on input "text" at bounding box center [196, 167] width 143 height 12
paste input "[EMAIL_ADDRESS][DOMAIN_NAME]"
type input "[EMAIL_ADDRESS][DOMAIN_NAME]"
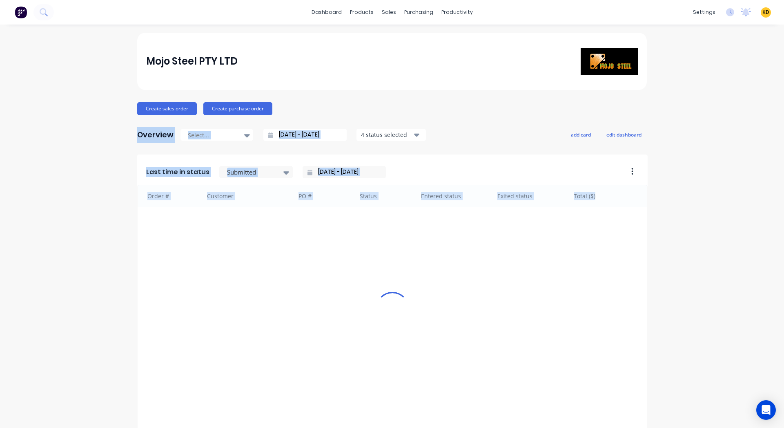
drag, startPoint x: 185, startPoint y: 173, endPoint x: 410, endPoint y: 90, distance: 240.4
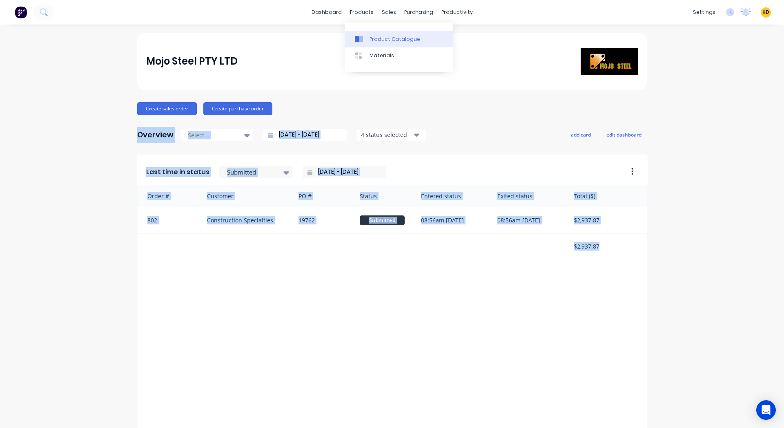
click at [382, 39] on div "Product Catalogue" at bounding box center [395, 39] width 51 height 7
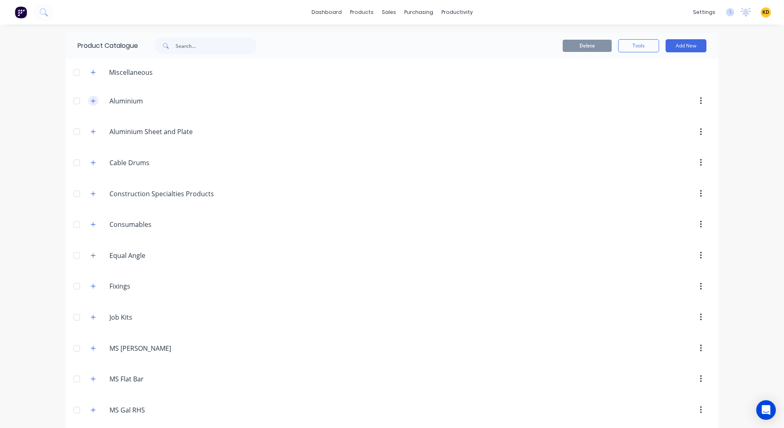
click at [92, 105] on button "button" at bounding box center [93, 101] width 10 height 10
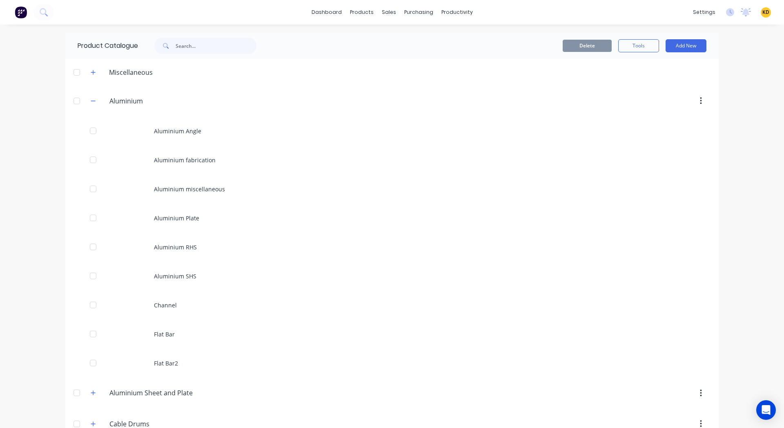
click at [178, 140] on div "Aluminium Angle" at bounding box center [392, 130] width 654 height 29
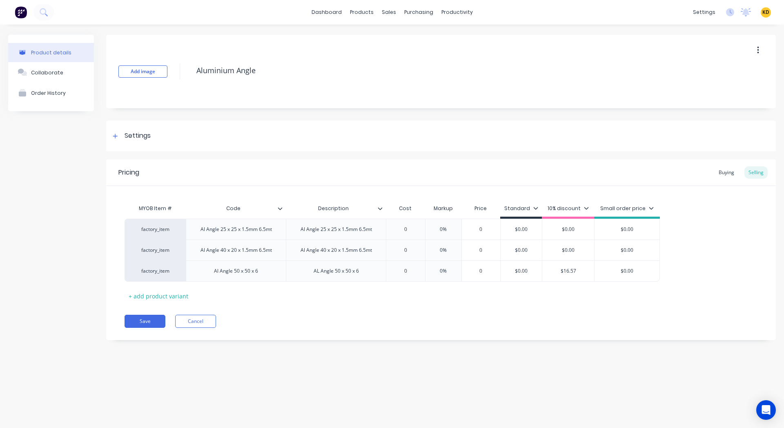
click at [278, 208] on icon at bounding box center [280, 208] width 5 height 5
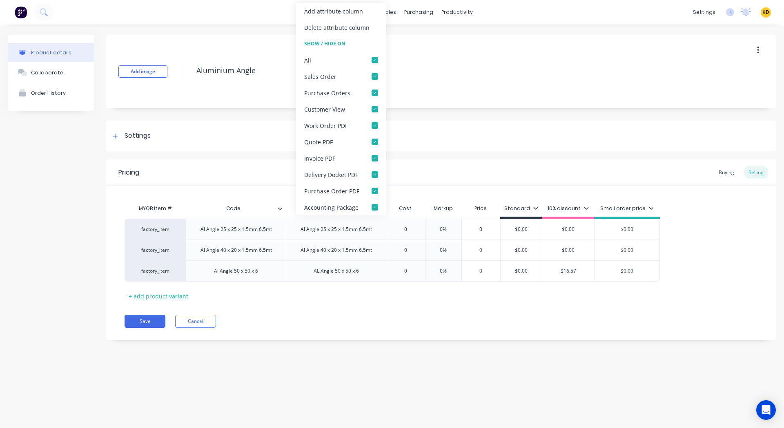
click at [278, 208] on icon at bounding box center [280, 208] width 5 height 5
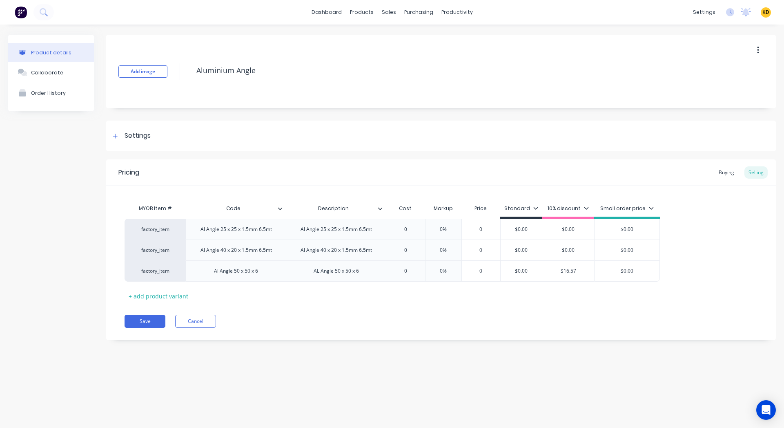
click at [380, 209] on icon at bounding box center [380, 208] width 5 height 5
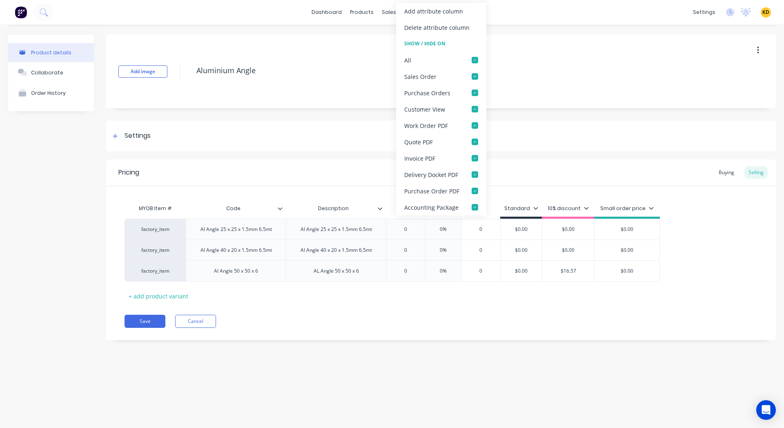
click at [380, 209] on icon at bounding box center [380, 208] width 5 height 5
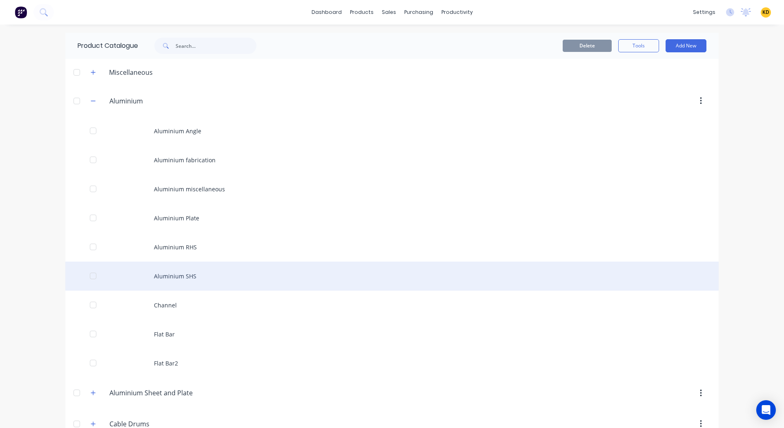
scroll to position [884, 0]
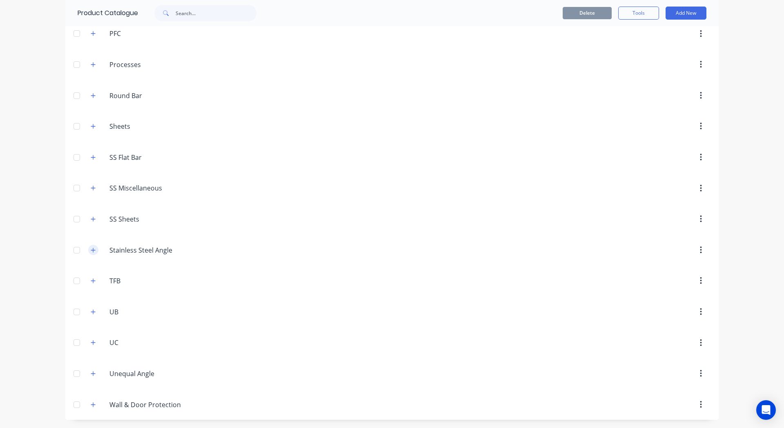
click at [88, 246] on button "button" at bounding box center [93, 250] width 10 height 10
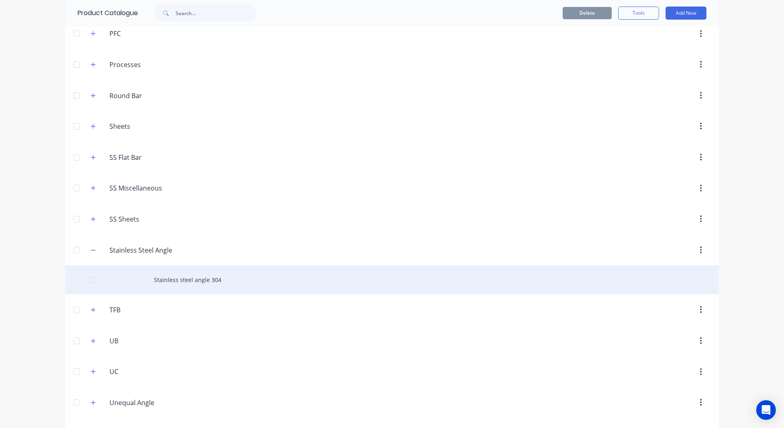
click at [197, 275] on div "Stainless steel angle 304" at bounding box center [392, 279] width 654 height 29
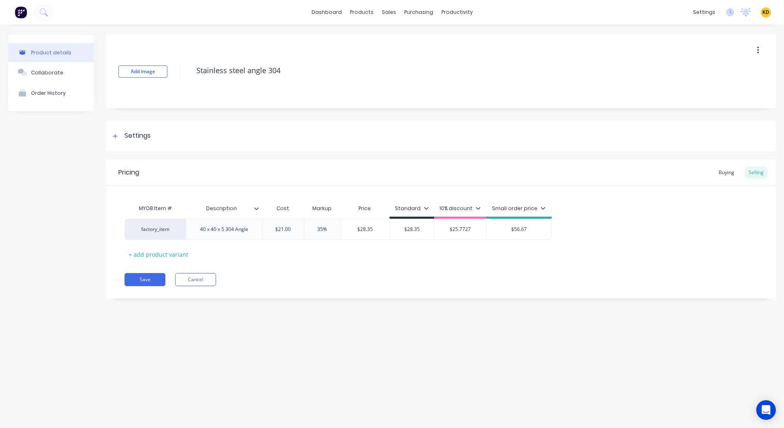
type textarea "x"
type input "Description"
click at [253, 209] on input "Description" at bounding box center [221, 208] width 71 height 7
click at [262, 210] on div "Cost" at bounding box center [283, 208] width 42 height 16
click at [259, 208] on div at bounding box center [259, 208] width 5 height 7
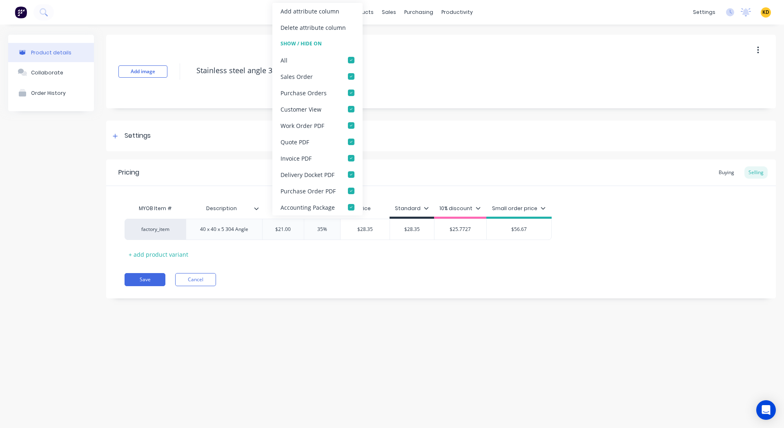
click at [259, 208] on div at bounding box center [259, 208] width 5 height 7
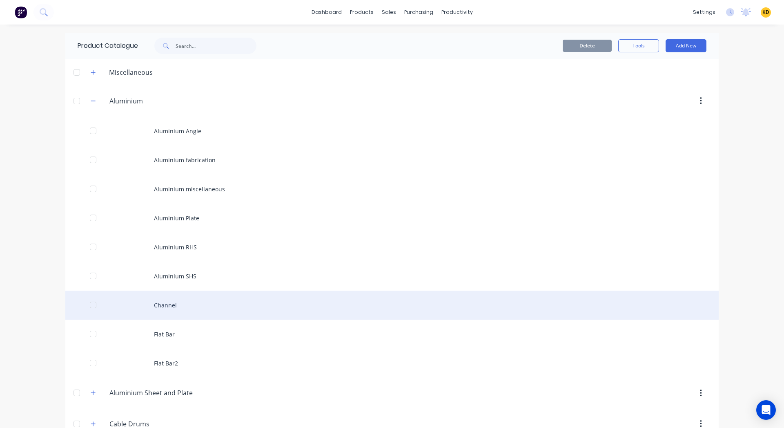
scroll to position [913, 0]
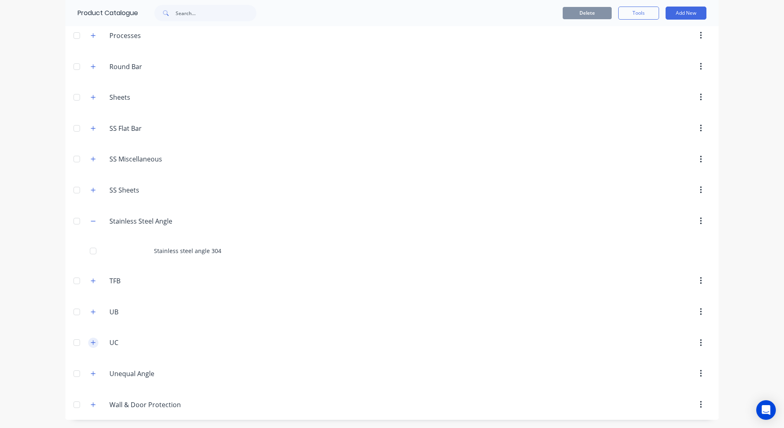
click at [91, 340] on icon "button" at bounding box center [93, 342] width 5 height 6
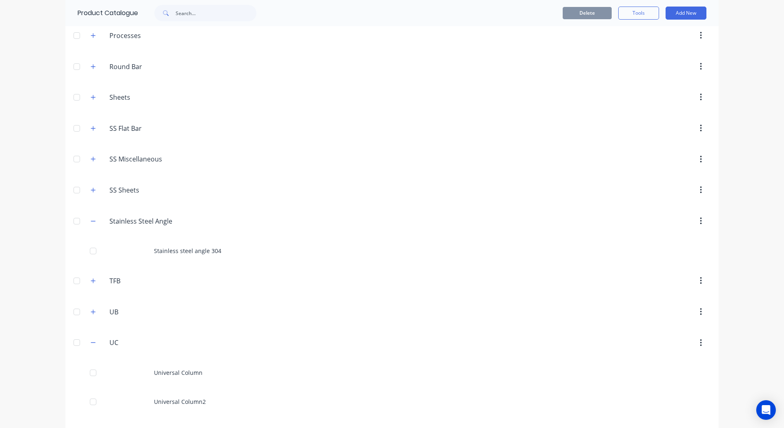
click at [182, 362] on div "Universal Column" at bounding box center [392, 372] width 654 height 29
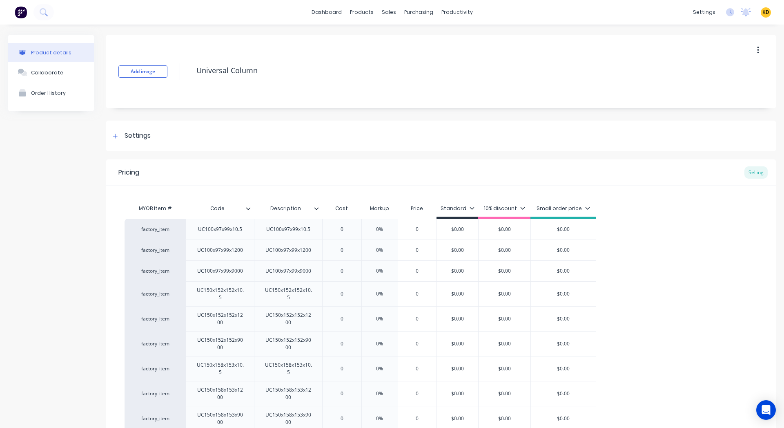
click at [248, 208] on icon at bounding box center [248, 208] width 5 height 5
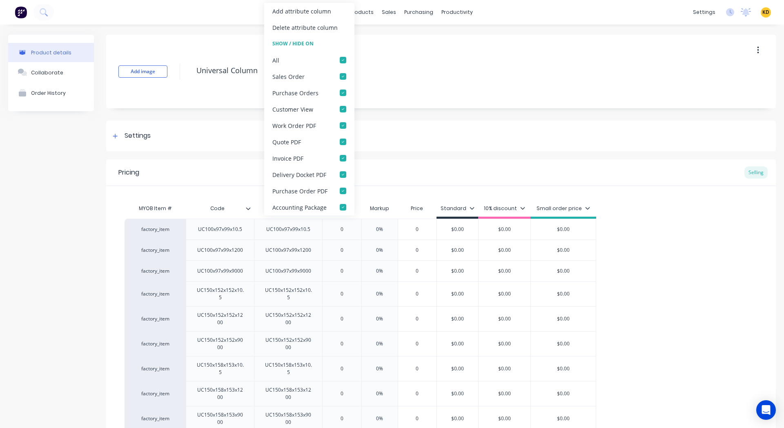
click at [248, 208] on icon at bounding box center [248, 208] width 5 height 5
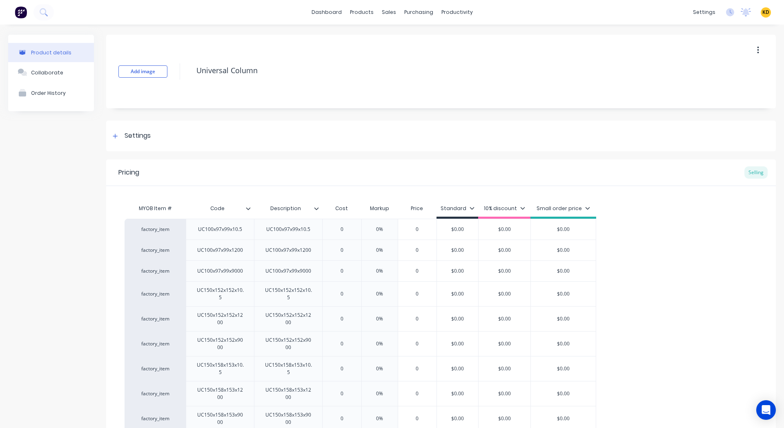
click at [317, 211] on div at bounding box center [319, 208] width 5 height 7
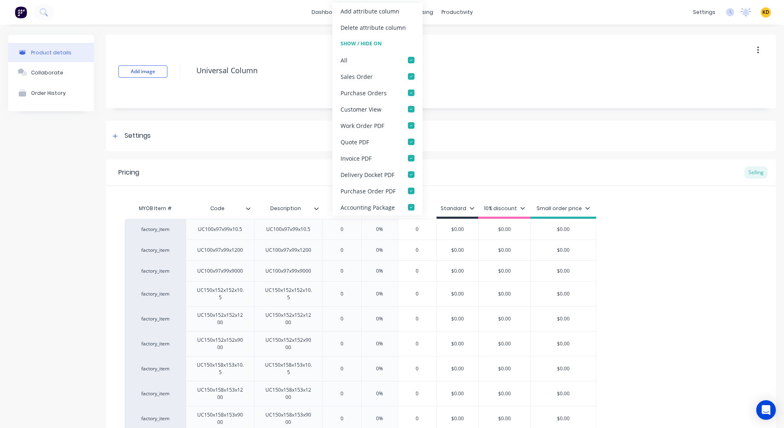
click at [317, 211] on div at bounding box center [319, 208] width 5 height 7
type textarea "x"
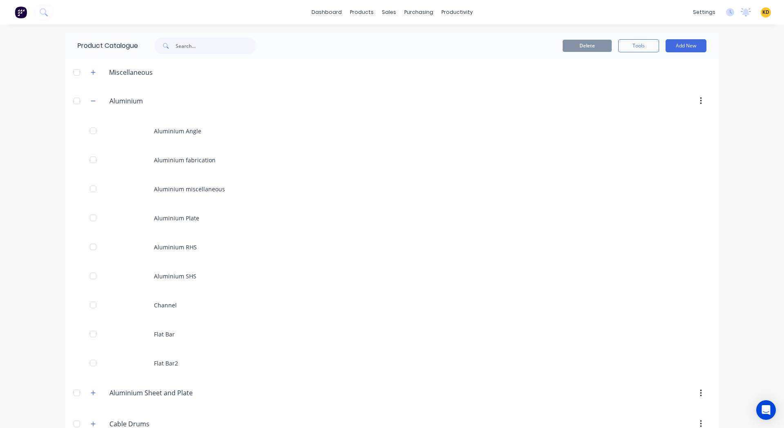
click at [631, 55] on div "Delete Tools Add New" at bounding box center [498, 46] width 442 height 26
click at [635, 45] on button "Tools" at bounding box center [639, 45] width 41 height 13
click at [633, 83] on div "Stocktake" at bounding box center [620, 83] width 63 height 12
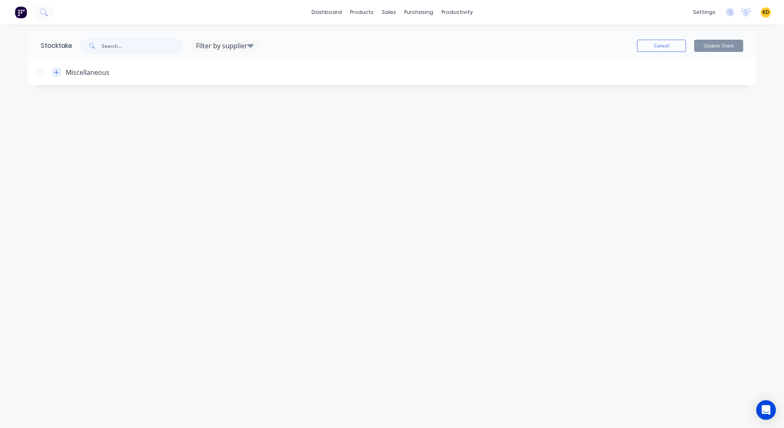
click at [53, 70] on button "button" at bounding box center [56, 72] width 10 height 10
click at [770, 14] on div "KD Mojo Steel PTY LTD Karmela (Factory) Deogracias Administrator Profile Sign o…" at bounding box center [766, 12] width 10 height 10
click at [766, 14] on span "KD" at bounding box center [766, 12] width 7 height 7
click at [726, 107] on button "Sign out" at bounding box center [715, 102] width 108 height 16
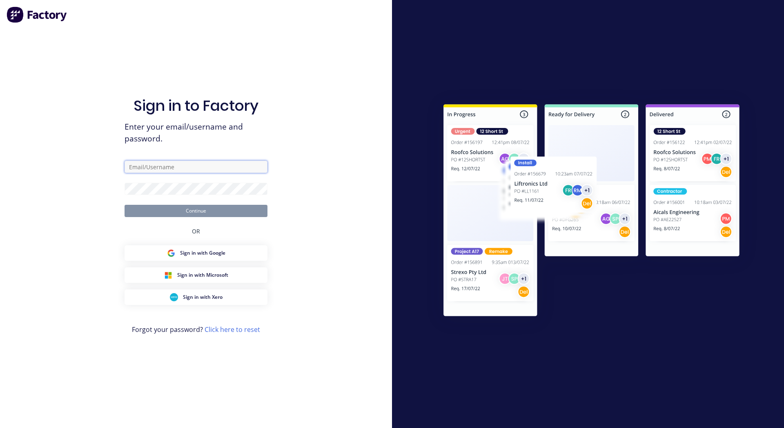
click at [178, 166] on input "text" at bounding box center [196, 167] width 143 height 12
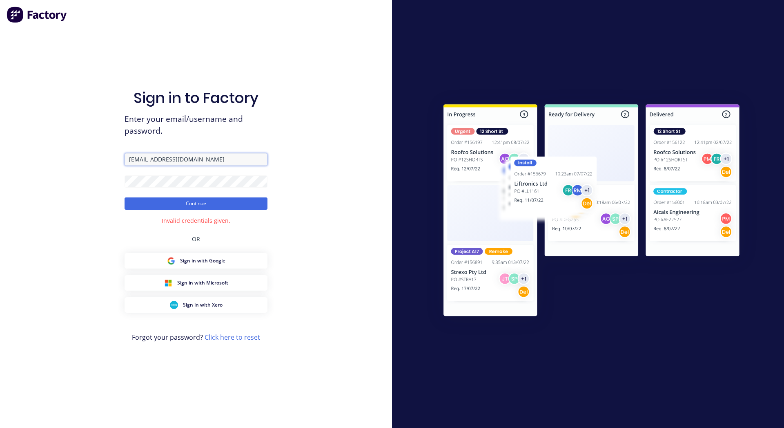
click at [229, 160] on input "[EMAIL_ADDRESS][DOMAIN_NAME]" at bounding box center [196, 159] width 143 height 12
paste input "[DOMAIN_NAME]"
type input "[EMAIL_ADDRESS][DOMAIN_NAME]"
click at [205, 205] on button "Continue" at bounding box center [196, 203] width 143 height 12
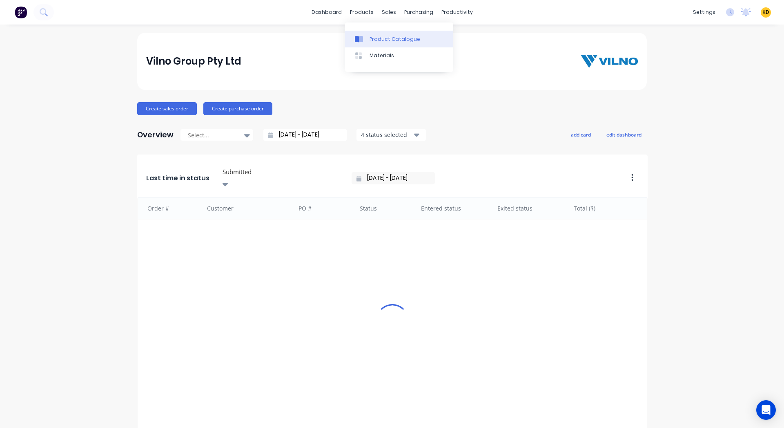
click at [378, 38] on div "Product Catalogue" at bounding box center [395, 39] width 51 height 7
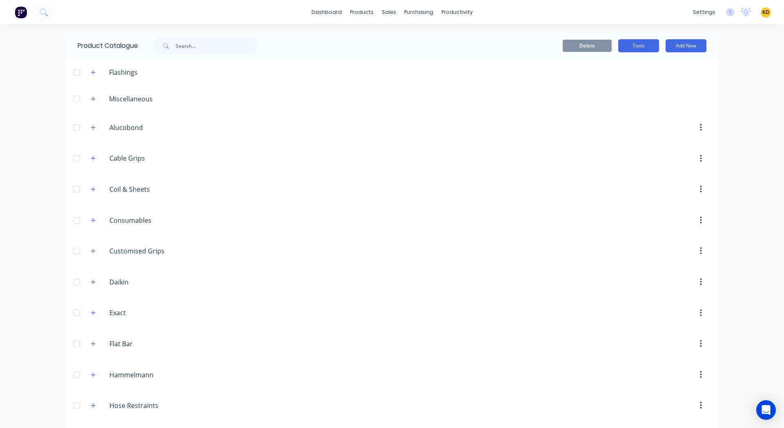
click at [637, 51] on button "Tools" at bounding box center [639, 45] width 41 height 13
click at [614, 83] on div "Stocktake" at bounding box center [620, 83] width 63 height 12
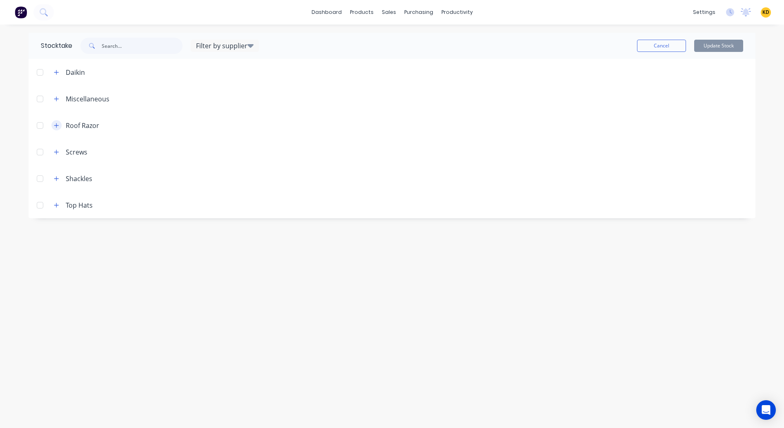
click at [56, 124] on icon "button" at bounding box center [56, 126] width 5 height 6
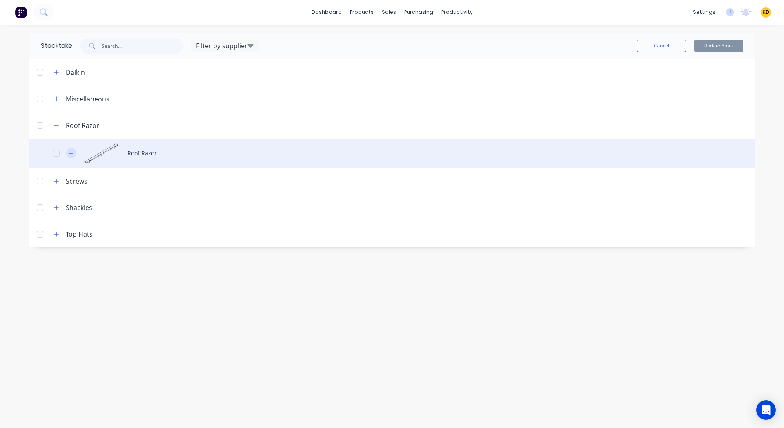
click at [71, 150] on icon "button" at bounding box center [71, 153] width 5 height 6
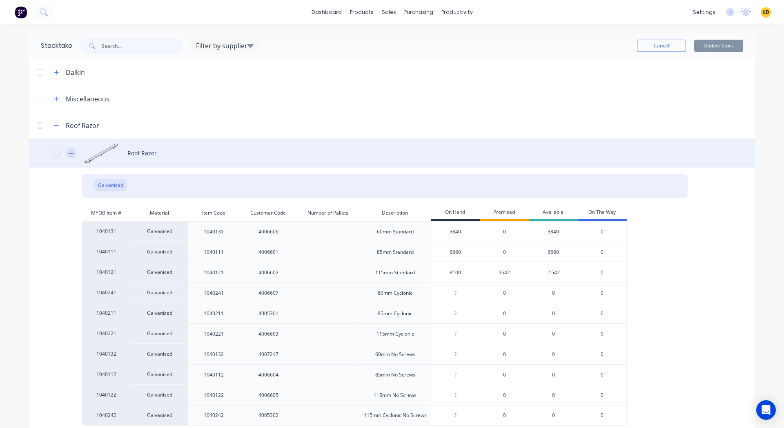
click at [71, 150] on button "button" at bounding box center [71, 153] width 10 height 10
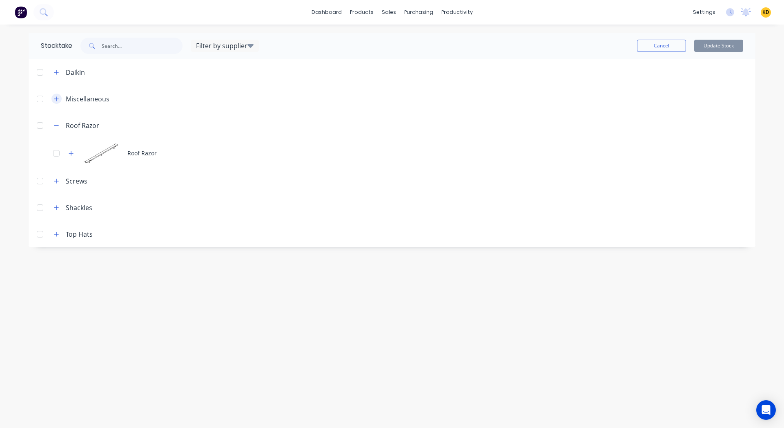
click at [58, 97] on icon "button" at bounding box center [56, 99] width 5 height 6
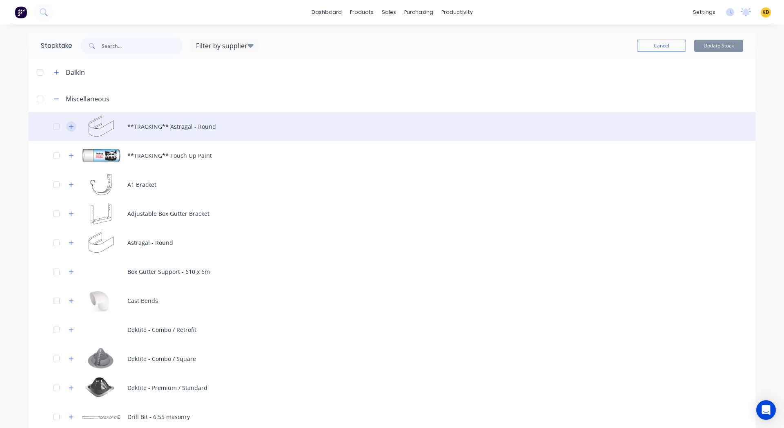
click at [71, 128] on button "button" at bounding box center [71, 126] width 10 height 10
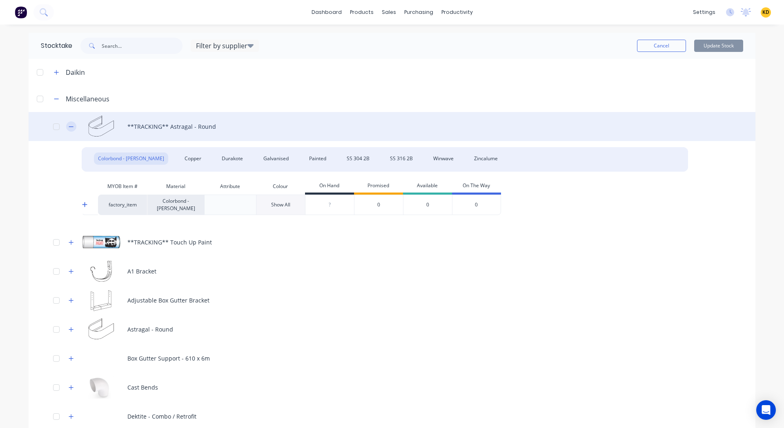
click at [71, 128] on button "button" at bounding box center [71, 126] width 10 height 10
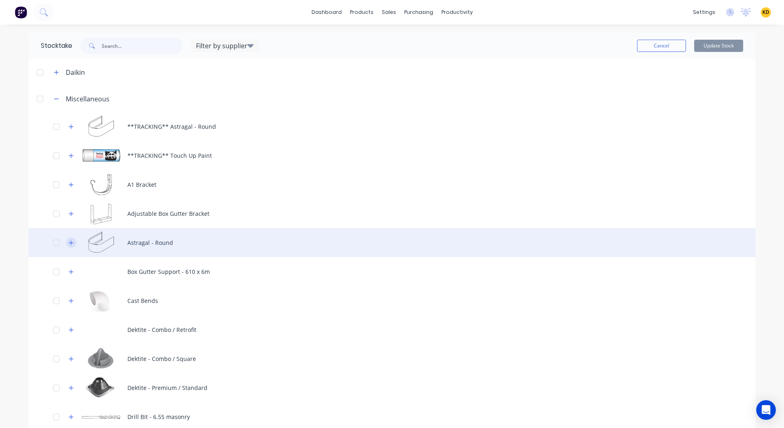
click at [69, 237] on button "button" at bounding box center [71, 242] width 10 height 10
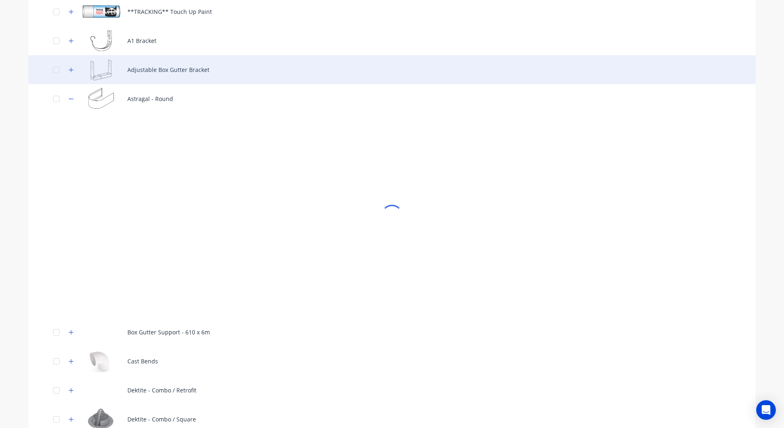
scroll to position [149, 0]
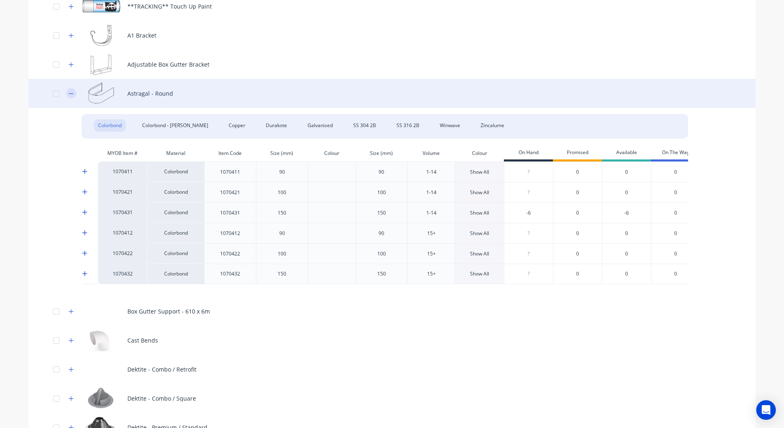
click at [69, 94] on icon "button" at bounding box center [71, 94] width 5 height 6
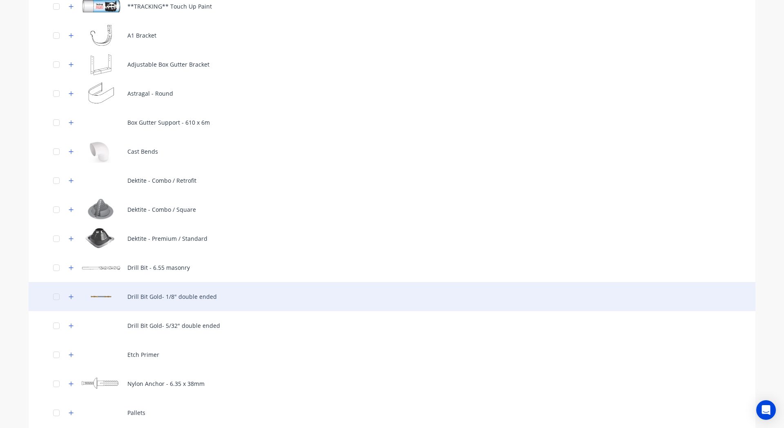
scroll to position [582, 0]
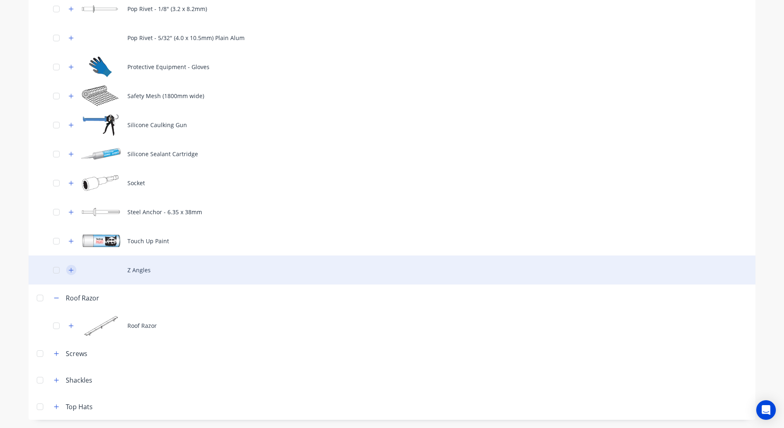
click at [69, 270] on icon "button" at bounding box center [71, 270] width 5 height 6
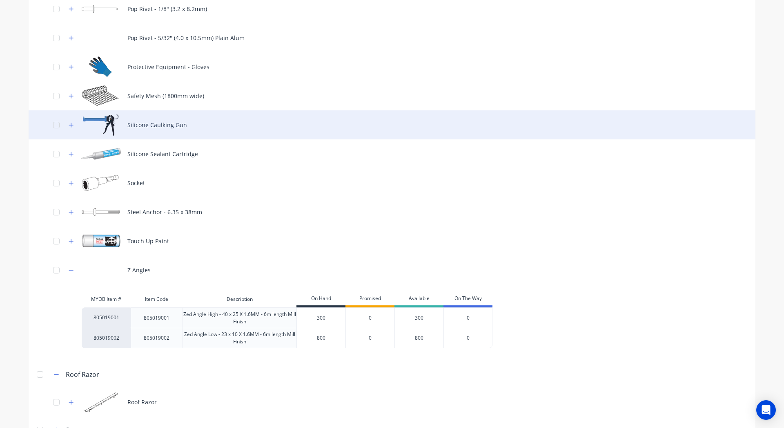
scroll to position [0, 0]
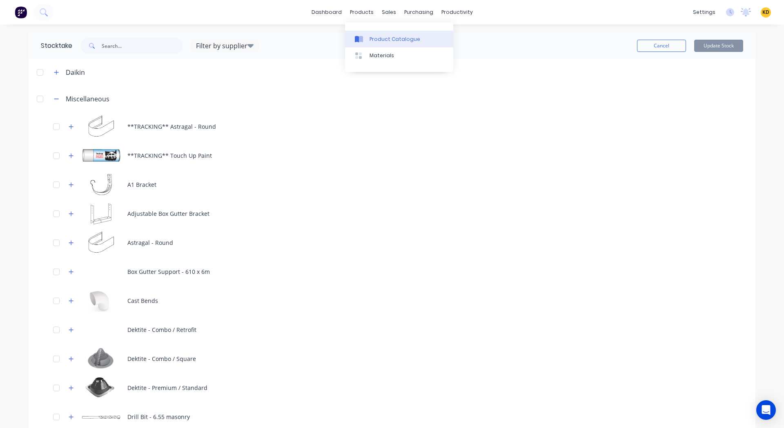
click at [375, 40] on div "Product Catalogue" at bounding box center [395, 39] width 51 height 7
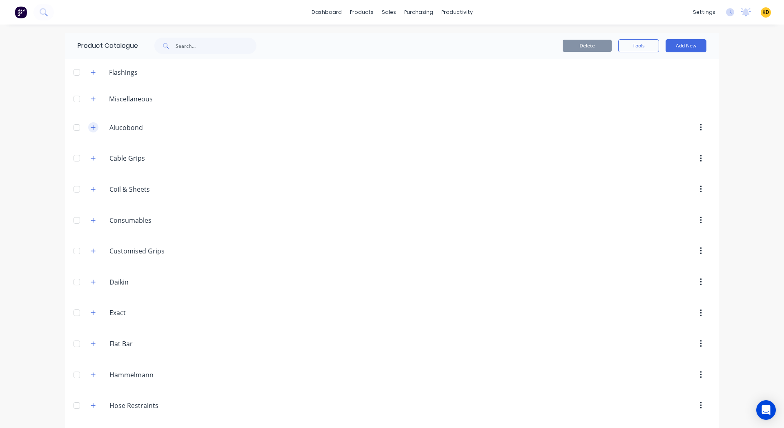
click at [91, 129] on icon "button" at bounding box center [93, 128] width 5 height 6
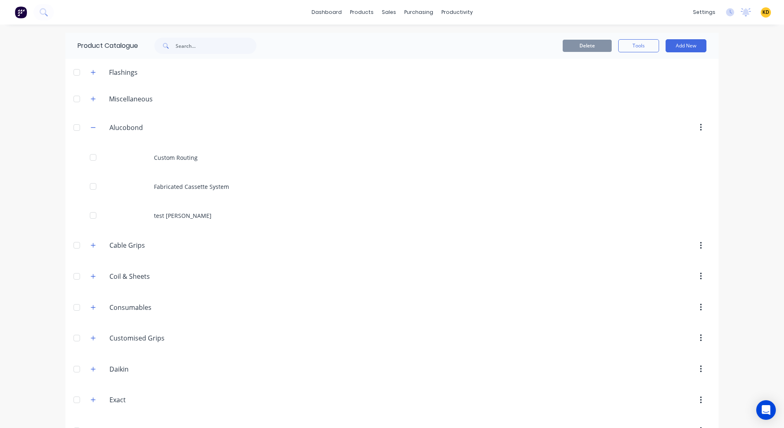
click at [192, 162] on div "Custom Routing" at bounding box center [392, 157] width 654 height 29
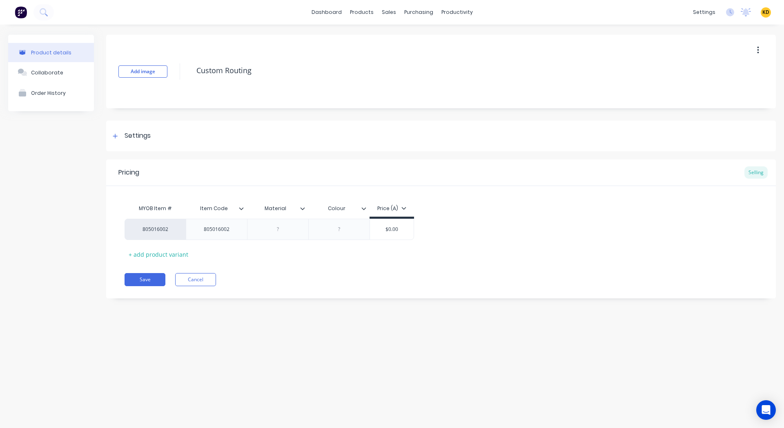
click at [242, 206] on icon at bounding box center [241, 208] width 5 height 5
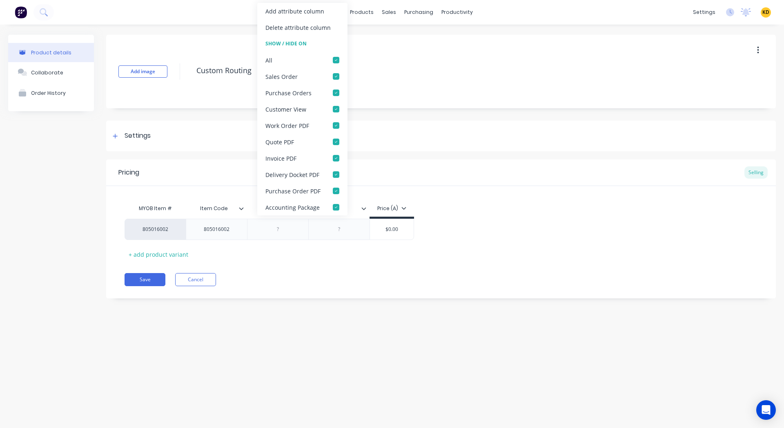
click at [242, 206] on icon at bounding box center [241, 208] width 5 height 5
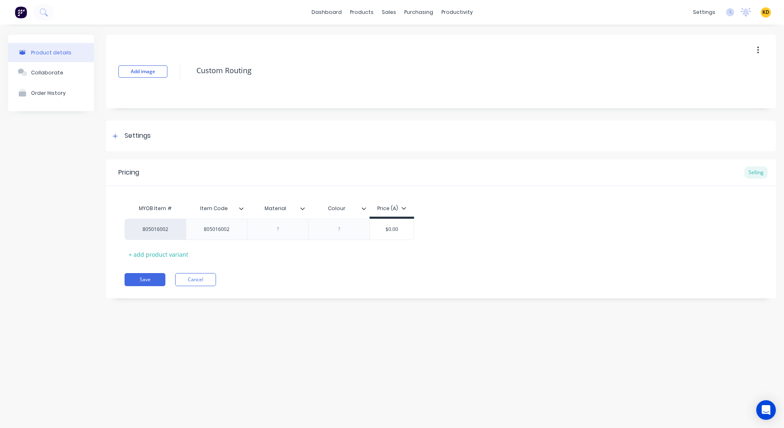
click at [305, 212] on div "Material" at bounding box center [277, 208] width 61 height 20
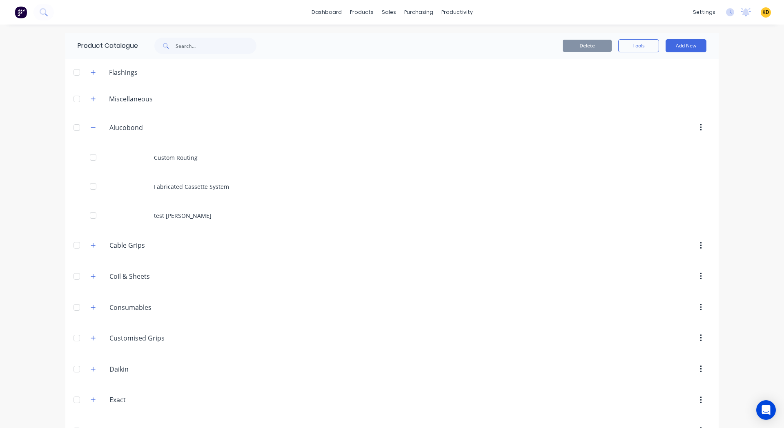
scroll to position [706, 0]
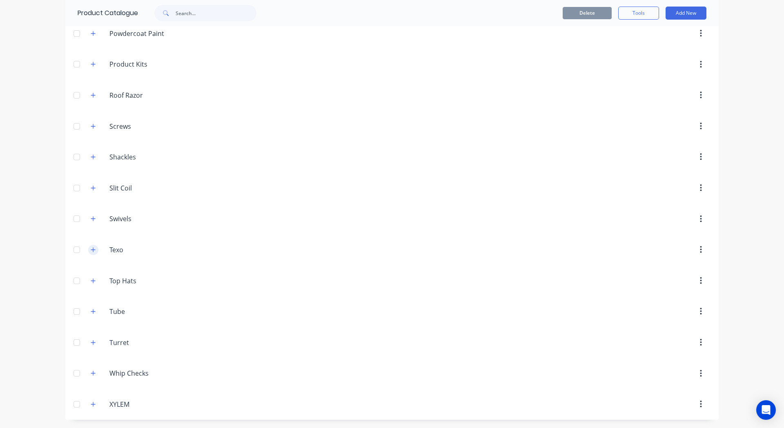
click at [91, 247] on icon "button" at bounding box center [93, 250] width 5 height 6
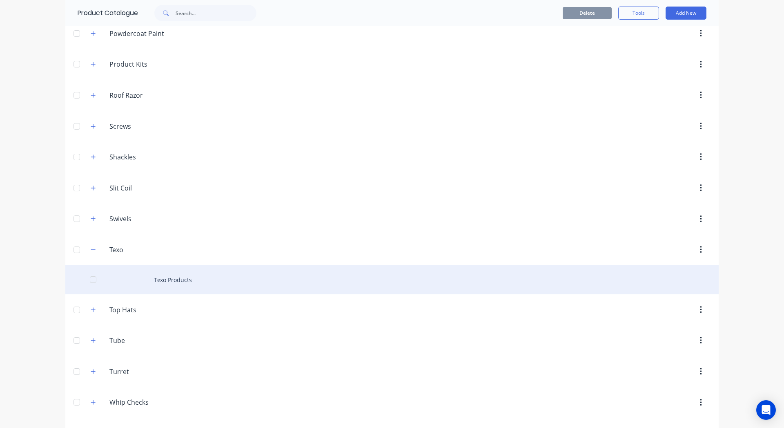
click at [187, 281] on div "Texo Products" at bounding box center [392, 279] width 654 height 29
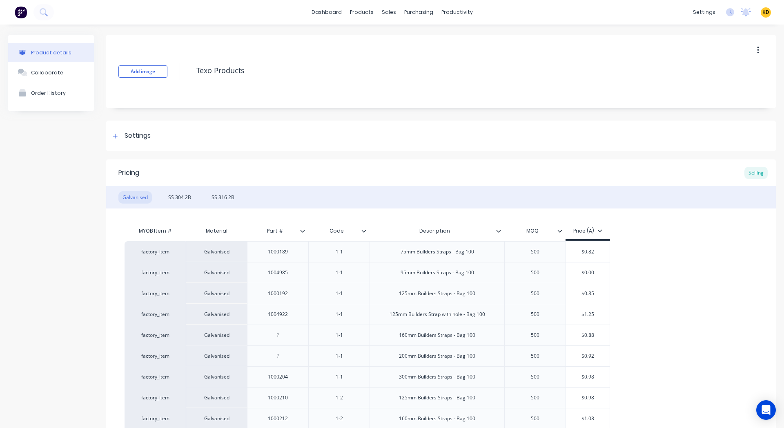
type input "Part #"
click at [302, 233] on input "Part #" at bounding box center [275, 230] width 56 height 7
click at [302, 230] on icon at bounding box center [302, 230] width 5 height 5
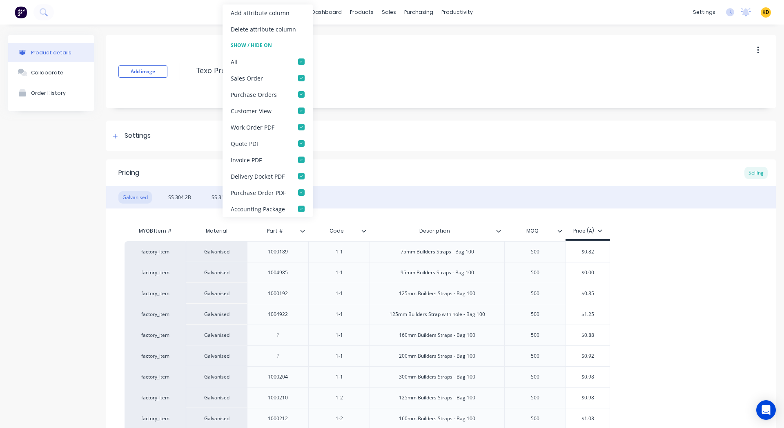
click at [302, 230] on icon at bounding box center [302, 230] width 5 height 5
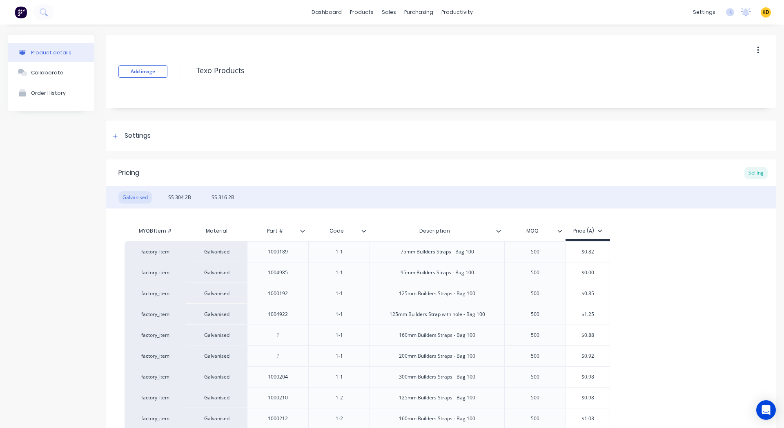
click at [365, 232] on icon at bounding box center [364, 230] width 5 height 5
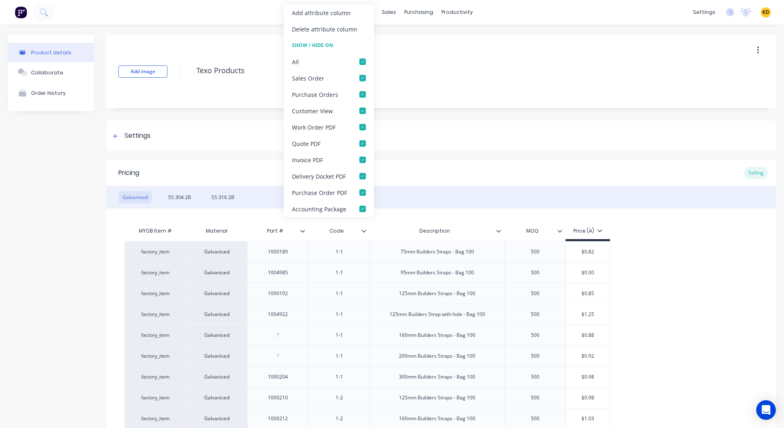
click at [365, 232] on icon at bounding box center [364, 230] width 5 height 5
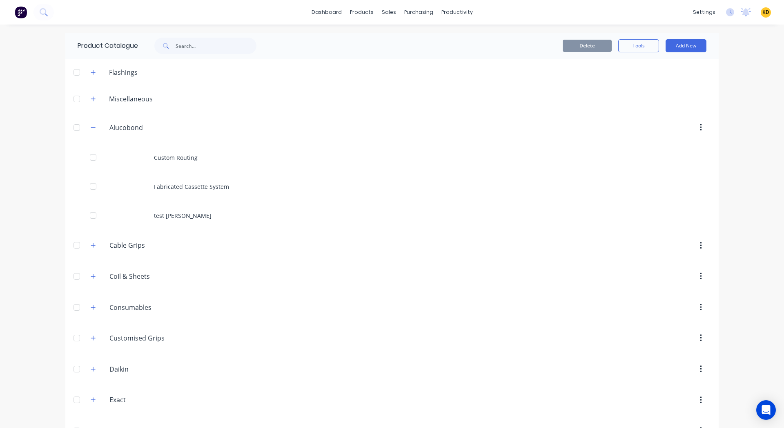
scroll to position [735, 0]
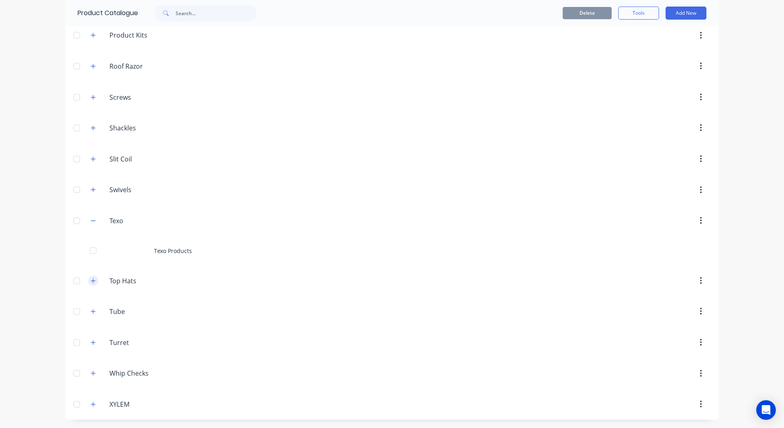
click at [88, 284] on button "button" at bounding box center [93, 280] width 10 height 10
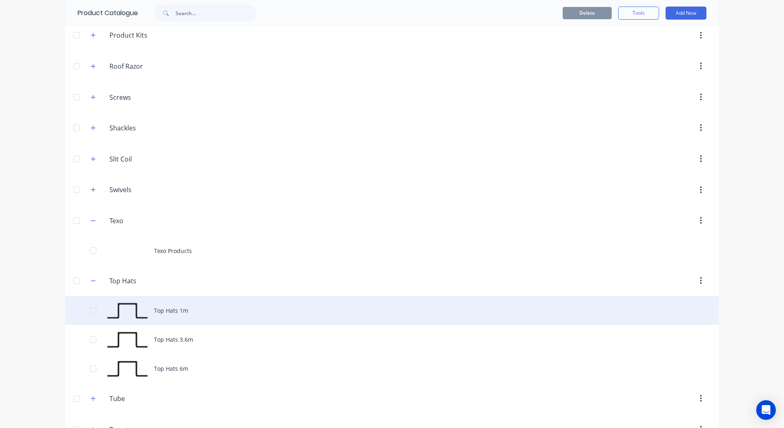
click at [185, 308] on div "Top Hats 1m" at bounding box center [392, 310] width 654 height 29
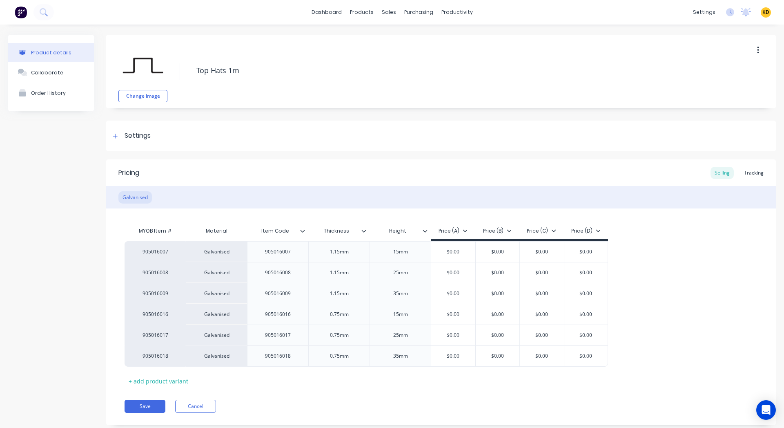
click at [301, 230] on icon at bounding box center [302, 230] width 5 height 5
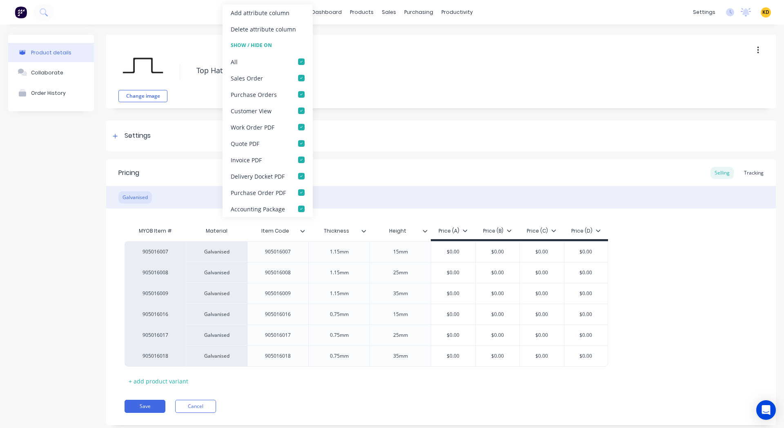
click at [301, 230] on icon at bounding box center [302, 230] width 5 height 5
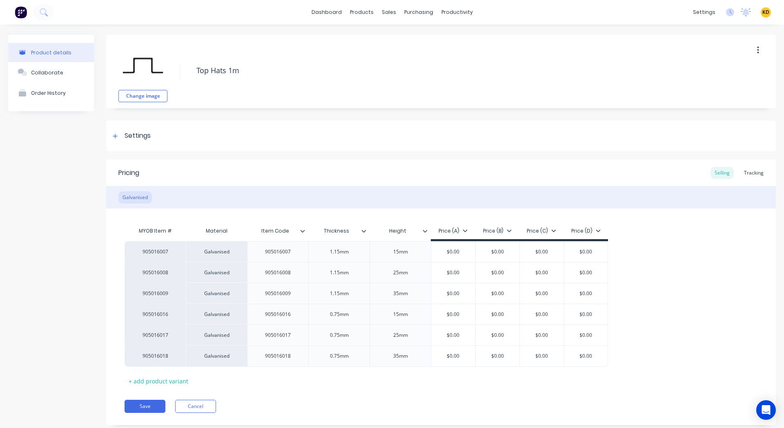
click at [366, 232] on icon at bounding box center [364, 230] width 5 height 5
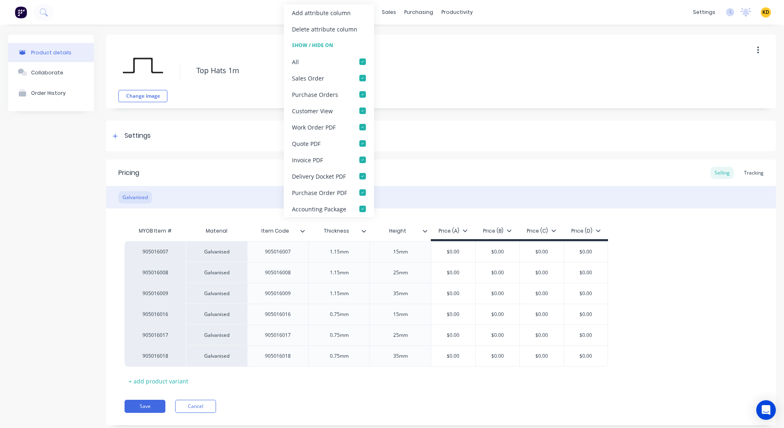
click at [366, 232] on icon at bounding box center [364, 230] width 5 height 5
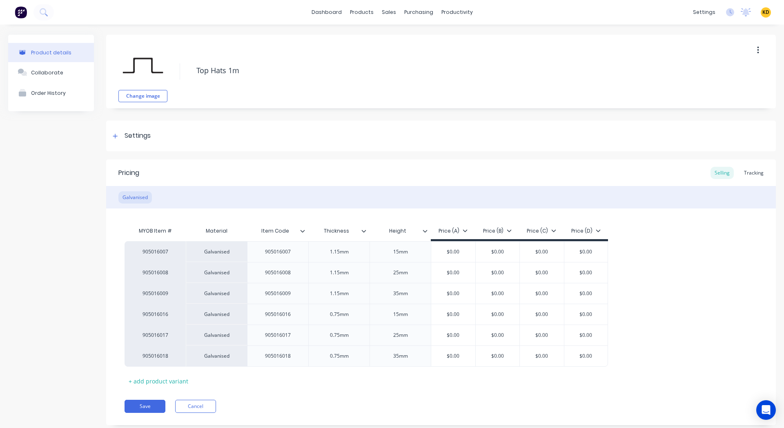
click at [426, 231] on icon at bounding box center [425, 231] width 4 height 2
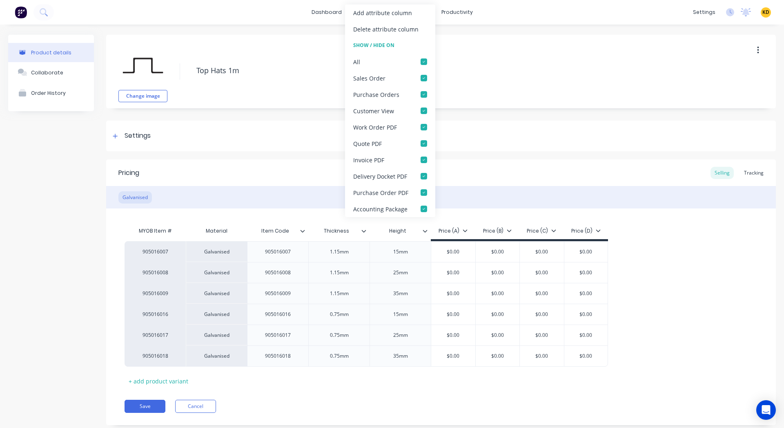
click at [426, 231] on icon at bounding box center [425, 231] width 4 height 2
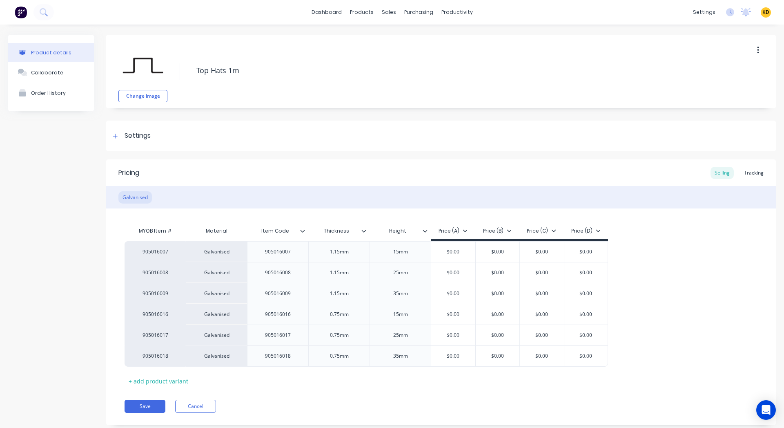
click at [763, 13] on span "KD" at bounding box center [766, 12] width 7 height 7
click at [710, 107] on button "Sign out" at bounding box center [715, 102] width 108 height 16
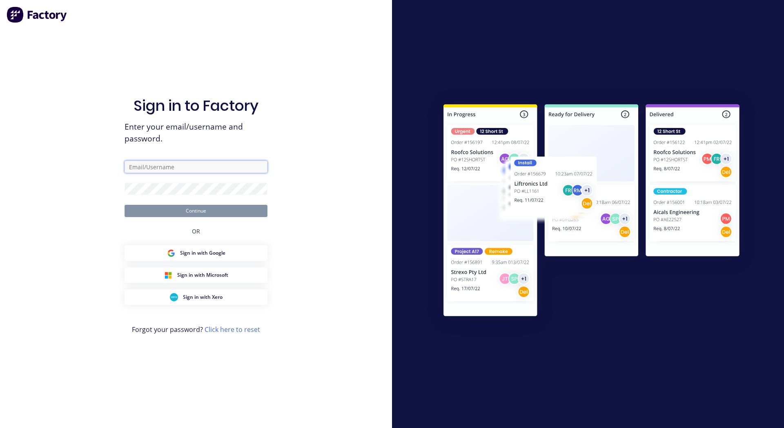
click at [192, 166] on input "text" at bounding box center [196, 167] width 143 height 12
paste input "[EMAIL_ADDRESS][DOMAIN_NAME]"
type input "[EMAIL_ADDRESS][DOMAIN_NAME]"
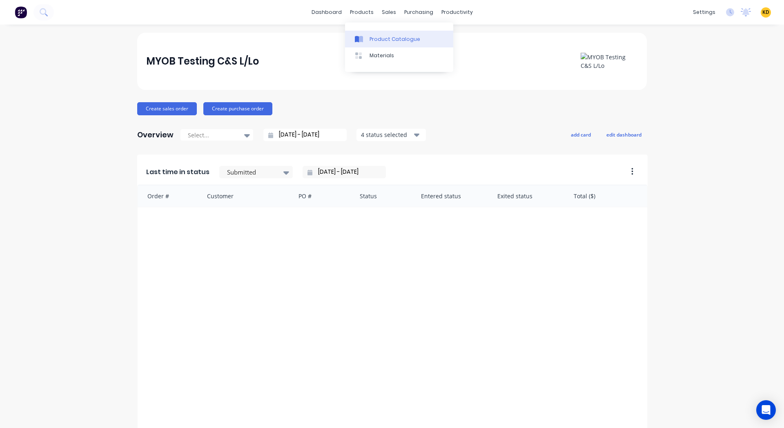
click at [387, 40] on div "Product Catalogue" at bounding box center [395, 39] width 51 height 7
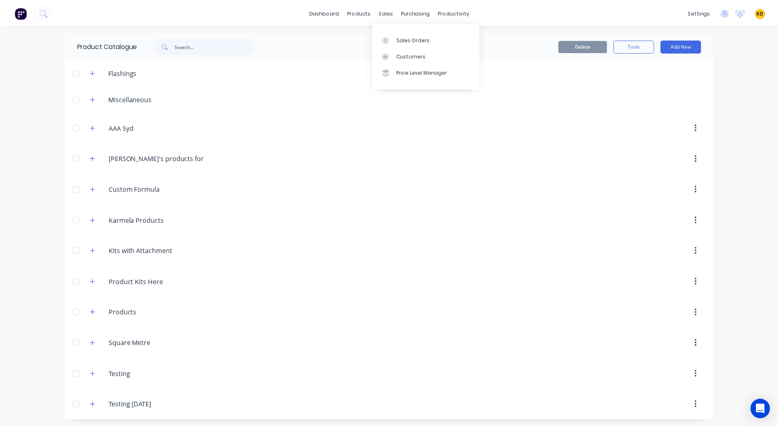
scroll to position [1, 0]
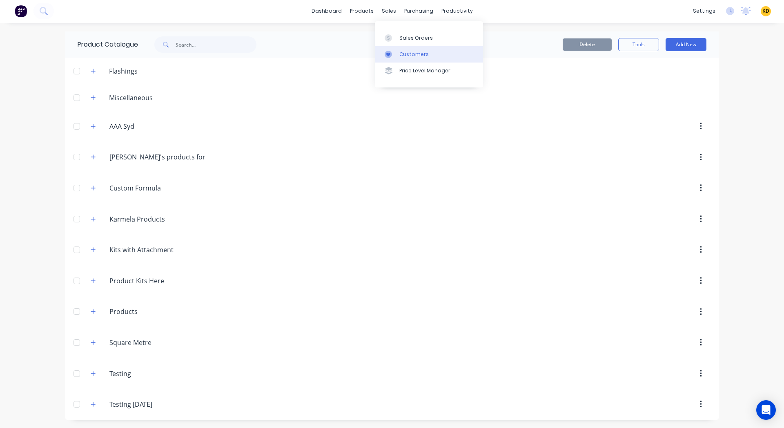
click at [413, 50] on link "Customers" at bounding box center [429, 54] width 108 height 16
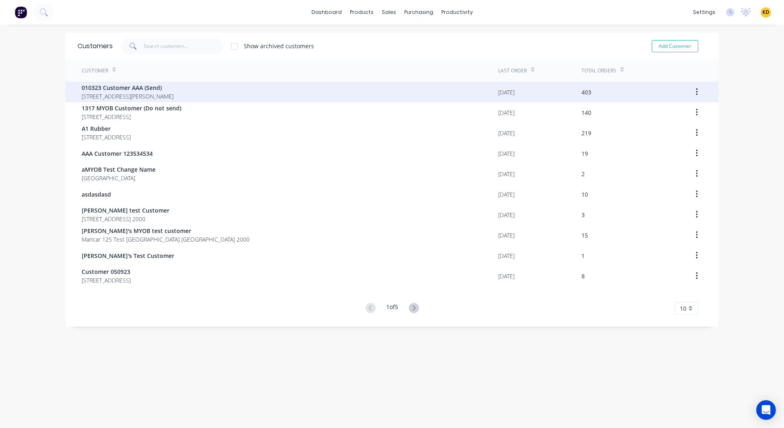
click at [164, 92] on span "[STREET_ADDRESS][PERSON_NAME]" at bounding box center [128, 96] width 92 height 9
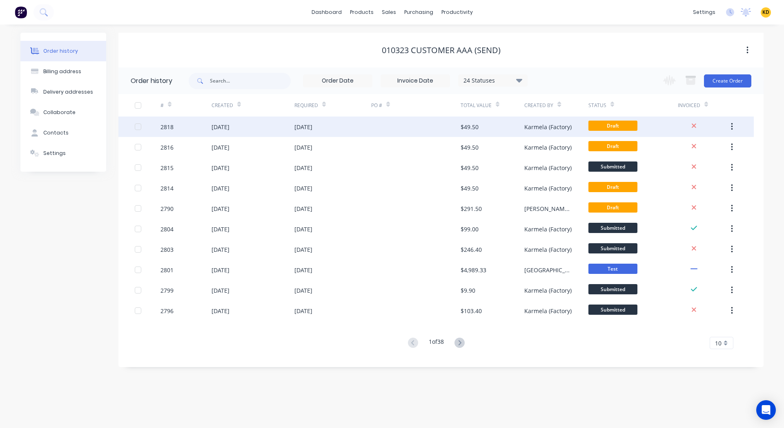
click at [668, 128] on div "Draft" at bounding box center [633, 126] width 89 height 20
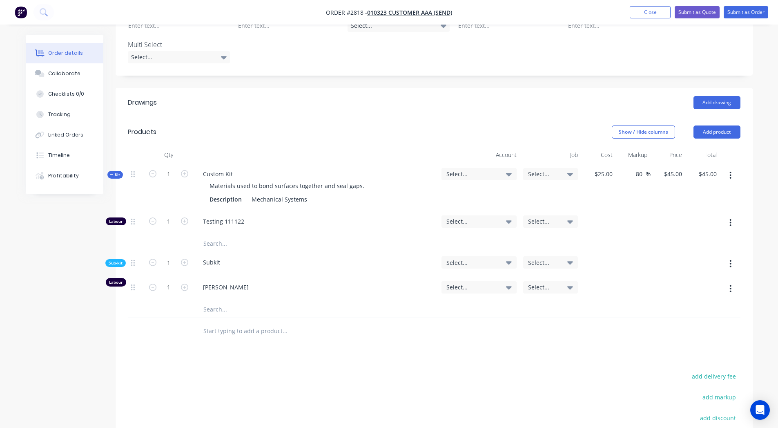
scroll to position [268, 0]
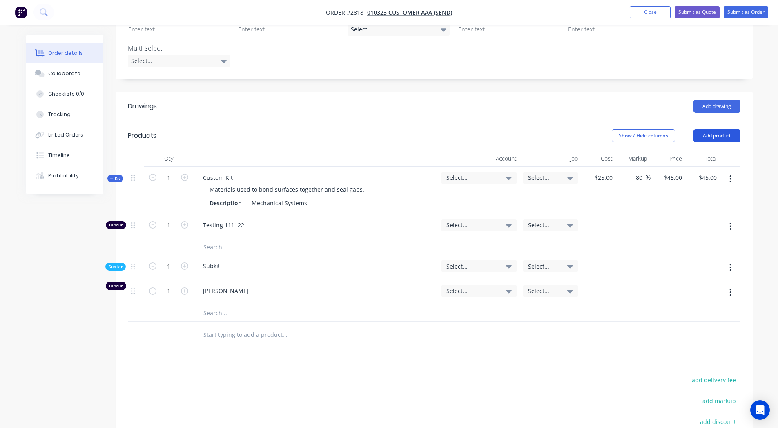
click at [719, 129] on button "Add product" at bounding box center [717, 135] width 47 height 13
click at [699, 150] on div "Product catalogue" at bounding box center [701, 156] width 63 height 12
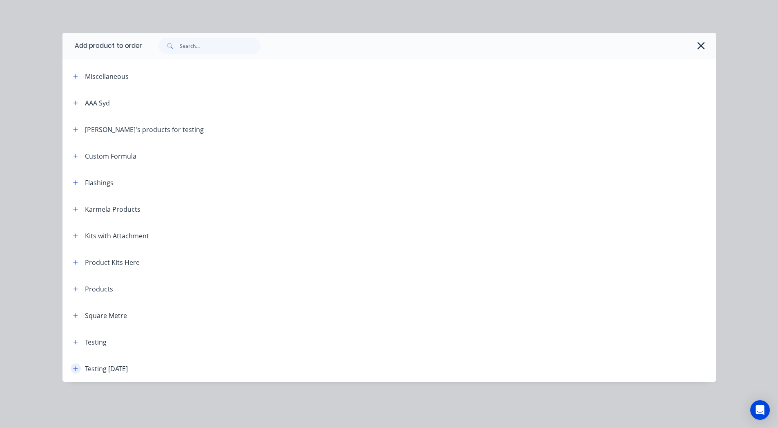
click at [75, 369] on icon "button" at bounding box center [75, 369] width 5 height 6
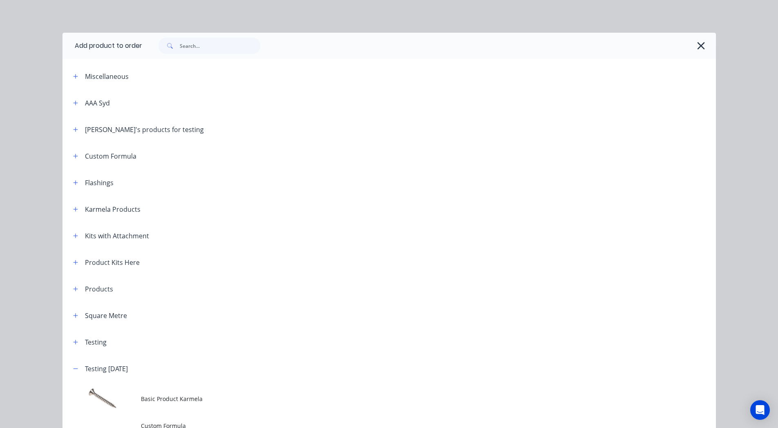
scroll to position [186, 0]
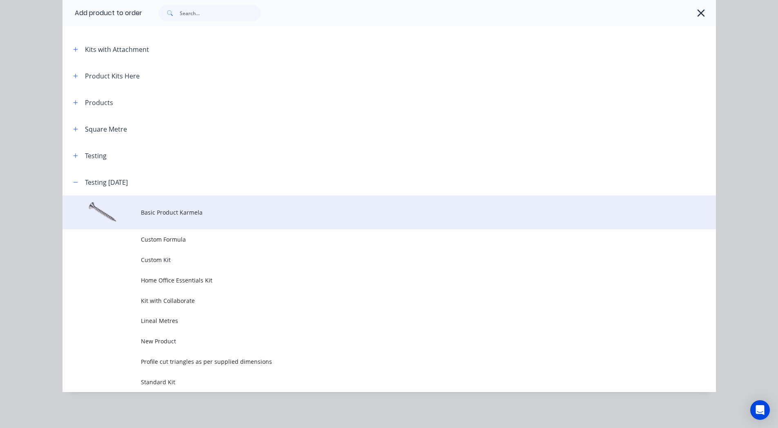
click at [134, 217] on td at bounding box center [102, 212] width 78 height 34
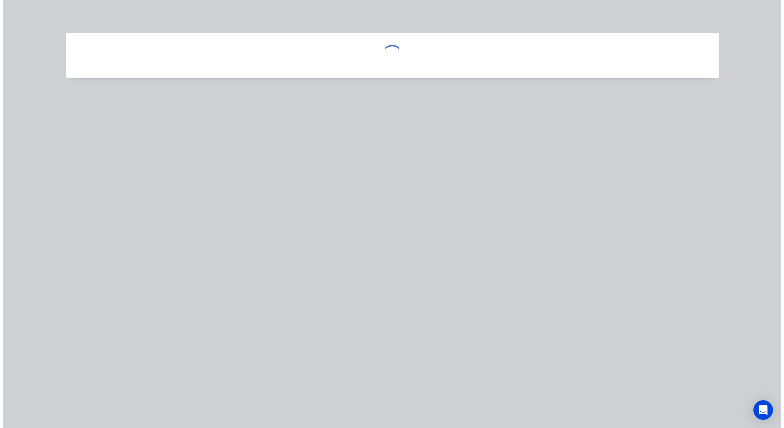
scroll to position [0, 0]
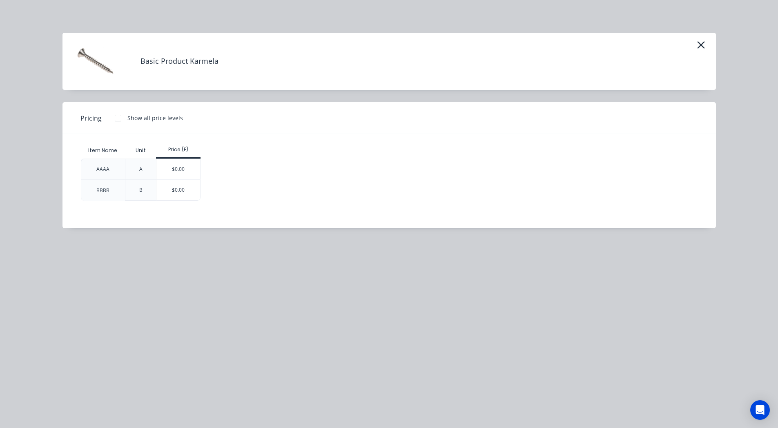
click at [115, 118] on div at bounding box center [118, 118] width 16 height 16
click at [182, 167] on div "$0.00" at bounding box center [178, 169] width 44 height 20
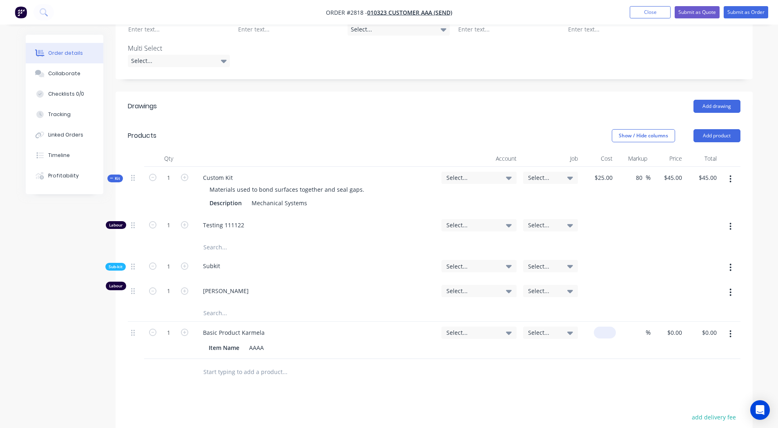
click at [601, 322] on div "$0.00" at bounding box center [598, 340] width 35 height 37
type input "$20.00"
click at [498, 359] on div at bounding box center [434, 372] width 613 height 27
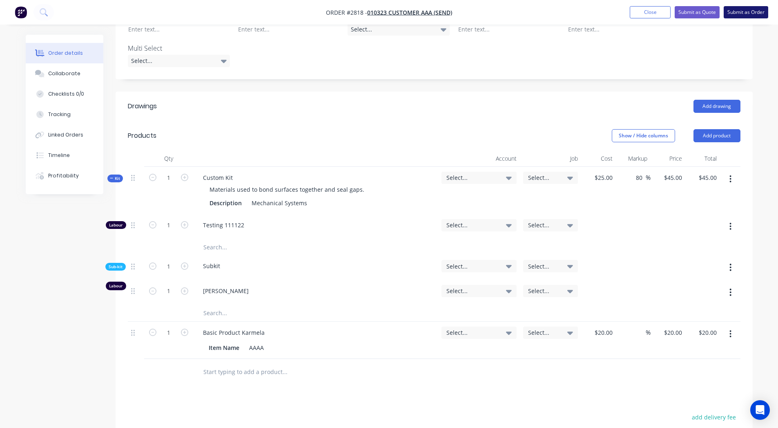
click at [740, 16] on button "Submit as Order" at bounding box center [746, 12] width 45 height 12
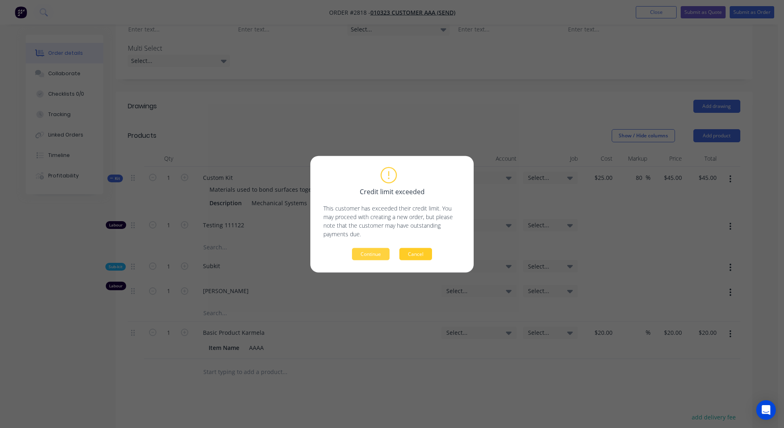
click at [426, 256] on button "Cancel" at bounding box center [416, 254] width 33 height 12
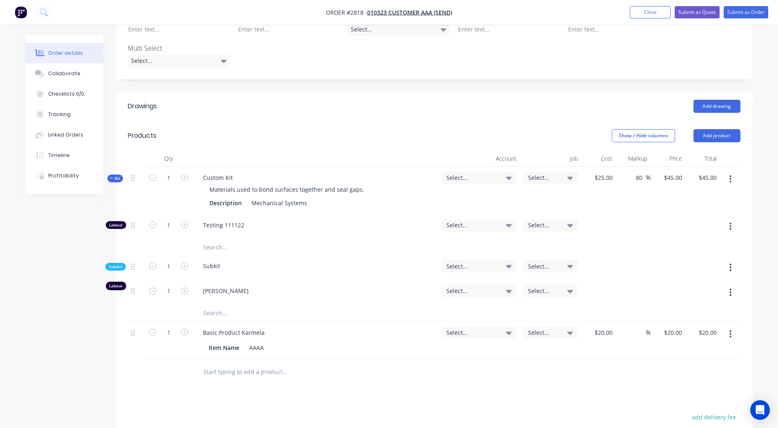
click at [464, 173] on span "Select..." at bounding box center [472, 177] width 51 height 9
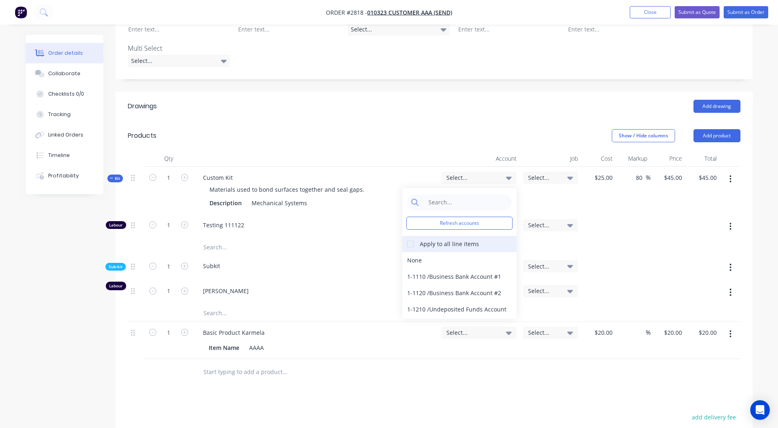
click at [411, 236] on div at bounding box center [410, 244] width 16 height 16
click at [420, 268] on div "1-1110 / Business Bank Account #1" at bounding box center [459, 276] width 114 height 16
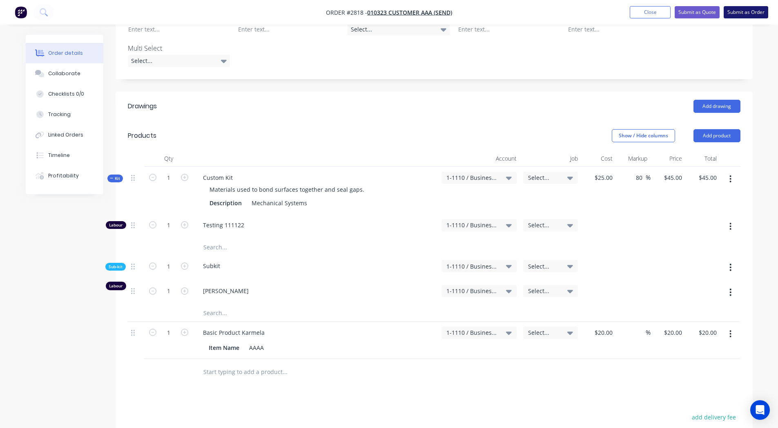
click at [747, 12] on button "Submit as Order" at bounding box center [746, 12] width 45 height 12
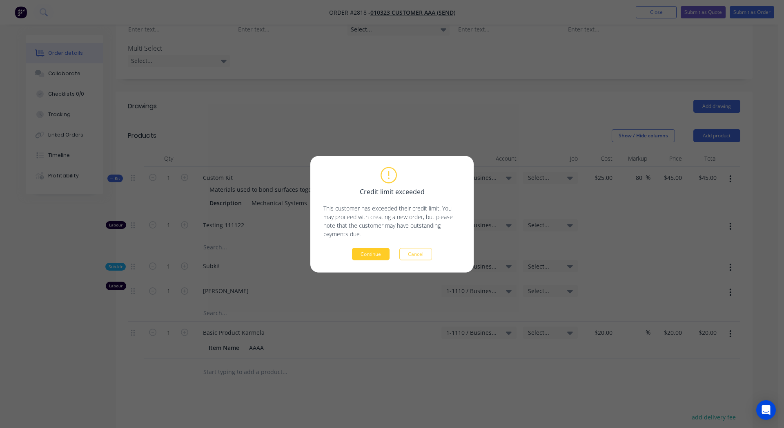
click at [373, 248] on button "Continue" at bounding box center [371, 254] width 38 height 12
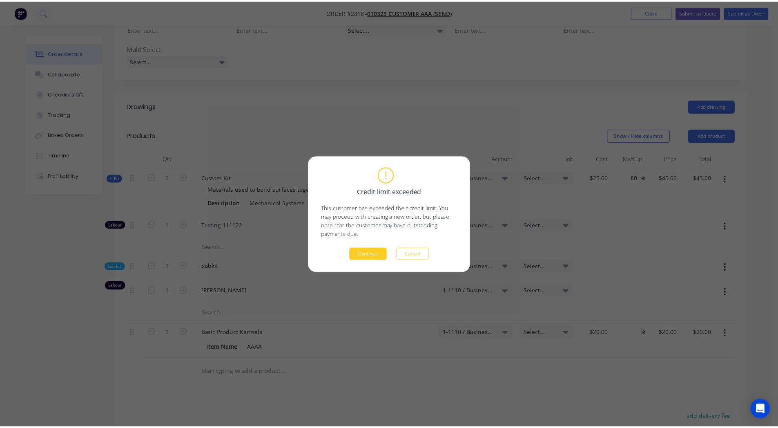
scroll to position [231, 0]
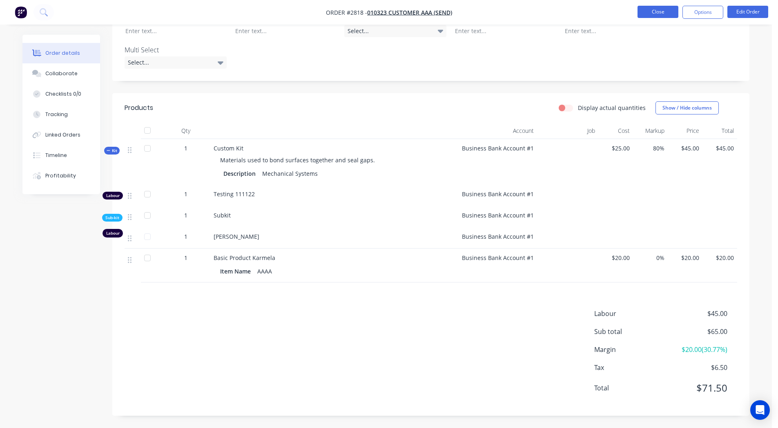
click at [657, 12] on button "Close" at bounding box center [658, 12] width 41 height 12
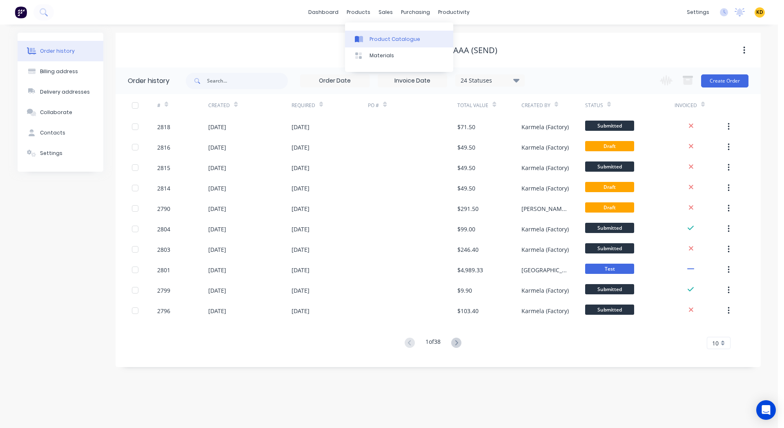
click at [377, 40] on div "Product Catalogue" at bounding box center [395, 39] width 51 height 7
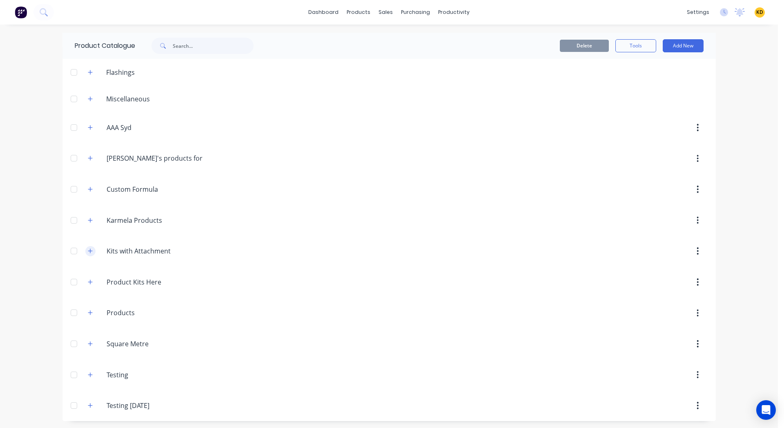
click at [90, 253] on button "button" at bounding box center [90, 251] width 10 height 10
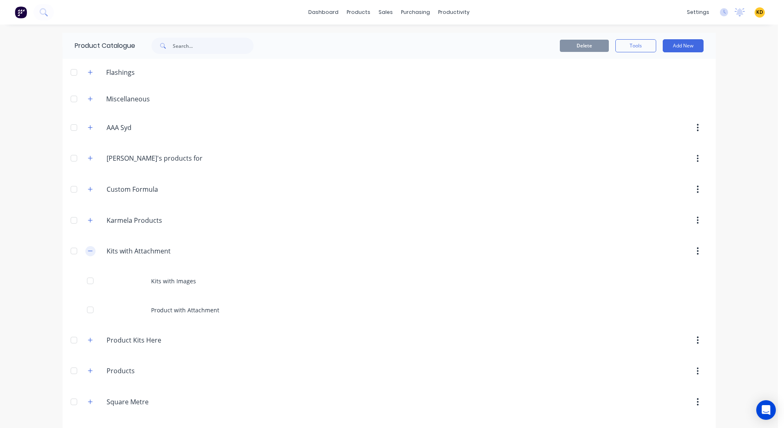
click at [90, 253] on button "button" at bounding box center [90, 251] width 10 height 10
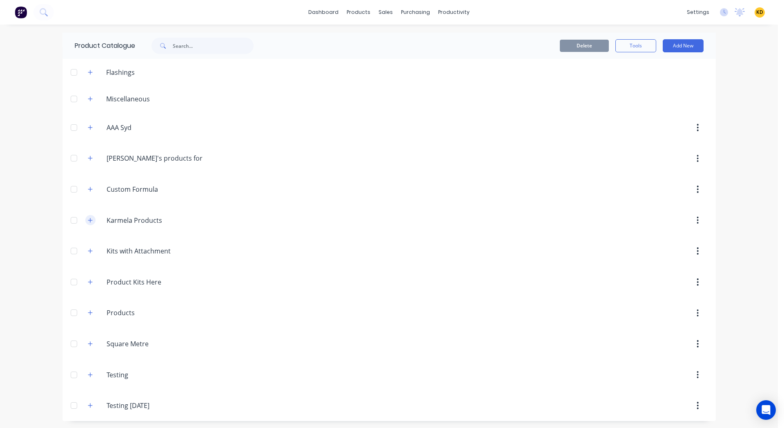
click at [89, 223] on icon "button" at bounding box center [90, 220] width 5 height 6
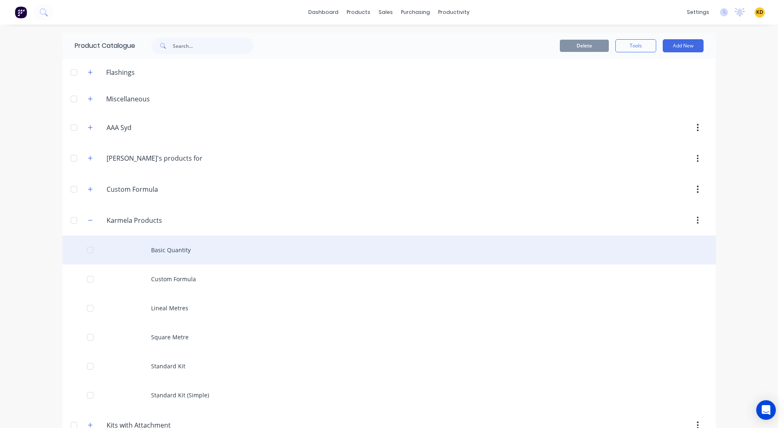
click at [160, 242] on div "Basic Quantity" at bounding box center [390, 249] width 654 height 29
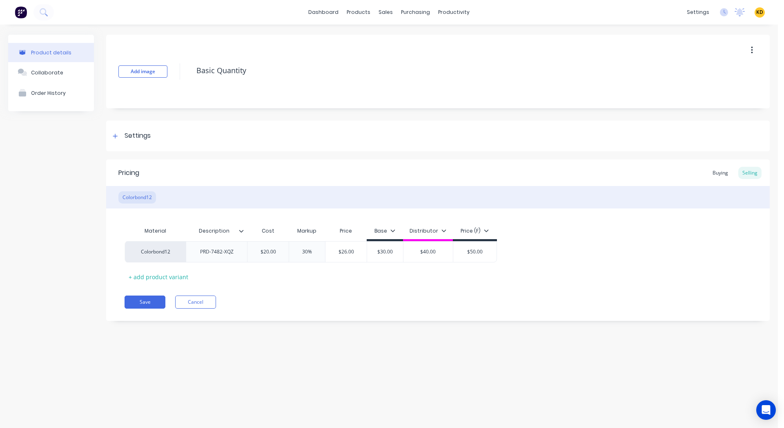
type input "Description"
click at [237, 233] on input "Description" at bounding box center [214, 230] width 56 height 7
click at [242, 230] on icon at bounding box center [241, 230] width 5 height 5
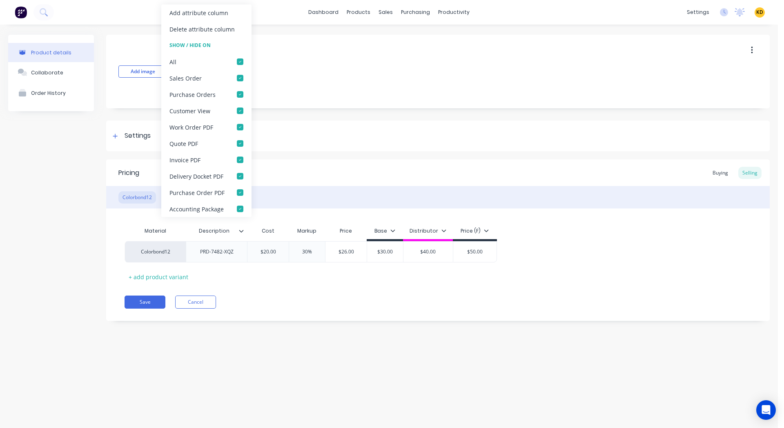
click at [242, 230] on icon at bounding box center [241, 230] width 5 height 5
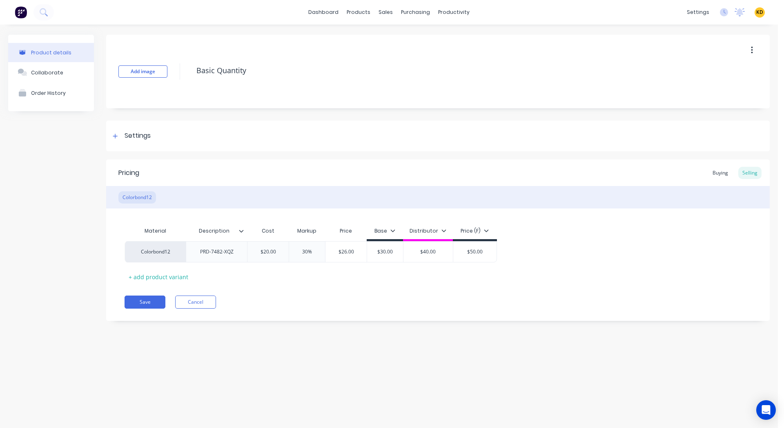
click at [755, 13] on div "KD MYOB Testing C&S L/Lo Karmela (Factory) Deogracias Administrator Profile Sig…" at bounding box center [760, 12] width 10 height 10
click at [757, 13] on span "KD" at bounding box center [760, 12] width 7 height 7
click at [703, 97] on button "Sign out" at bounding box center [709, 102] width 108 height 16
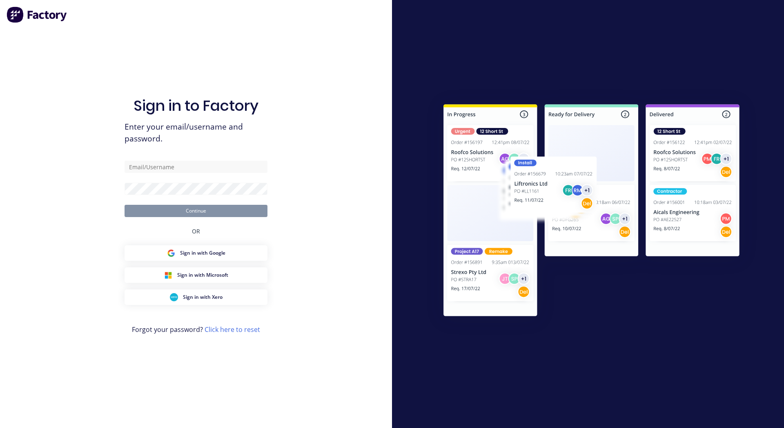
click at [164, 174] on form "Continue" at bounding box center [196, 189] width 143 height 56
click at [147, 167] on input "text" at bounding box center [196, 167] width 143 height 12
paste input "[EMAIL_ADDRESS][DOMAIN_NAME]"
type input "[EMAIL_ADDRESS][DOMAIN_NAME]"
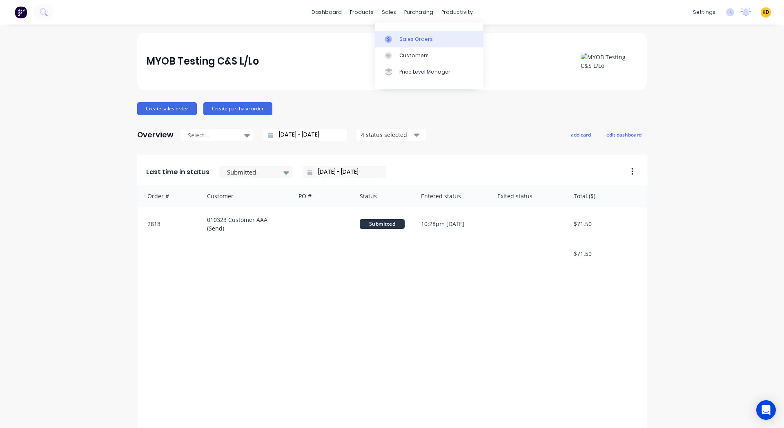
click at [413, 37] on div "Sales Orders" at bounding box center [416, 39] width 33 height 7
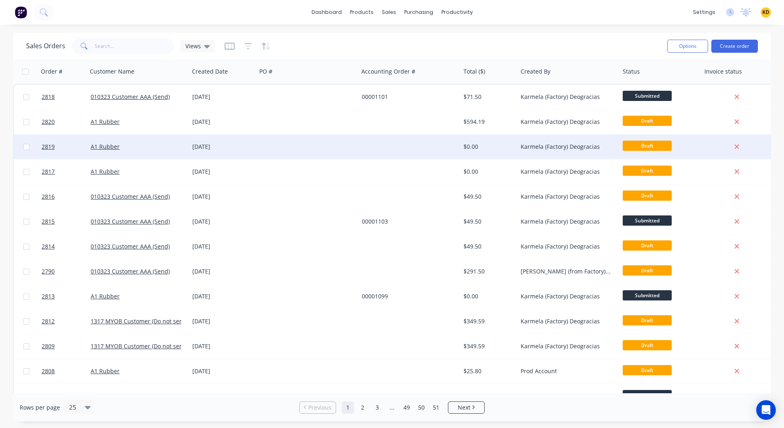
click at [418, 152] on div at bounding box center [410, 146] width 102 height 25
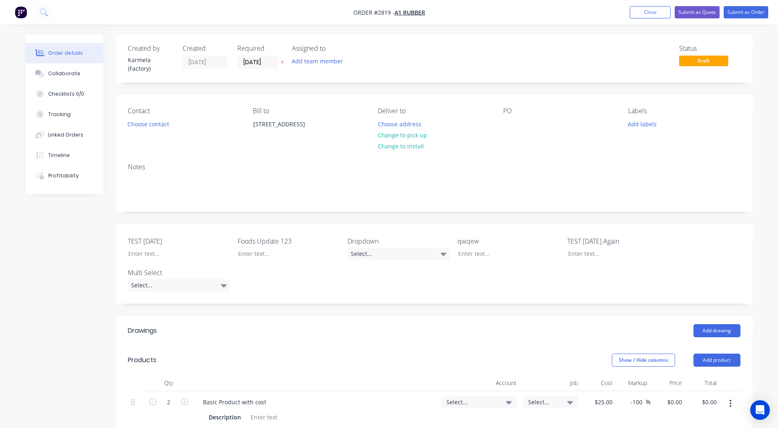
scroll to position [235, 0]
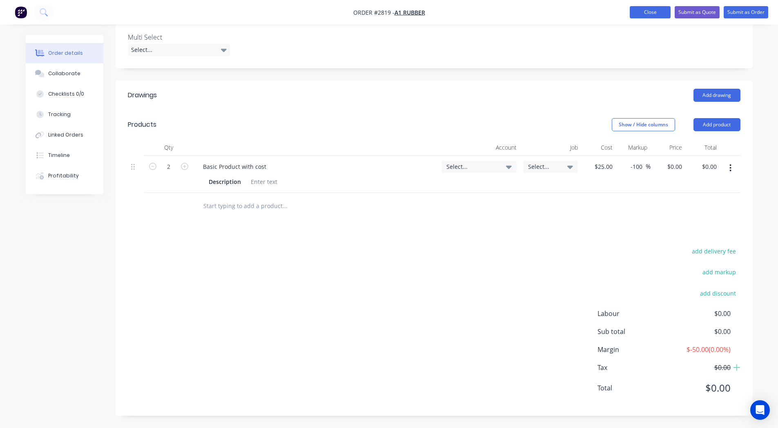
click at [648, 13] on button "Close" at bounding box center [650, 12] width 41 height 12
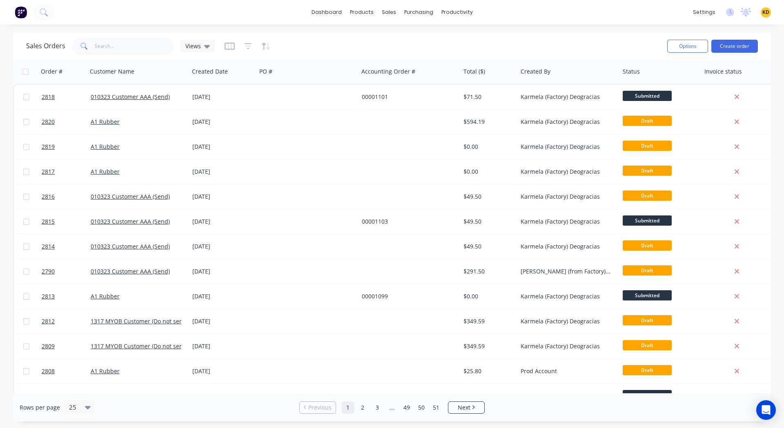
click at [325, 18] on div "dashboard products sales purchasing productivity dashboard products Product Cat…" at bounding box center [392, 12] width 784 height 25
click at [333, 11] on link "dashboard" at bounding box center [327, 12] width 38 height 12
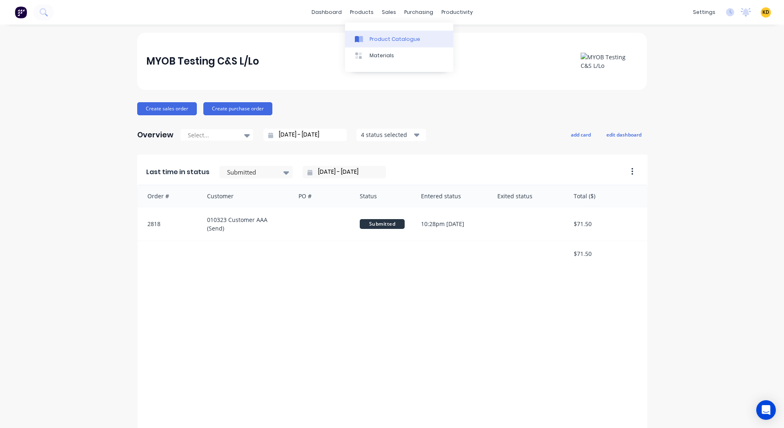
click at [375, 40] on div "Product Catalogue" at bounding box center [395, 39] width 51 height 7
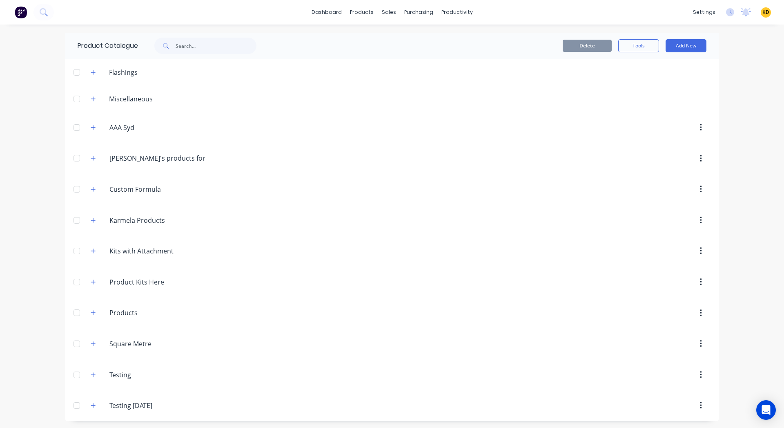
scroll to position [1, 0]
click at [92, 368] on button "button" at bounding box center [93, 373] width 10 height 10
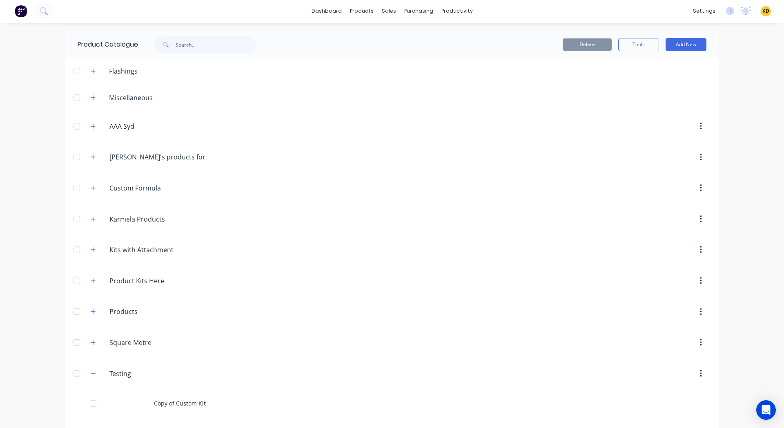
scroll to position [175, 0]
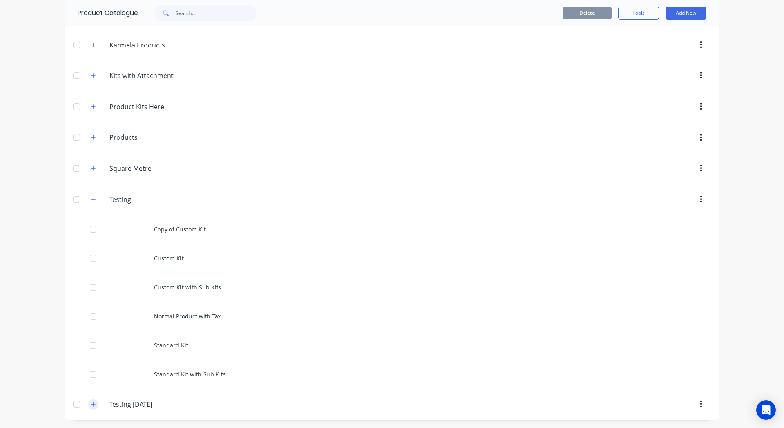
click at [91, 406] on icon "button" at bounding box center [93, 404] width 5 height 6
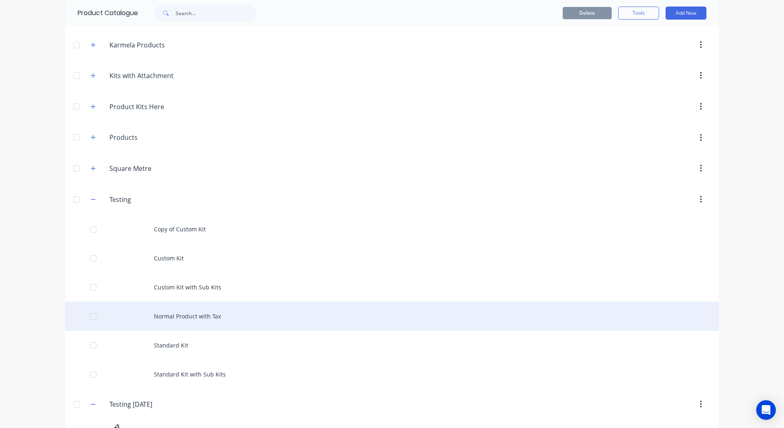
scroll to position [436, 0]
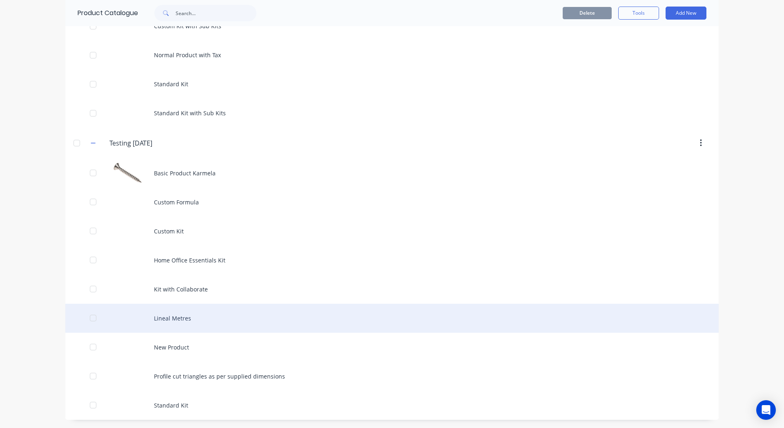
click at [194, 312] on div "Lineal Metres" at bounding box center [392, 318] width 654 height 29
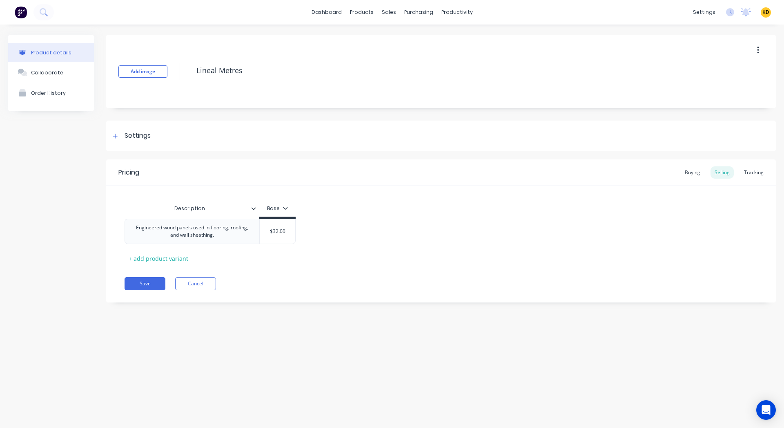
type textarea "x"
type input "Description"
click at [252, 205] on input "Description" at bounding box center [190, 208] width 130 height 7
click at [253, 210] on icon at bounding box center [253, 208] width 5 height 5
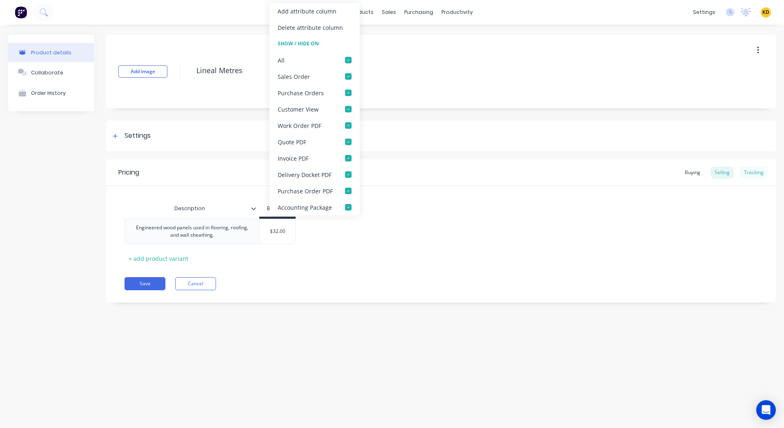
click at [752, 176] on div "Tracking" at bounding box center [754, 172] width 28 height 12
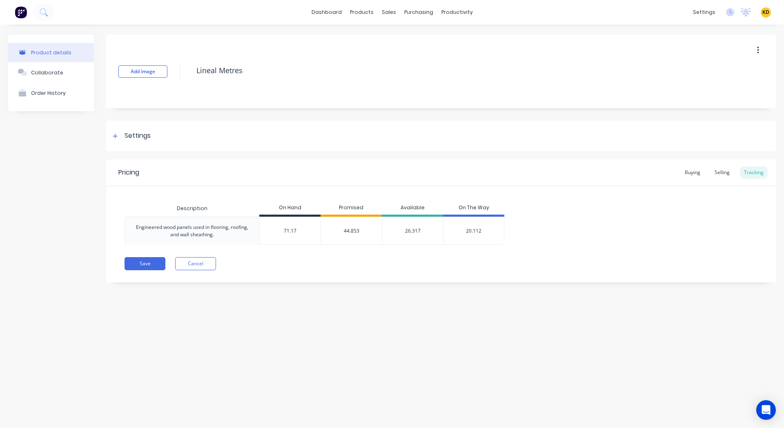
click at [766, 11] on span "KD" at bounding box center [766, 12] width 7 height 7
type textarea "x"
click at [727, 100] on button "Sign out" at bounding box center [715, 102] width 108 height 16
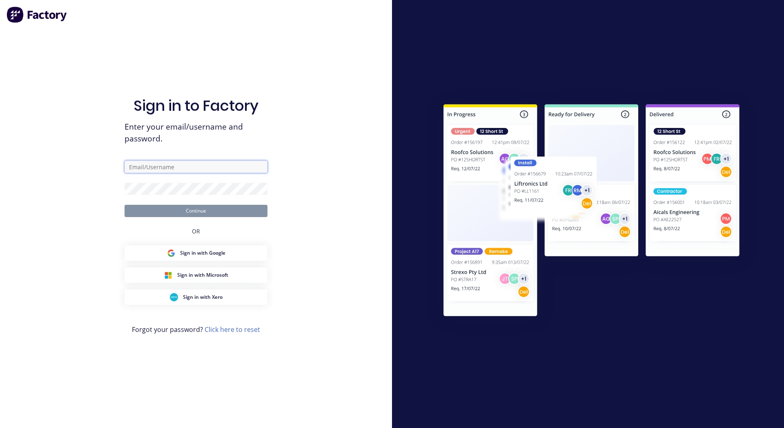
click at [197, 167] on input "text" at bounding box center [196, 167] width 143 height 12
paste input "[EMAIL_ADDRESS][DOMAIN_NAME]"
type input "[EMAIL_ADDRESS][DOMAIN_NAME]"
